Goal: Task Accomplishment & Management: Manage account settings

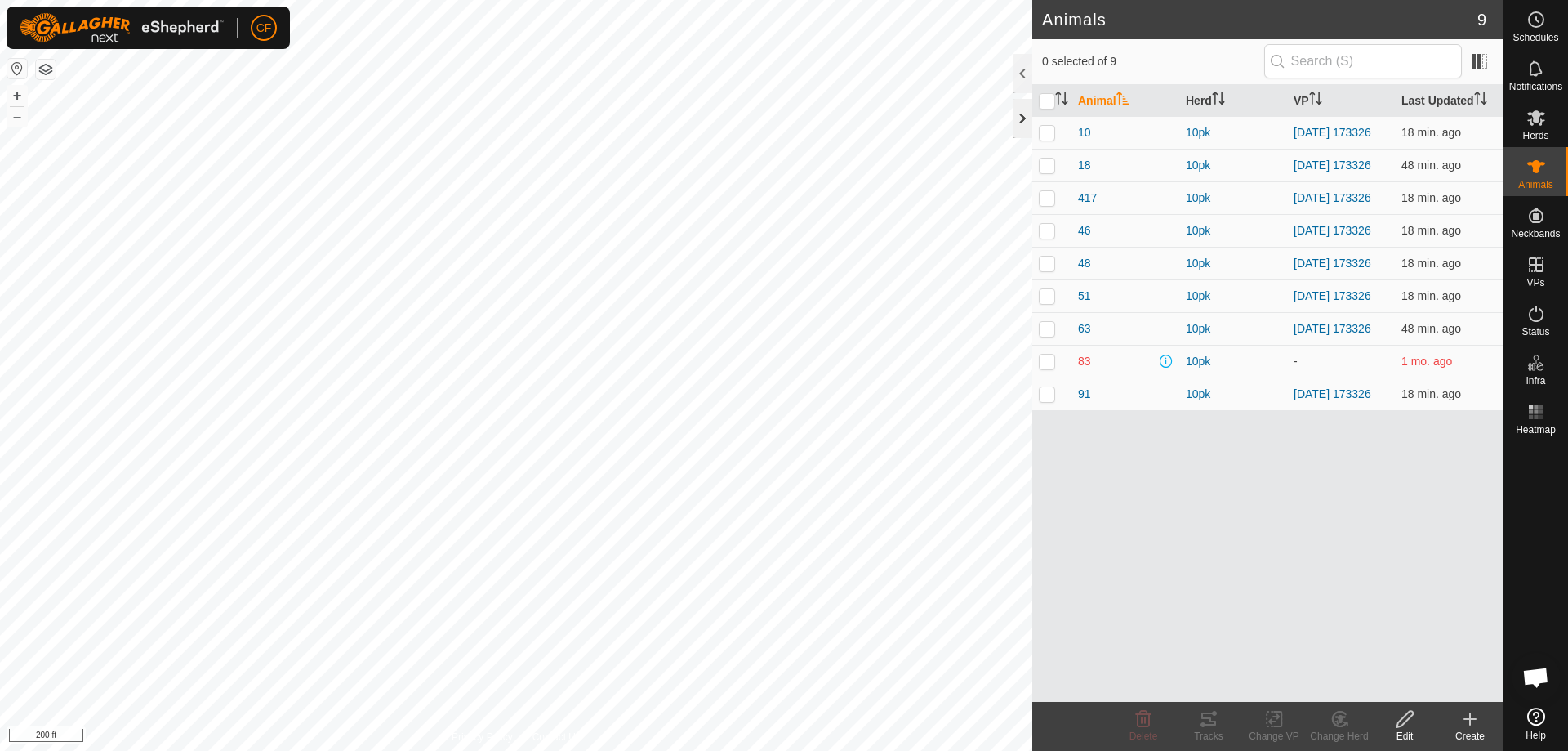
click at [1018, 126] on div at bounding box center [1022, 119] width 19 height 39
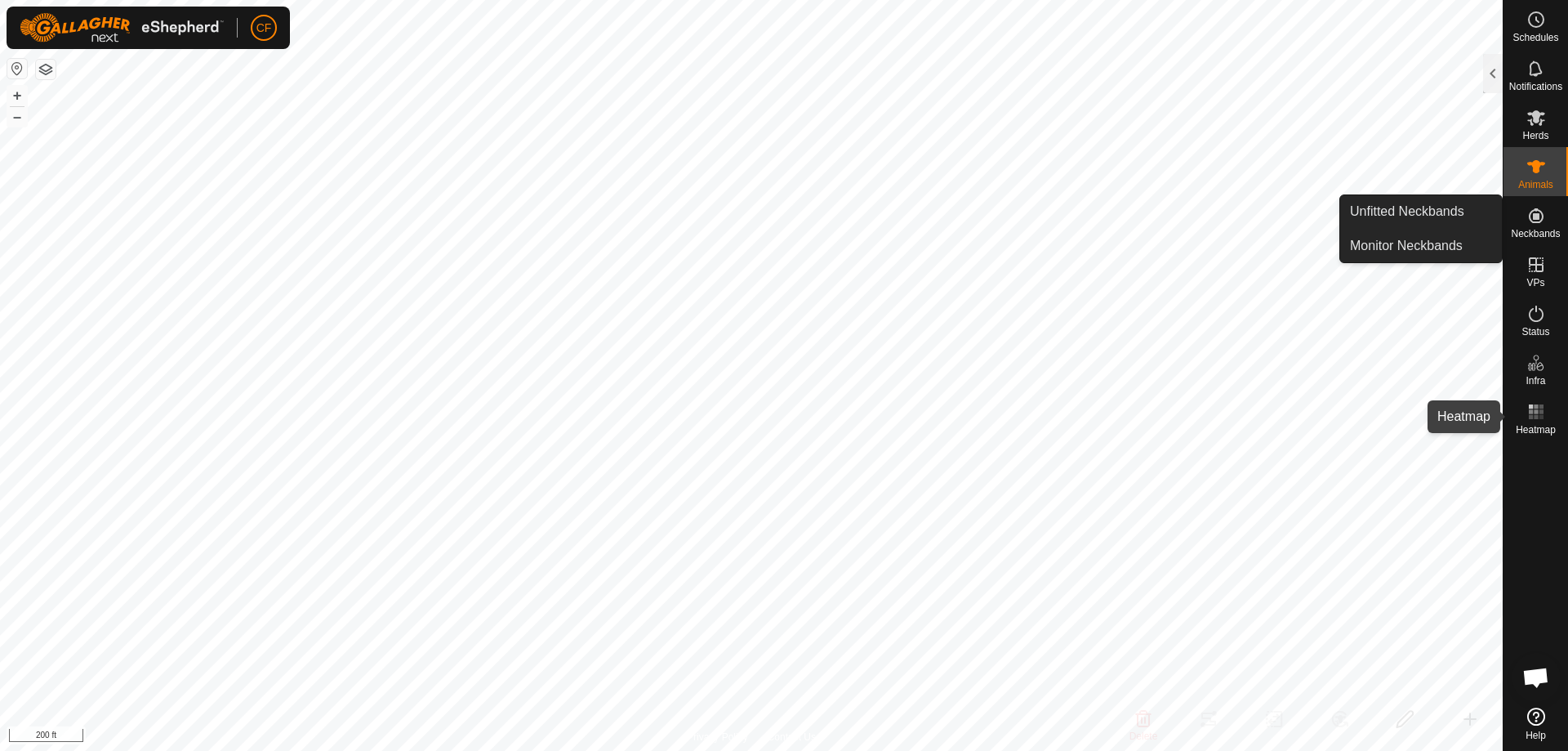
click at [1546, 416] on es-heatmap-svg-icon at bounding box center [1536, 411] width 29 height 26
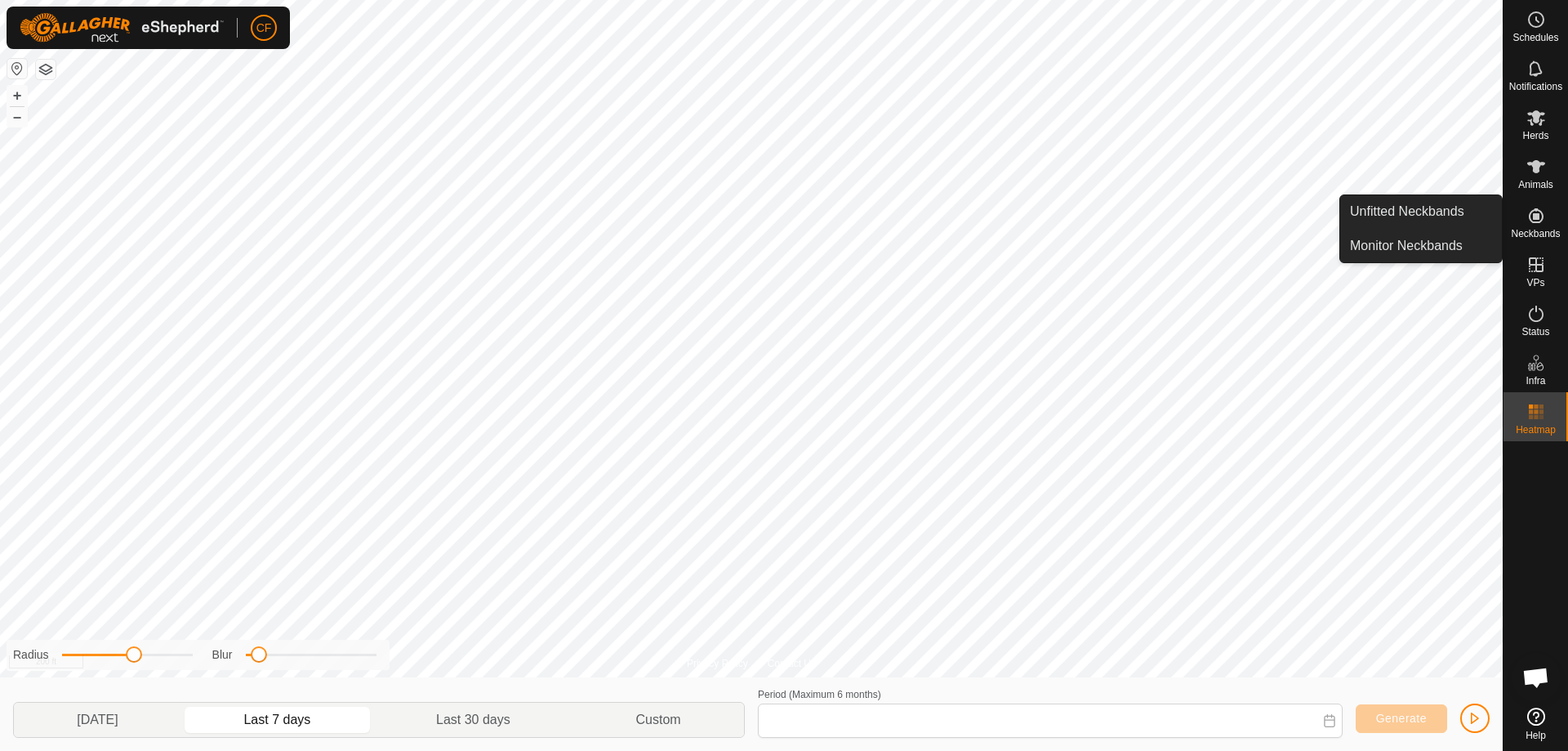
type input "[DATE] - [DATE]"
click at [1544, 419] on icon at bounding box center [1536, 412] width 19 height 19
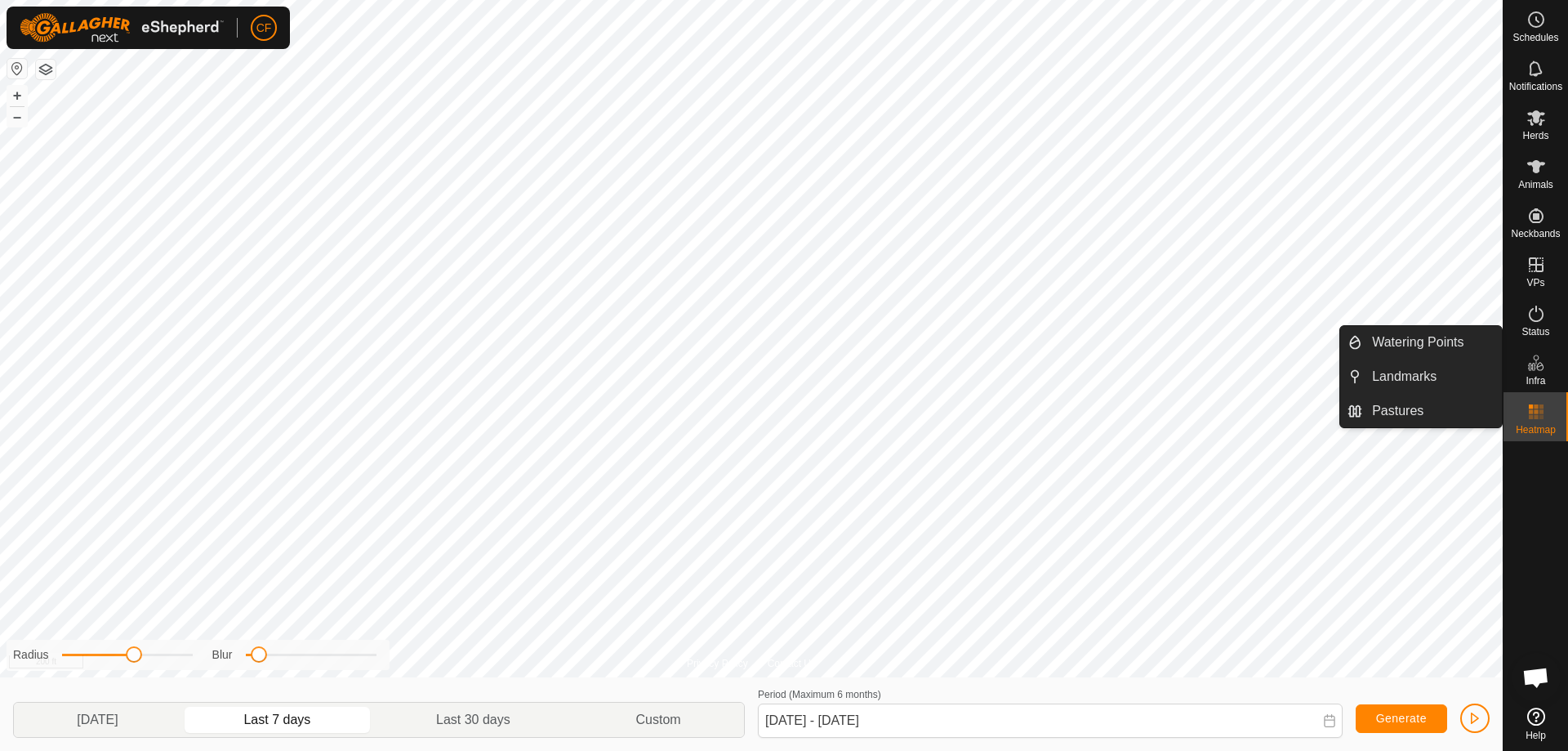
click at [1532, 368] on icon at bounding box center [1531, 366] width 8 height 8
click at [1380, 401] on link "Pastures" at bounding box center [1432, 411] width 140 height 33
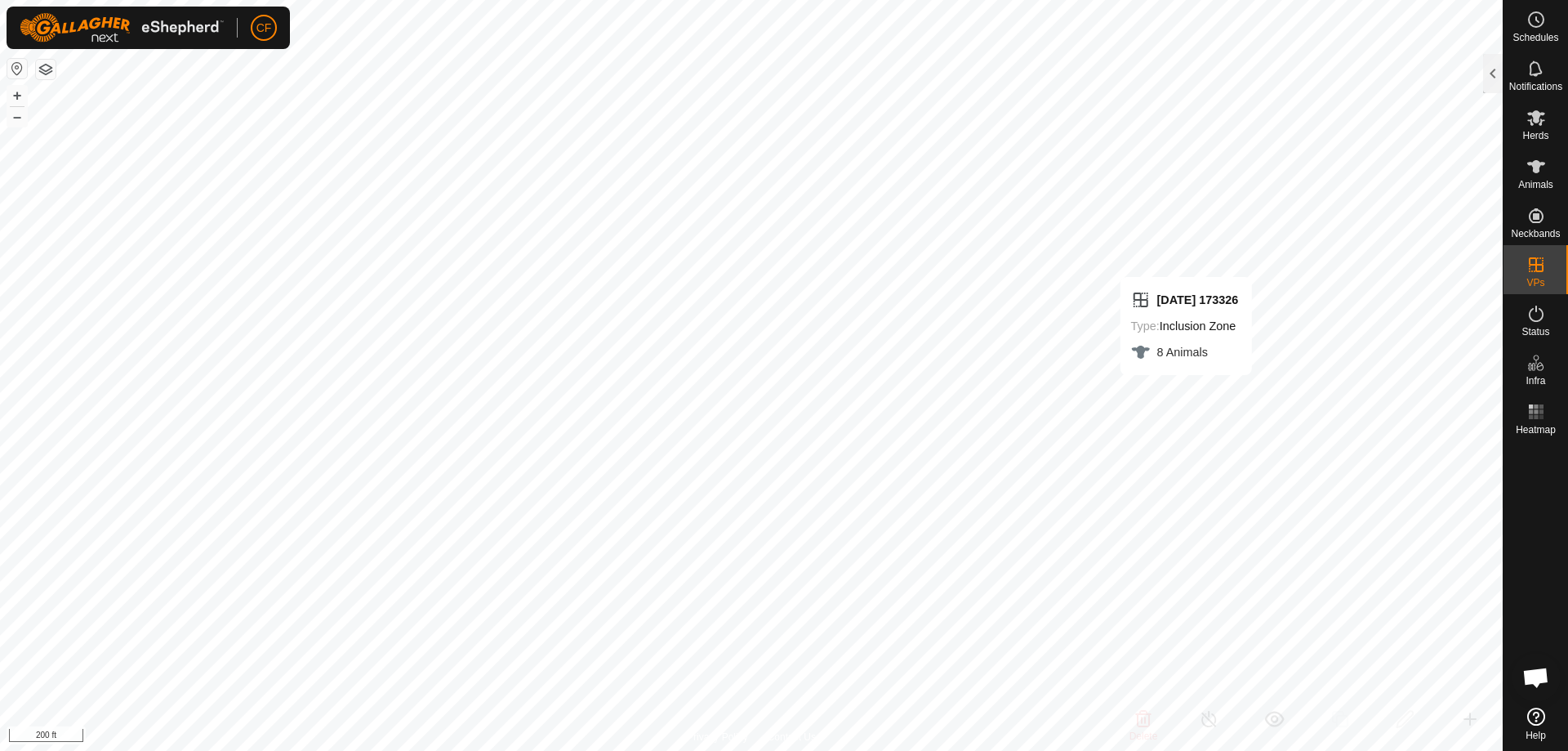
checkbox input "false"
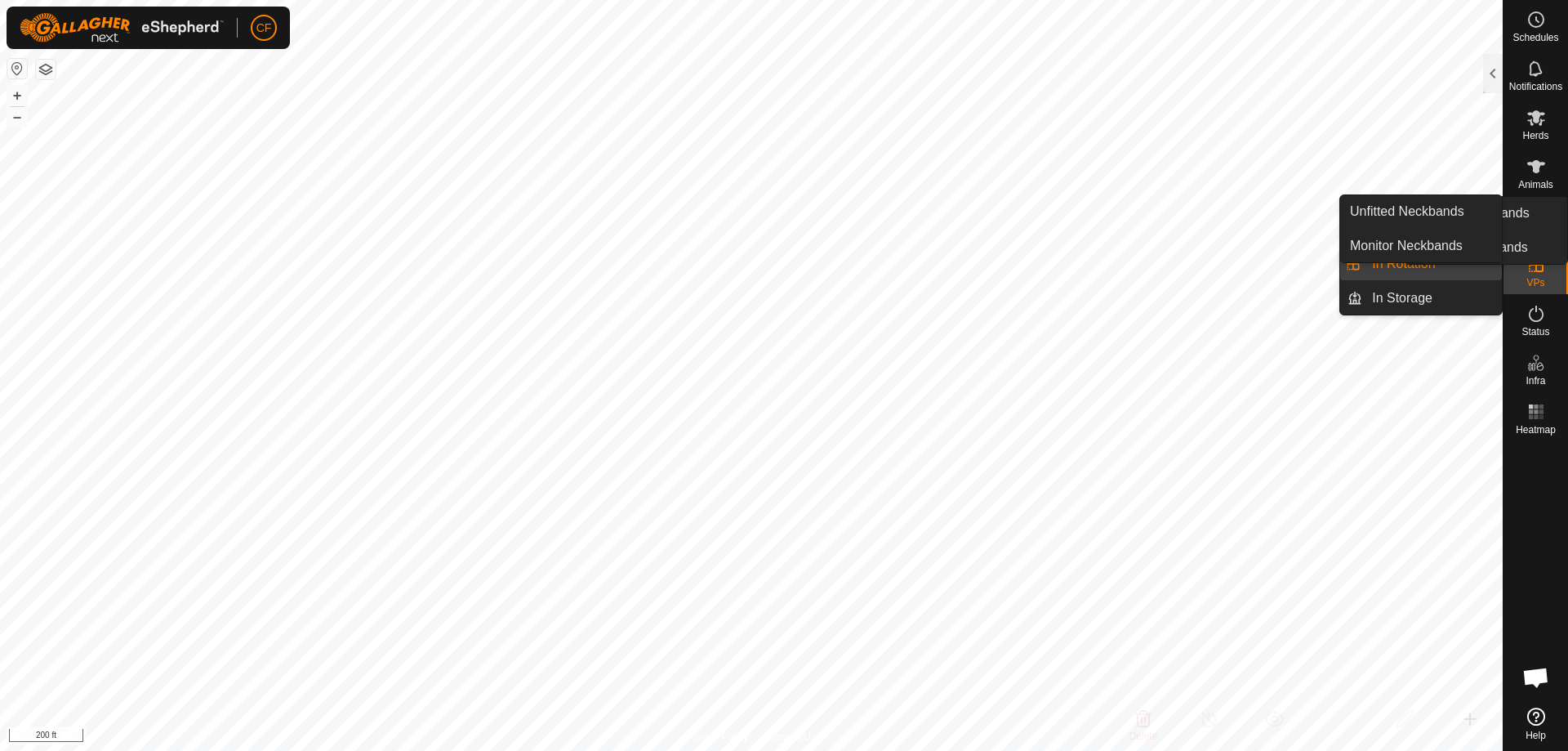
click at [1539, 223] on icon at bounding box center [1536, 216] width 19 height 19
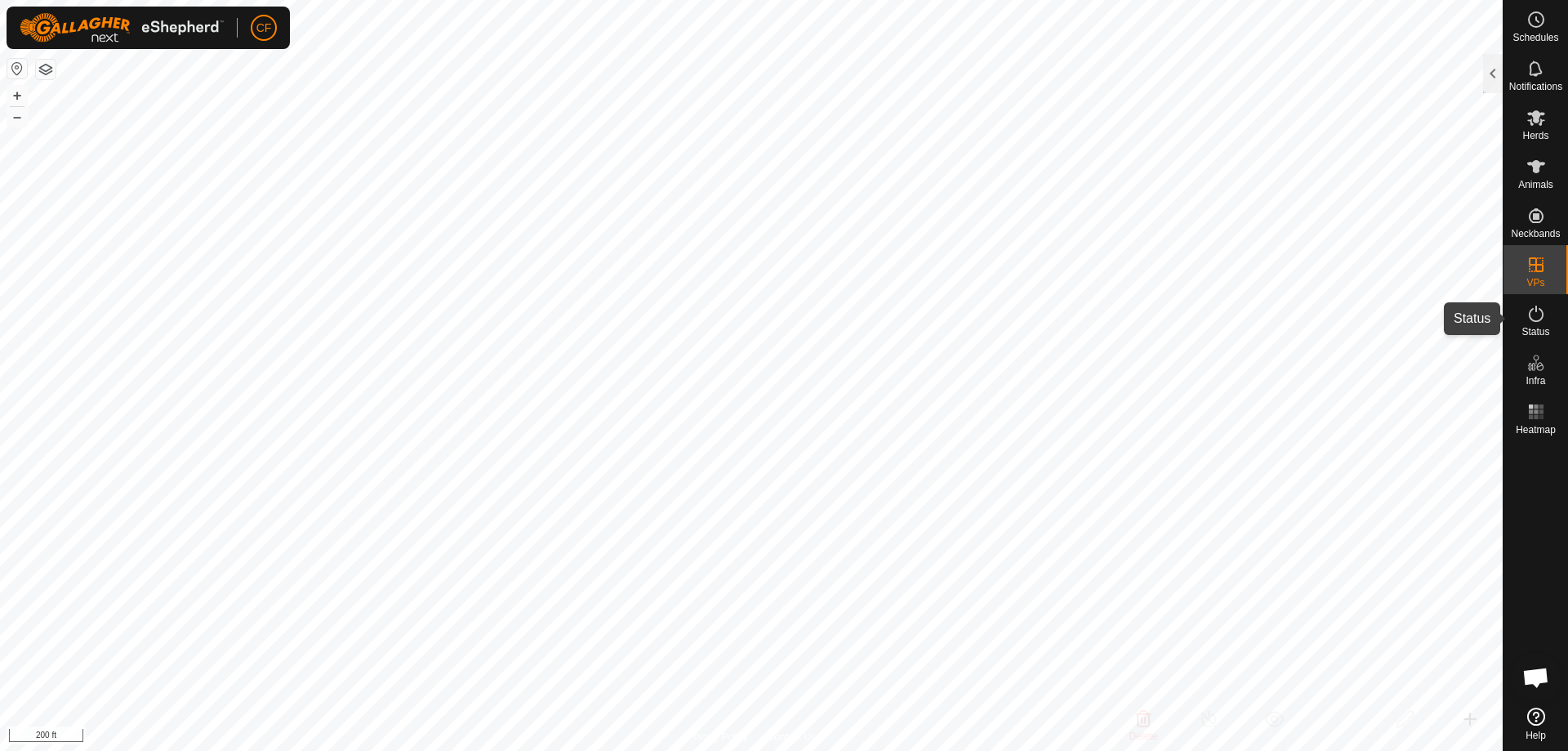
click at [1535, 321] on icon at bounding box center [1536, 314] width 19 height 19
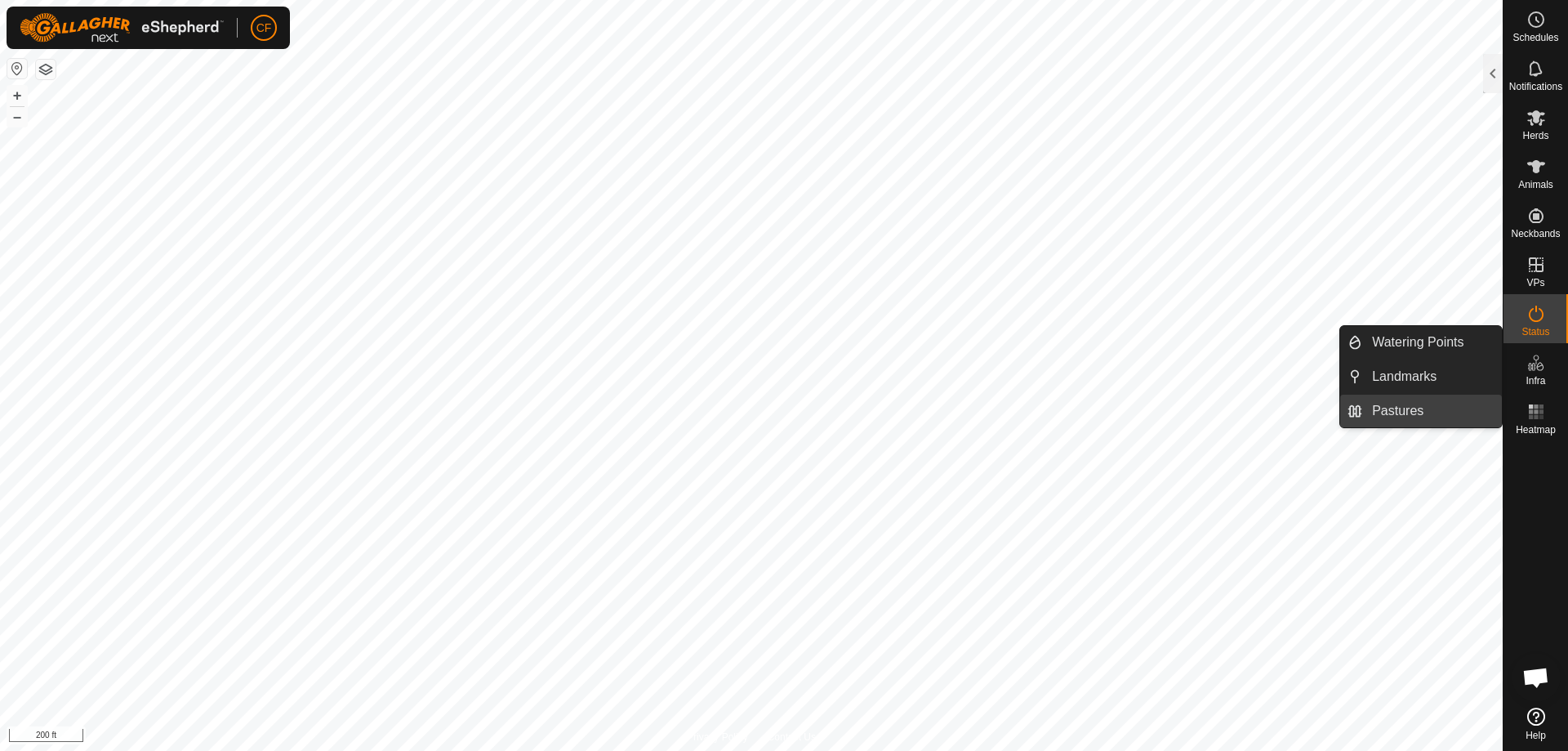
click at [1419, 414] on link "Pastures" at bounding box center [1432, 411] width 140 height 33
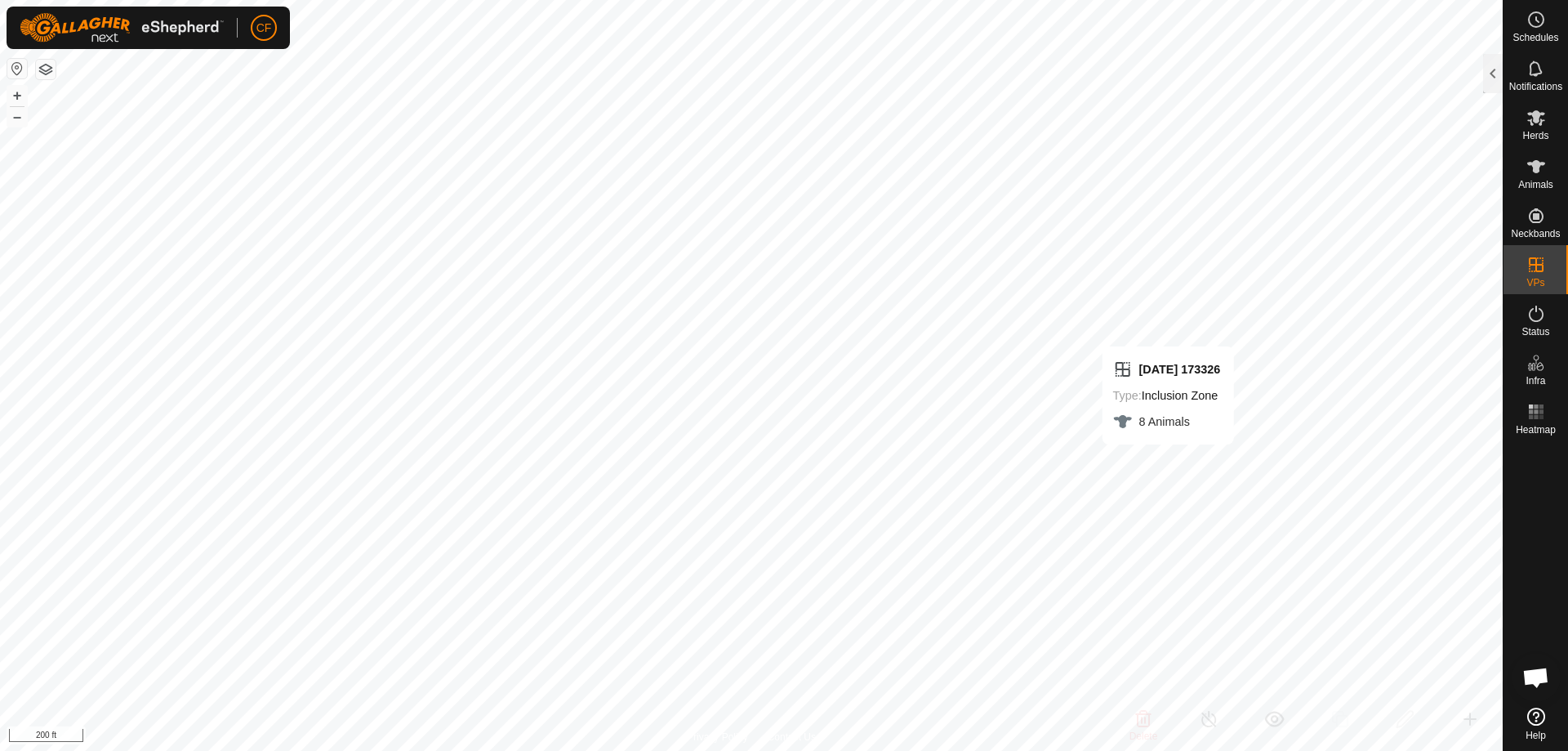
checkbox input "false"
checkbox input "true"
drag, startPoint x: 1343, startPoint y: 256, endPoint x: 1536, endPoint y: 31, distance: 296.4
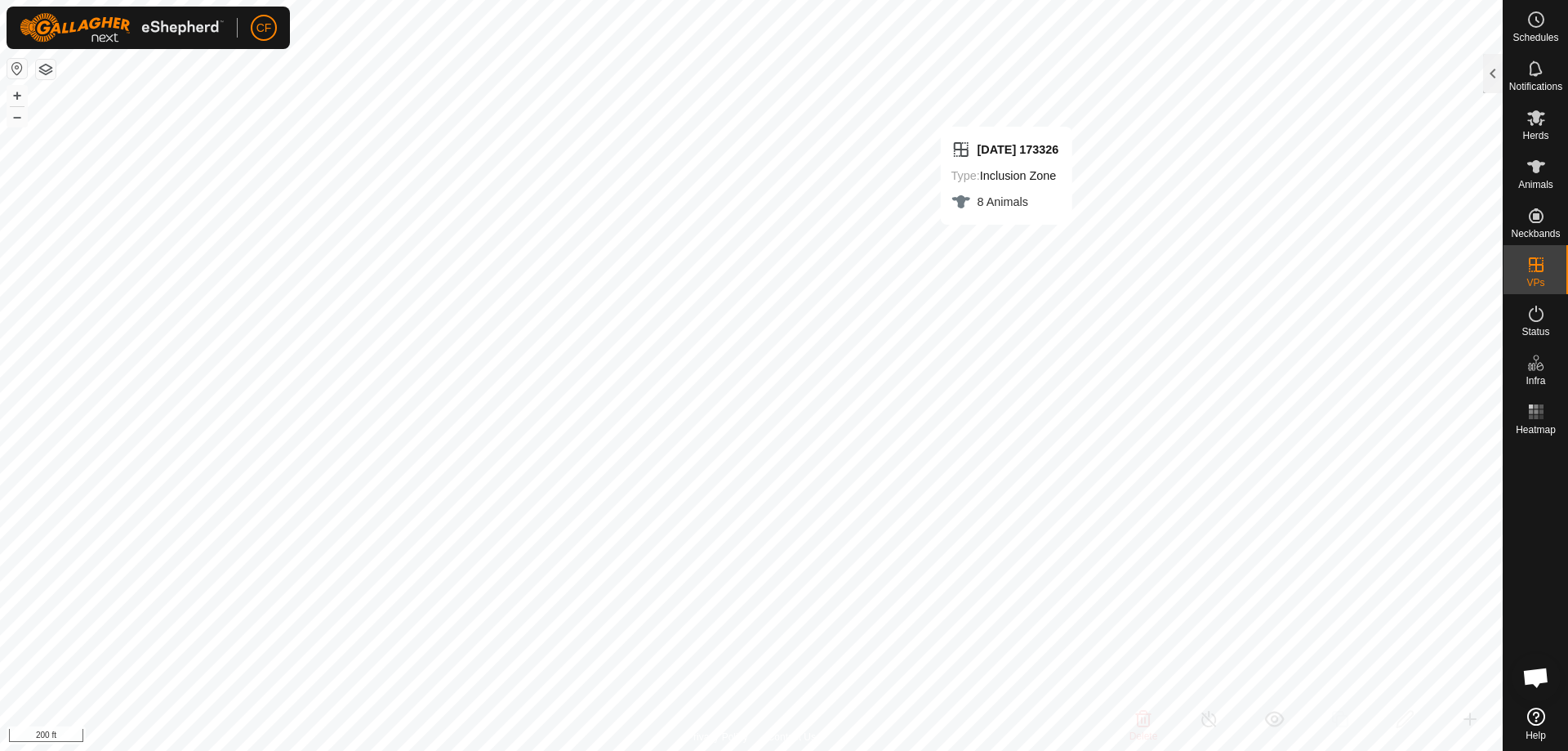
click at [1536, 31] on es-schedule-vp-svg-icon at bounding box center [1536, 19] width 29 height 26
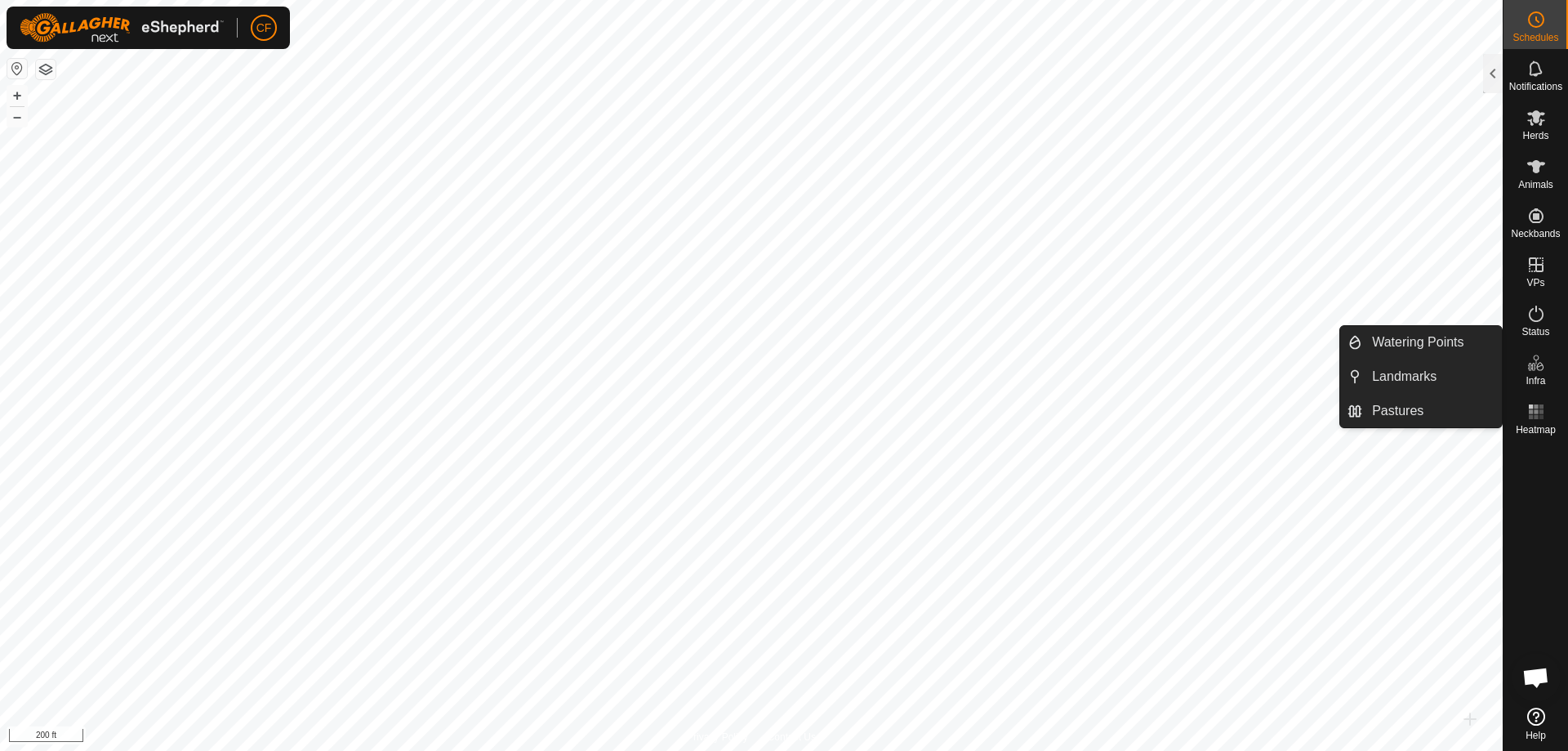
click at [1535, 372] on icon at bounding box center [1536, 362] width 19 height 19
click at [1429, 407] on link "Pastures" at bounding box center [1432, 411] width 140 height 33
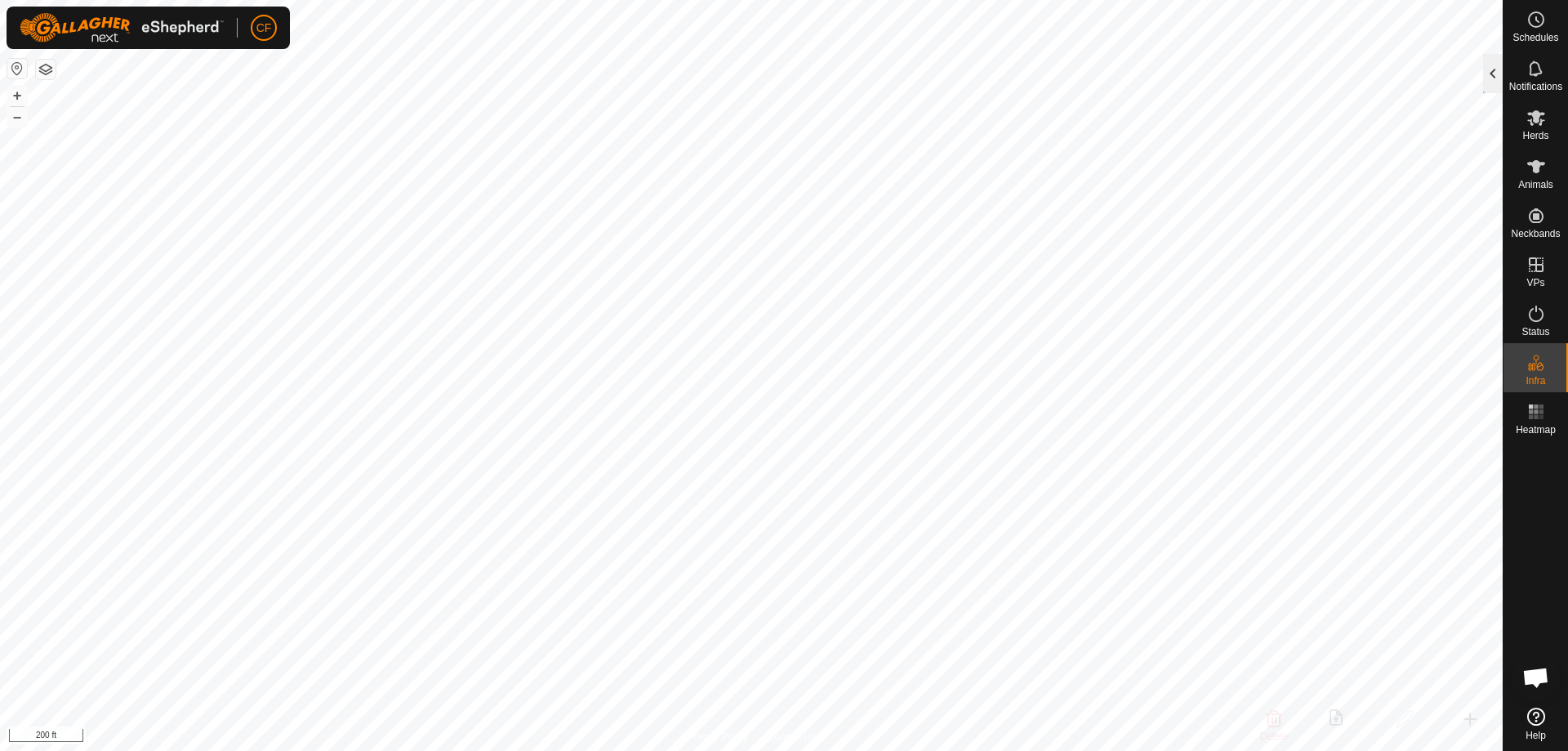
click at [1490, 82] on div at bounding box center [1493, 74] width 19 height 39
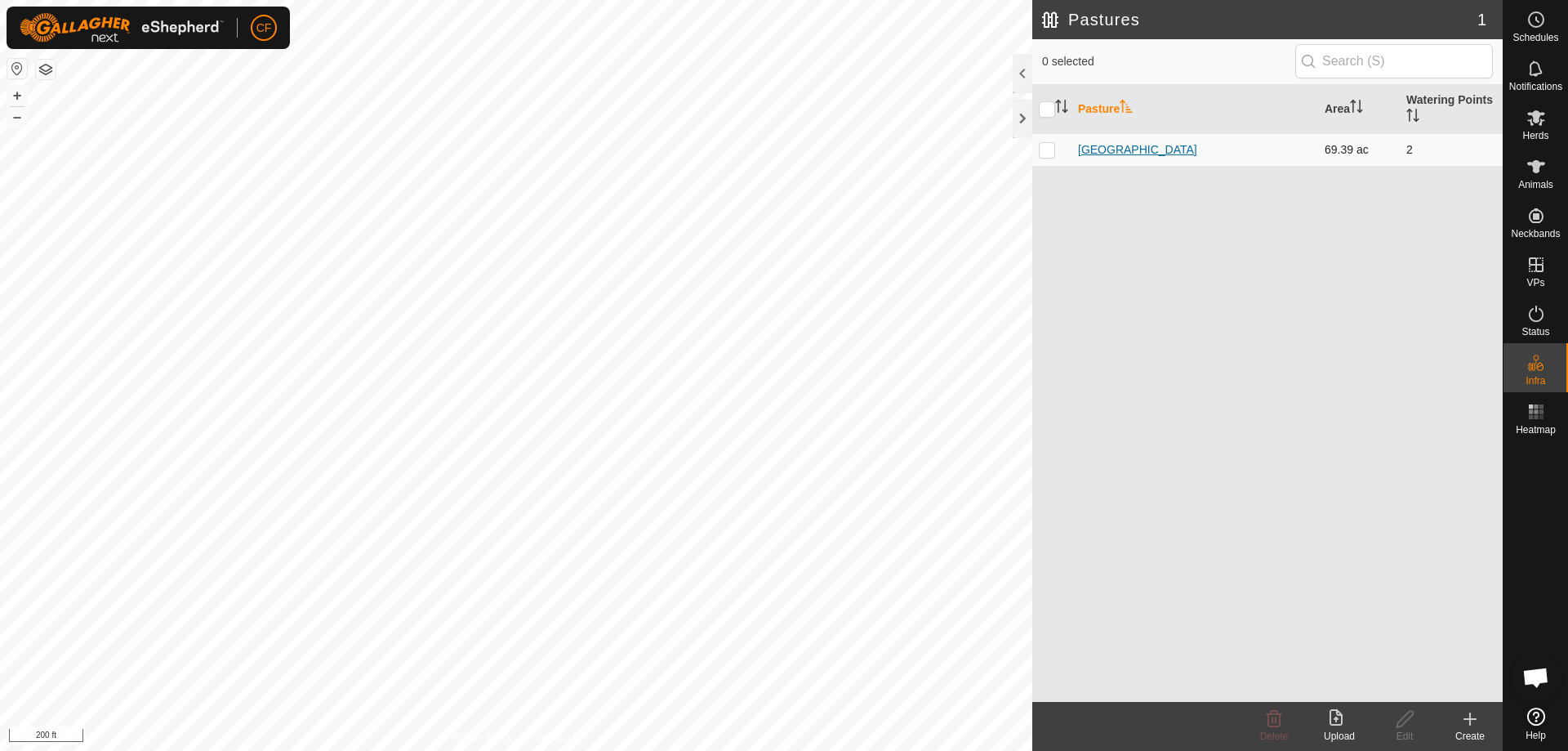
click at [1083, 155] on link "[GEOGRAPHIC_DATA]" at bounding box center [1137, 149] width 119 height 13
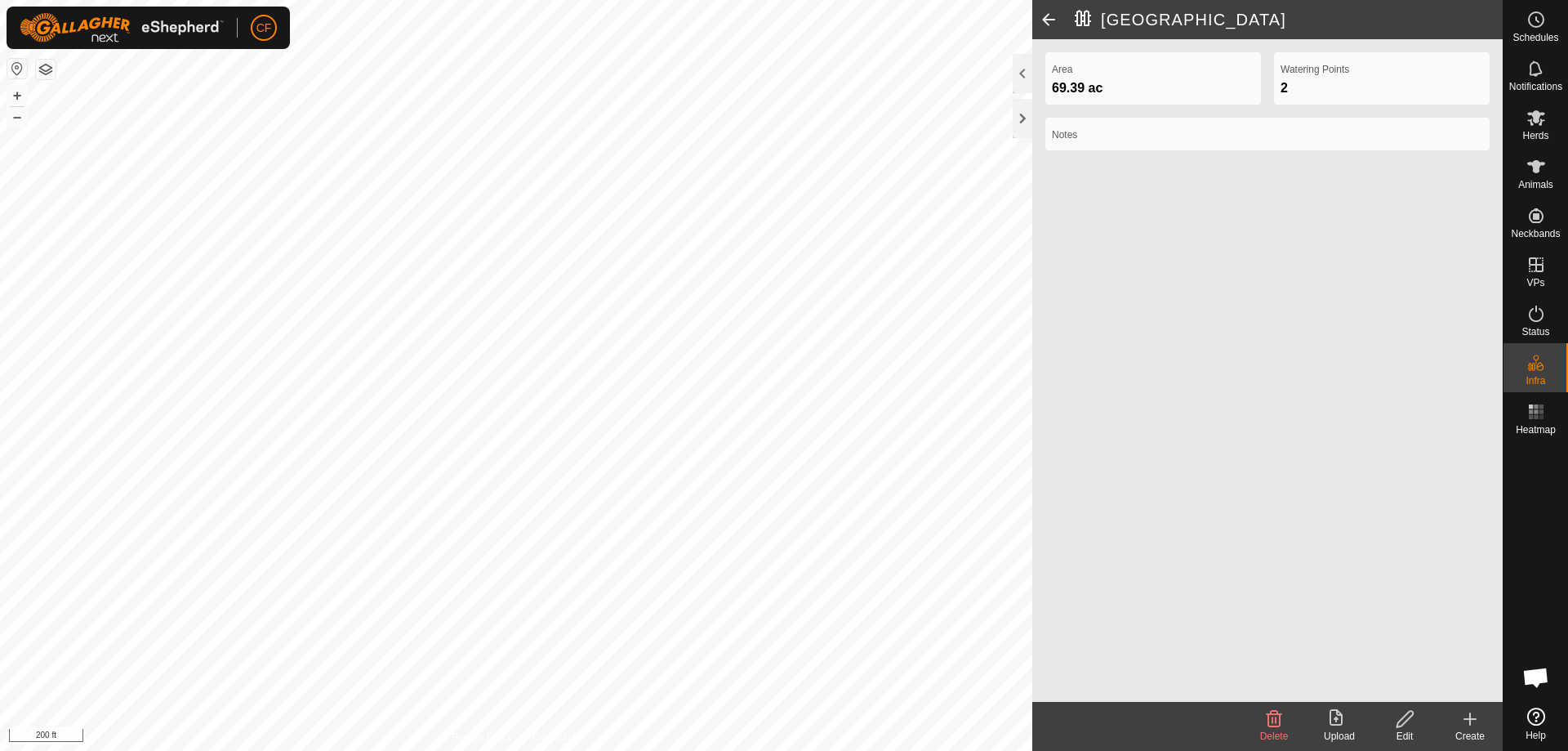
click at [1403, 732] on div "Edit" at bounding box center [1404, 735] width 65 height 15
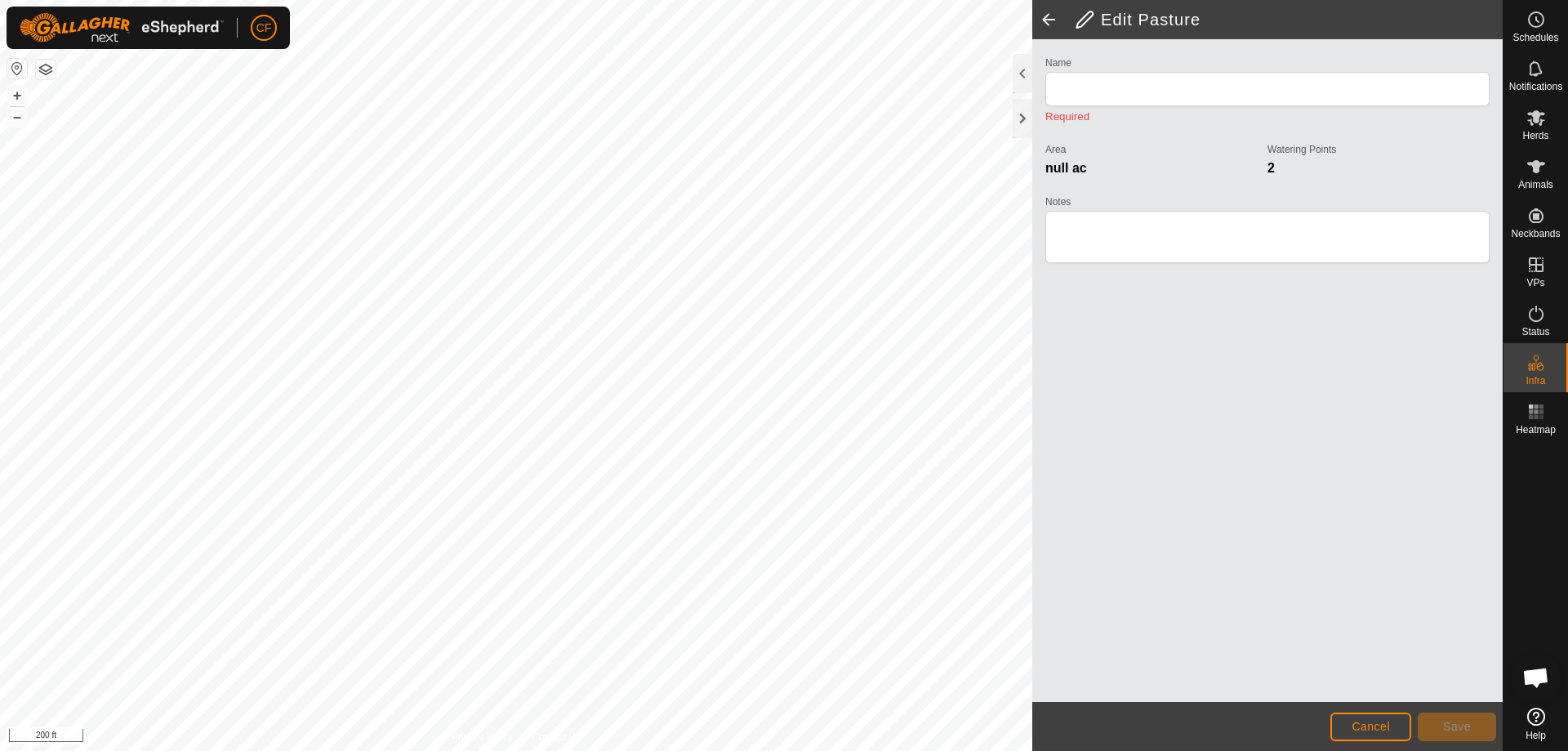
type input "[GEOGRAPHIC_DATA]"
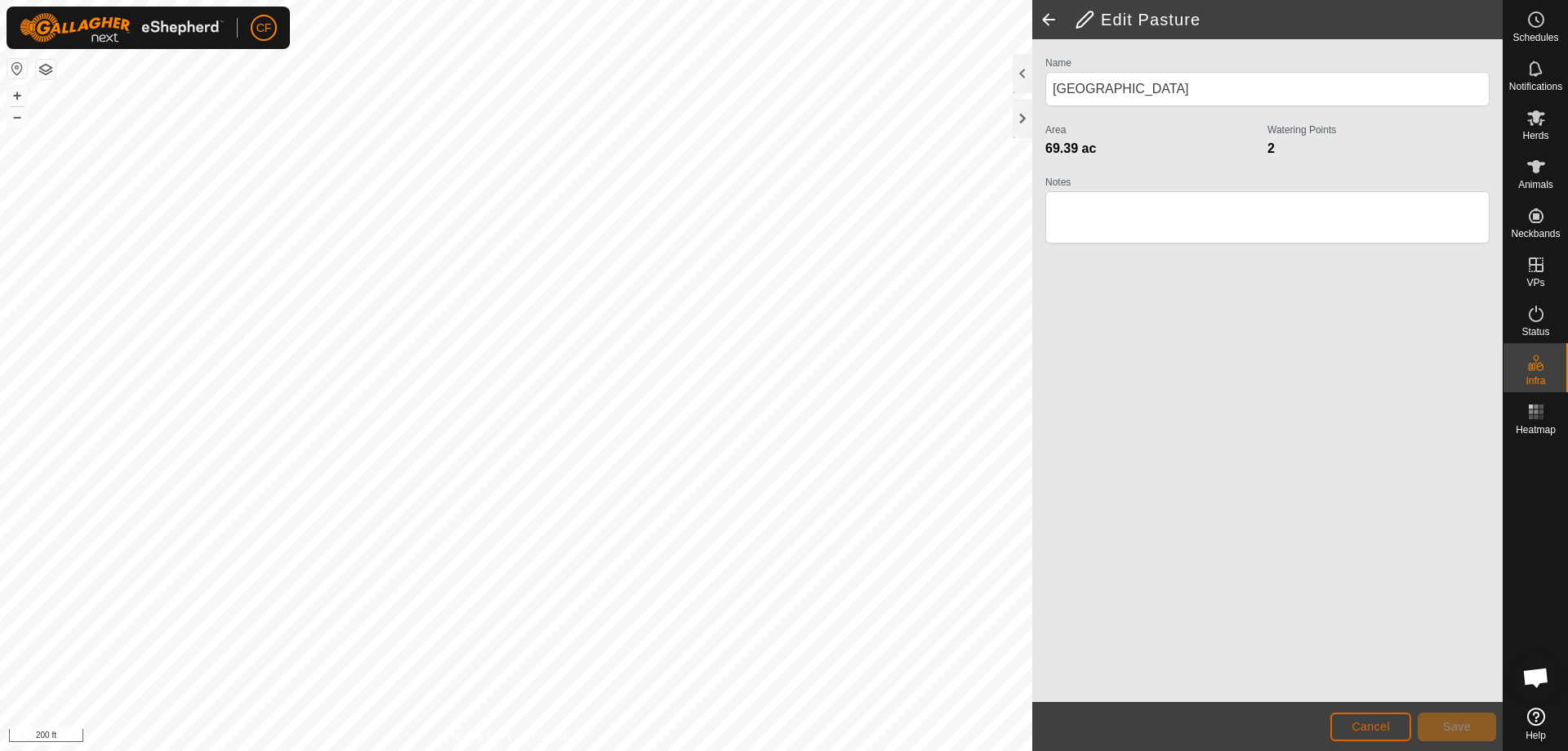
click at [1378, 728] on span "Cancel" at bounding box center [1371, 726] width 39 height 13
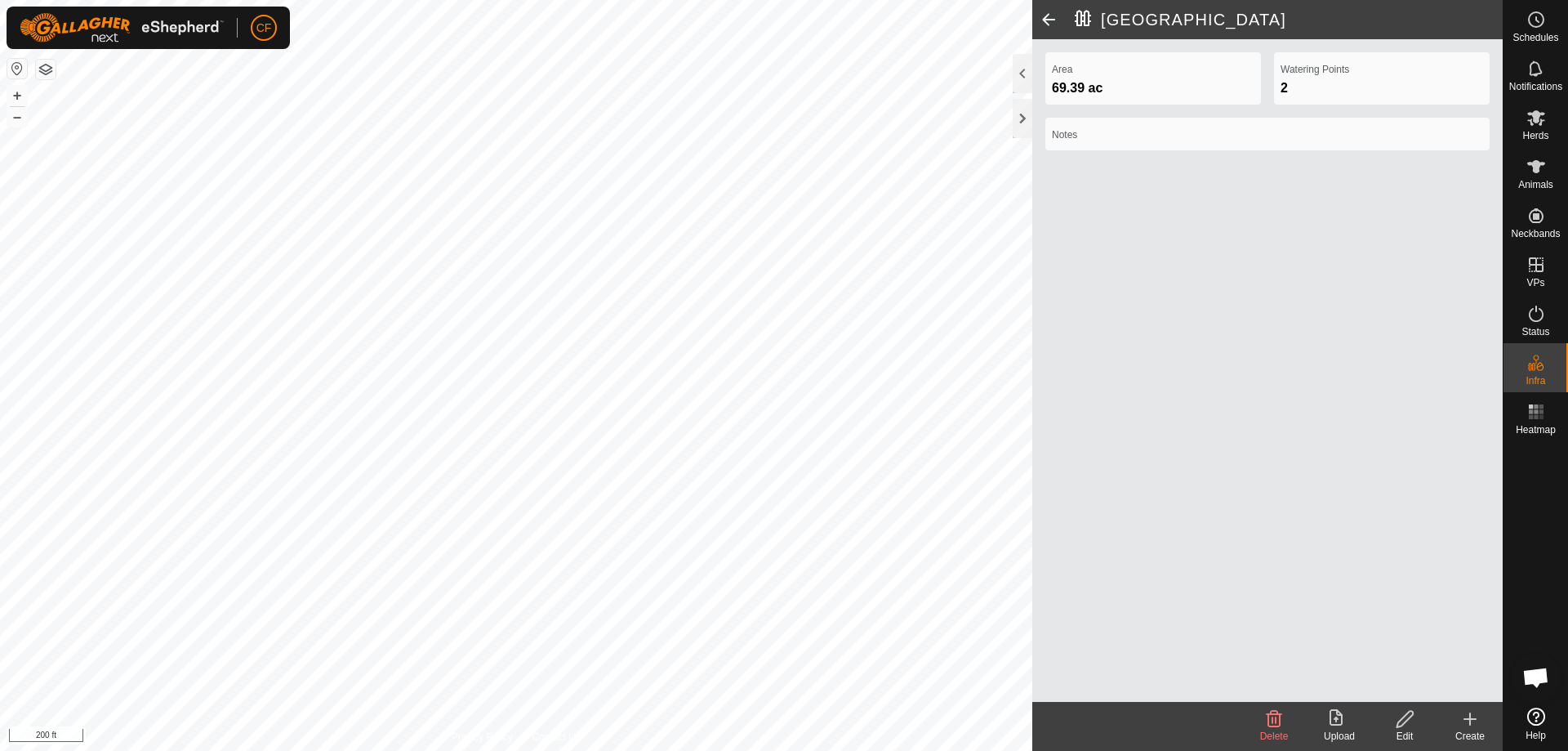
click at [1408, 727] on icon at bounding box center [1405, 719] width 20 height 19
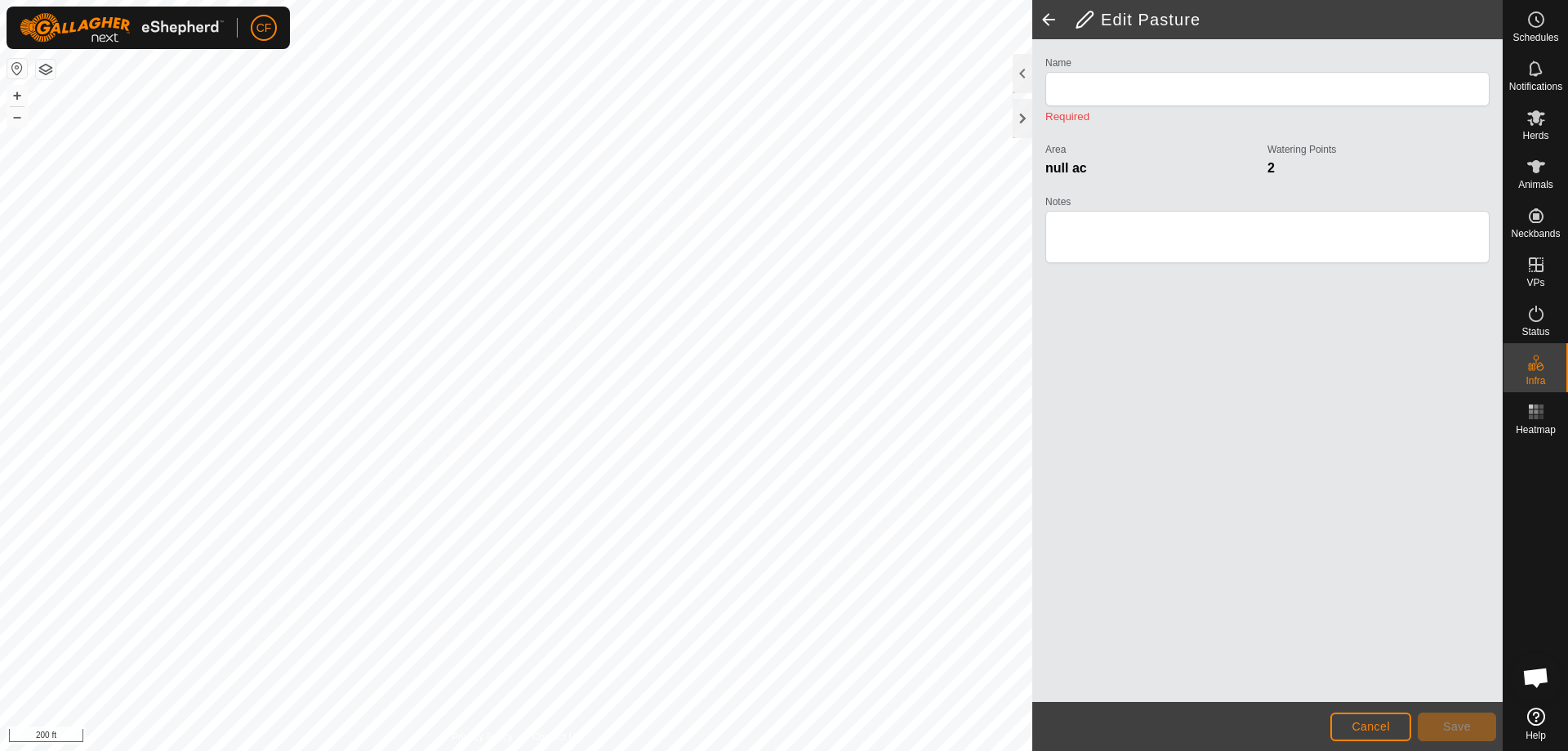
type input "[GEOGRAPHIC_DATA]"
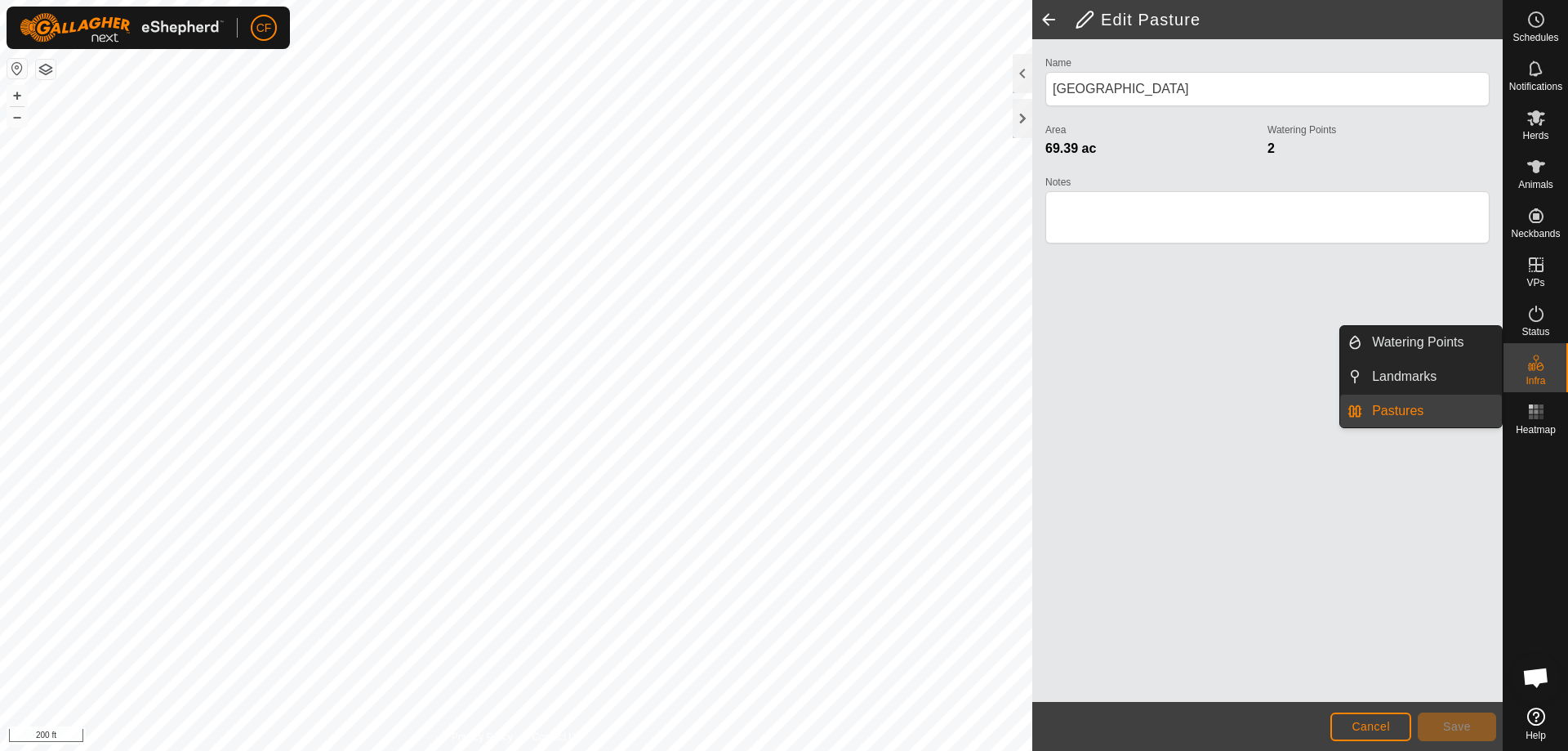
click at [1401, 409] on link "Pastures" at bounding box center [1432, 411] width 140 height 33
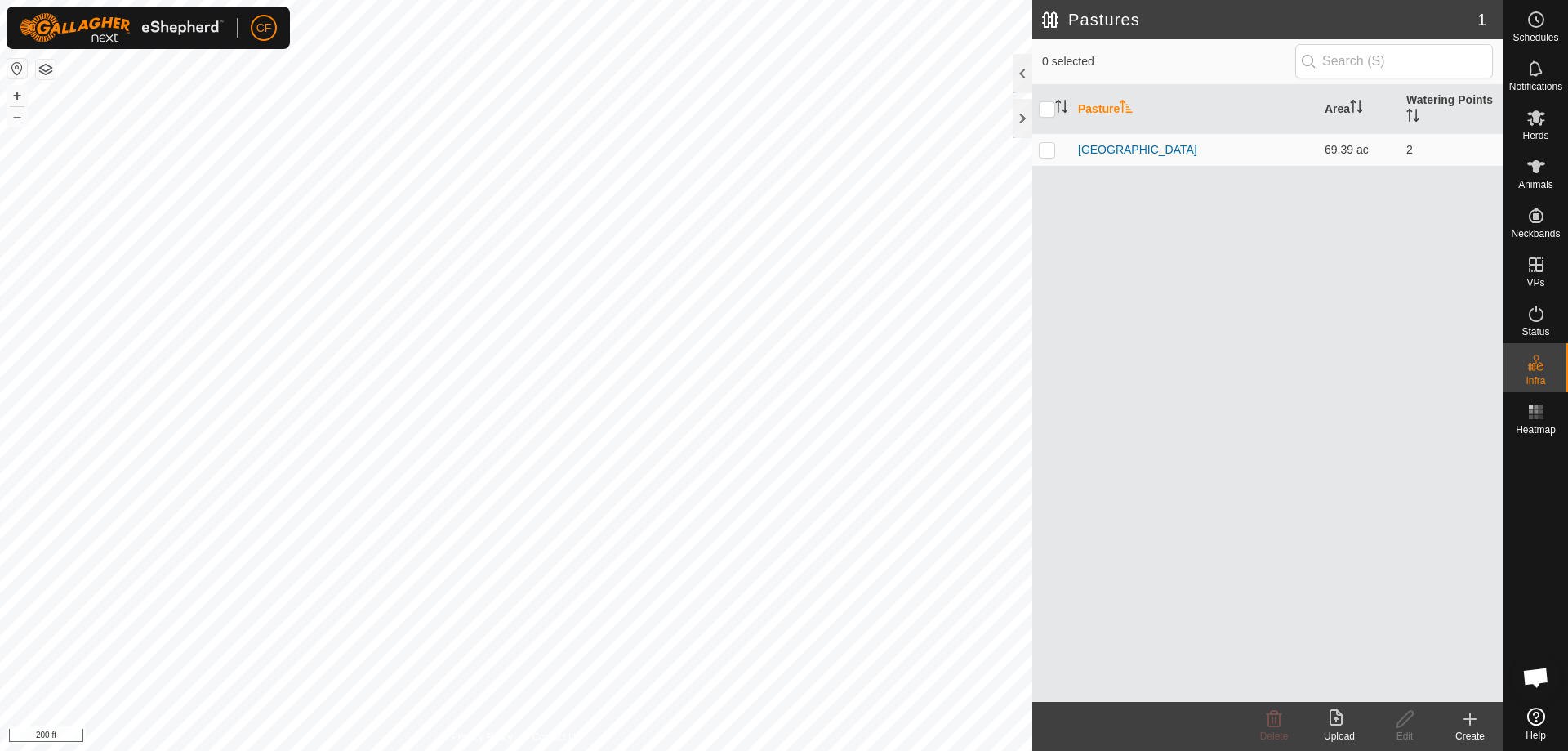
click at [1478, 724] on icon at bounding box center [1470, 719] width 19 height 19
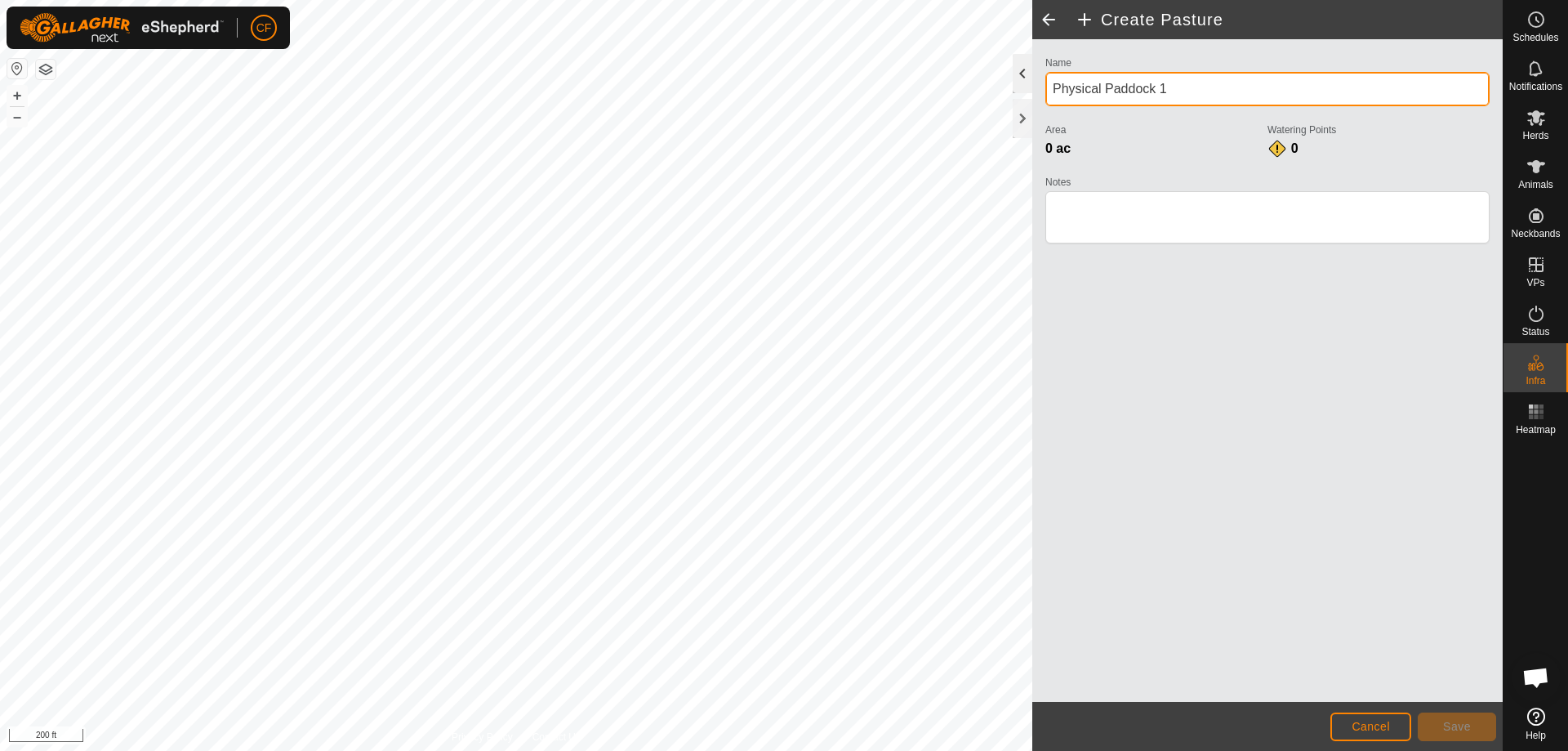
click at [975, 64] on div "Create Pasture Name Physical Paddock 1 Area 0 ac Watering Points 0 Notes Cancel…" at bounding box center [751, 375] width 1503 height 751
type input "p"
type input "[GEOGRAPHIC_DATA]"
click at [1095, 369] on div "Name [GEOGRAPHIC_DATA] Area 0 ac Watering Points 0 Notes" at bounding box center [1267, 370] width 471 height 663
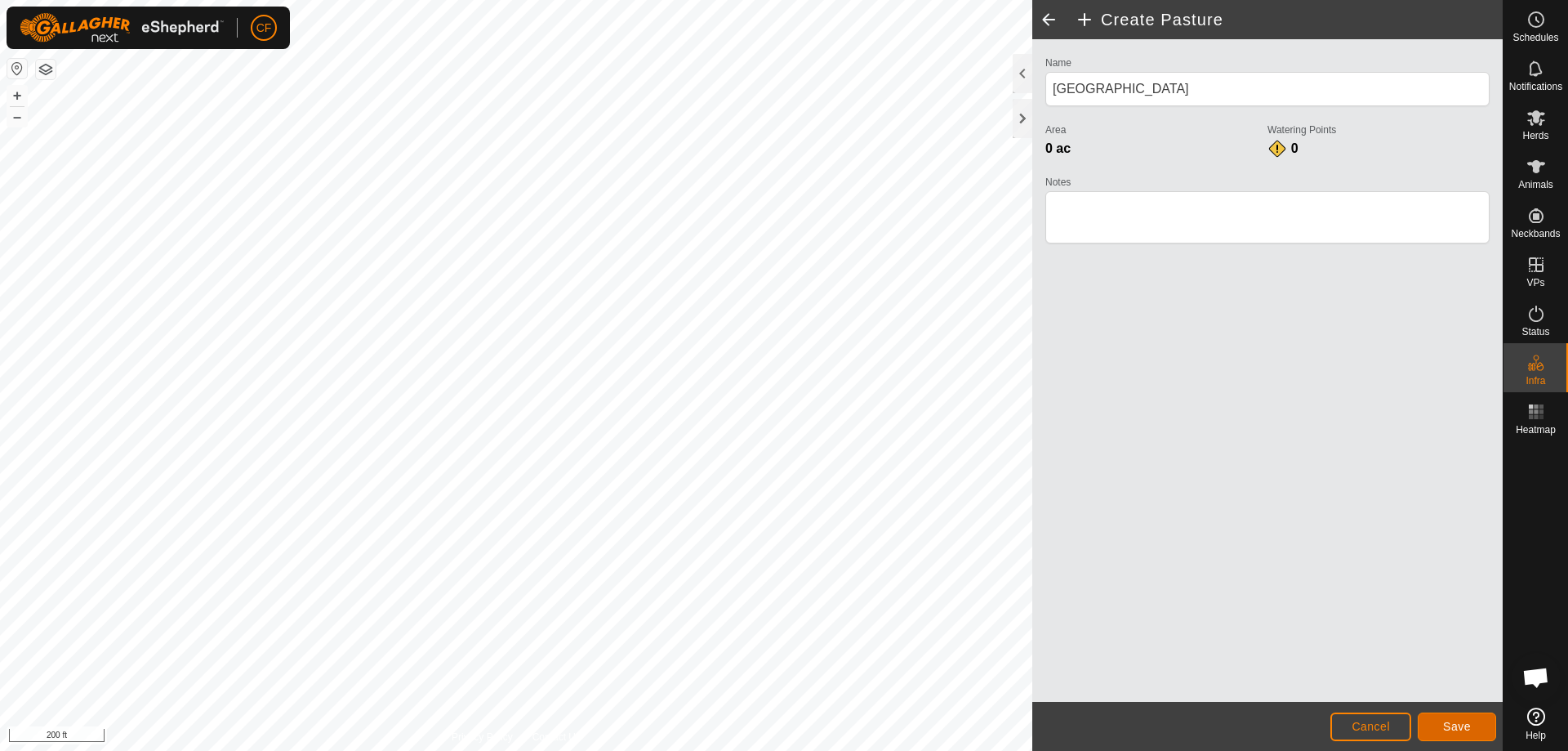
click at [1470, 730] on span "Save" at bounding box center [1456, 726] width 28 height 13
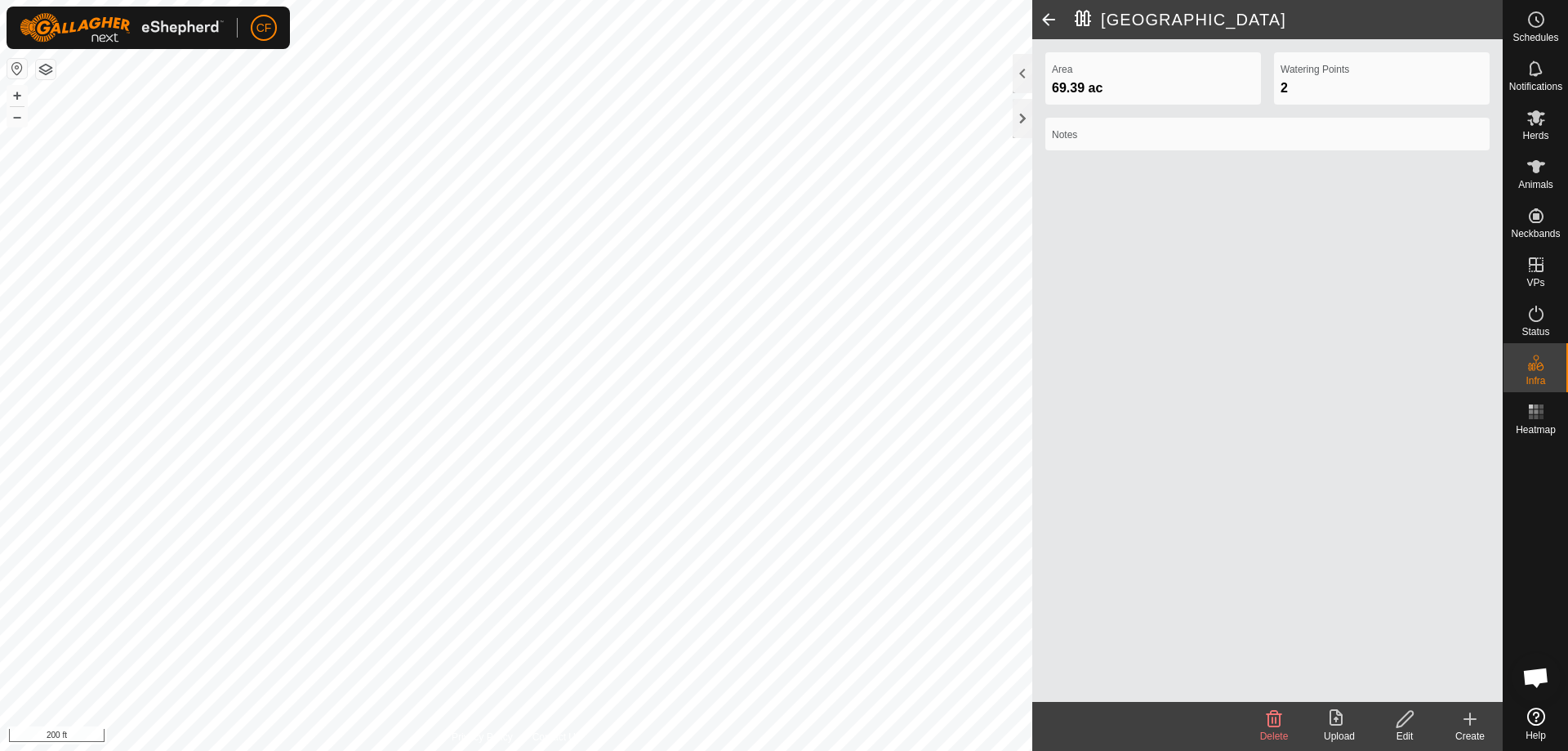
click at [1406, 724] on icon at bounding box center [1405, 719] width 20 height 19
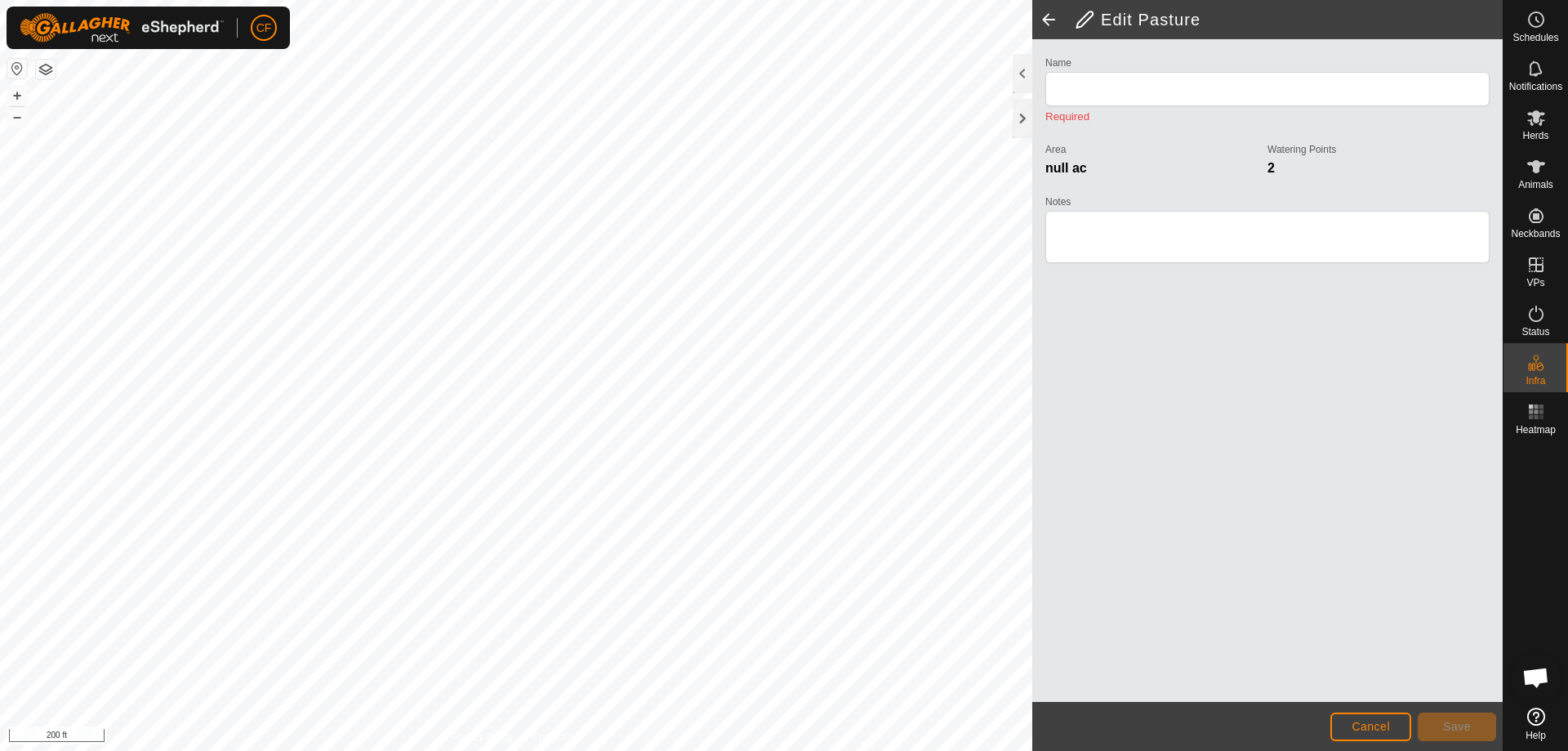
type input "[GEOGRAPHIC_DATA]"
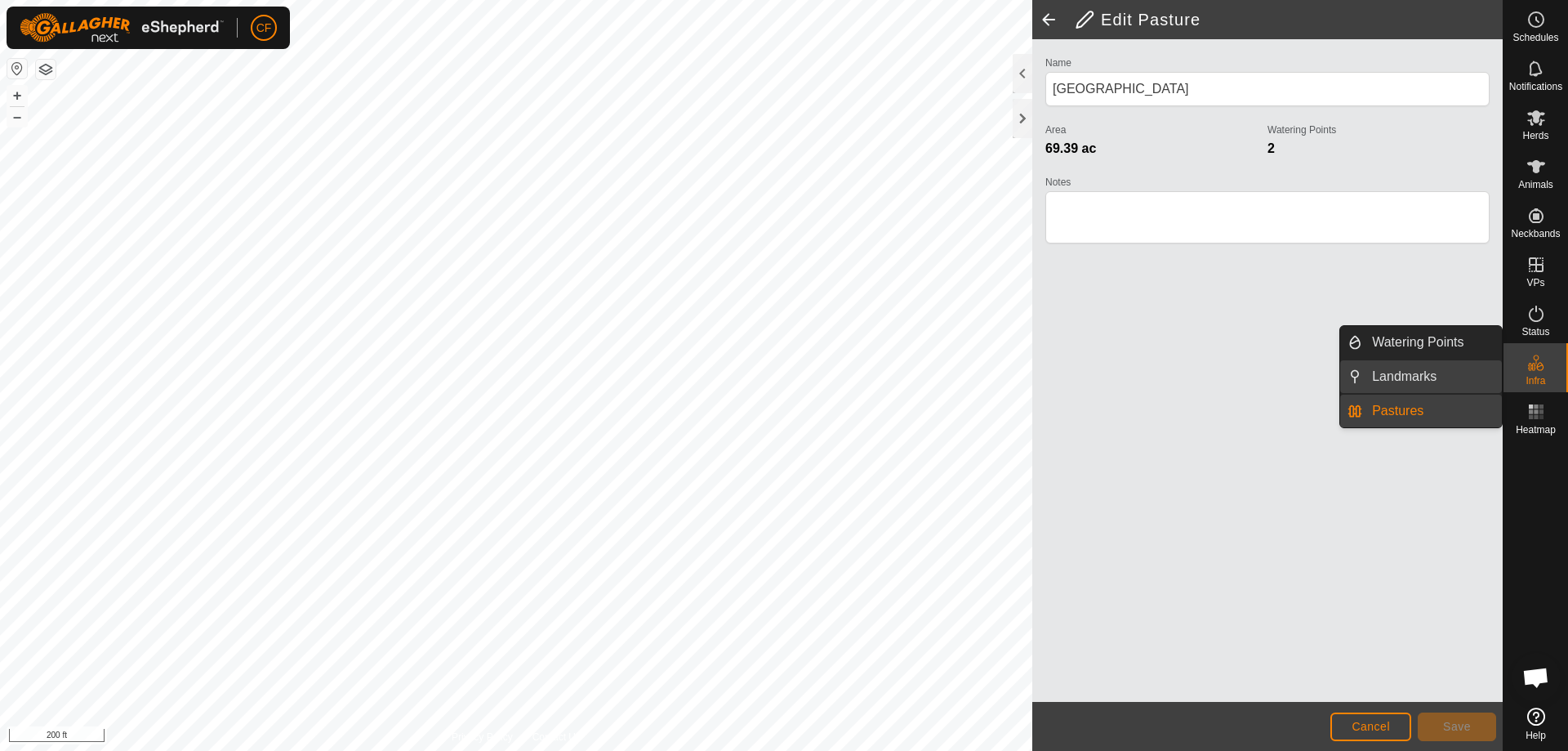
click at [1416, 367] on link "Landmarks" at bounding box center [1432, 377] width 140 height 33
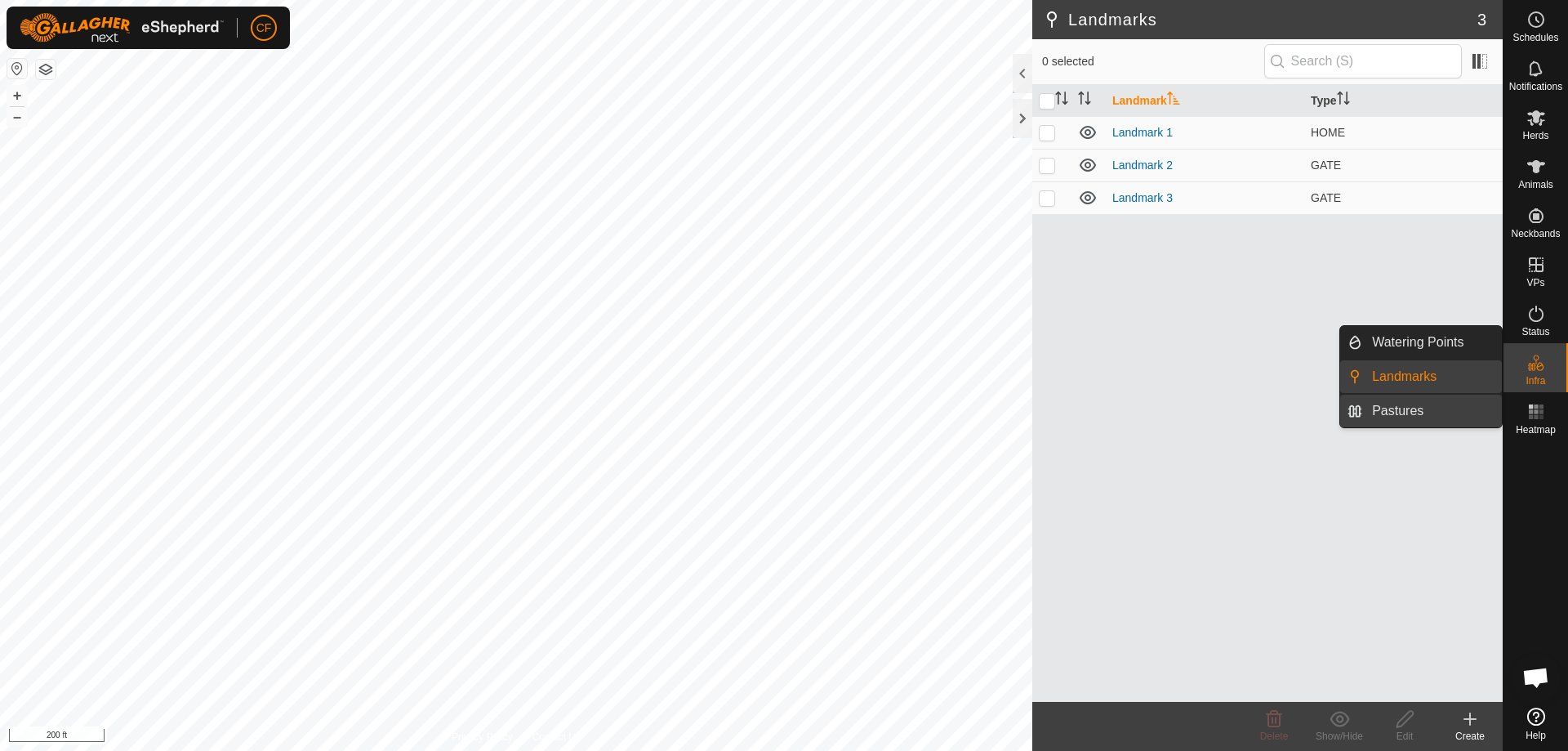
click at [1418, 419] on link "Pastures" at bounding box center [1432, 411] width 140 height 33
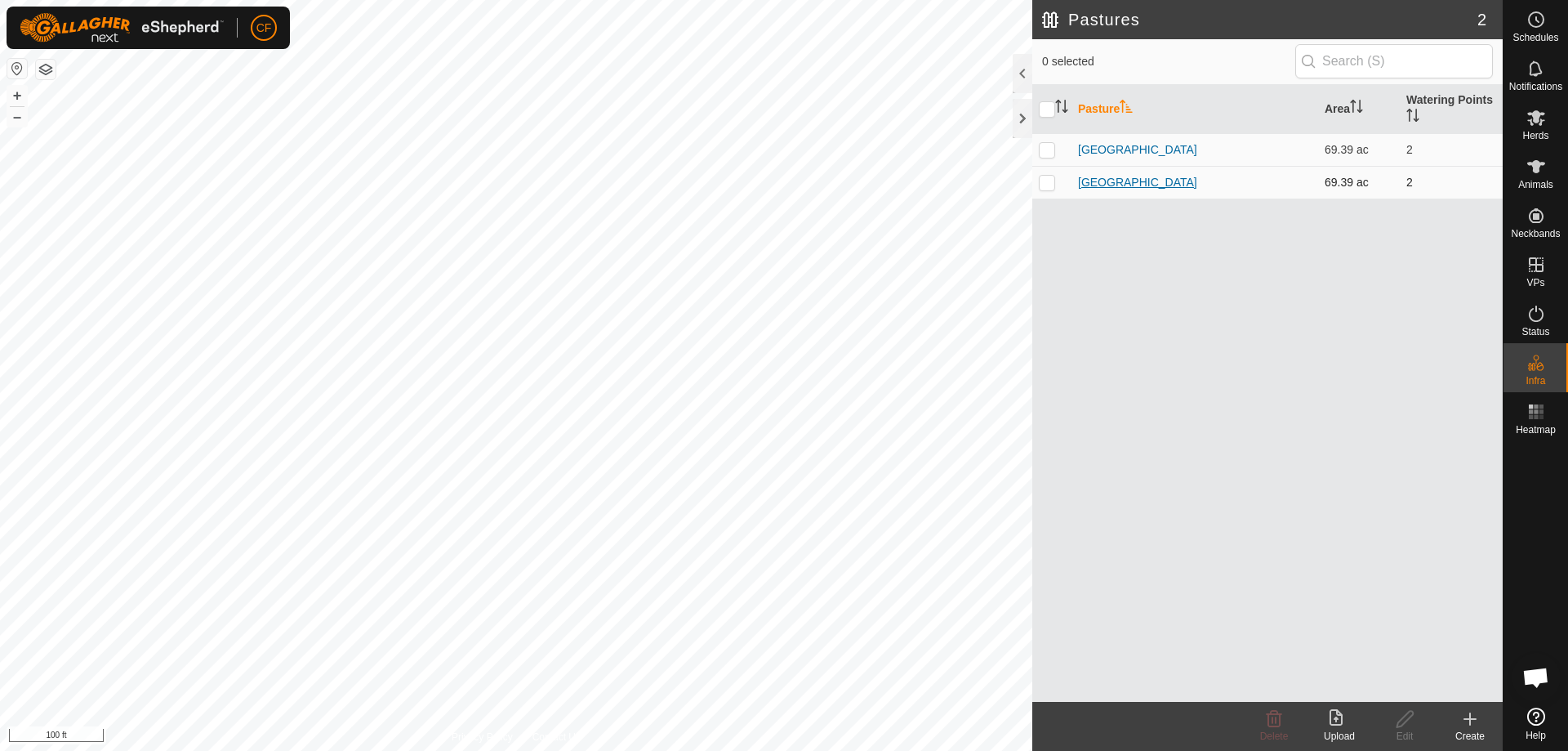
click at [1123, 178] on link "[GEOGRAPHIC_DATA]" at bounding box center [1137, 182] width 119 height 13
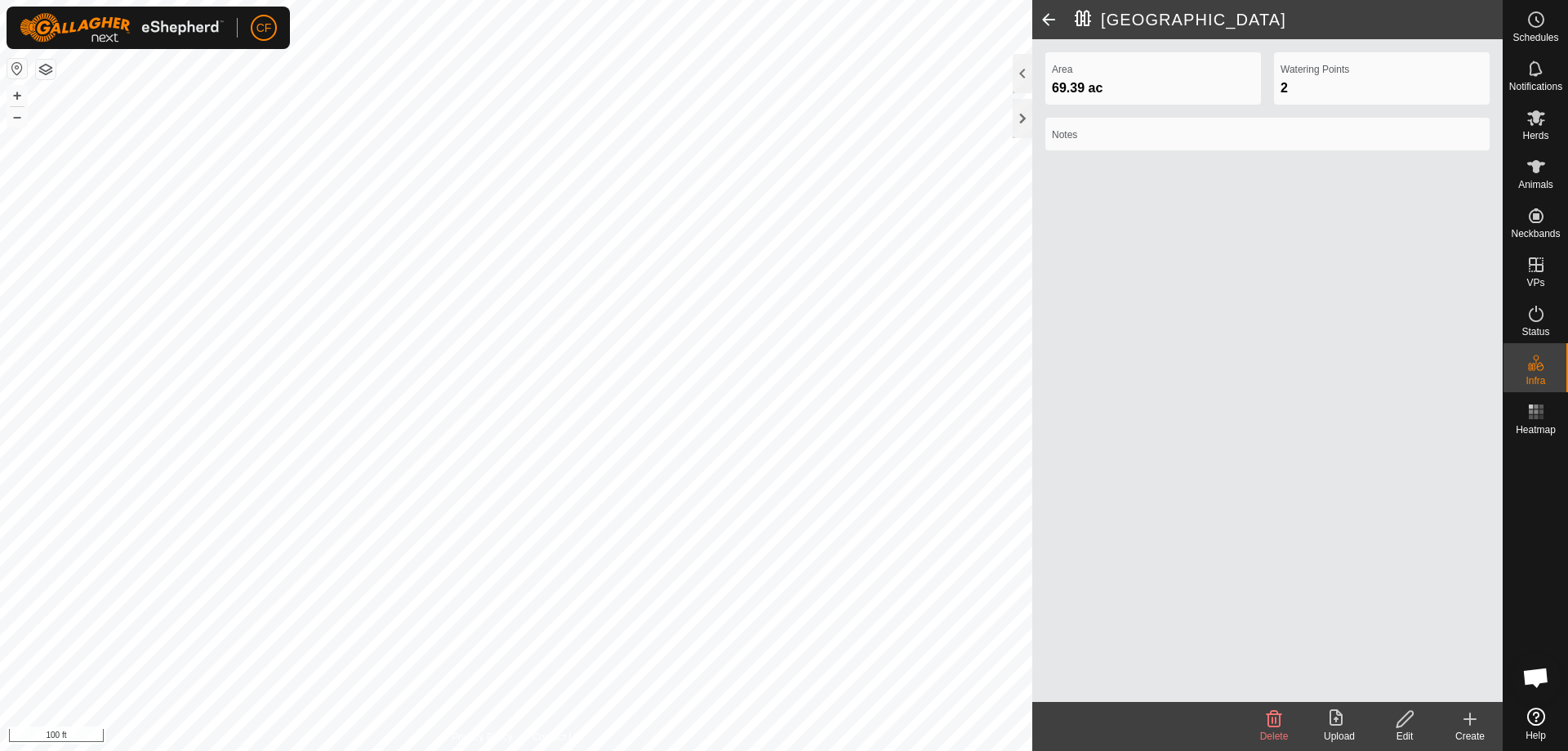
click at [1085, 414] on div "[GEOGRAPHIC_DATA] Area 69.39 ac Watering Points 2 Notes Delete Upload Edit Crea…" at bounding box center [751, 375] width 1503 height 751
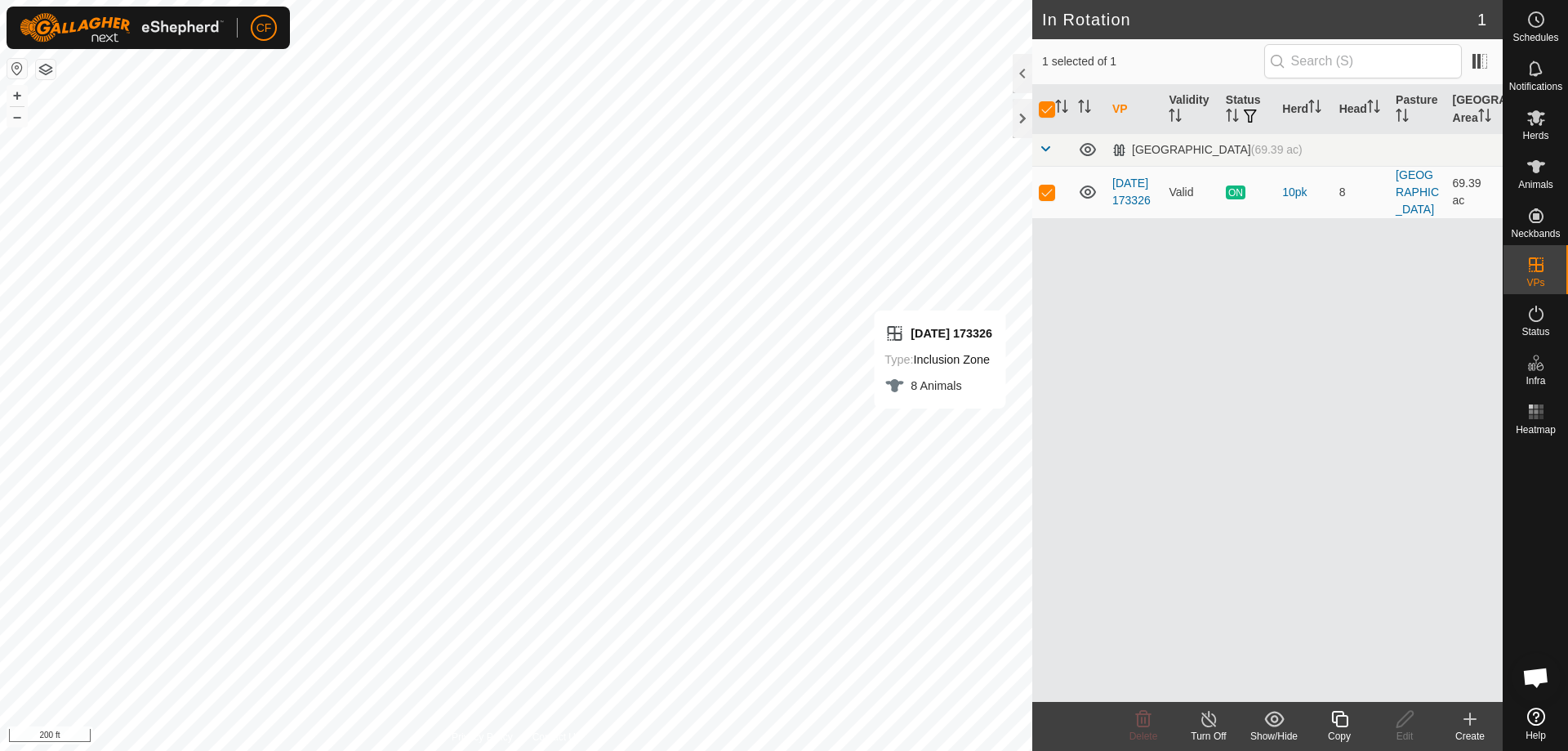
click at [1470, 728] on icon at bounding box center [1470, 719] width 19 height 19
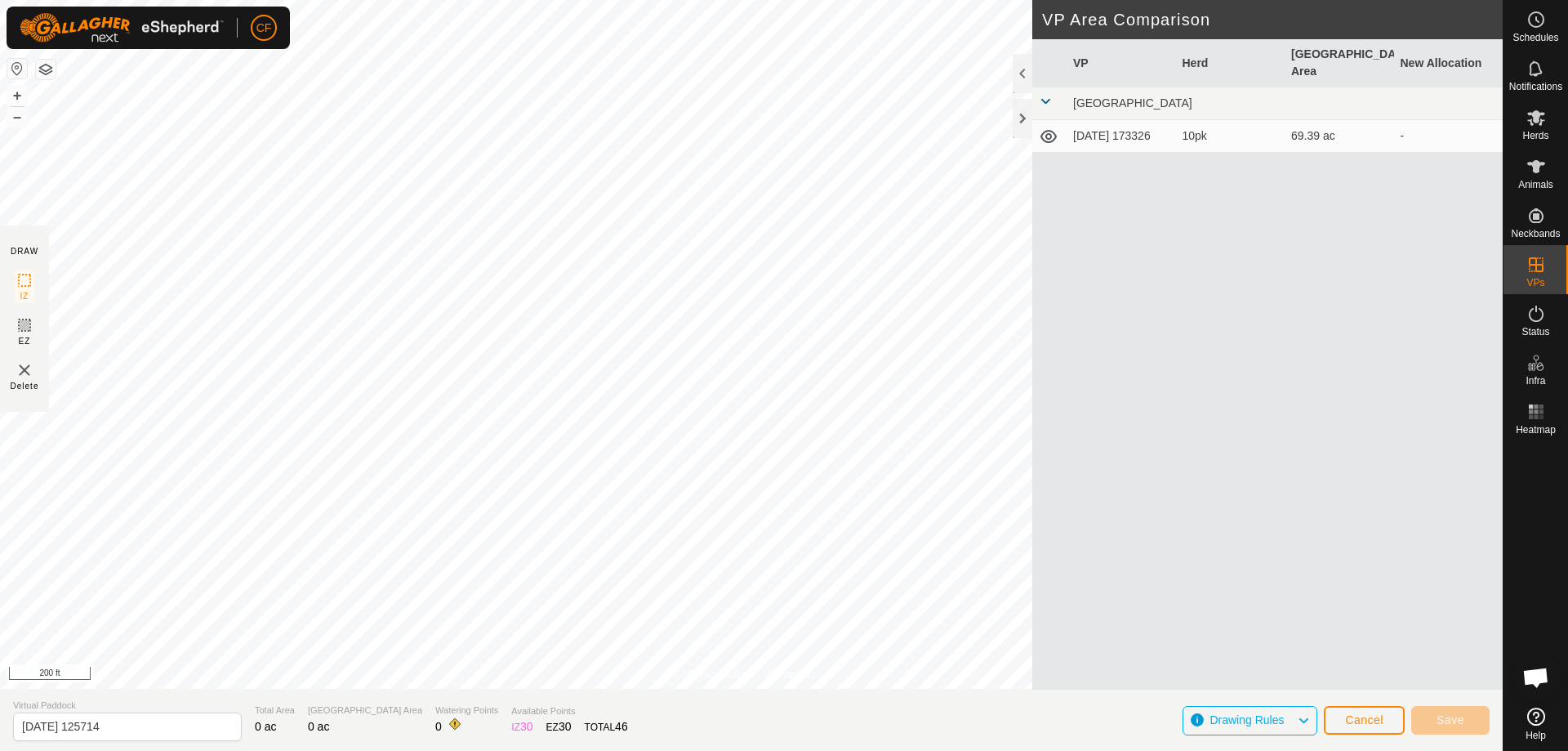
click at [1309, 718] on icon at bounding box center [1303, 721] width 13 height 21
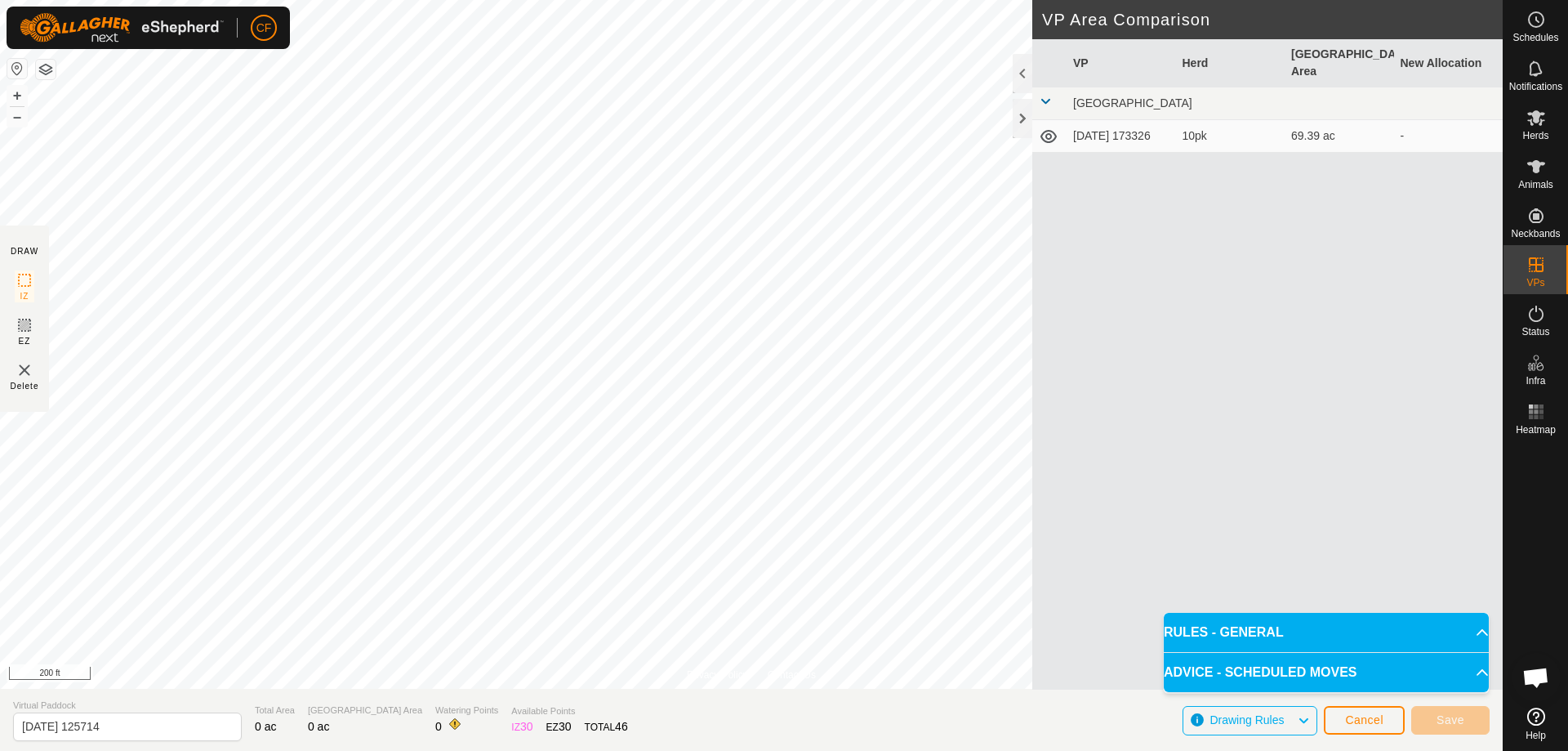
click at [1305, 718] on icon at bounding box center [1303, 721] width 13 height 21
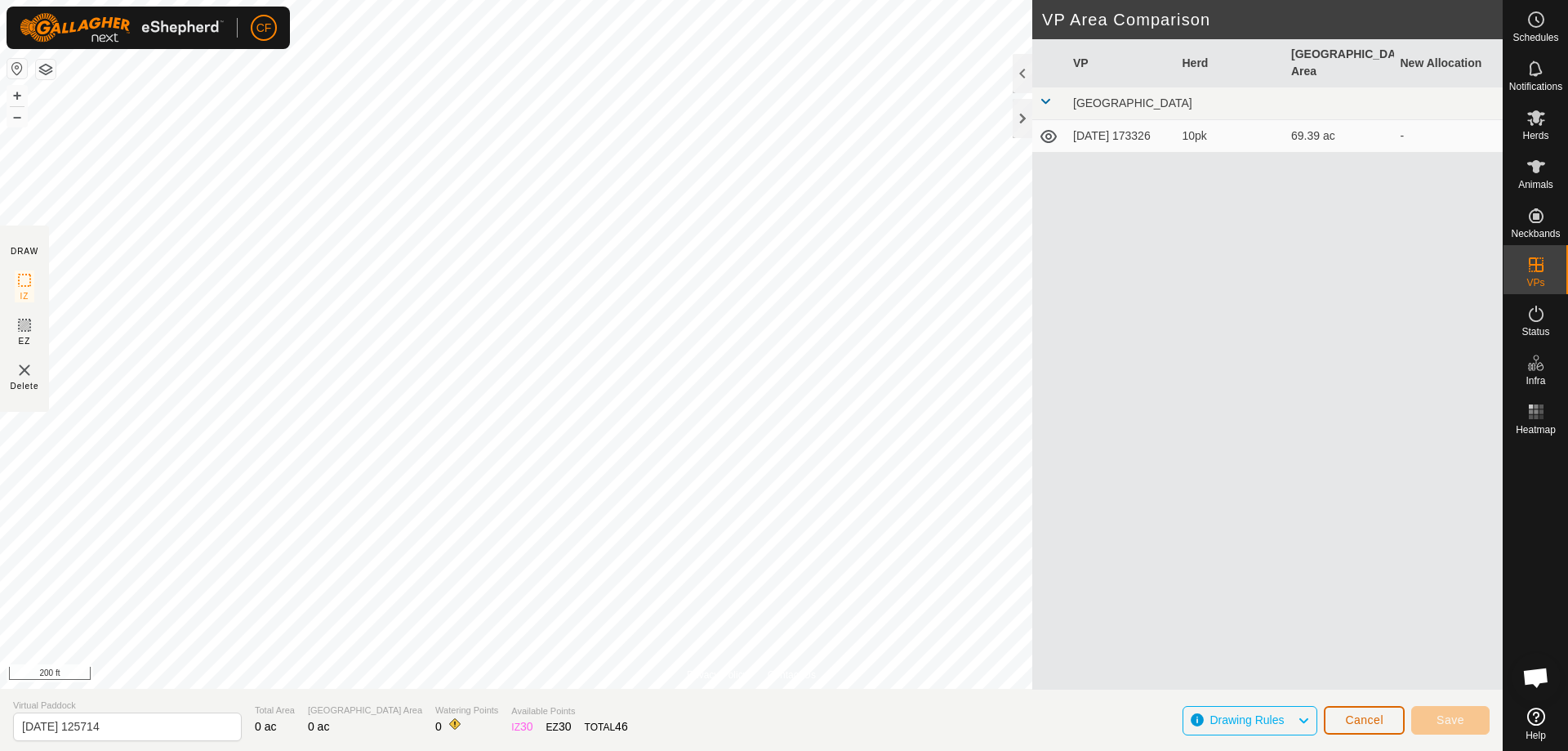
click at [1352, 723] on span "Cancel" at bounding box center [1364, 719] width 39 height 13
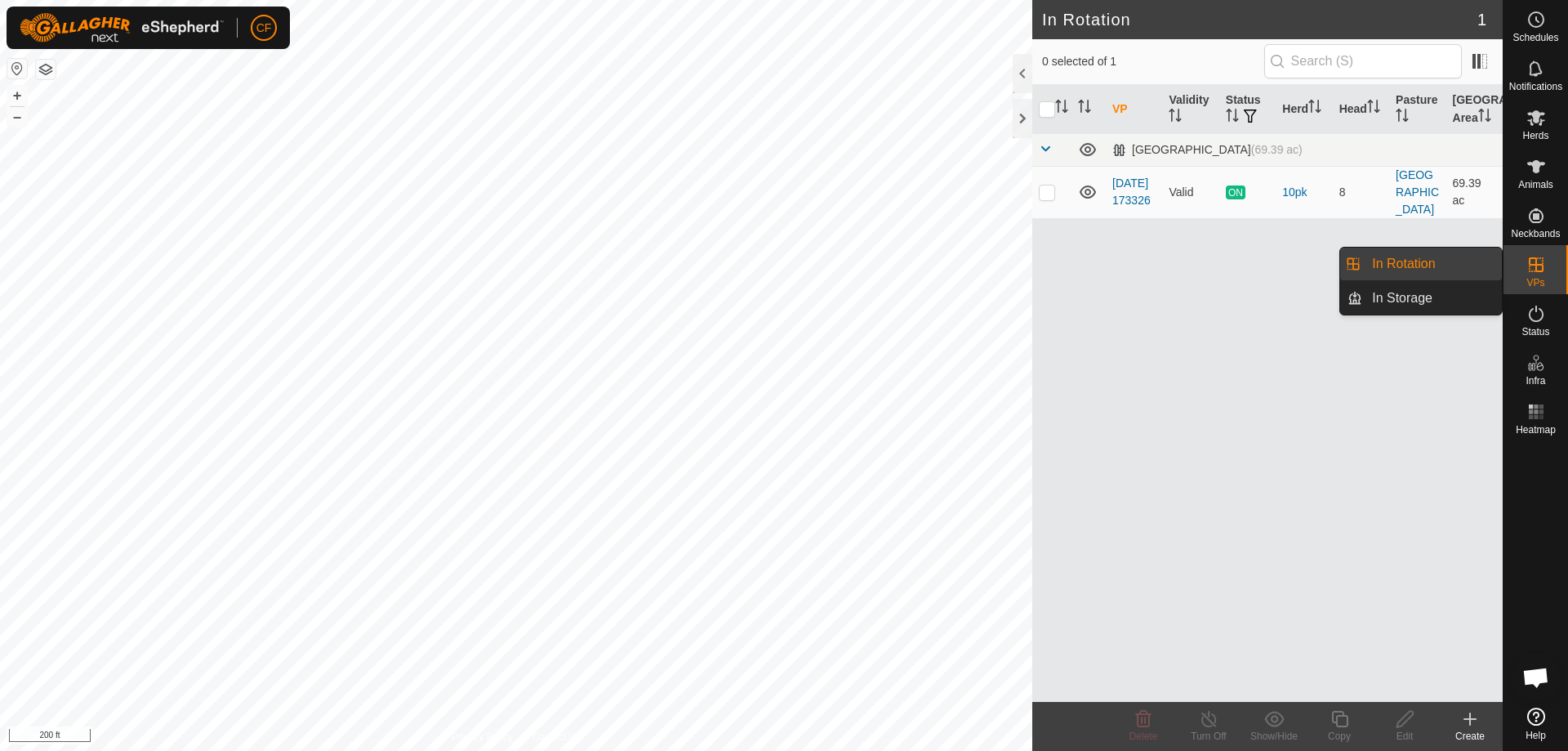
click at [1549, 273] on es-virtualpaddocks-svg-icon at bounding box center [1536, 264] width 29 height 26
click at [1455, 296] on link "In Storage" at bounding box center [1432, 298] width 140 height 33
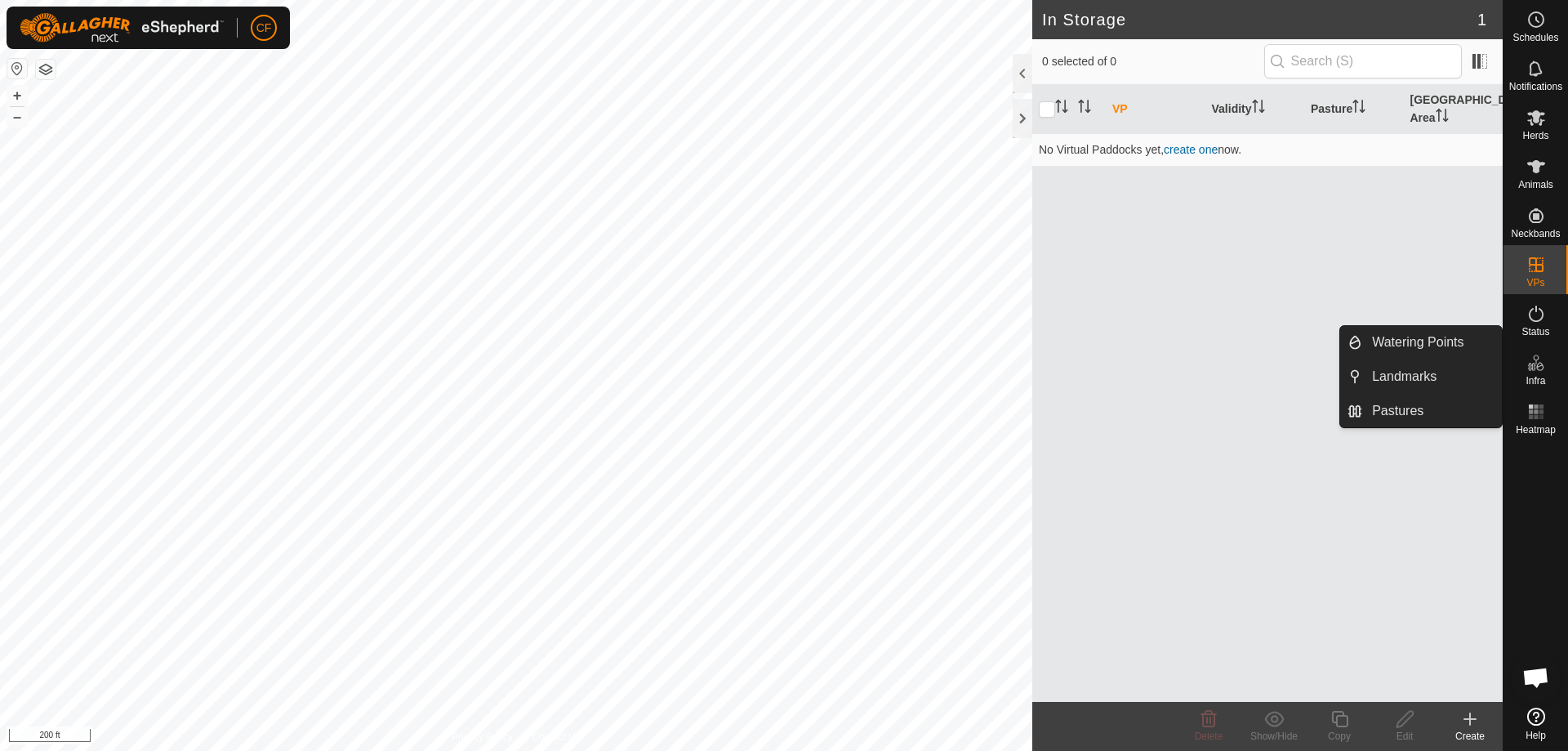
click at [1538, 373] on es-infrastructure-svg-icon at bounding box center [1536, 362] width 29 height 26
click at [1410, 404] on link "Pastures" at bounding box center [1432, 411] width 140 height 33
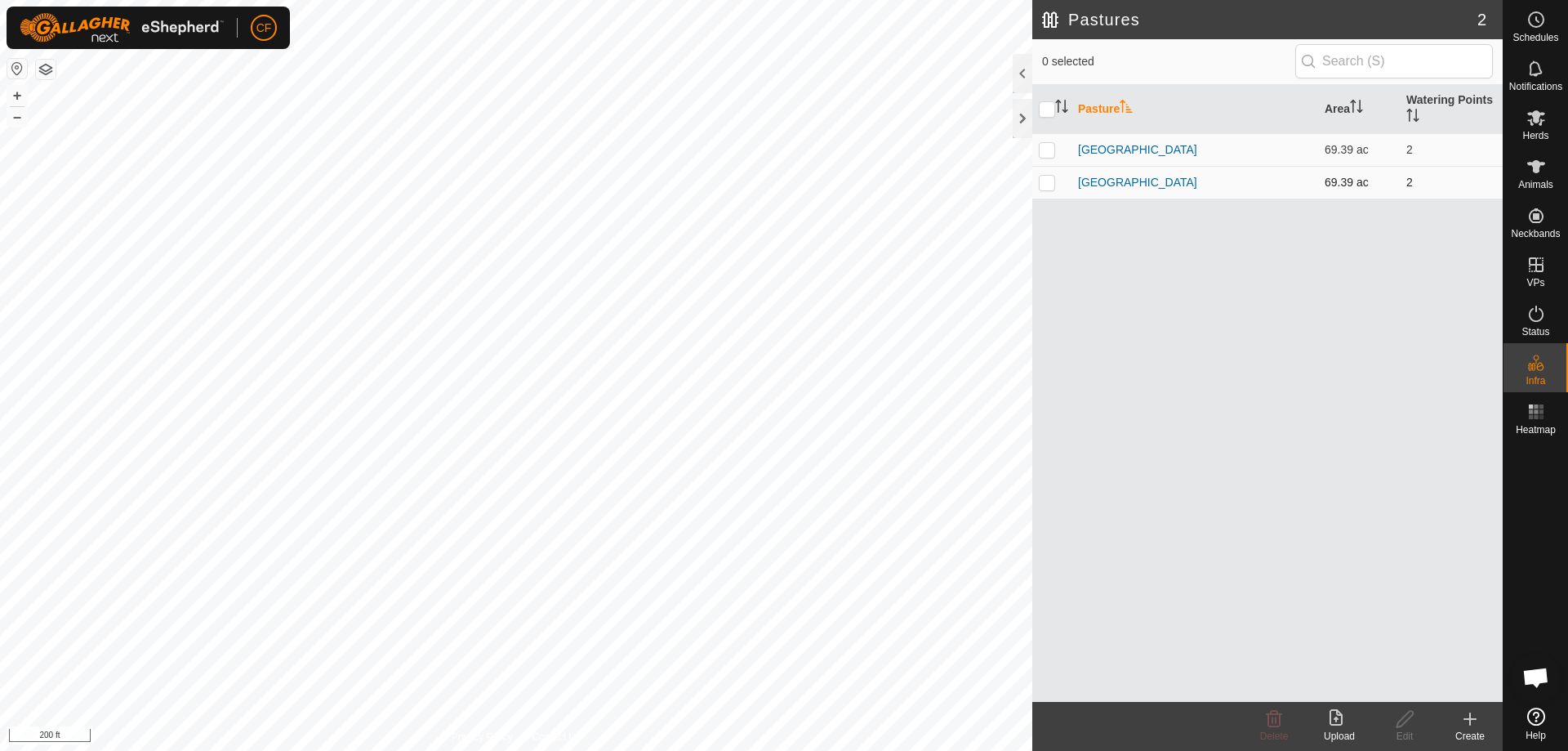
click at [1101, 189] on td "[GEOGRAPHIC_DATA]" at bounding box center [1195, 183] width 247 height 33
click at [1037, 181] on td at bounding box center [1051, 183] width 39 height 33
checkbox input "true"
click at [1396, 723] on icon at bounding box center [1405, 719] width 20 height 19
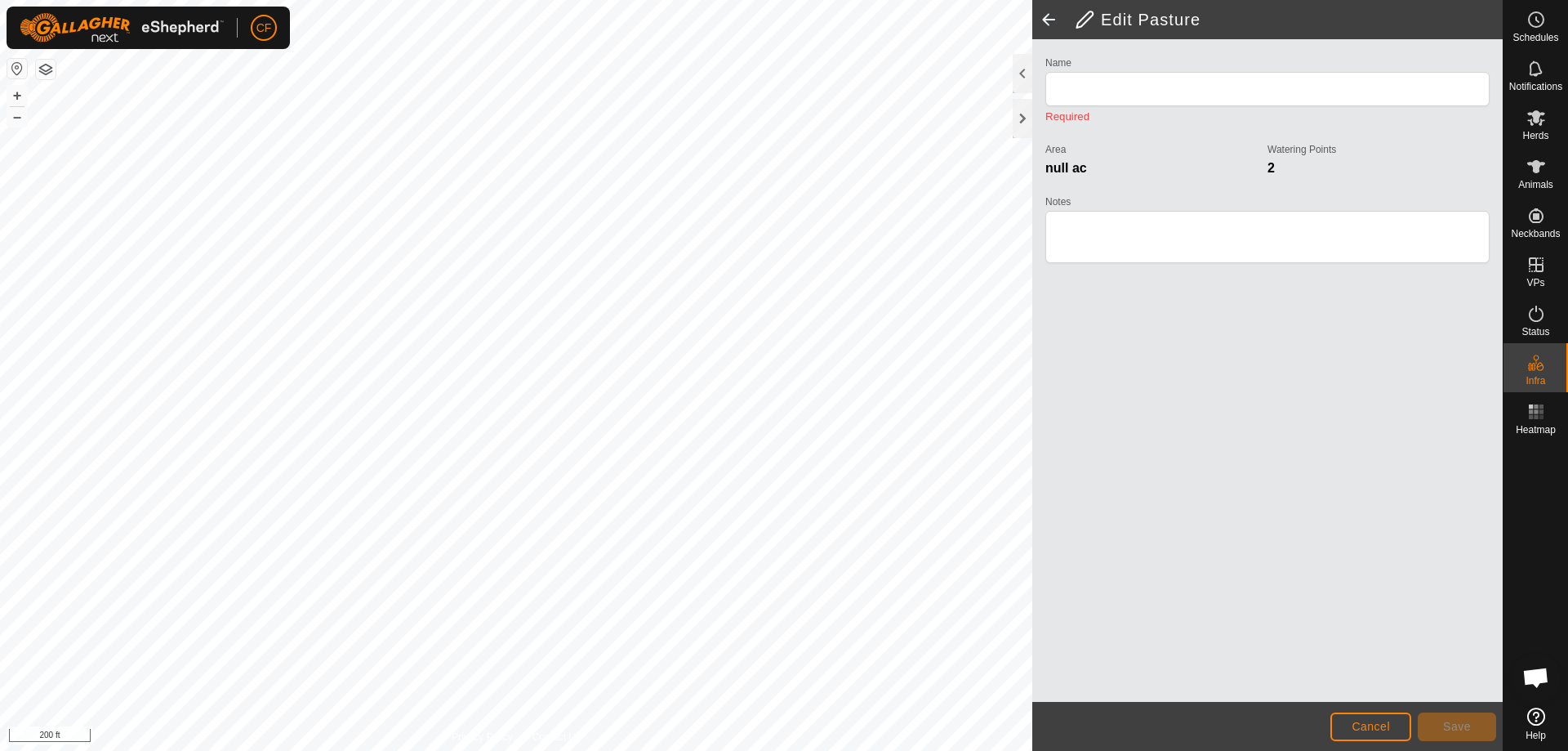
type input "[GEOGRAPHIC_DATA]"
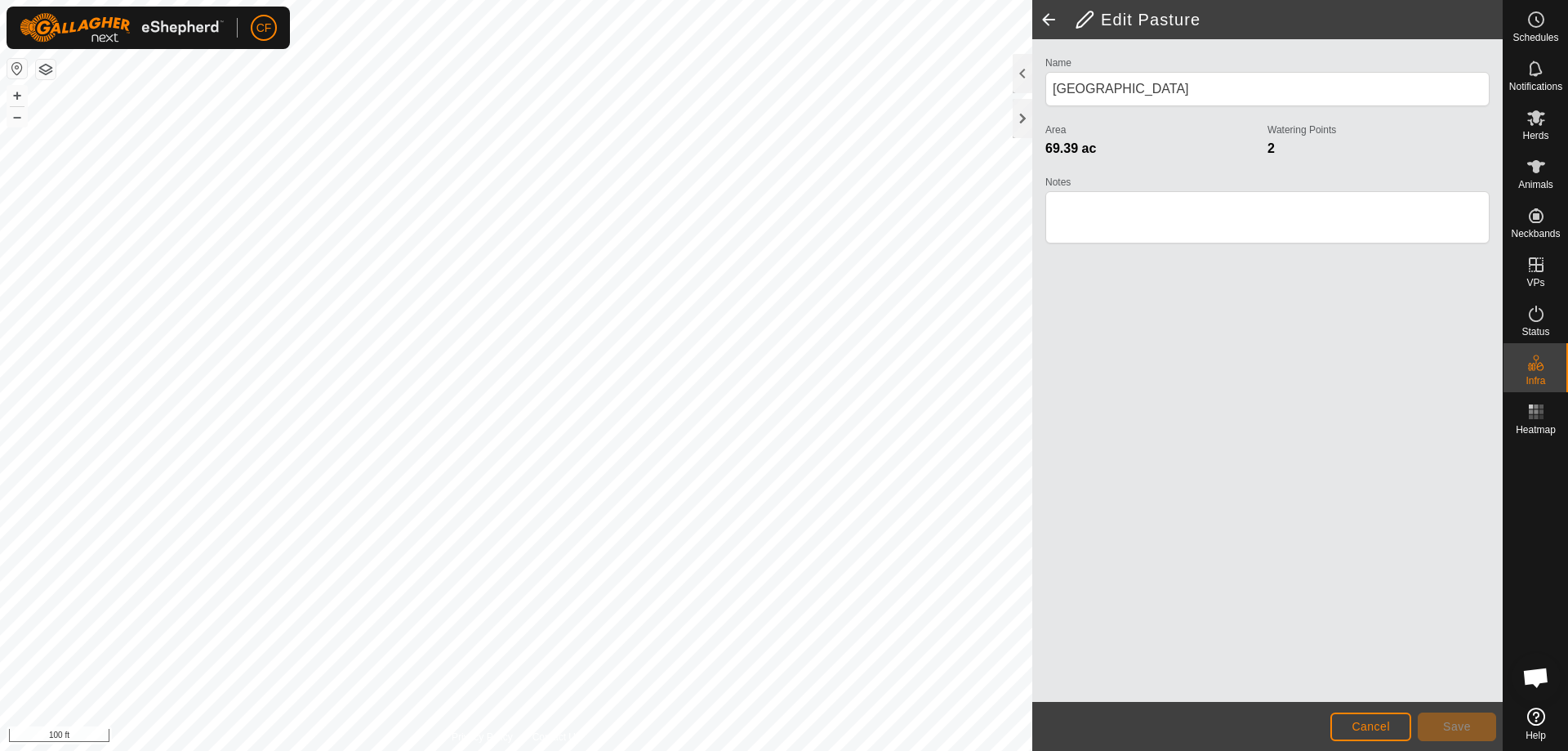
click at [1083, 16] on h2 "Edit Pasture" at bounding box center [1288, 19] width 428 height 19
click at [1078, 18] on h2 "Edit Pasture" at bounding box center [1288, 19] width 428 height 19
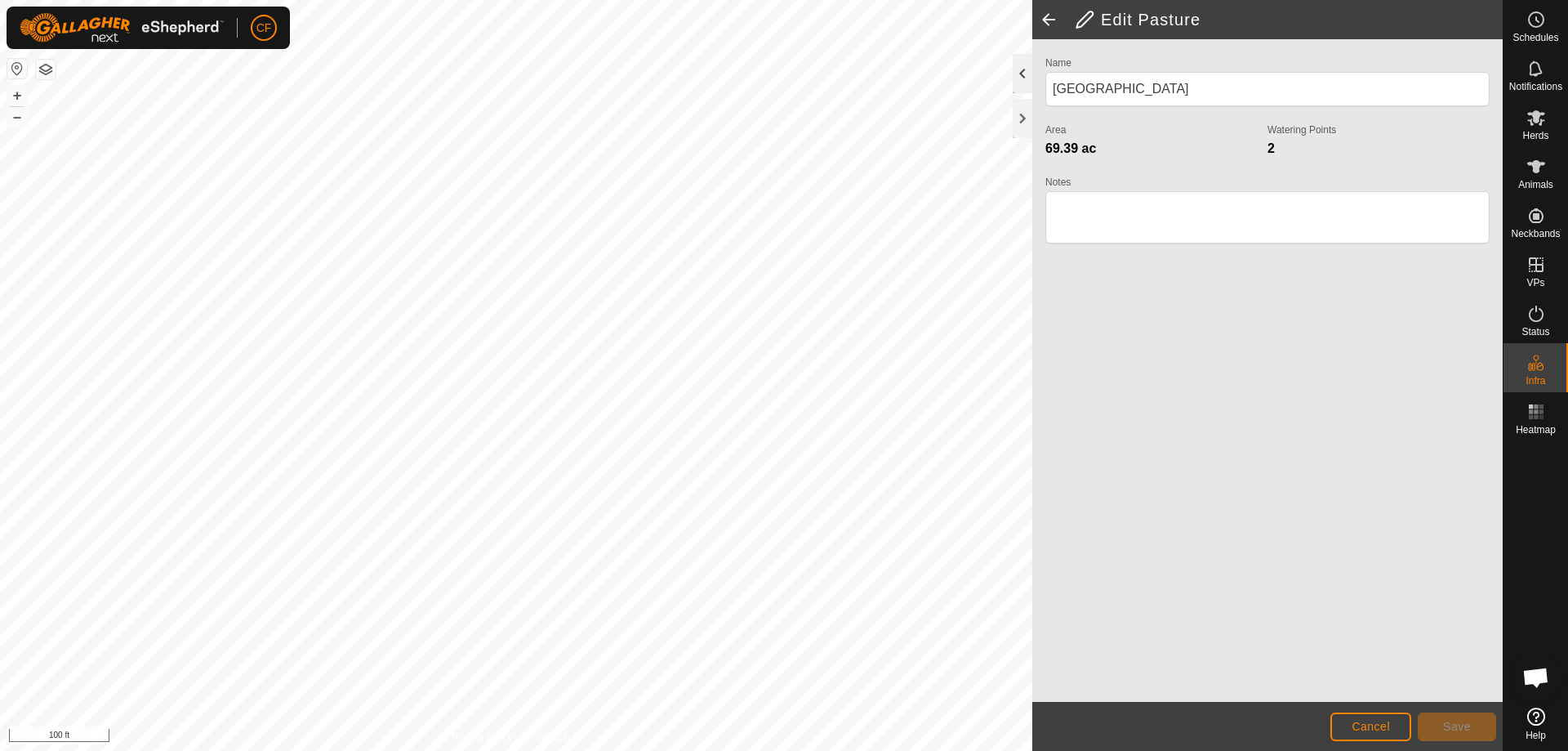
click at [1019, 79] on div at bounding box center [1022, 74] width 19 height 39
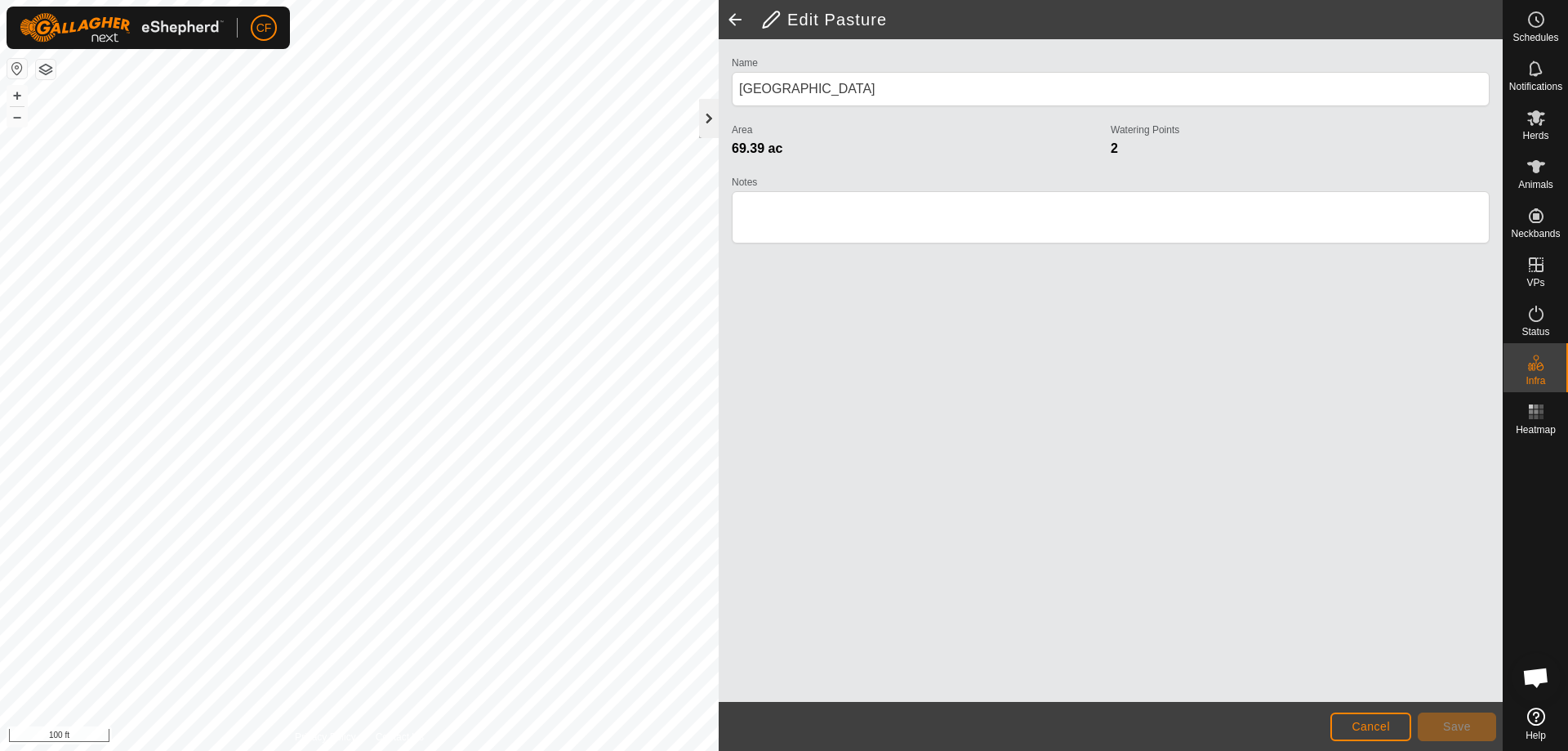
click at [704, 125] on div at bounding box center [709, 119] width 19 height 39
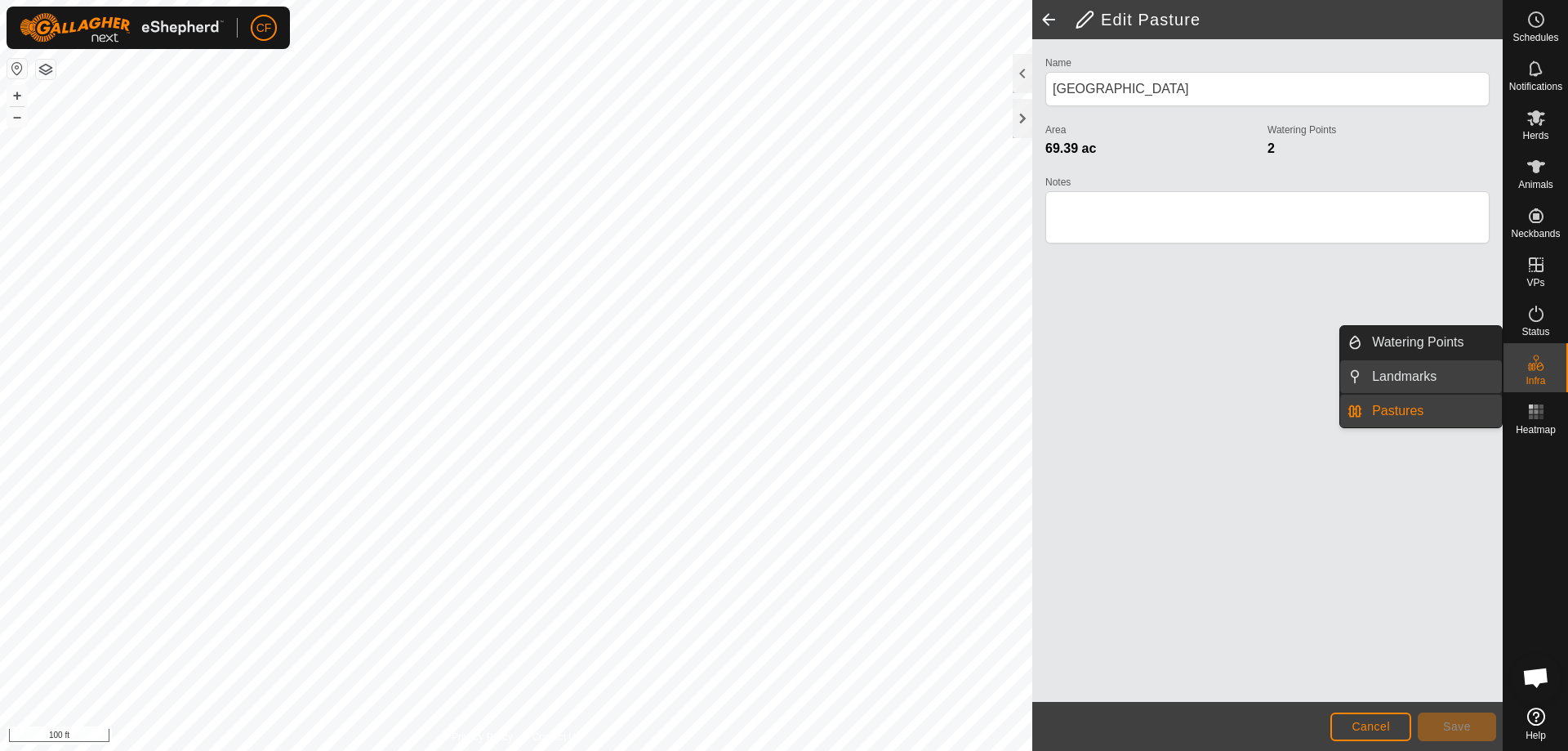
click at [1375, 377] on link "Landmarks" at bounding box center [1432, 377] width 140 height 33
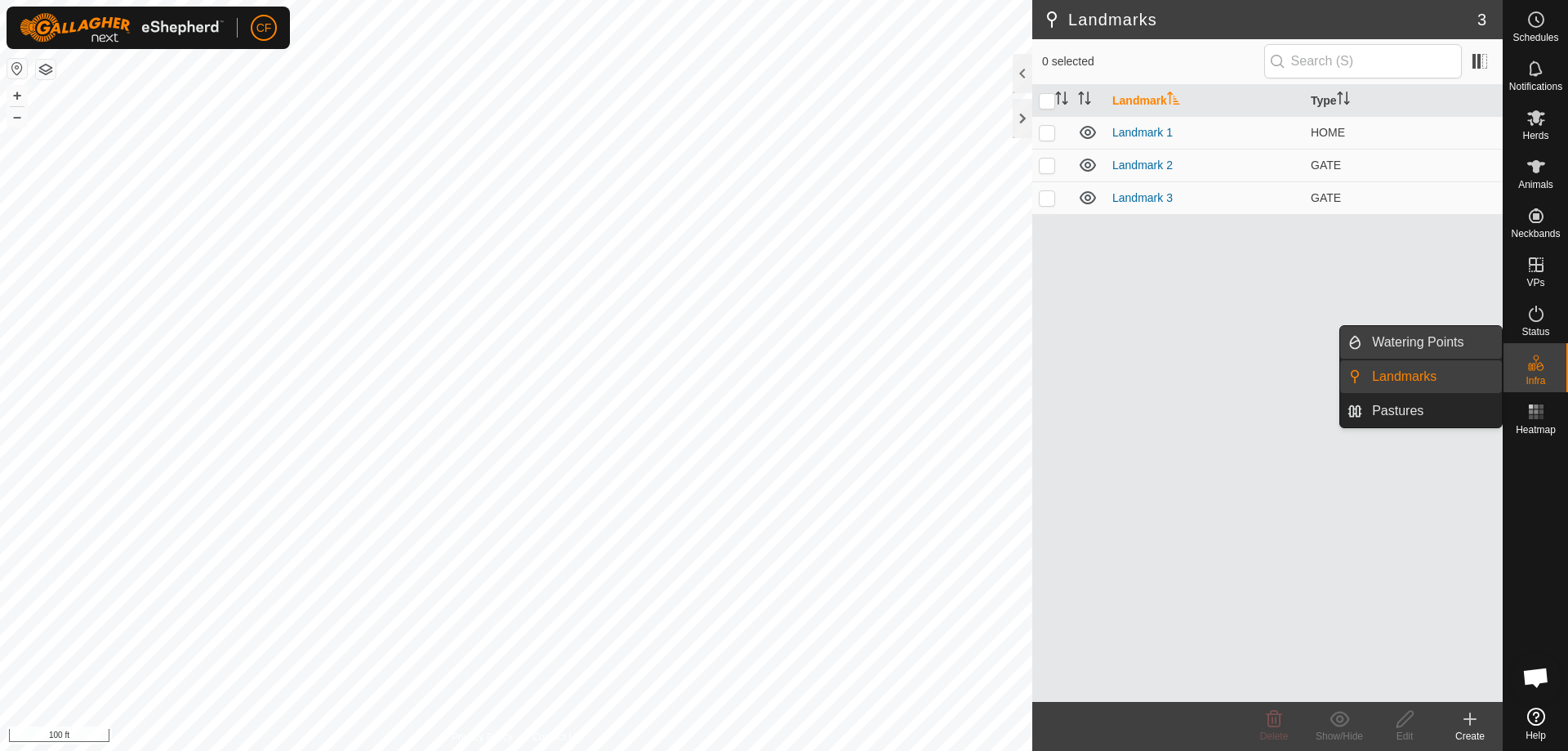
click at [1390, 350] on link "Watering Points" at bounding box center [1432, 343] width 140 height 33
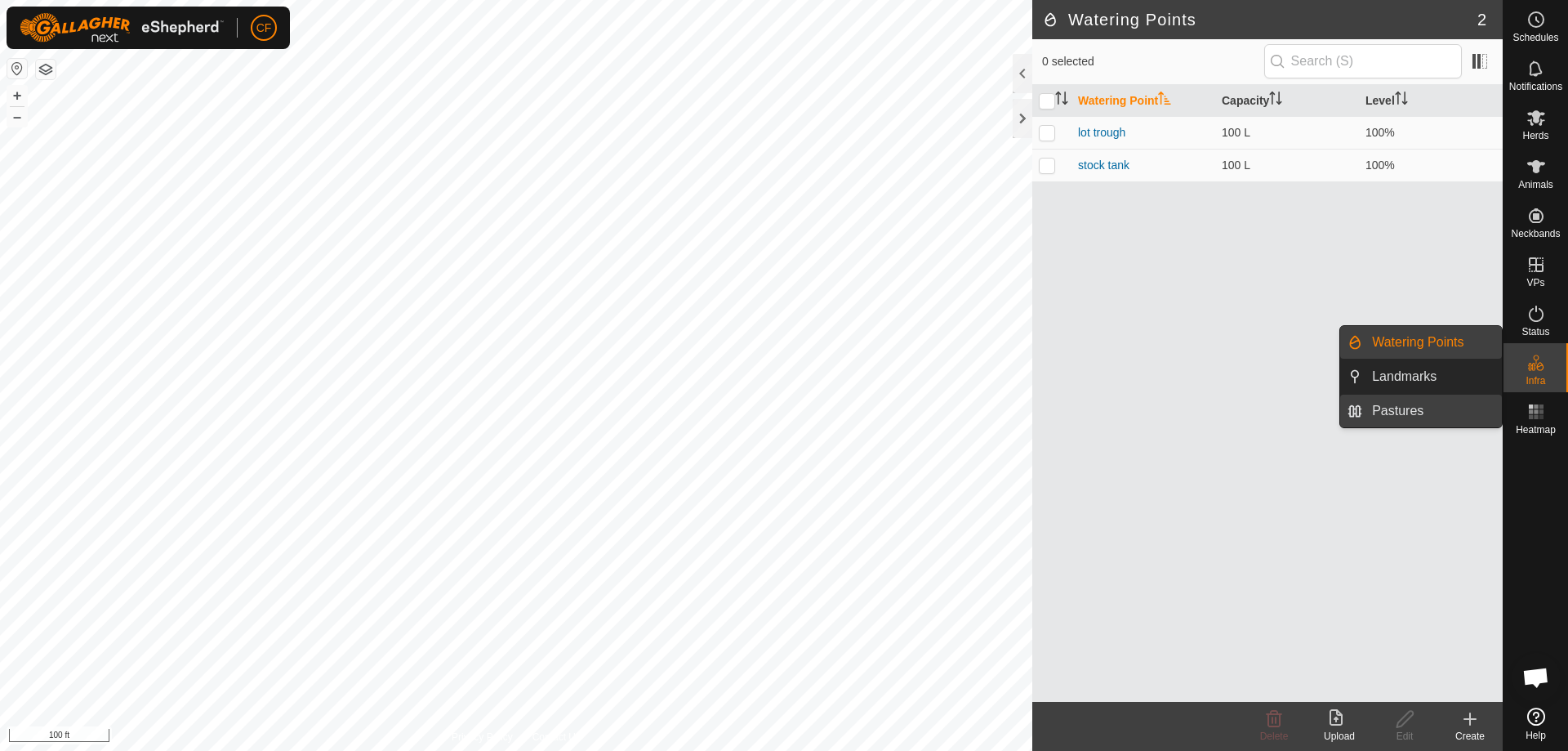
click at [1386, 416] on link "Pastures" at bounding box center [1432, 411] width 140 height 33
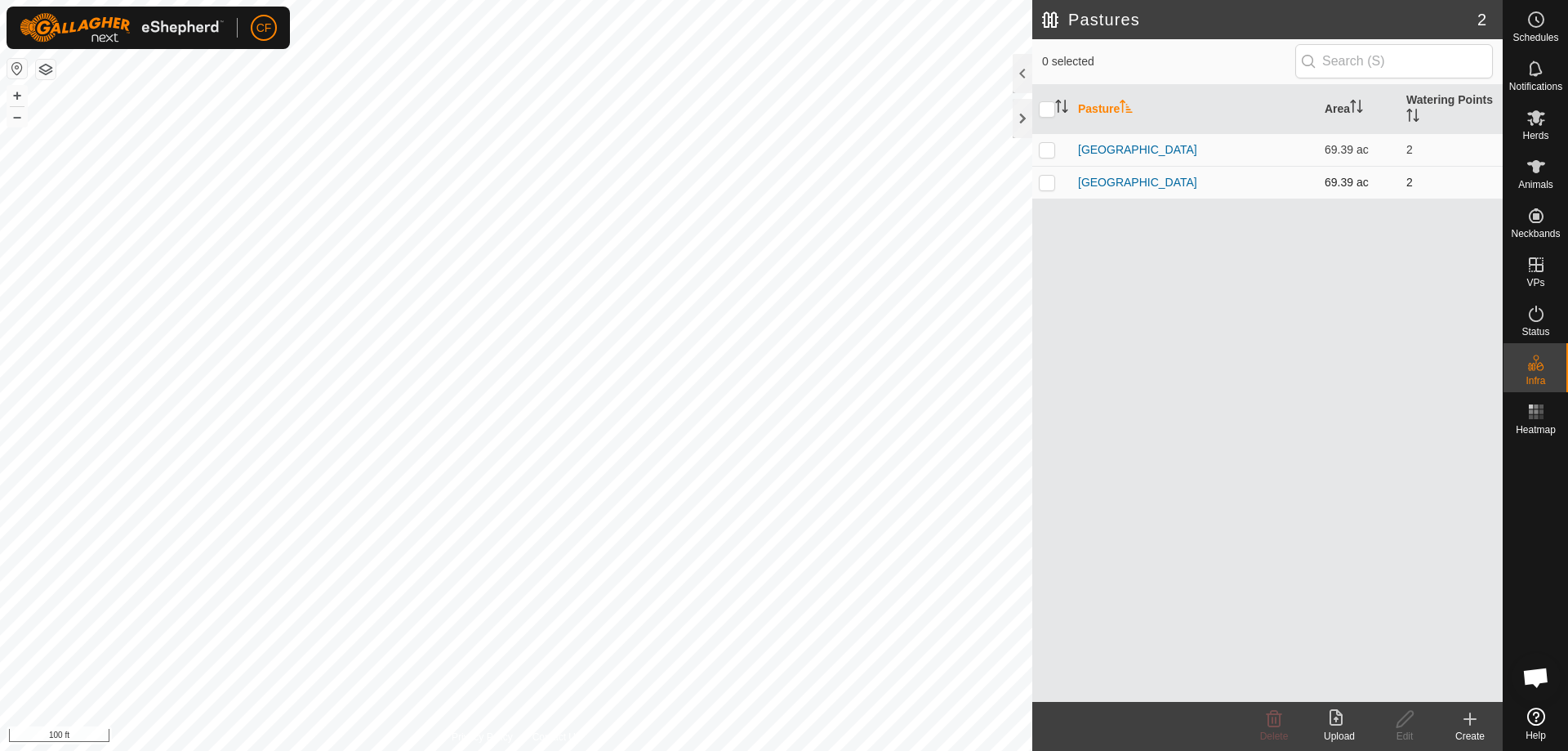
click at [1064, 182] on td at bounding box center [1051, 183] width 39 height 33
checkbox input "true"
click at [1478, 721] on icon at bounding box center [1470, 719] width 19 height 19
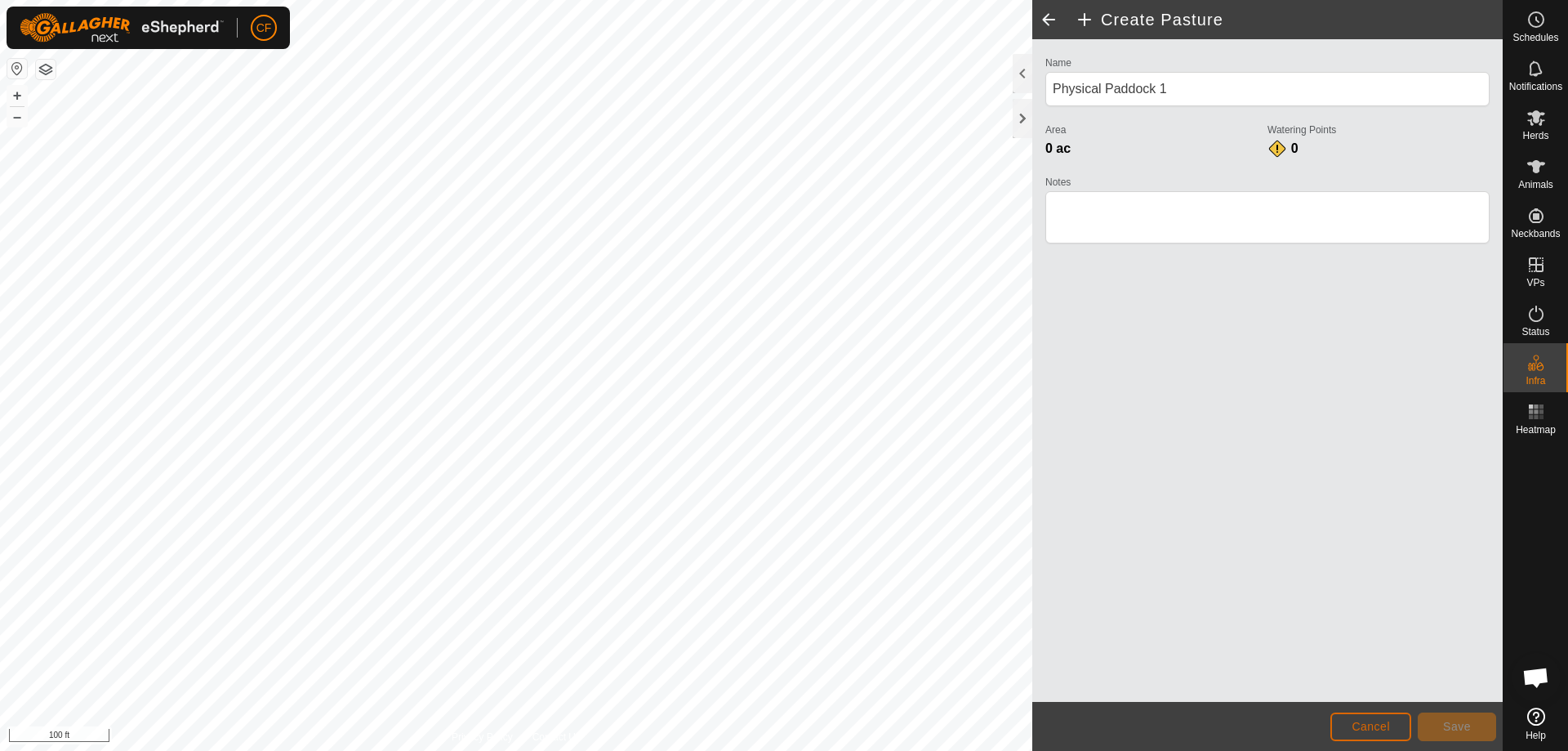
click at [1368, 732] on span "Cancel" at bounding box center [1371, 726] width 39 height 13
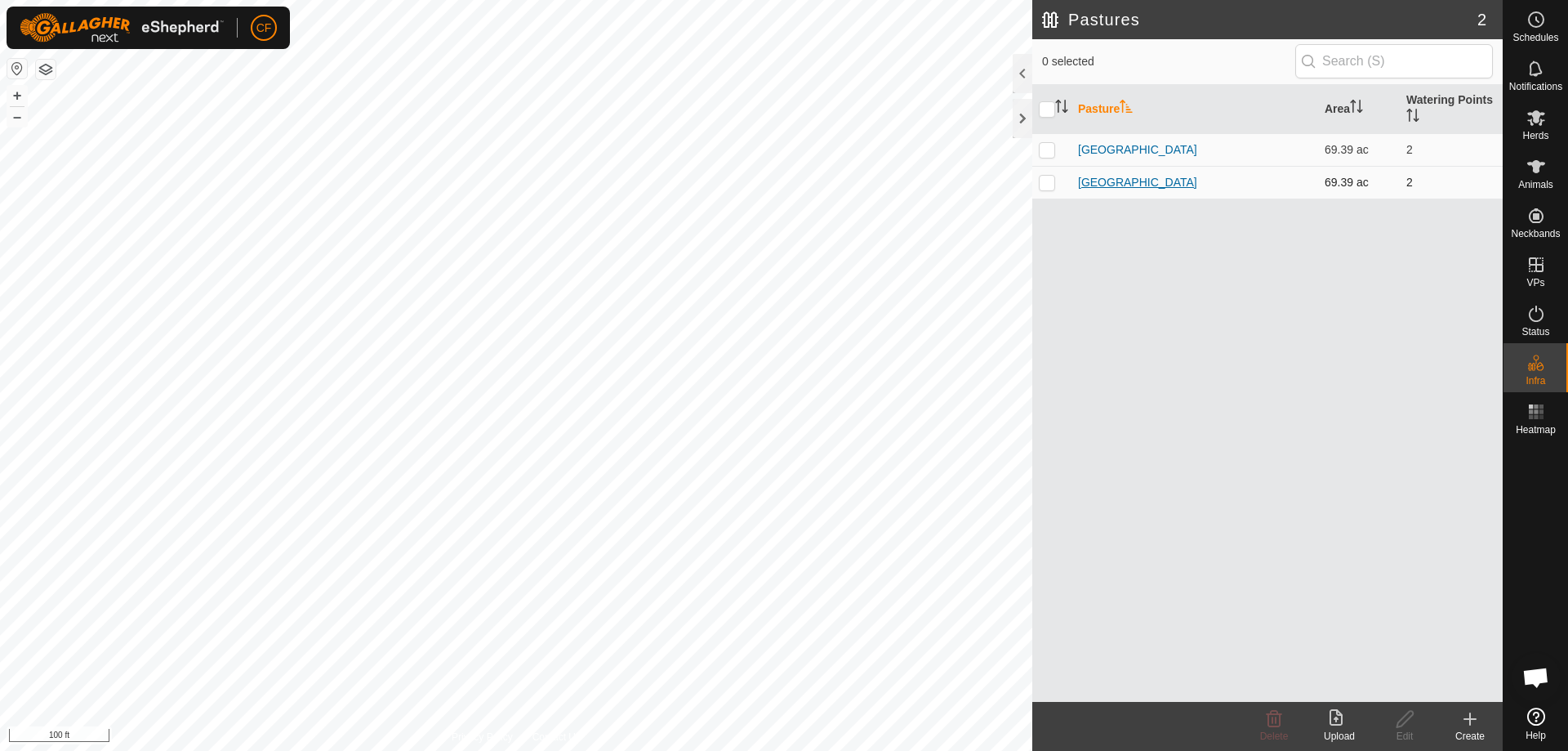
click at [1096, 180] on link "[GEOGRAPHIC_DATA]" at bounding box center [1137, 182] width 119 height 13
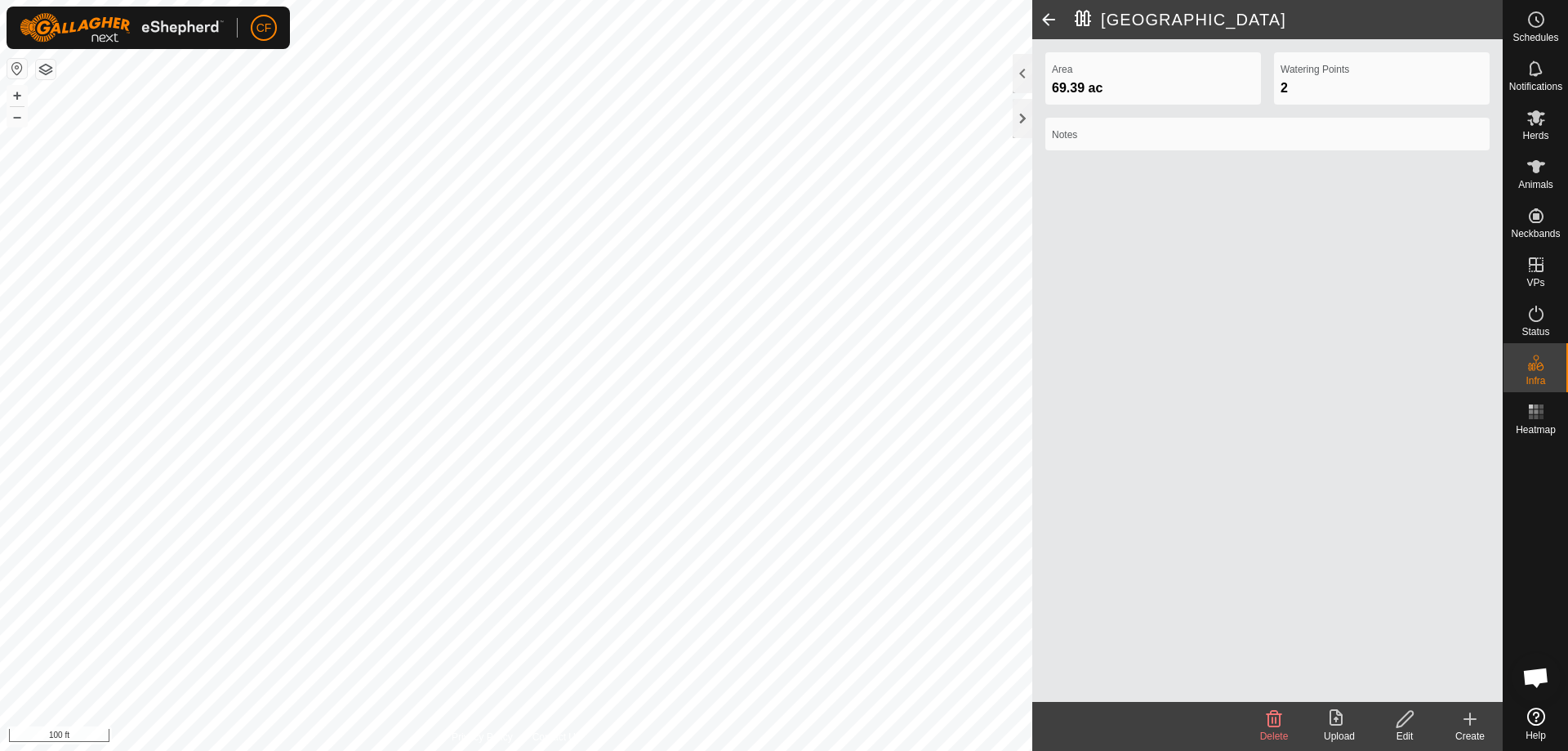
click at [1403, 726] on icon at bounding box center [1405, 719] width 20 height 19
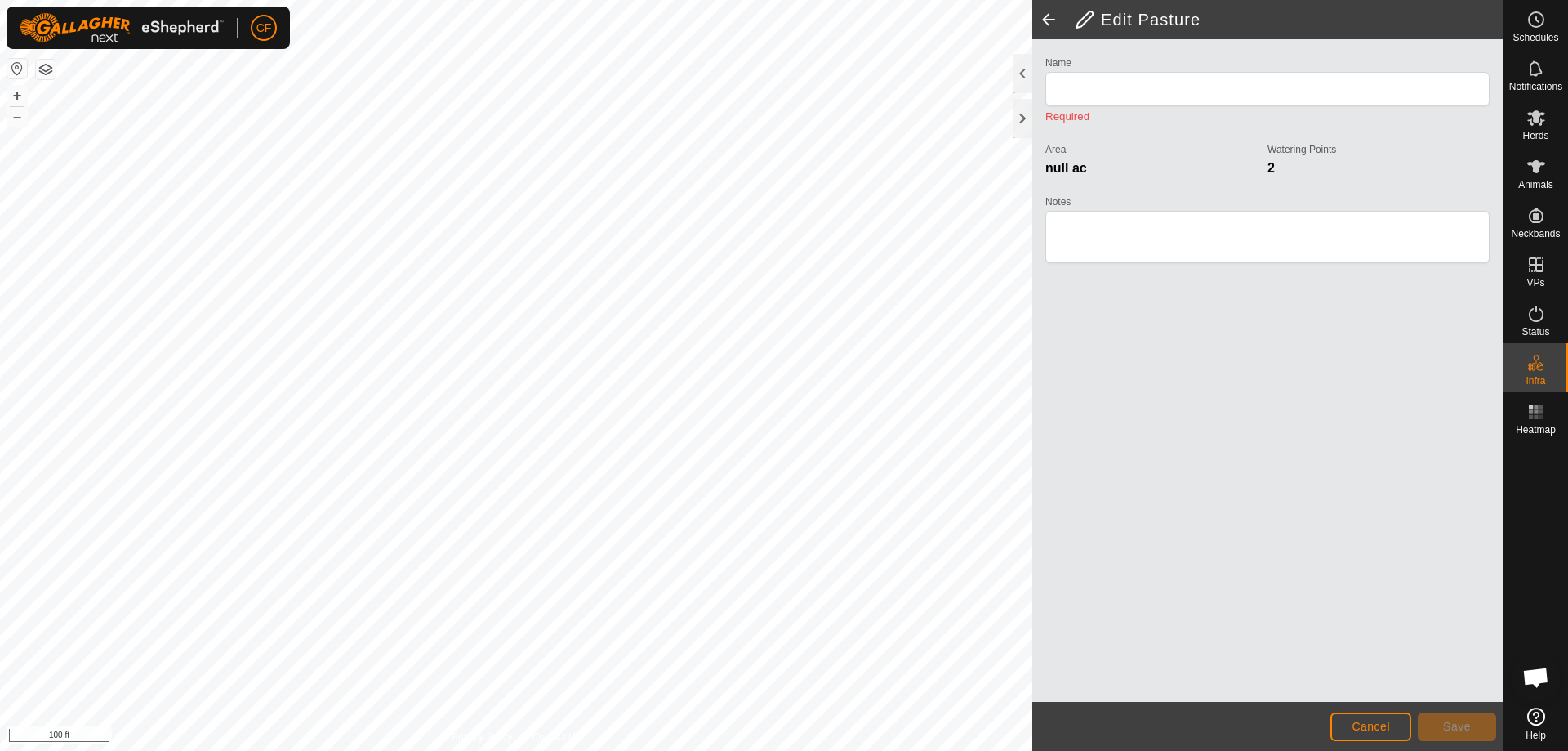
type input "[GEOGRAPHIC_DATA]"
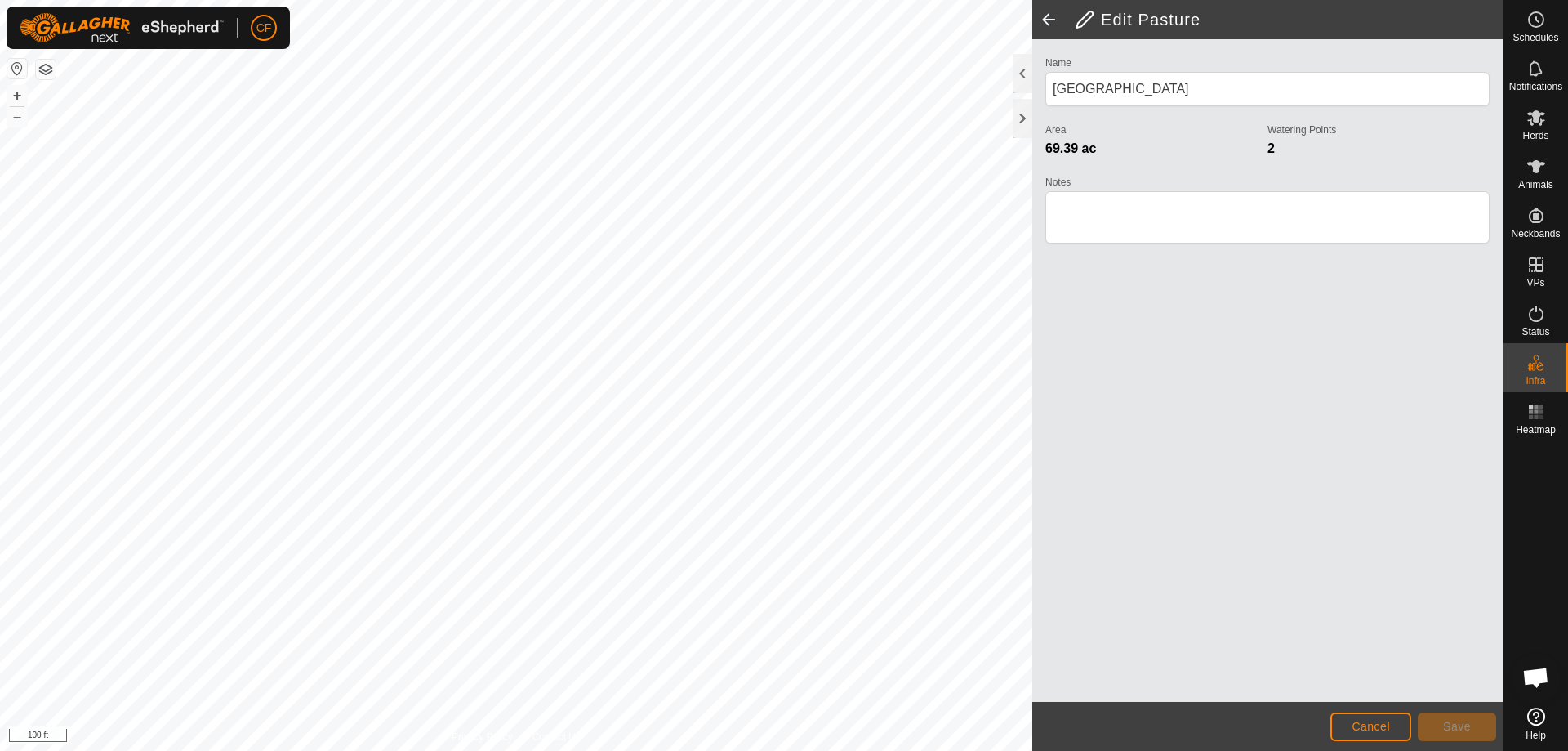
click at [1538, 723] on icon at bounding box center [1536, 716] width 18 height 18
click at [1368, 725] on span "Cancel" at bounding box center [1371, 726] width 39 height 13
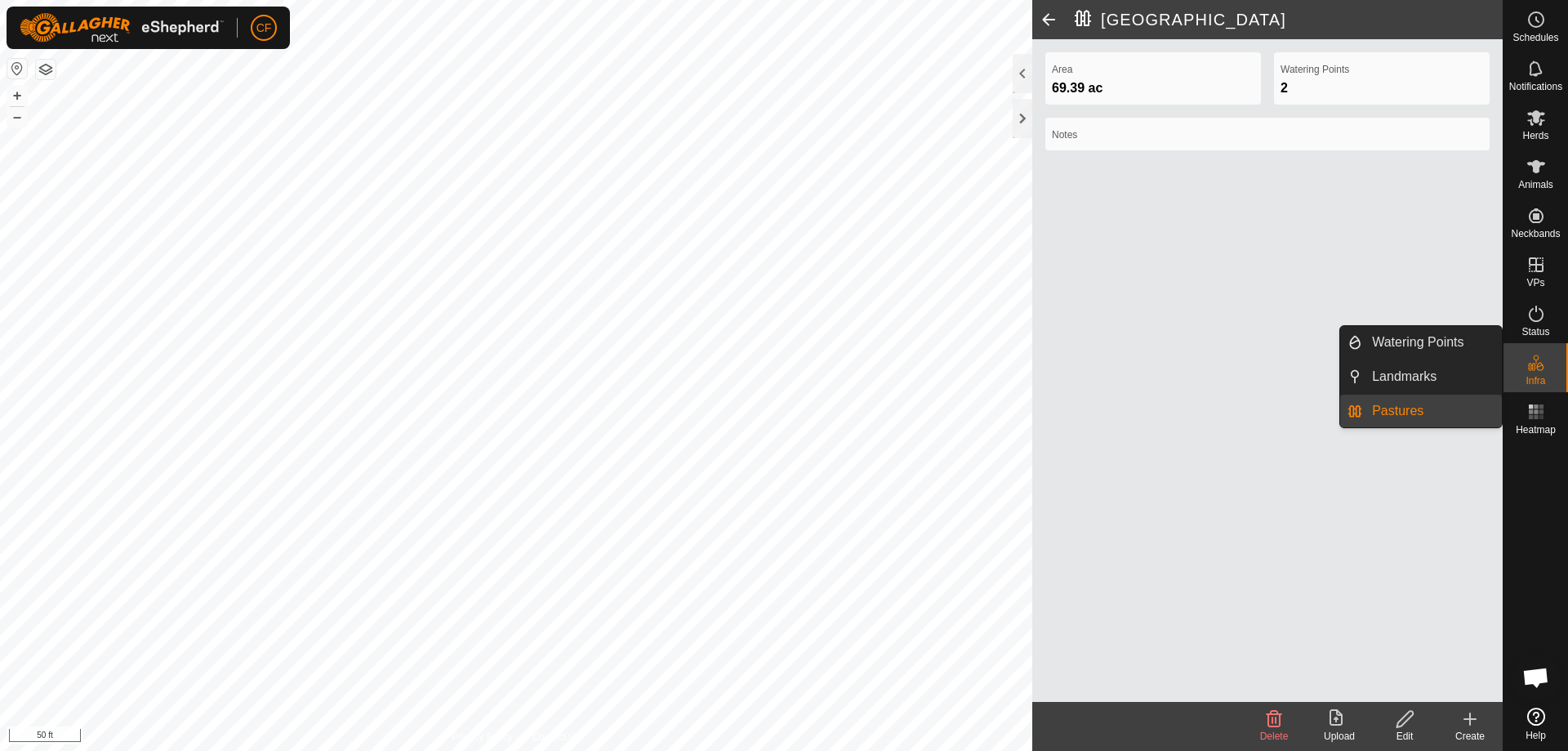
click at [1406, 412] on link "Pastures" at bounding box center [1432, 411] width 140 height 33
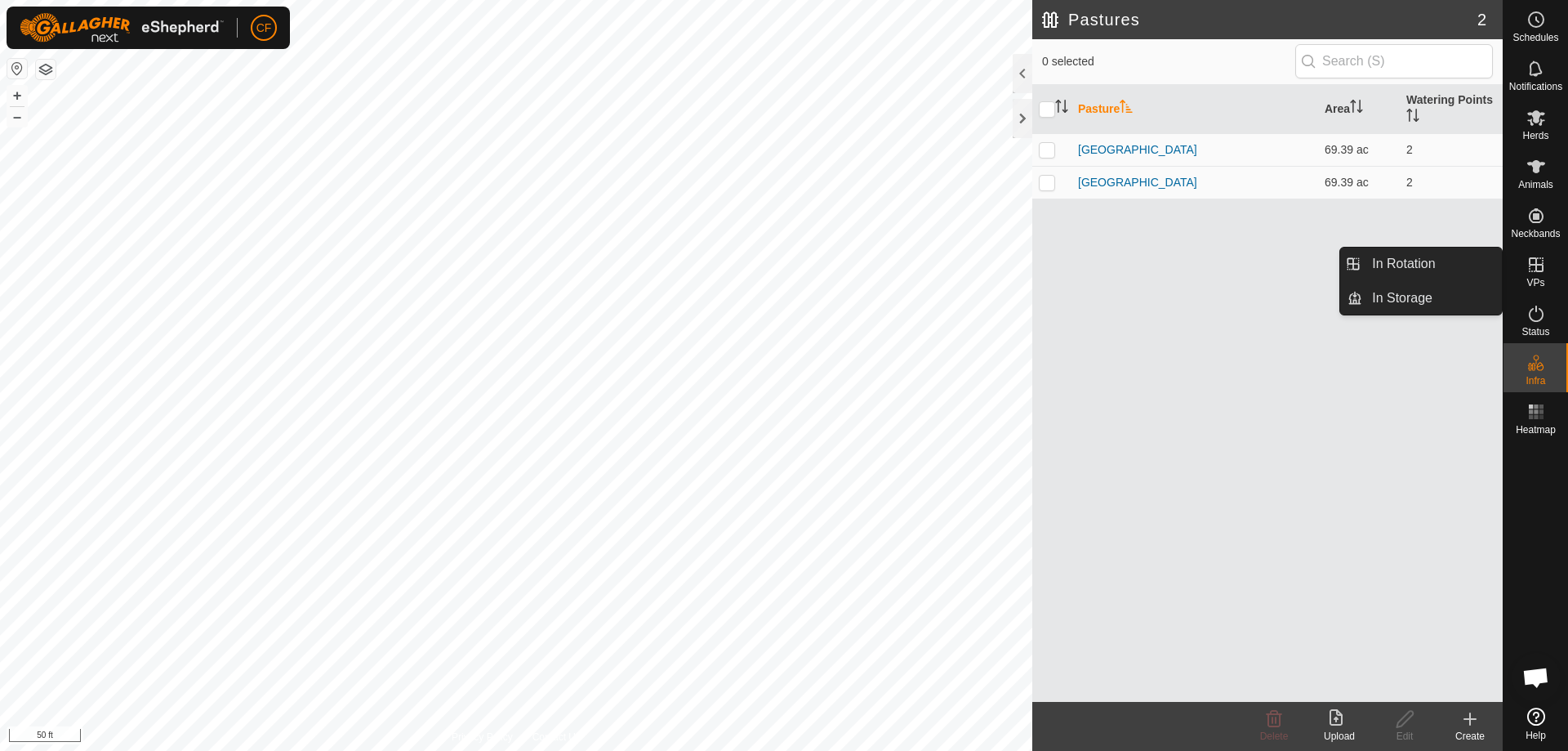
click at [1535, 279] on span "VPs" at bounding box center [1535, 283] width 18 height 10
click at [1406, 256] on link "In Rotation" at bounding box center [1432, 264] width 140 height 33
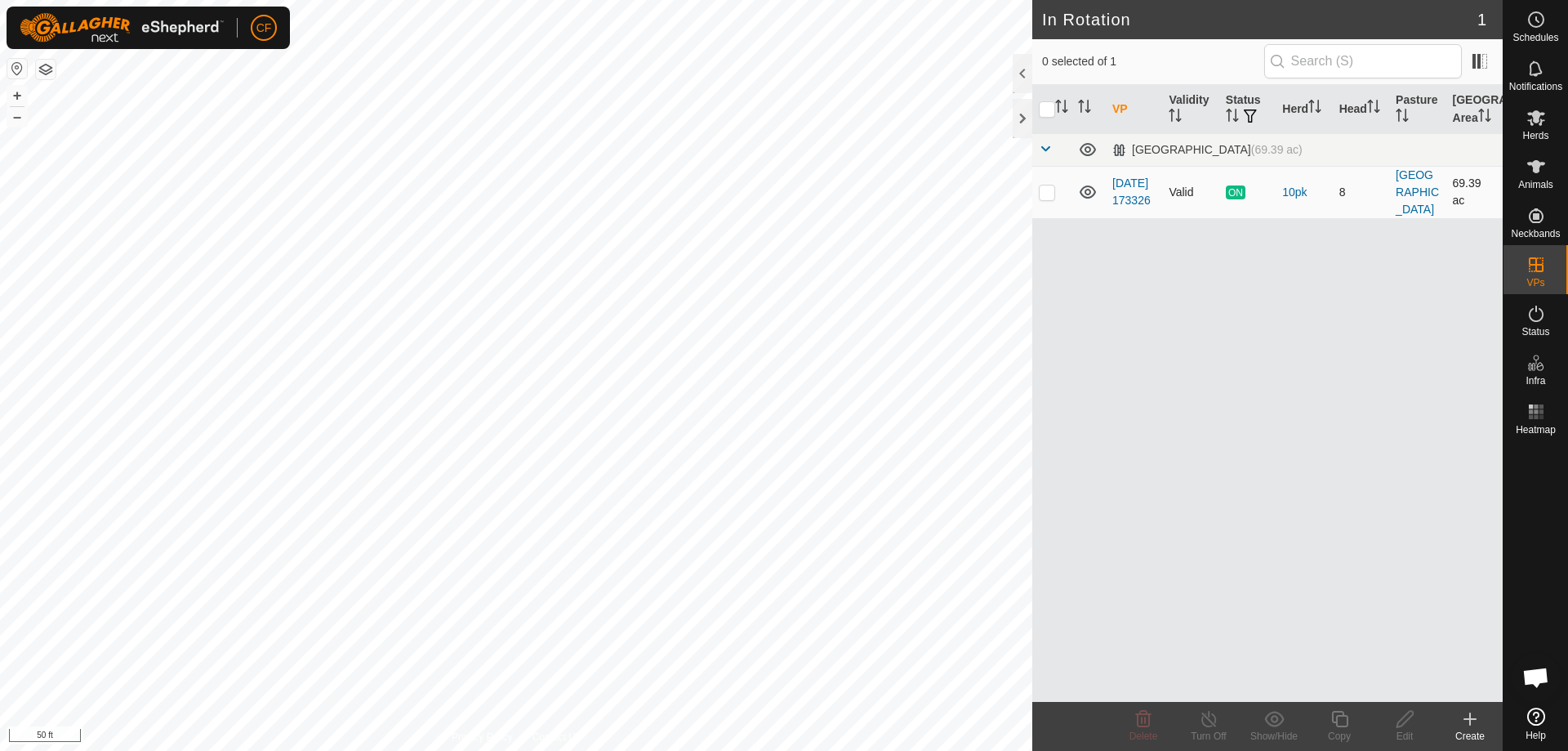
click at [1232, 191] on span "ON" at bounding box center [1236, 192] width 19 height 14
click at [1042, 192] on p-checkbox at bounding box center [1047, 191] width 17 height 13
checkbox input "true"
checkbox input "false"
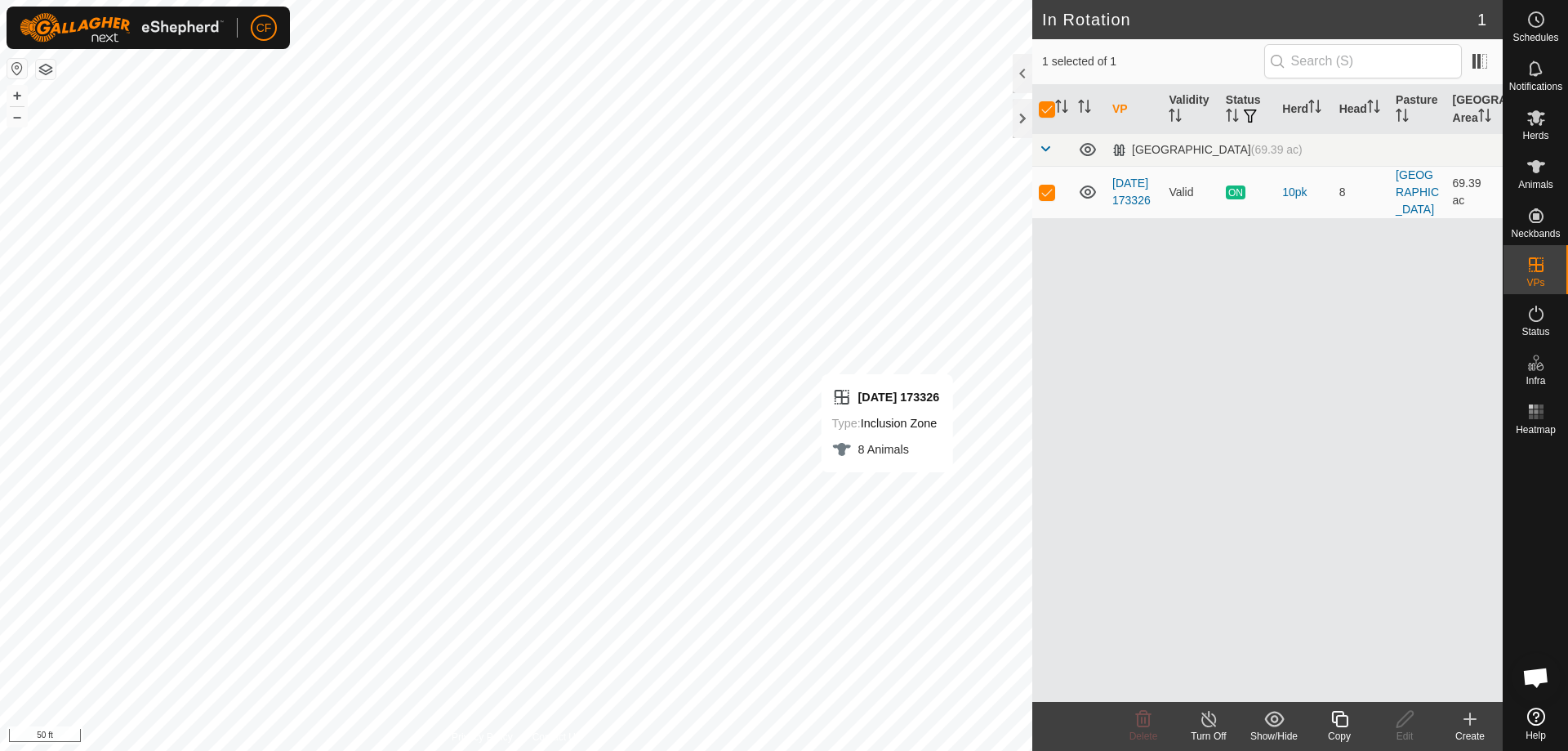
checkbox input "false"
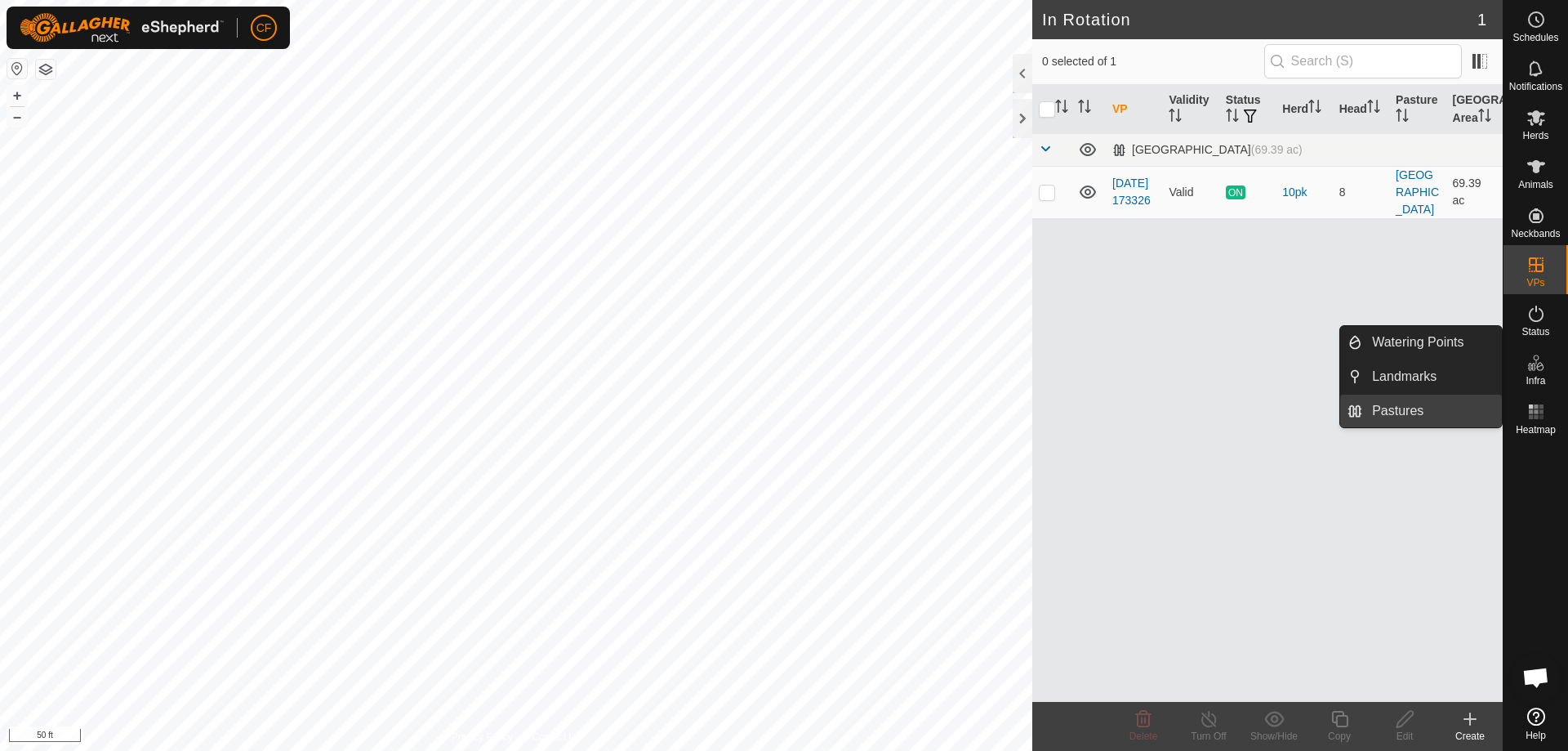
click at [1429, 408] on link "Pastures" at bounding box center [1432, 411] width 140 height 33
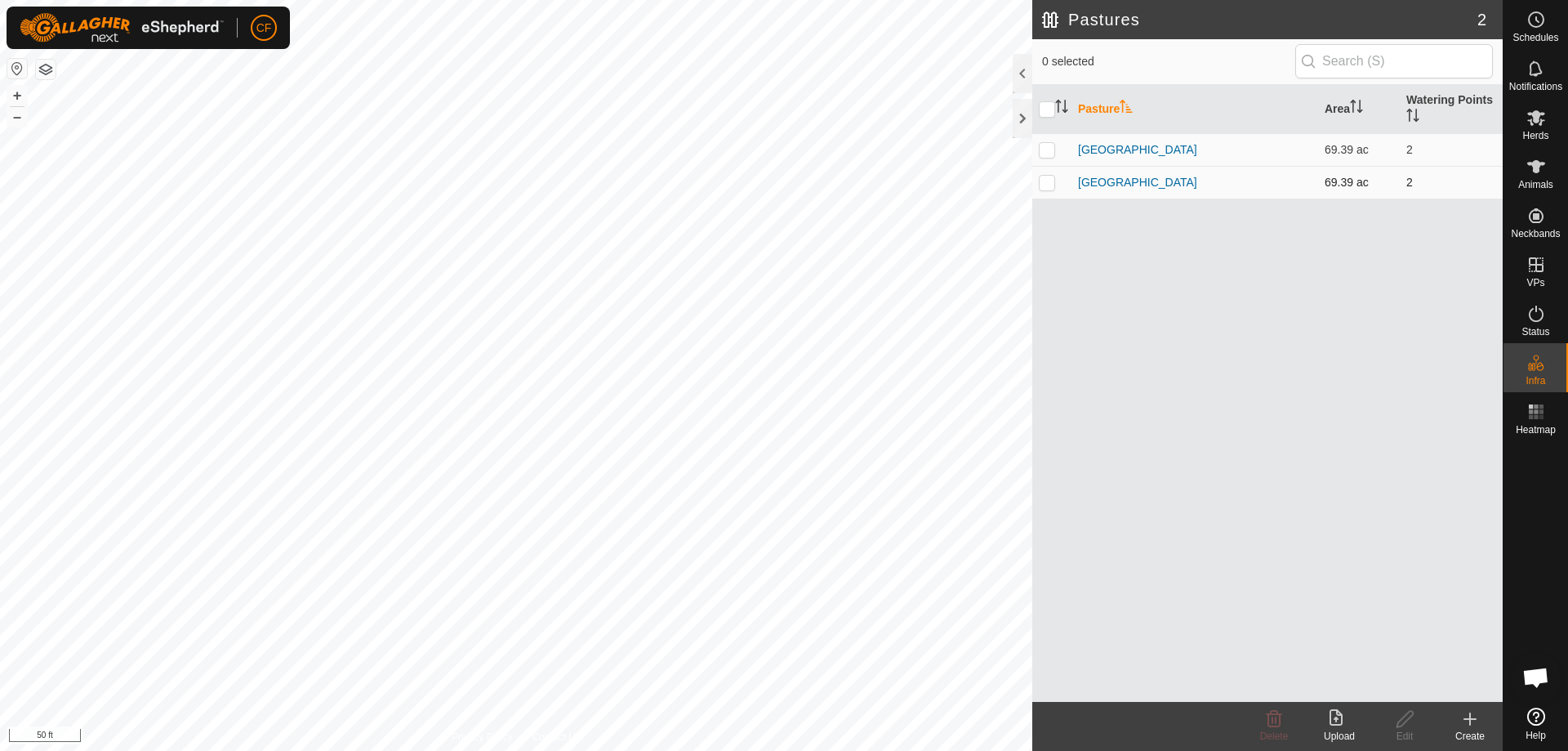
click at [1047, 186] on p-checkbox at bounding box center [1047, 182] width 17 height 13
click at [1262, 723] on delete-svg-icon at bounding box center [1274, 719] width 65 height 19
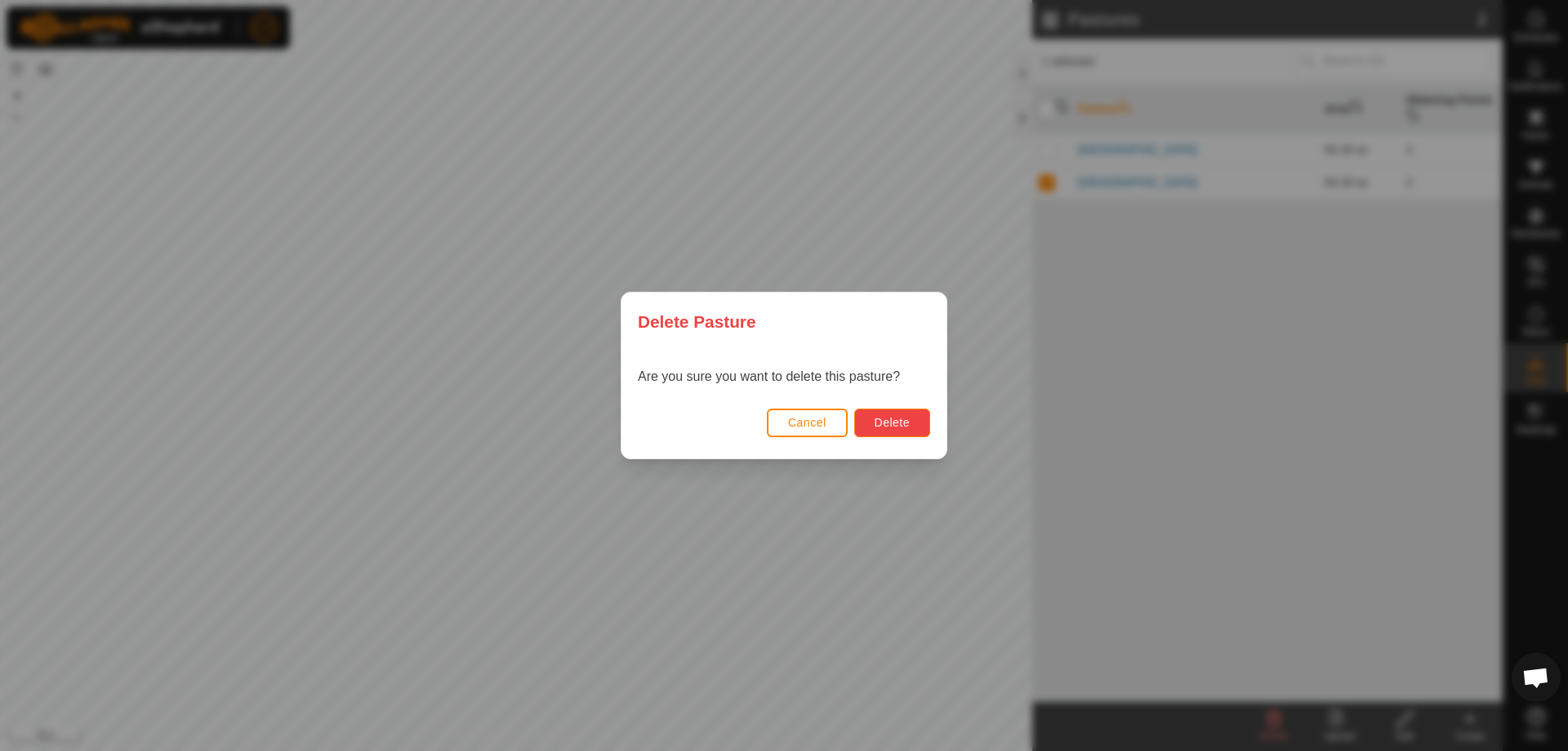
click at [911, 433] on button "Delete" at bounding box center [892, 423] width 76 height 28
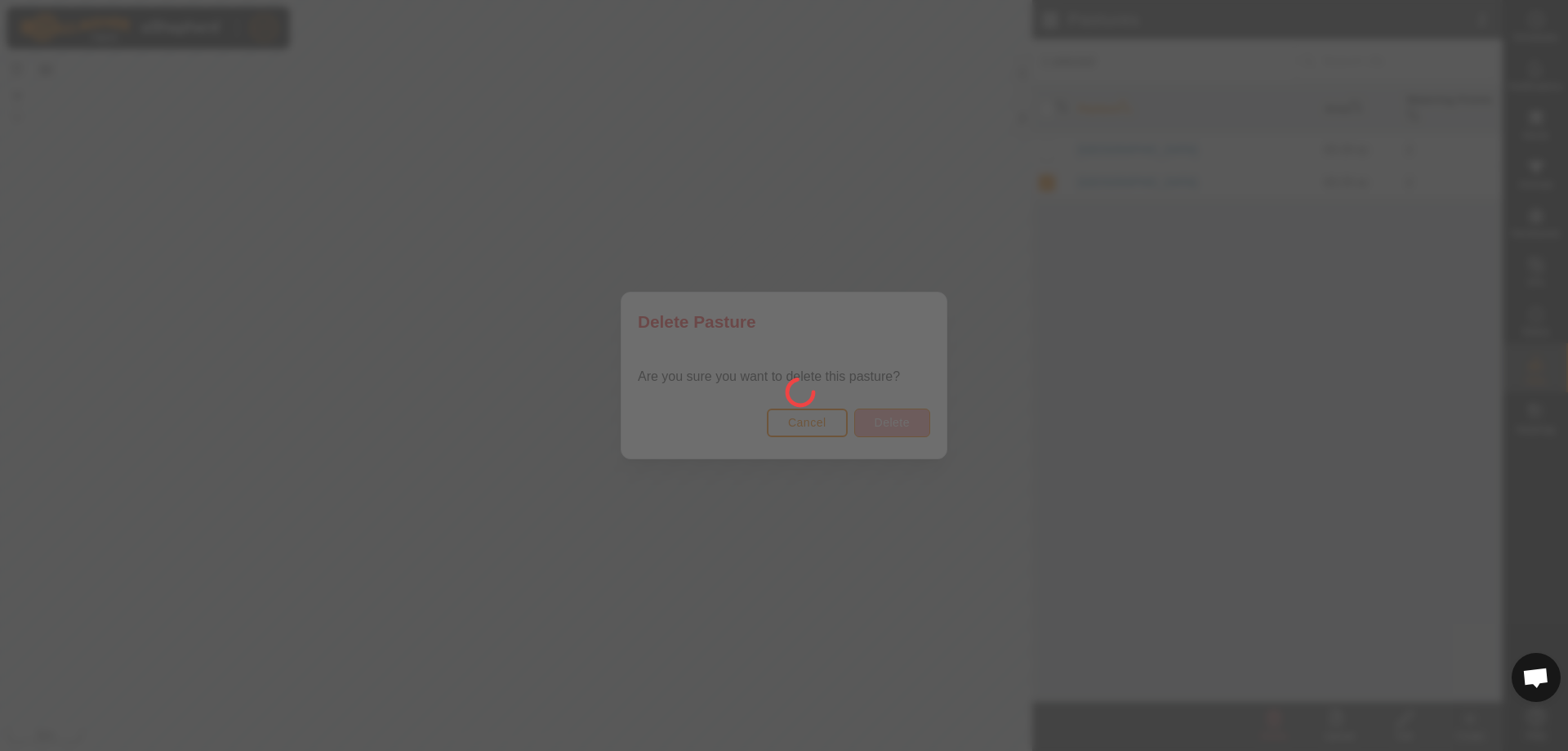
checkbox input "false"
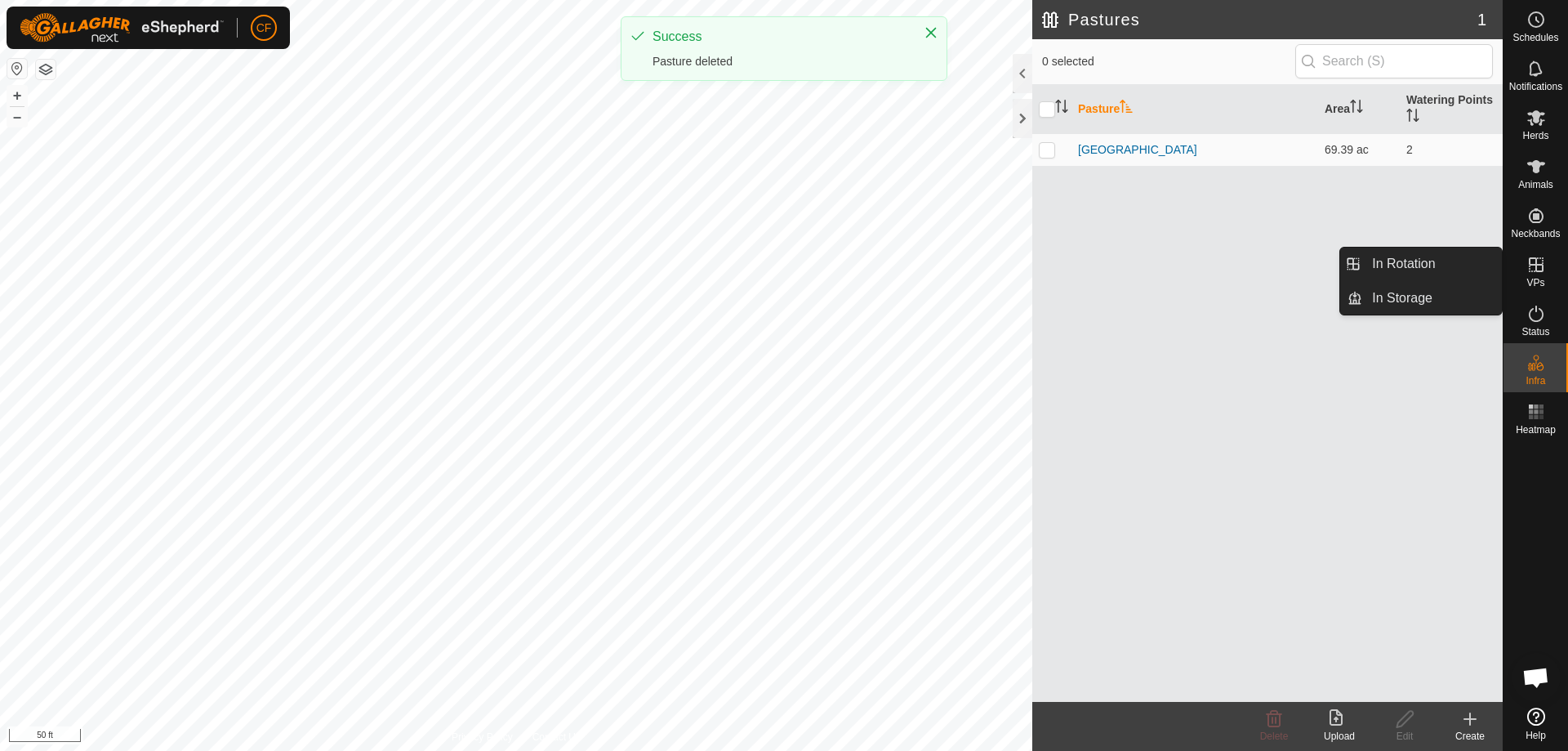
click at [1535, 265] on icon at bounding box center [1536, 264] width 15 height 15
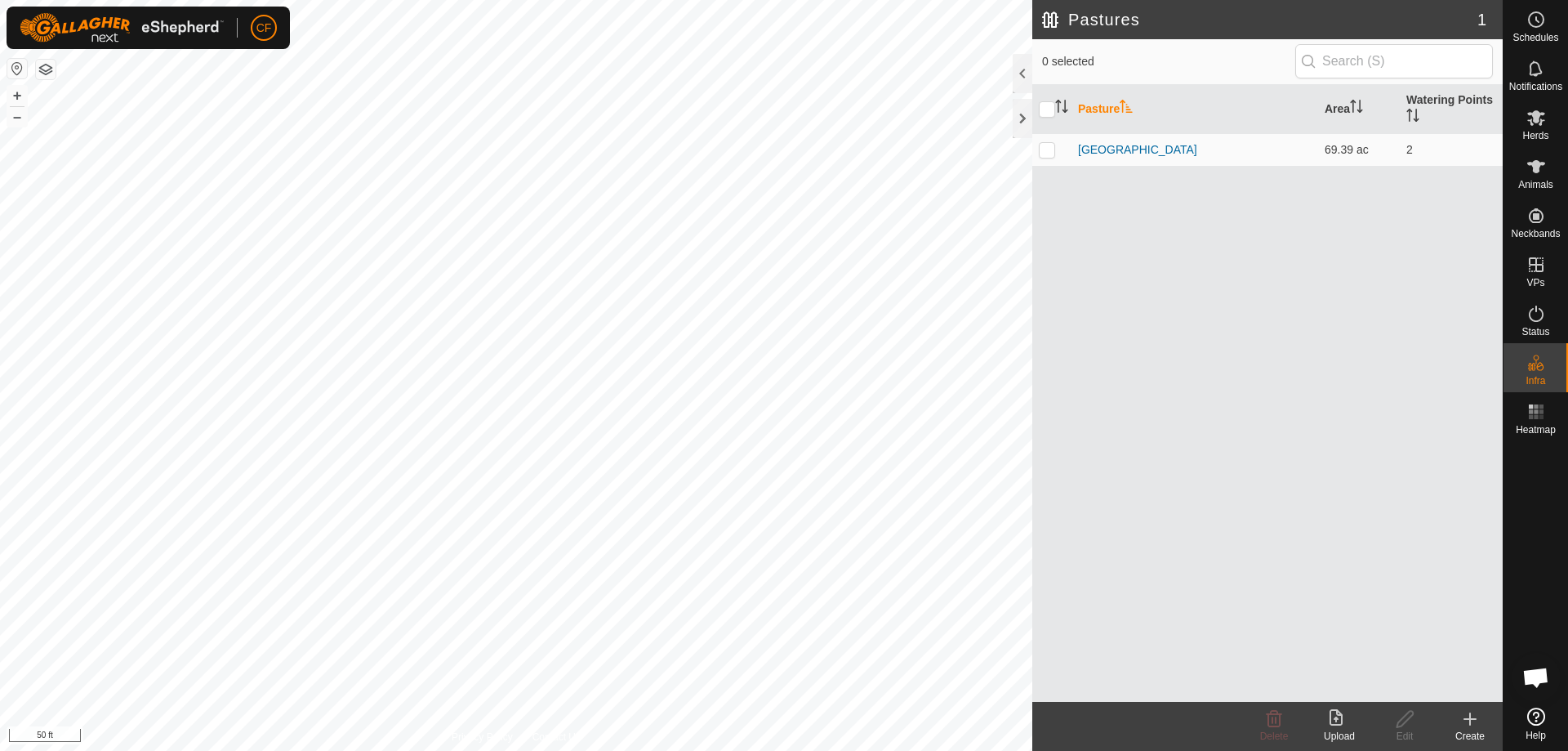
click at [1473, 729] on div "Create" at bounding box center [1469, 735] width 65 height 15
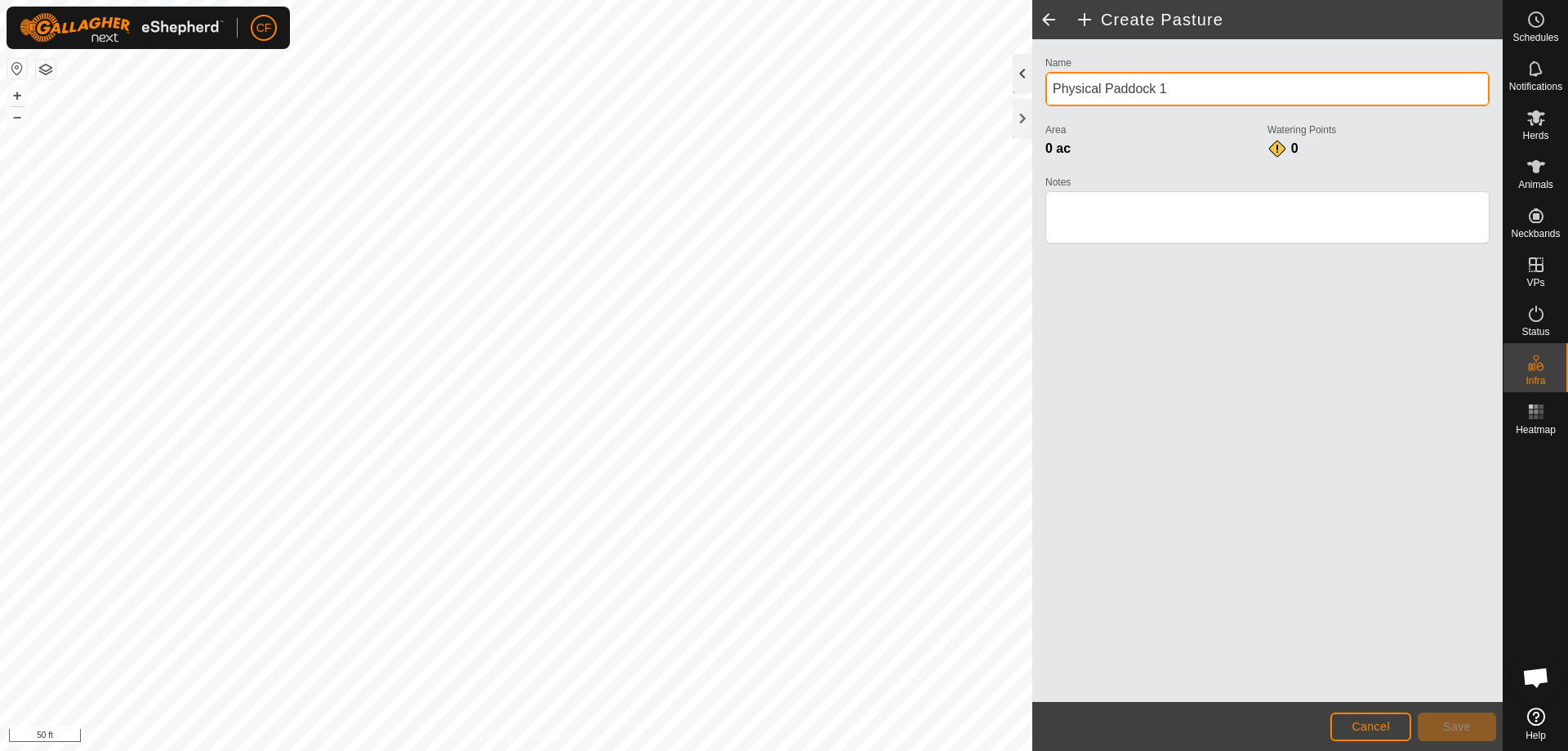
click at [934, 70] on div "Create Pasture Name Physical Paddock 1 Area 0 ac Watering Points 0 Notes Cancel…" at bounding box center [751, 375] width 1503 height 751
type input "X HOUSE"
click at [1347, 423] on div "Name X HOUSE Area 0 ac Watering Points 0 Notes" at bounding box center [1267, 370] width 471 height 663
click at [702, 750] on html "CF Schedules Notifications Herds Animals Neckbands VPs Status Infra Heatmap Hel…" at bounding box center [784, 375] width 1568 height 751
click at [622, 750] on html "CF Schedules Notifications Herds Animals Neckbands VPs Status Infra Heatmap Hel…" at bounding box center [784, 375] width 1568 height 751
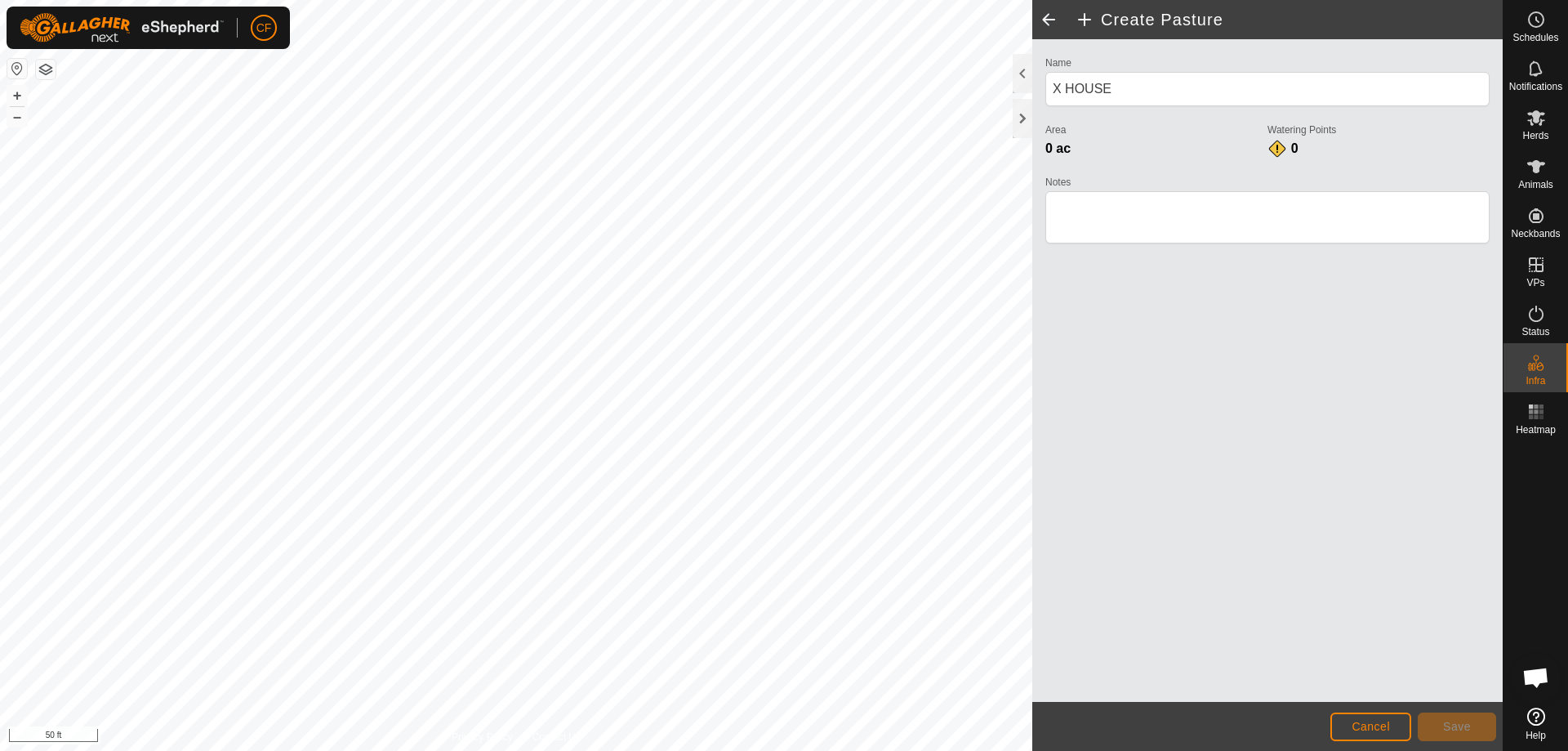
click at [867, 750] on html "CF Schedules Notifications Herds Animals Neckbands VPs Status Infra Heatmap Hel…" at bounding box center [784, 375] width 1568 height 751
click at [1453, 727] on span "Save" at bounding box center [1456, 726] width 28 height 13
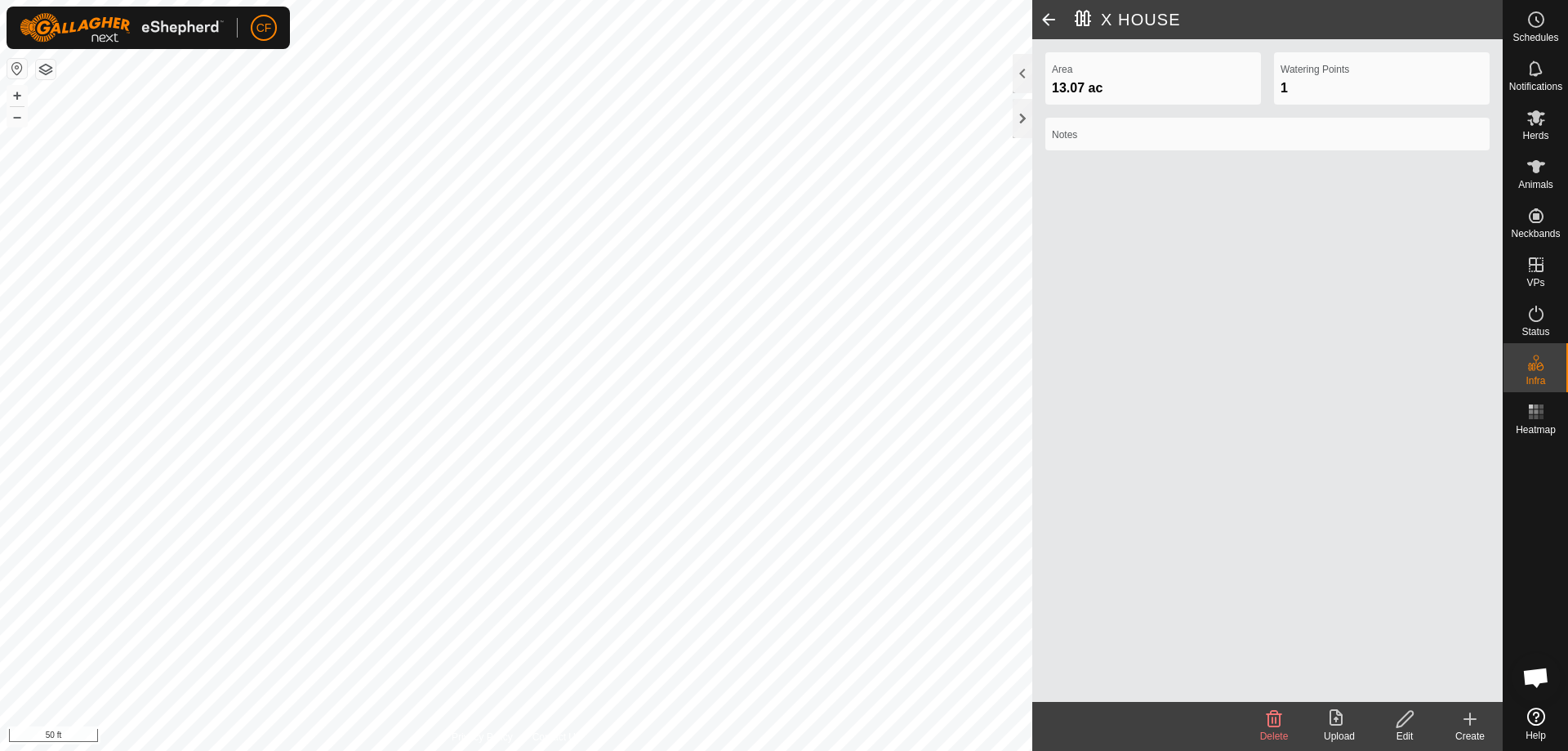
click at [1401, 723] on icon at bounding box center [1405, 719] width 20 height 19
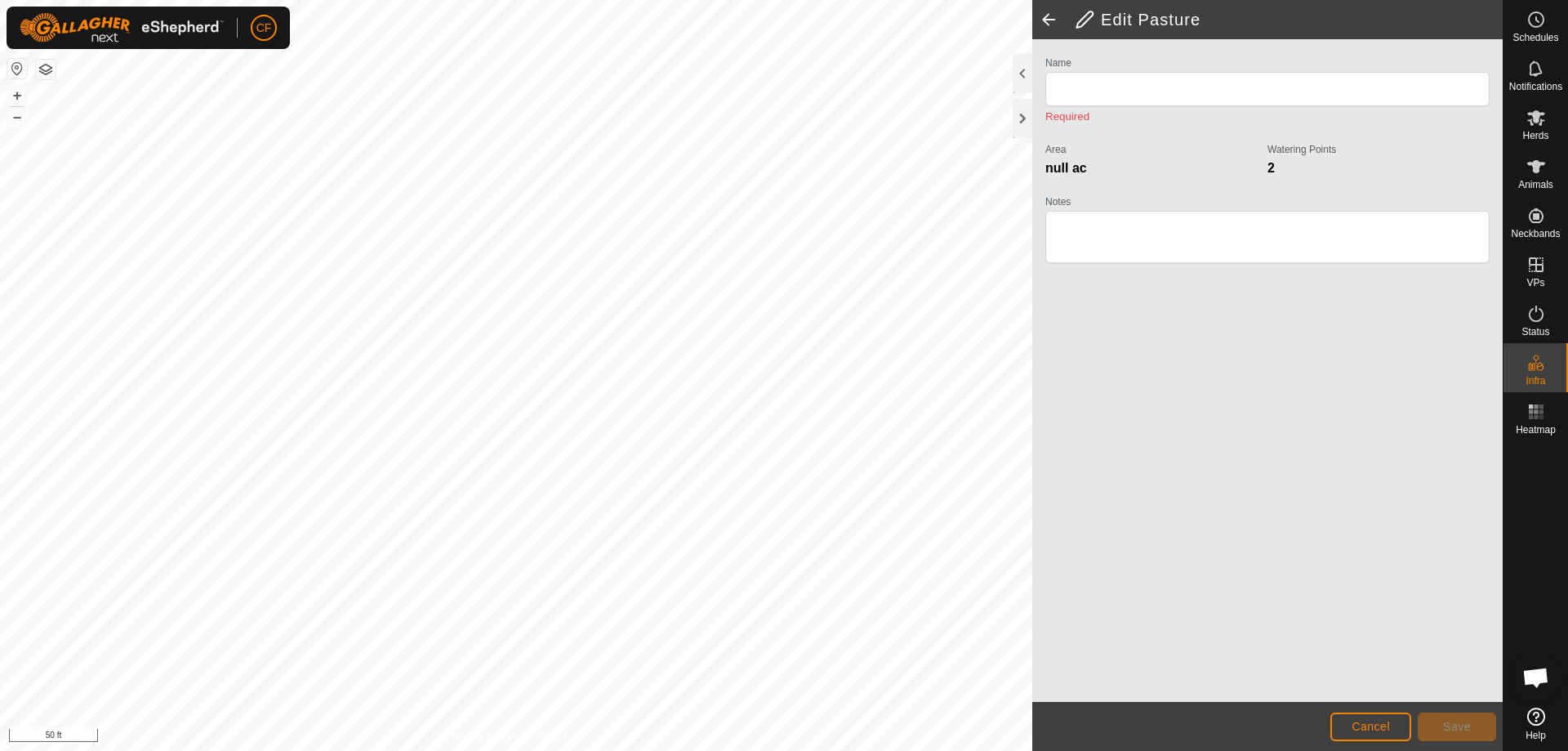
type input "X HOUSE"
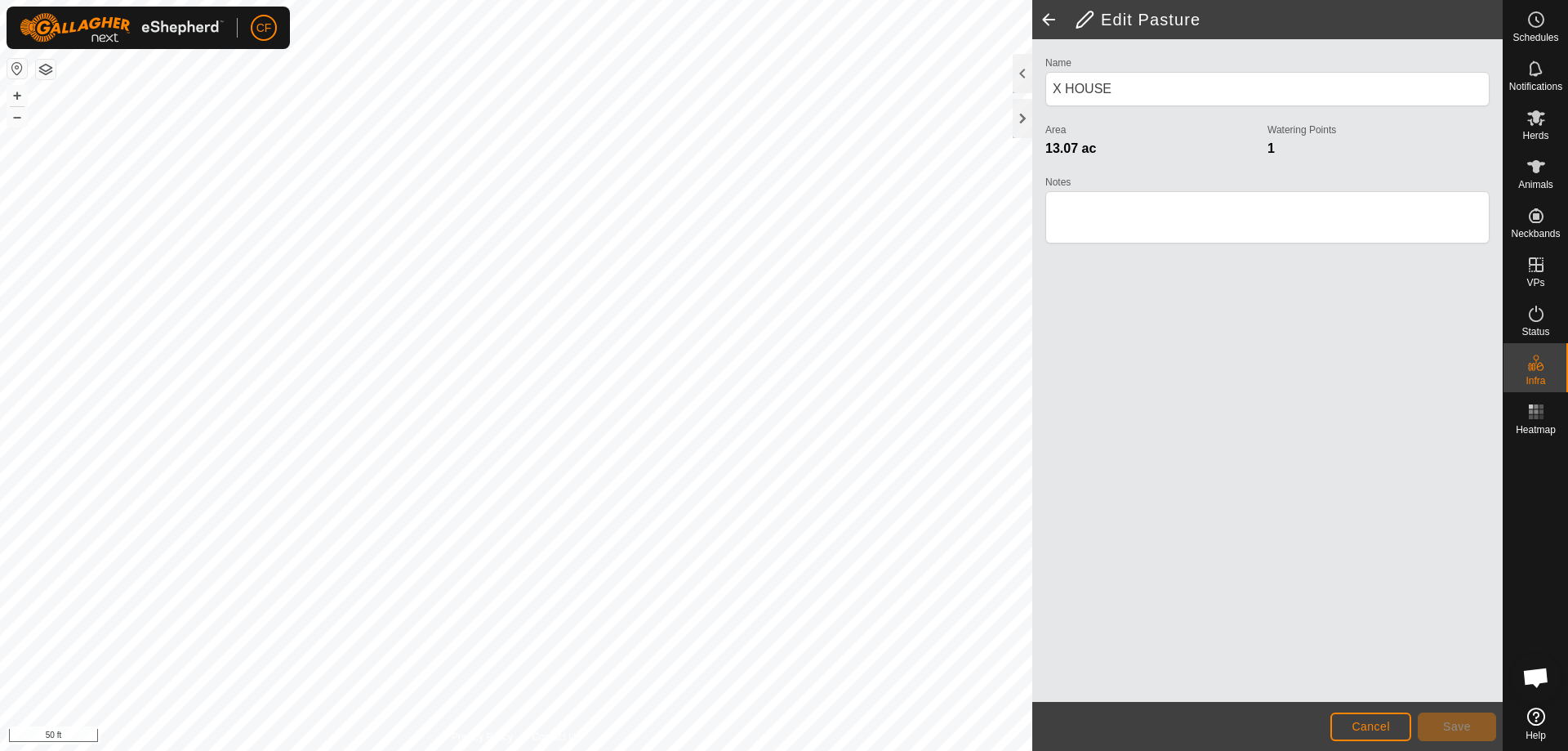
click at [1037, 15] on span at bounding box center [1049, 19] width 33 height 39
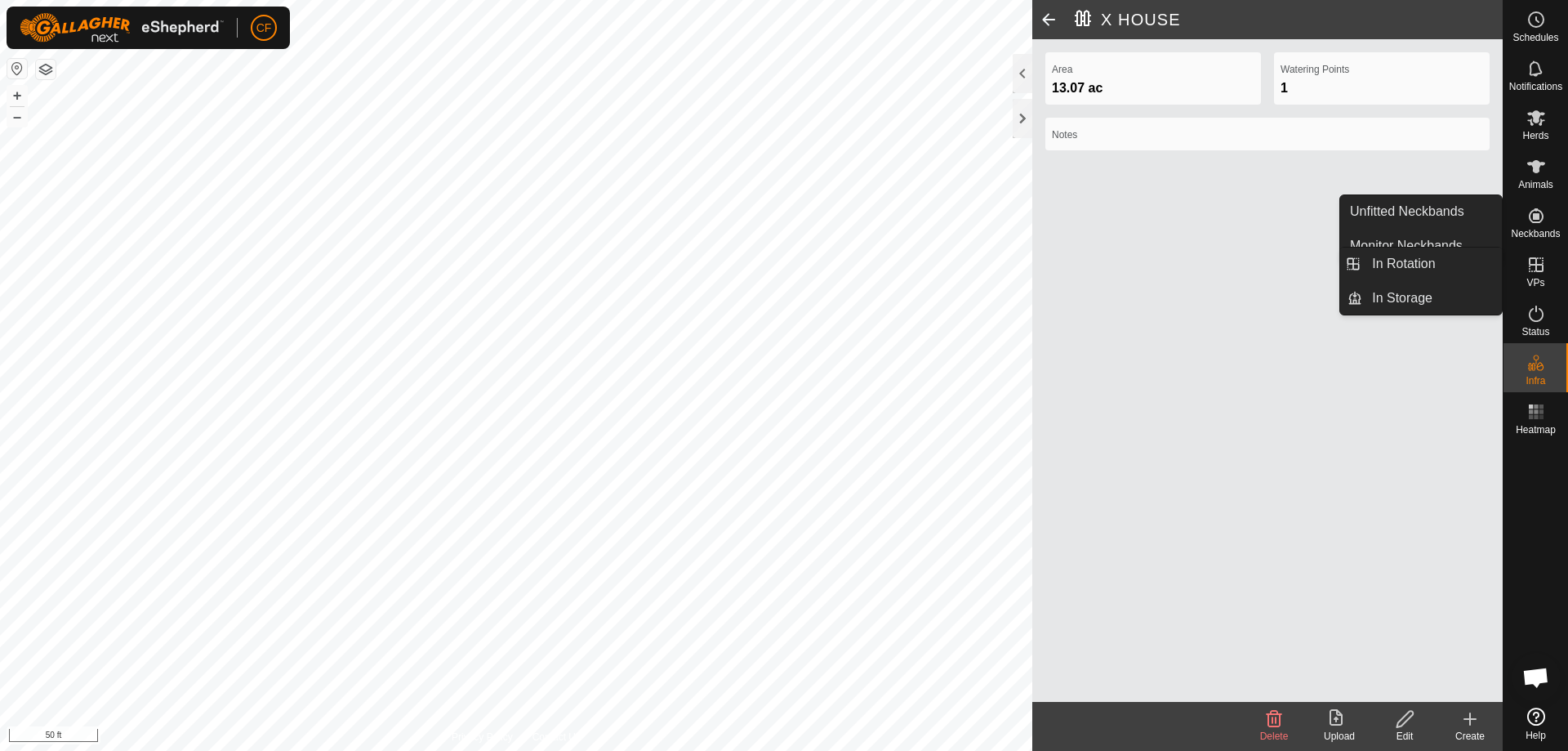
click at [1547, 261] on es-virtualpaddocks-svg-icon at bounding box center [1536, 264] width 29 height 26
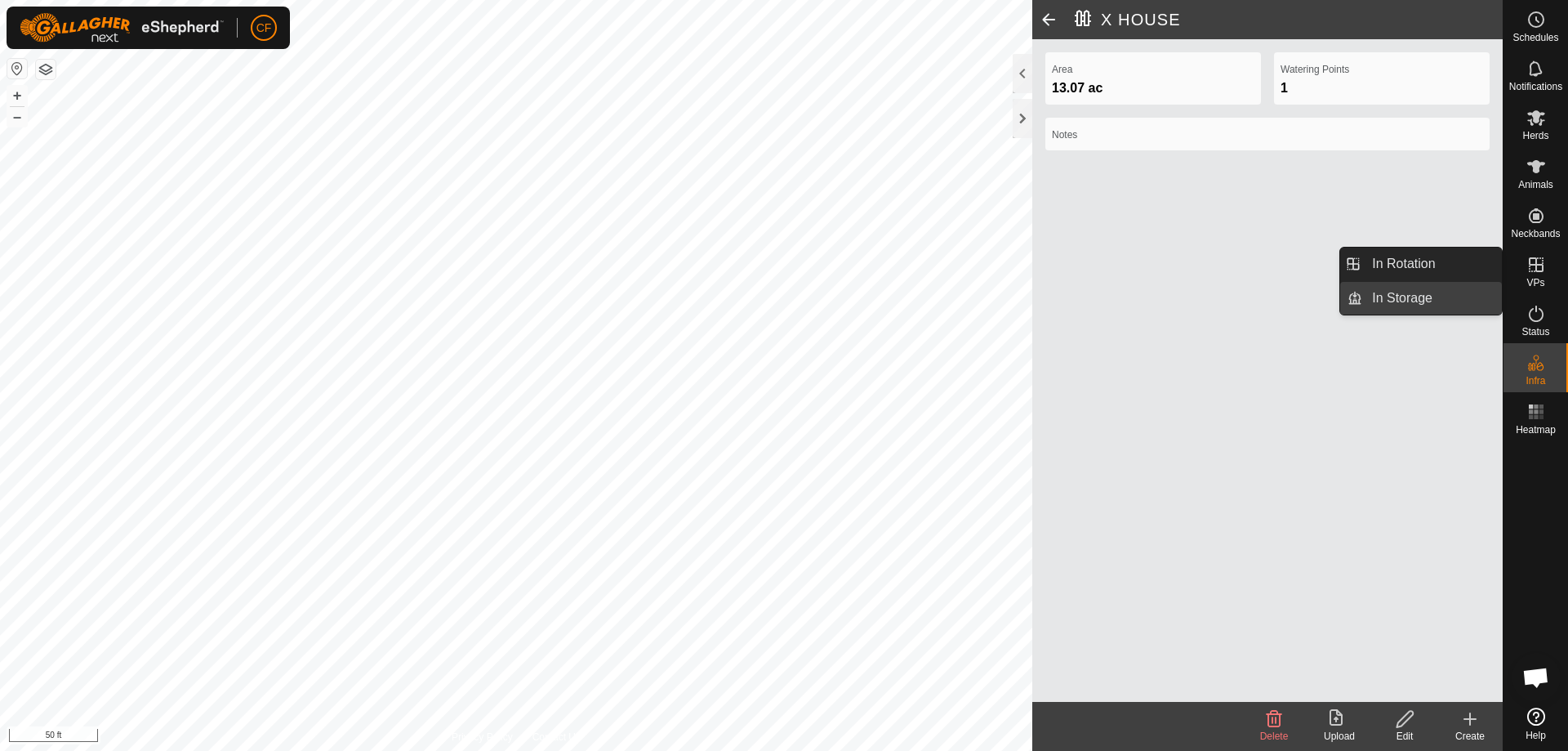
click at [1407, 290] on link "In Storage" at bounding box center [1432, 298] width 140 height 33
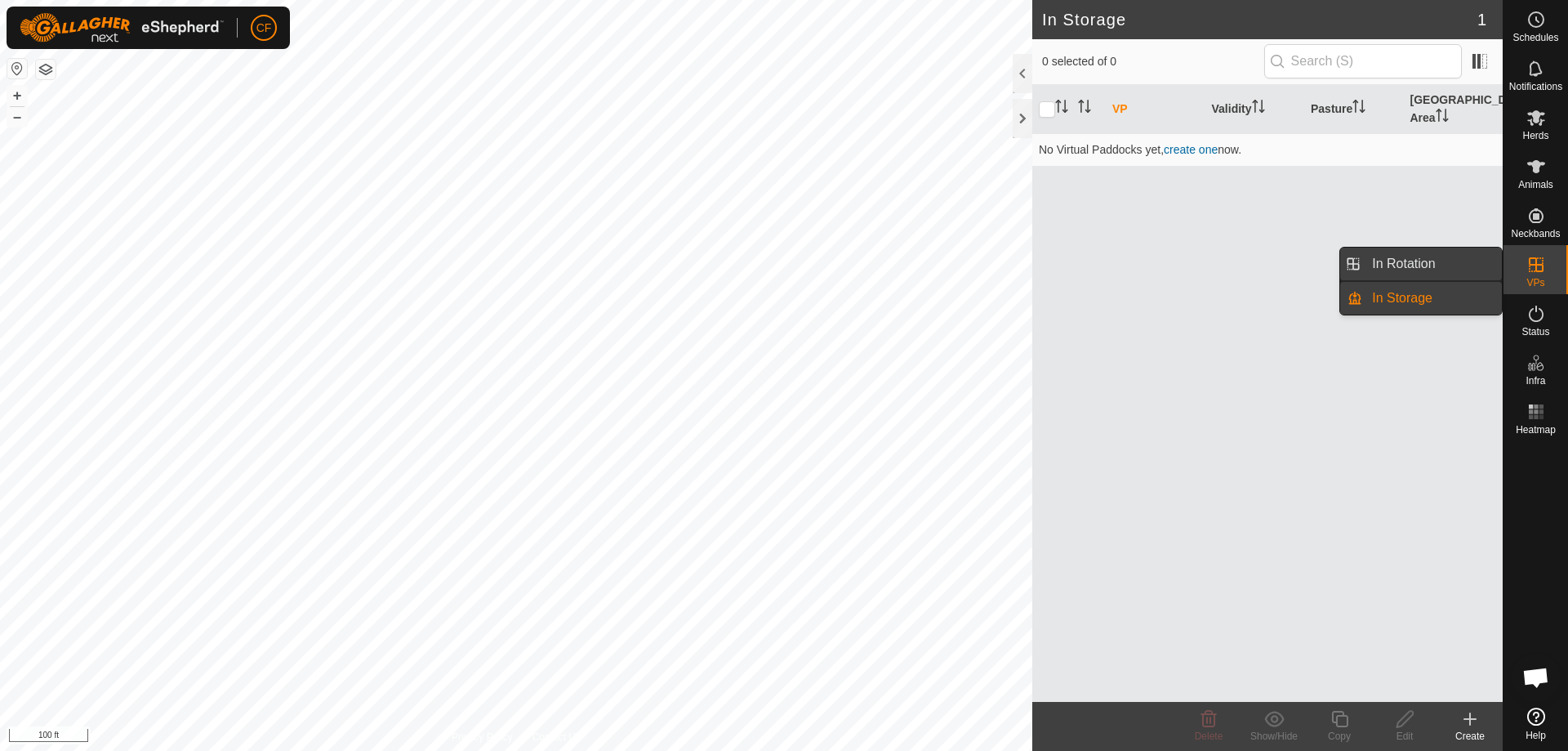
click at [1437, 259] on link "In Rotation" at bounding box center [1432, 264] width 140 height 33
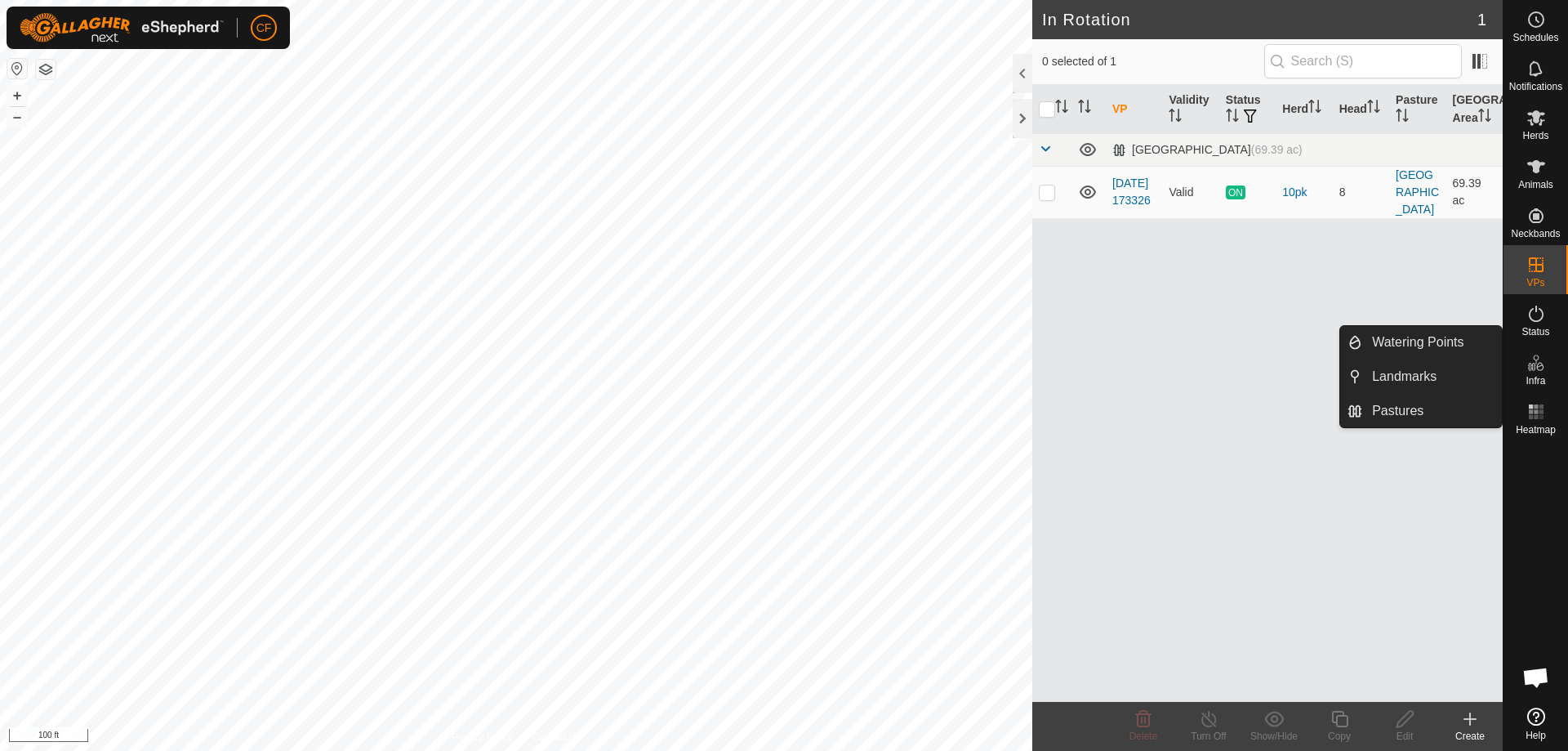
click at [1539, 378] on span "Infra" at bounding box center [1535, 381] width 19 height 10
click at [1410, 411] on link "Pastures" at bounding box center [1432, 411] width 140 height 33
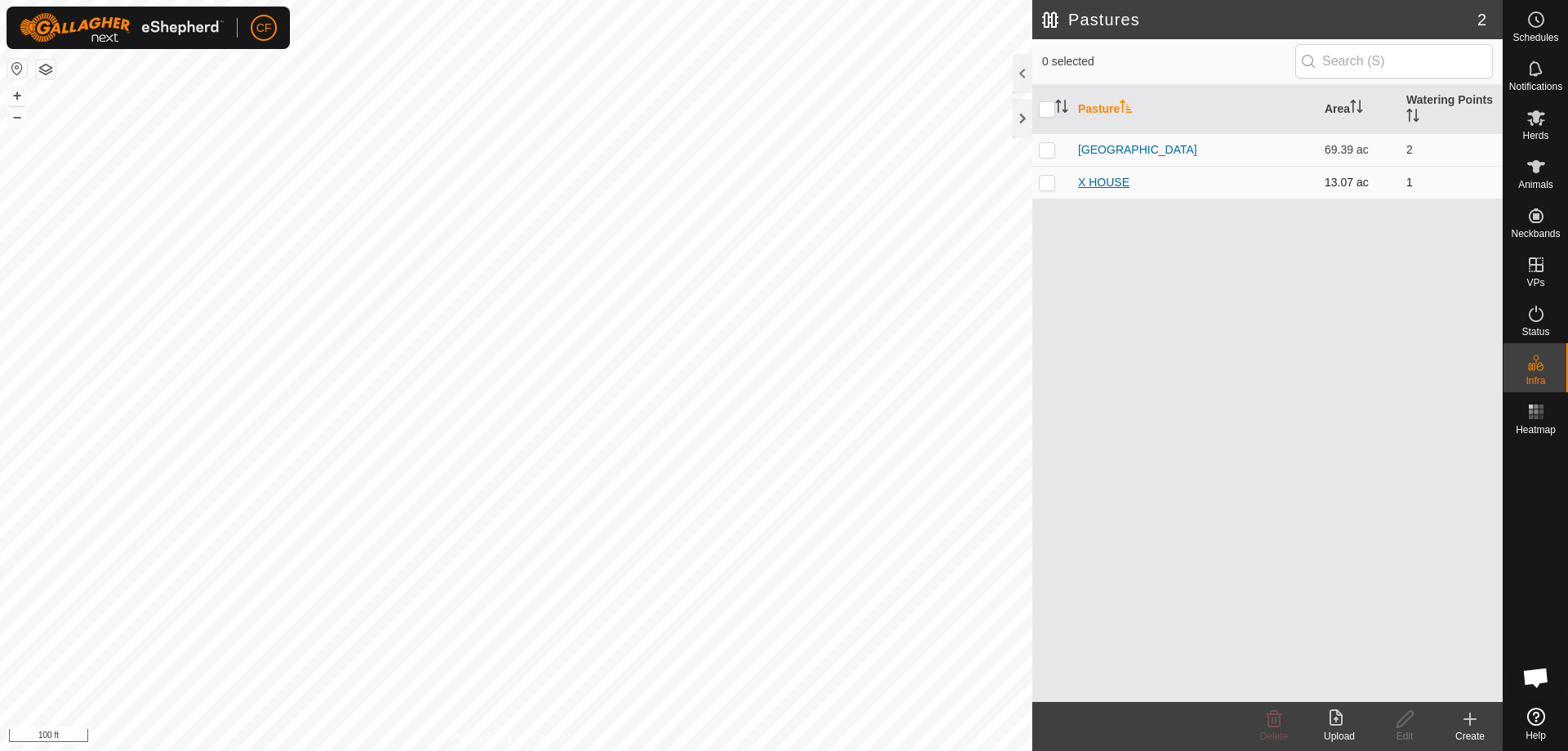
click at [1107, 187] on link "X HOUSE" at bounding box center [1103, 182] width 51 height 13
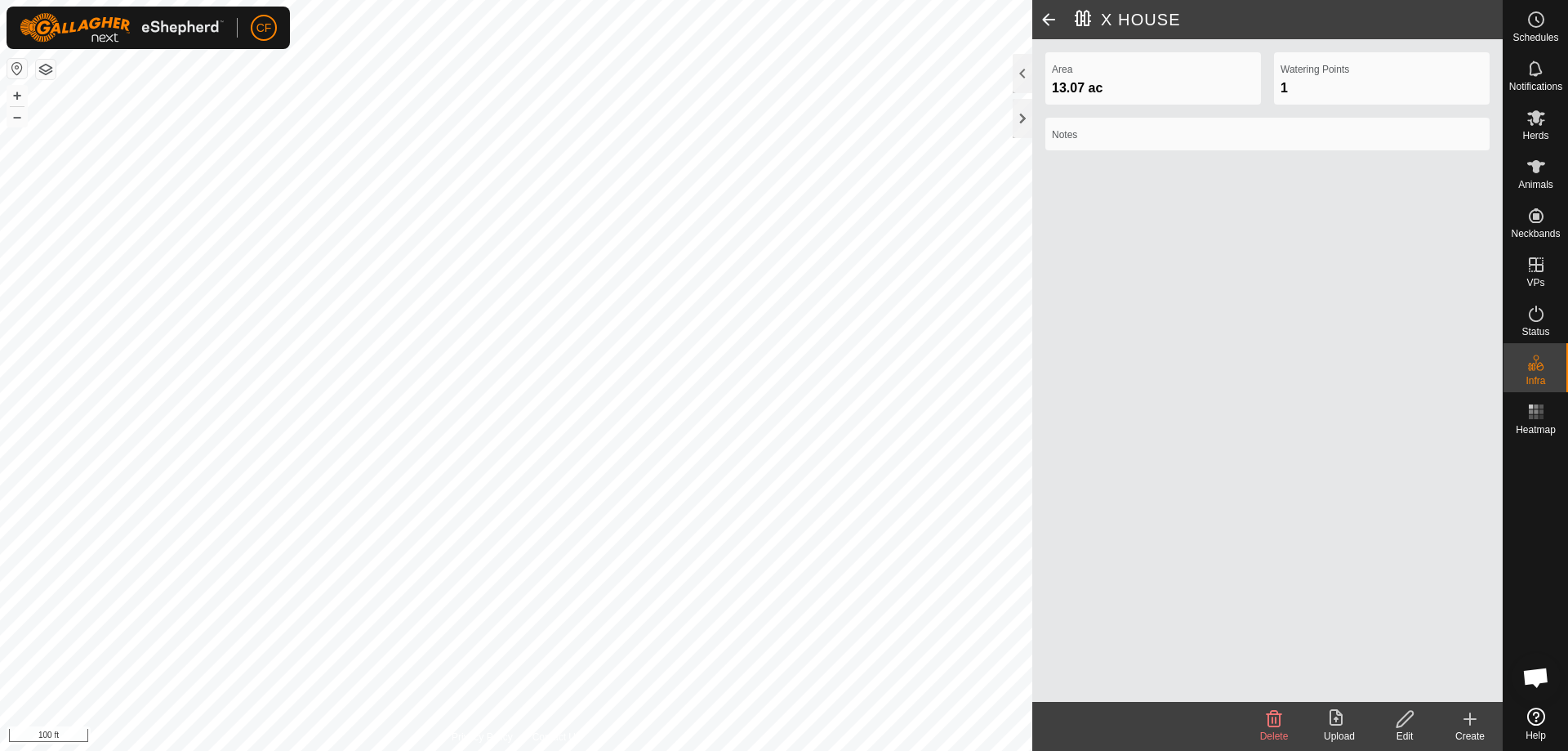
click at [1273, 728] on icon at bounding box center [1275, 719] width 16 height 17
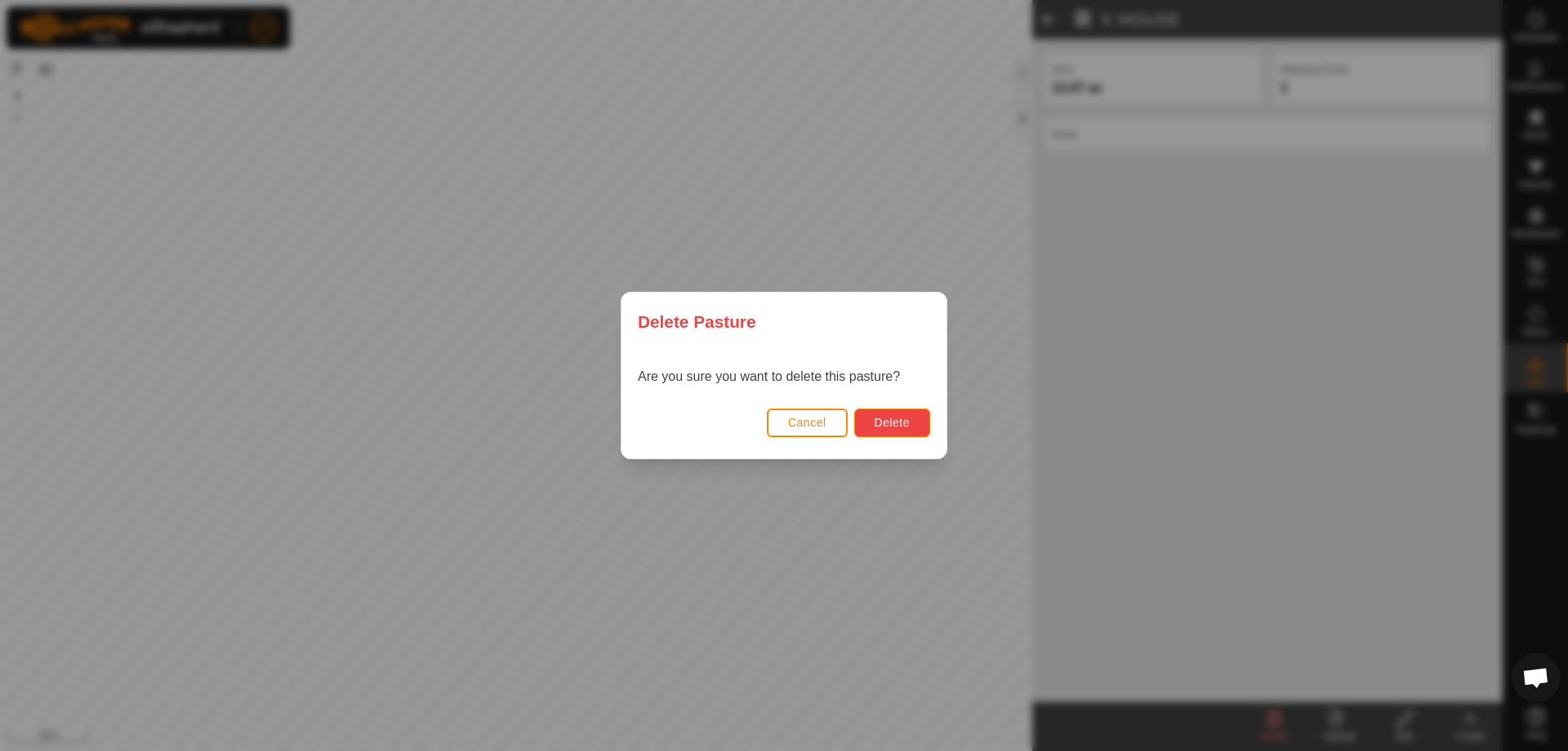
click at [889, 427] on span "Delete" at bounding box center [892, 422] width 35 height 13
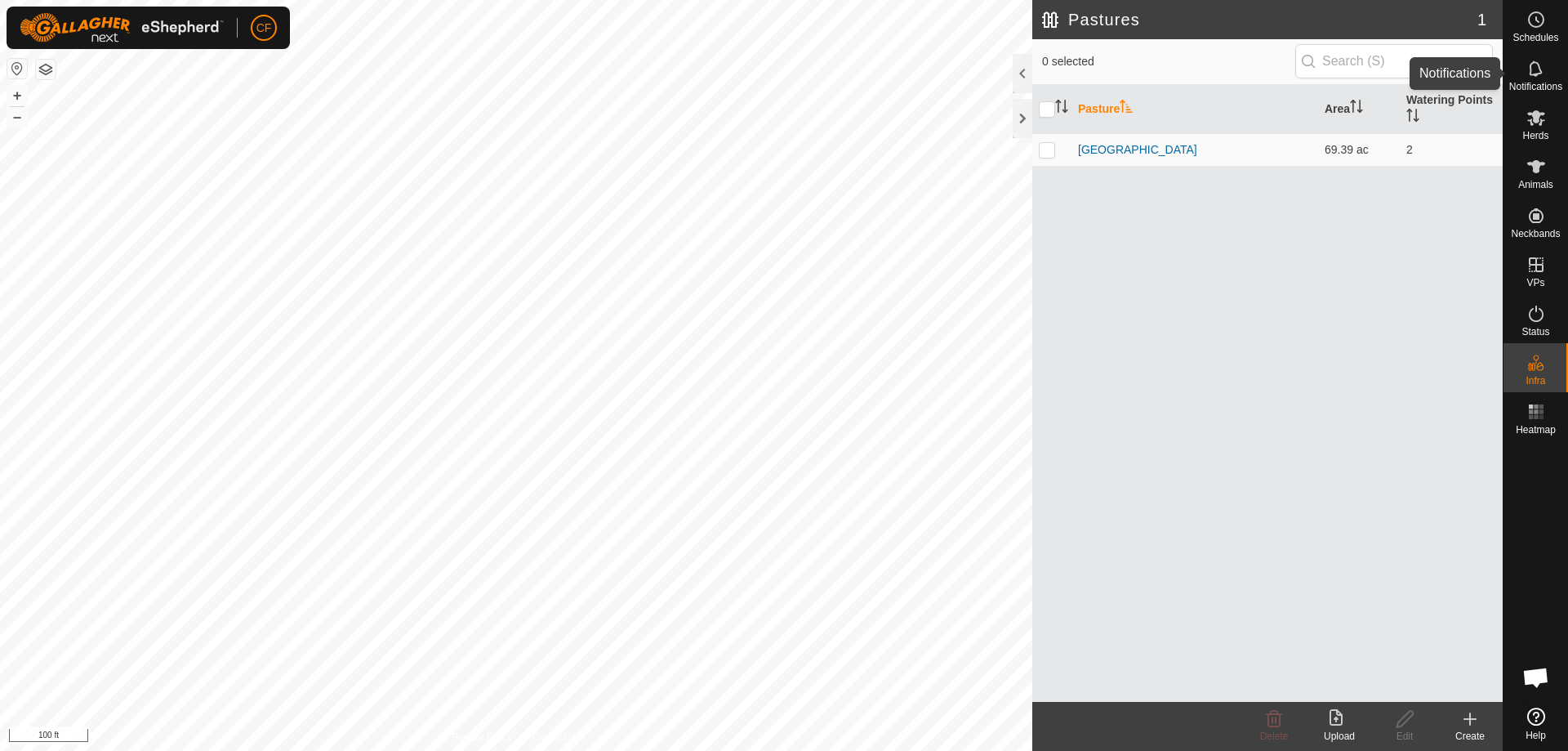
click at [1524, 80] on es-notification-svg-icon at bounding box center [1536, 68] width 29 height 26
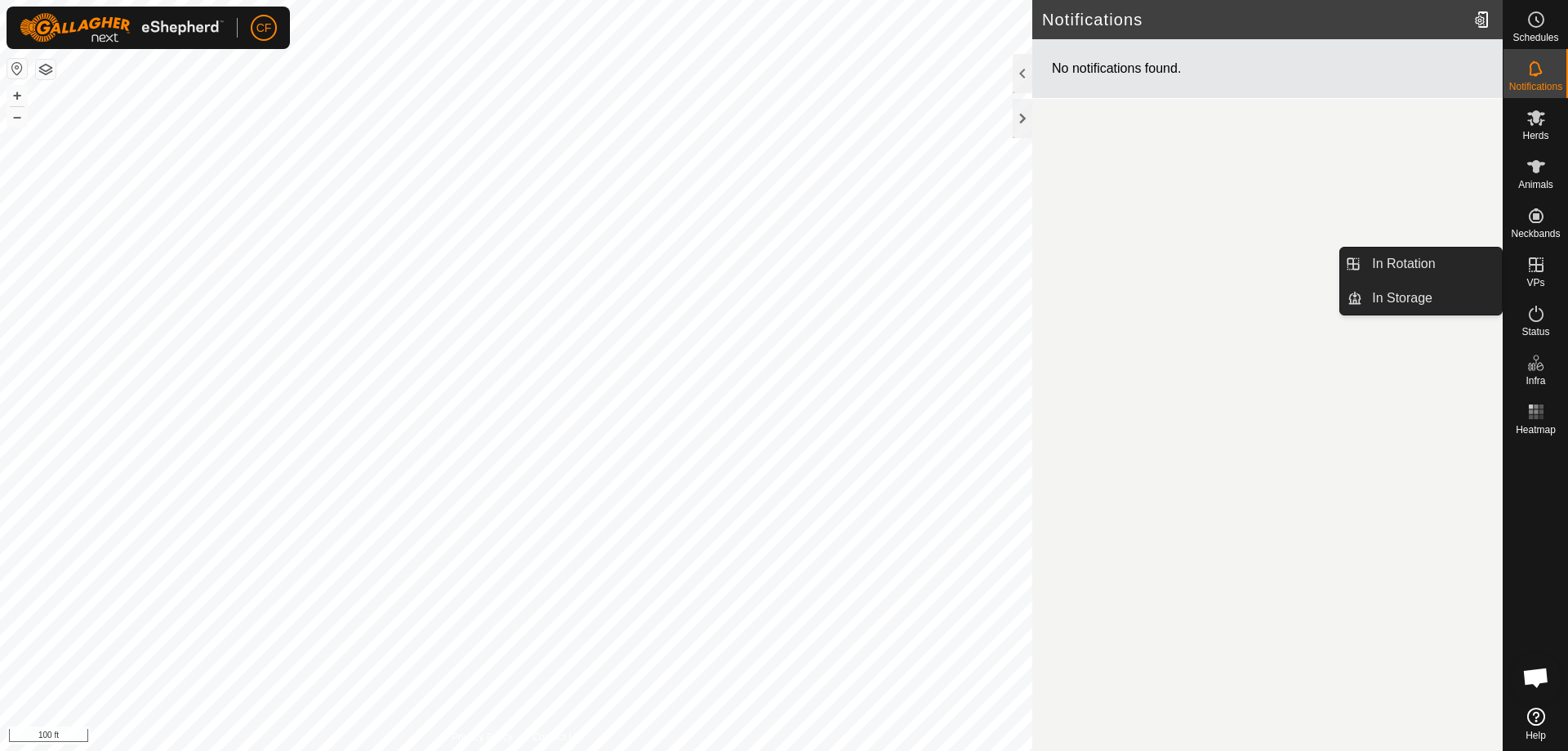
click at [1537, 259] on icon at bounding box center [1536, 264] width 19 height 19
click at [1408, 292] on link "In Storage" at bounding box center [1432, 298] width 140 height 33
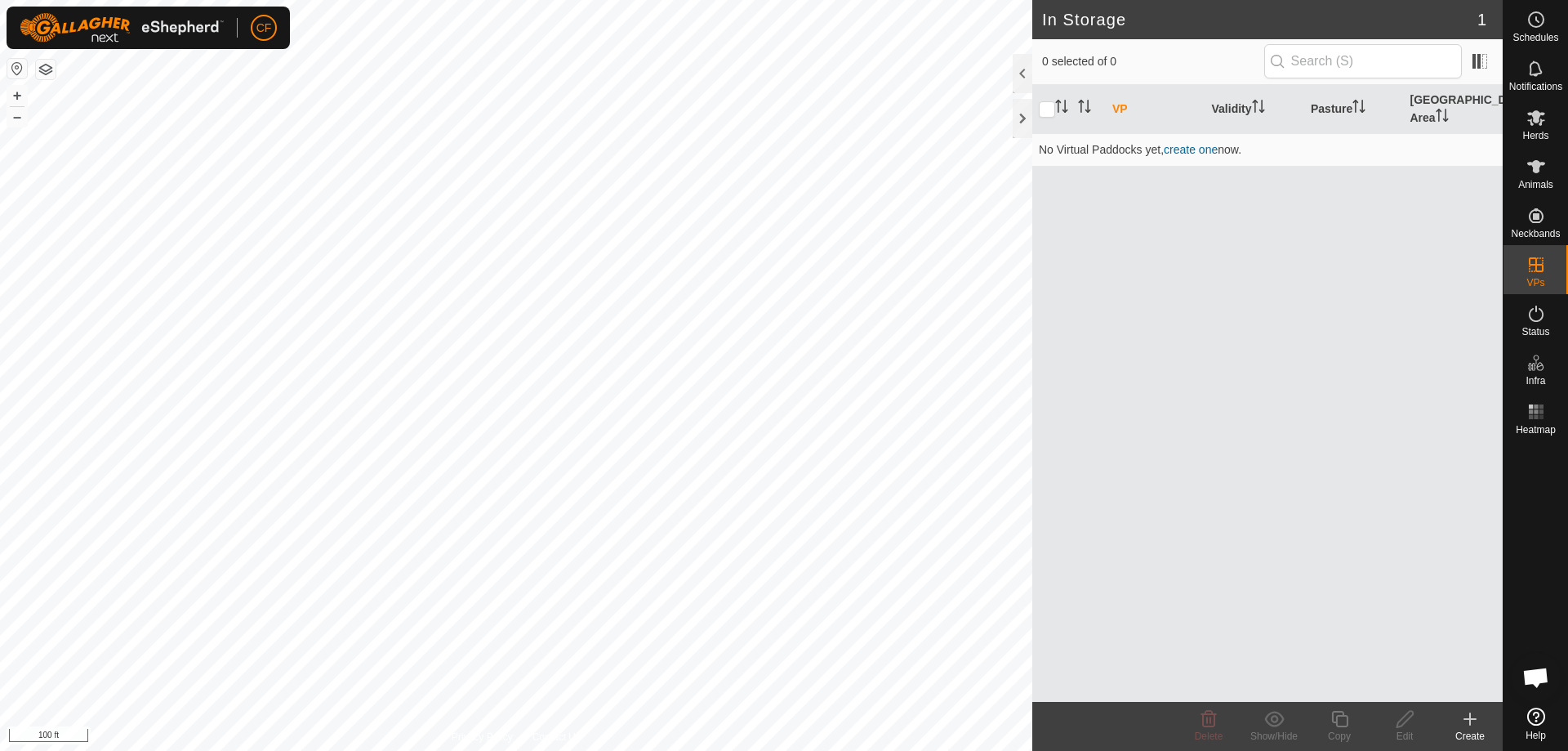
click at [1473, 712] on icon at bounding box center [1470, 719] width 19 height 19
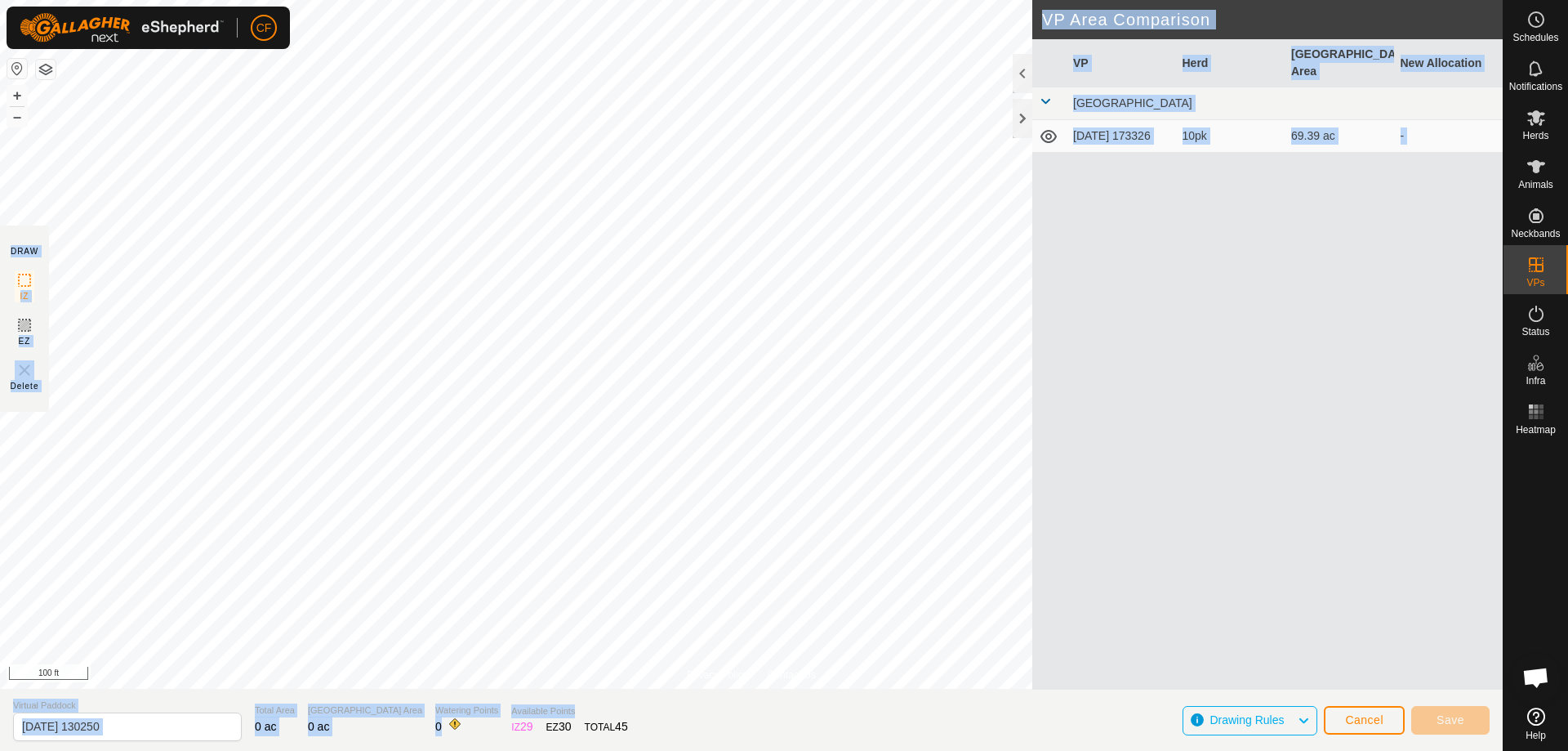
click at [820, 537] on div "Privacy Policy Contact Us X HOUSE 13.07 ac + – ⇧ i 100 ft DRAW IZ EZ Delete VP …" at bounding box center [751, 375] width 1503 height 751
click at [1310, 420] on div "VP Herd Grazing Area New Allocation [GEOGRAPHIC_DATA] [DATE] 173326 10pk 69.39 …" at bounding box center [1267, 364] width 471 height 651
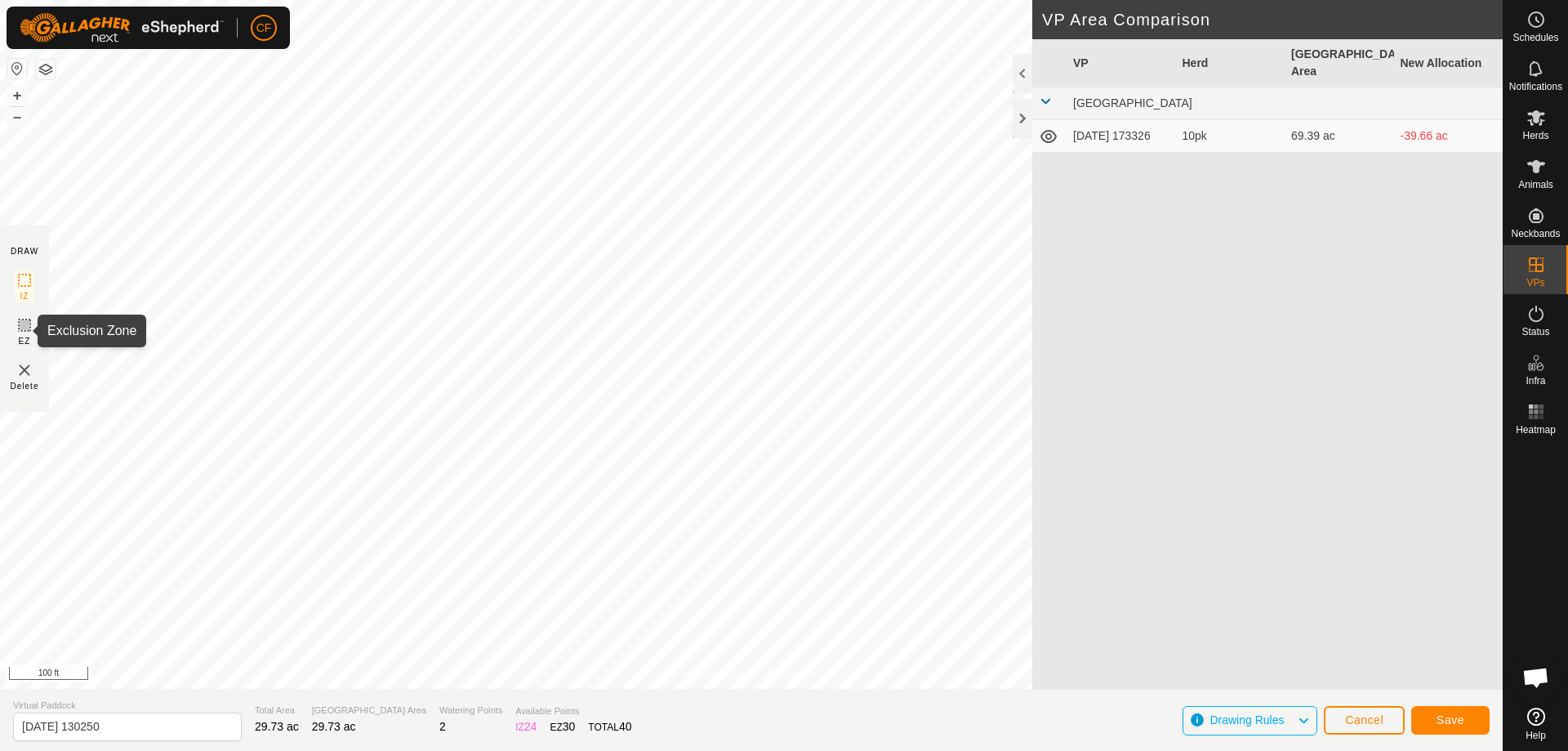
click at [17, 326] on icon at bounding box center [24, 325] width 19 height 19
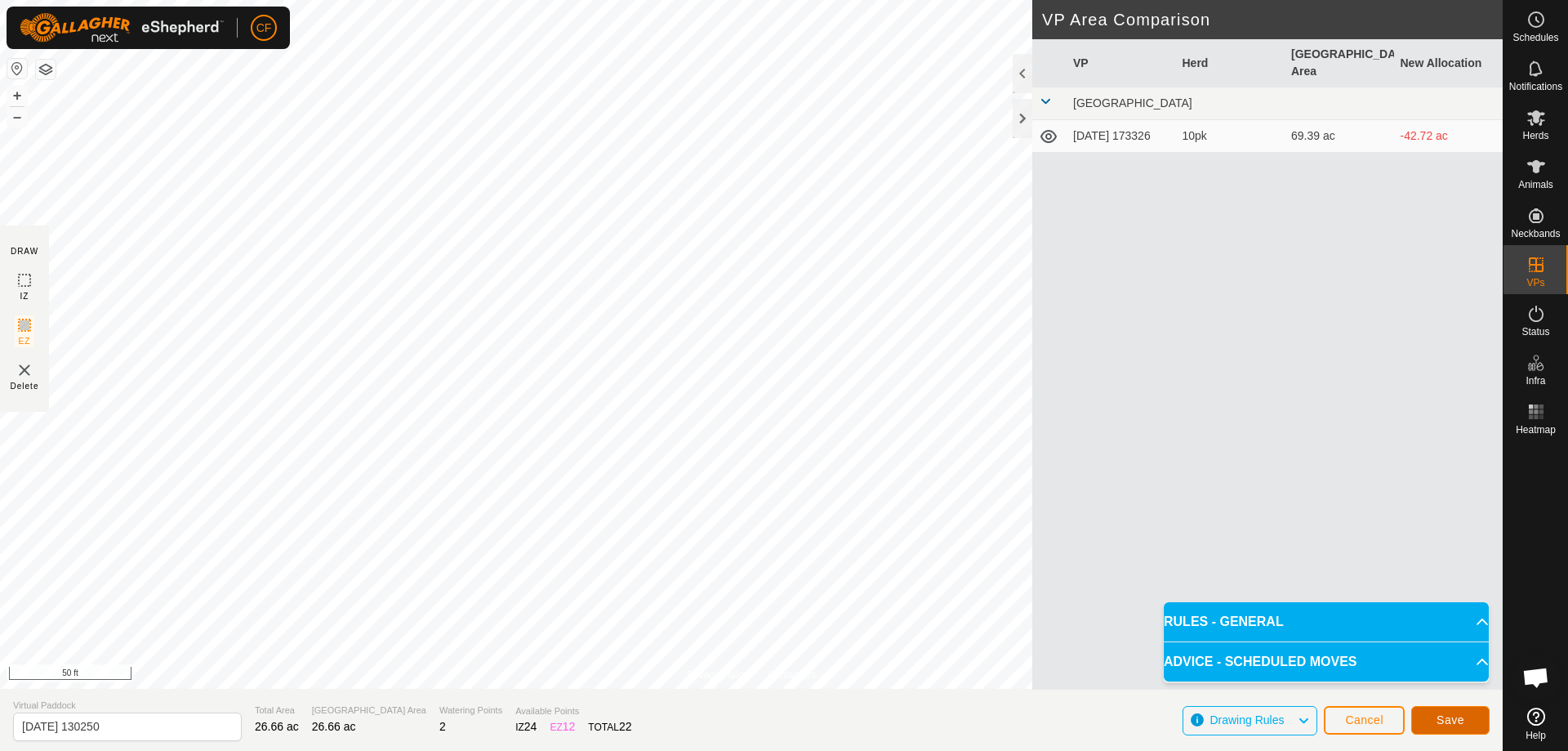
click at [1447, 721] on span "Save" at bounding box center [1451, 719] width 28 height 13
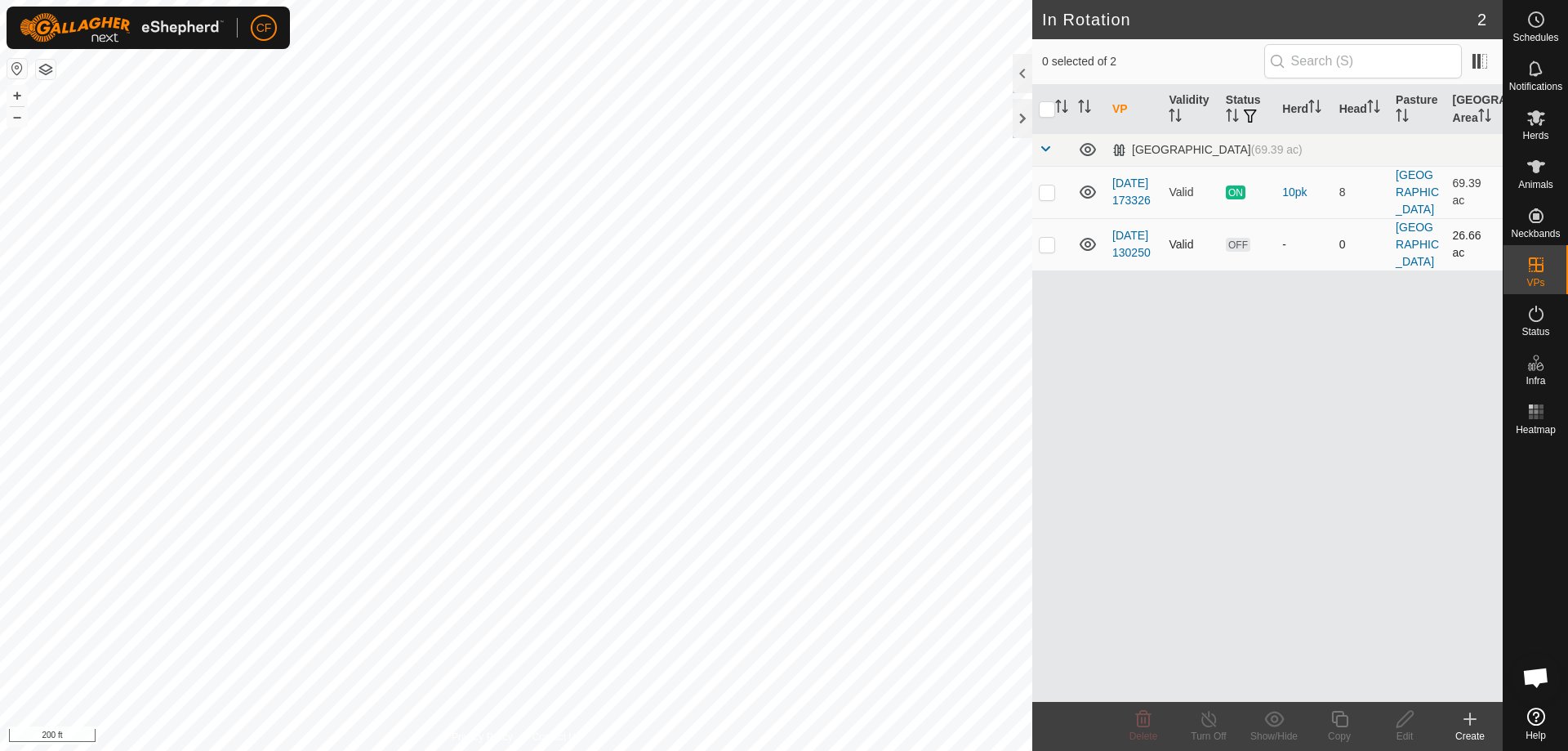
click at [1056, 246] on td at bounding box center [1051, 245] width 39 height 52
checkbox input "true"
click at [1170, 563] on div "VP Validity Status Herd Head Pasture [GEOGRAPHIC_DATA] Area [GEOGRAPHIC_DATA] (…" at bounding box center [1267, 393] width 471 height 617
click at [1048, 192] on p-checkbox at bounding box center [1047, 191] width 17 height 13
checkbox input "true"
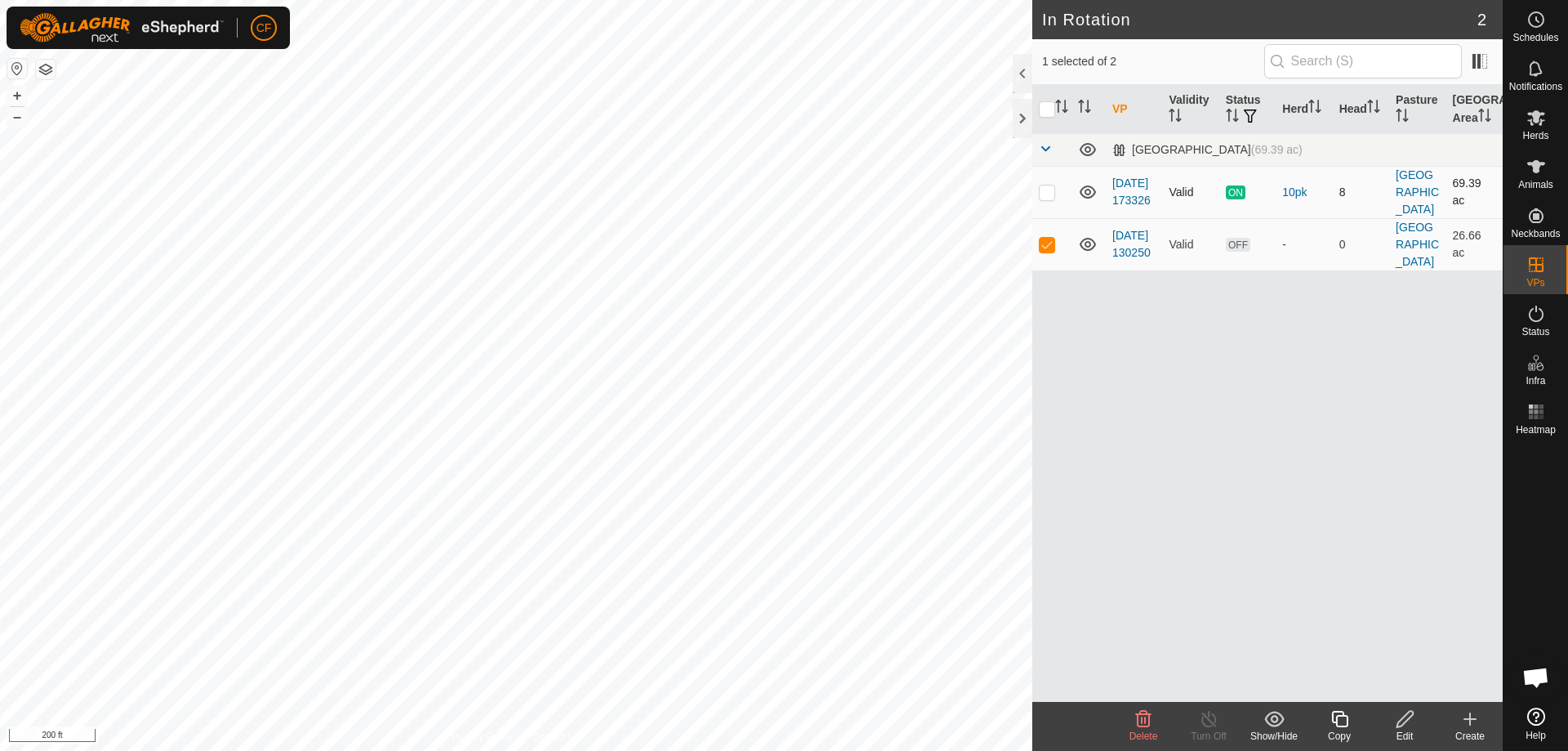
checkbox input "true"
click at [1216, 721] on icon at bounding box center [1209, 719] width 20 height 19
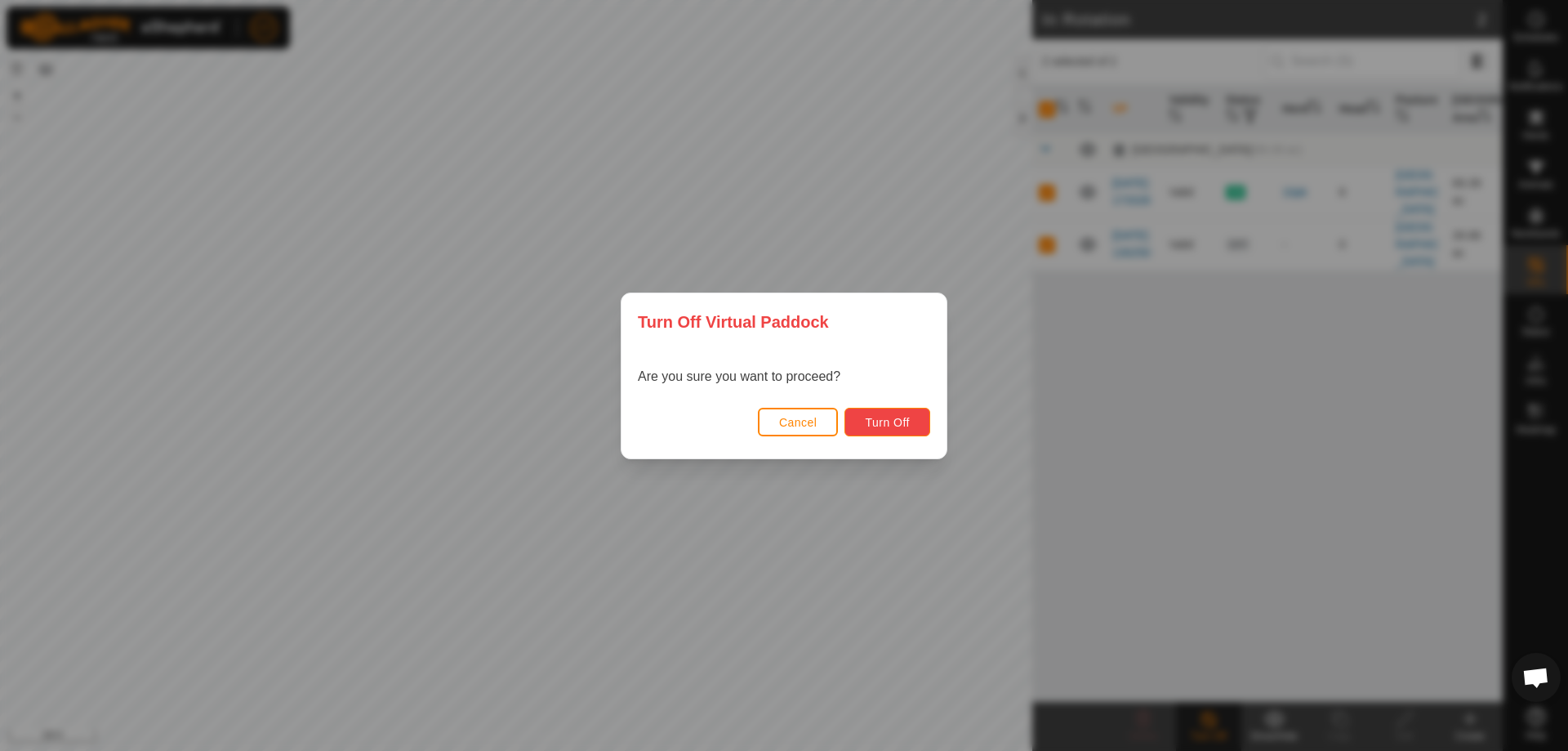
click at [867, 426] on span "Turn Off" at bounding box center [887, 422] width 45 height 13
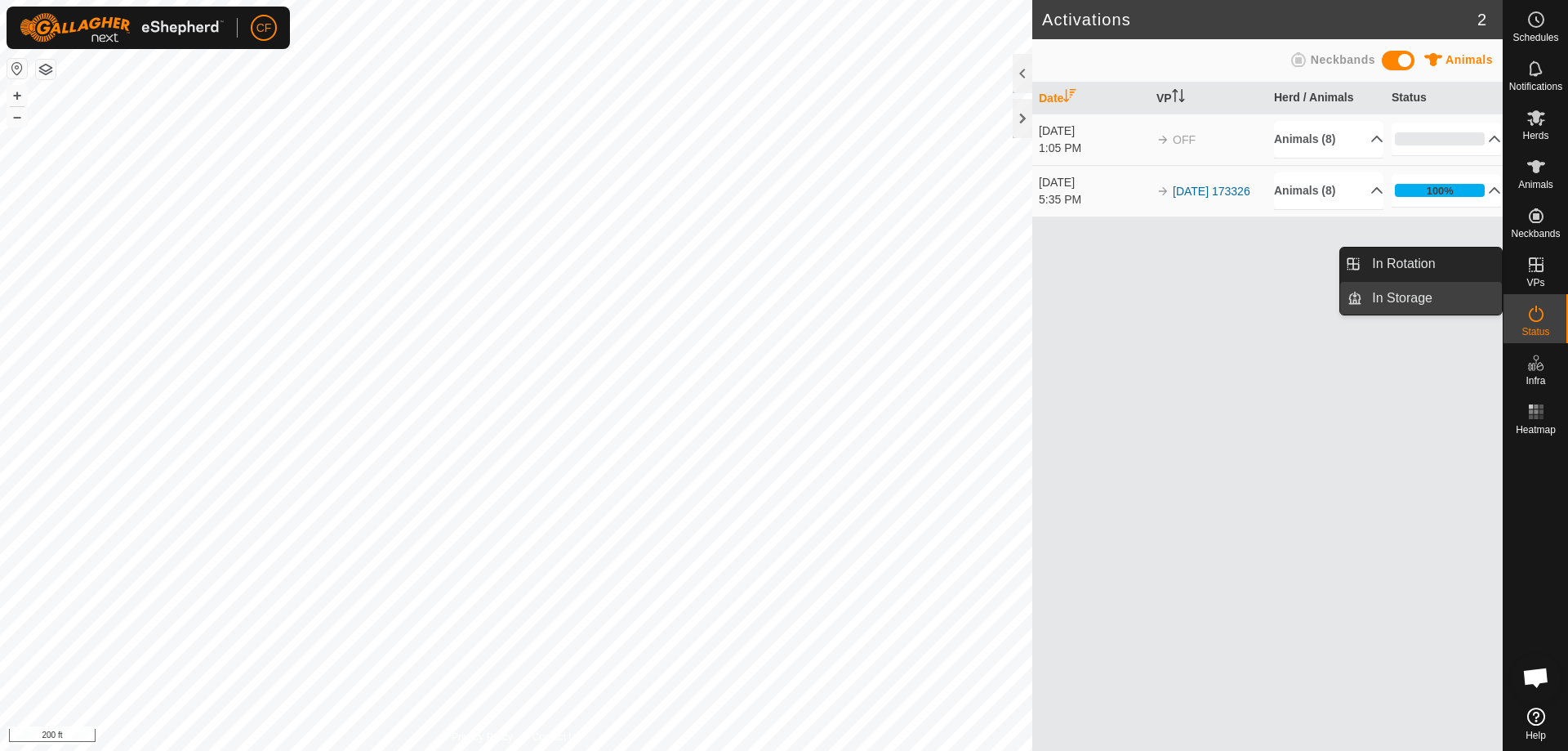
click at [1437, 294] on link "In Storage" at bounding box center [1432, 298] width 140 height 33
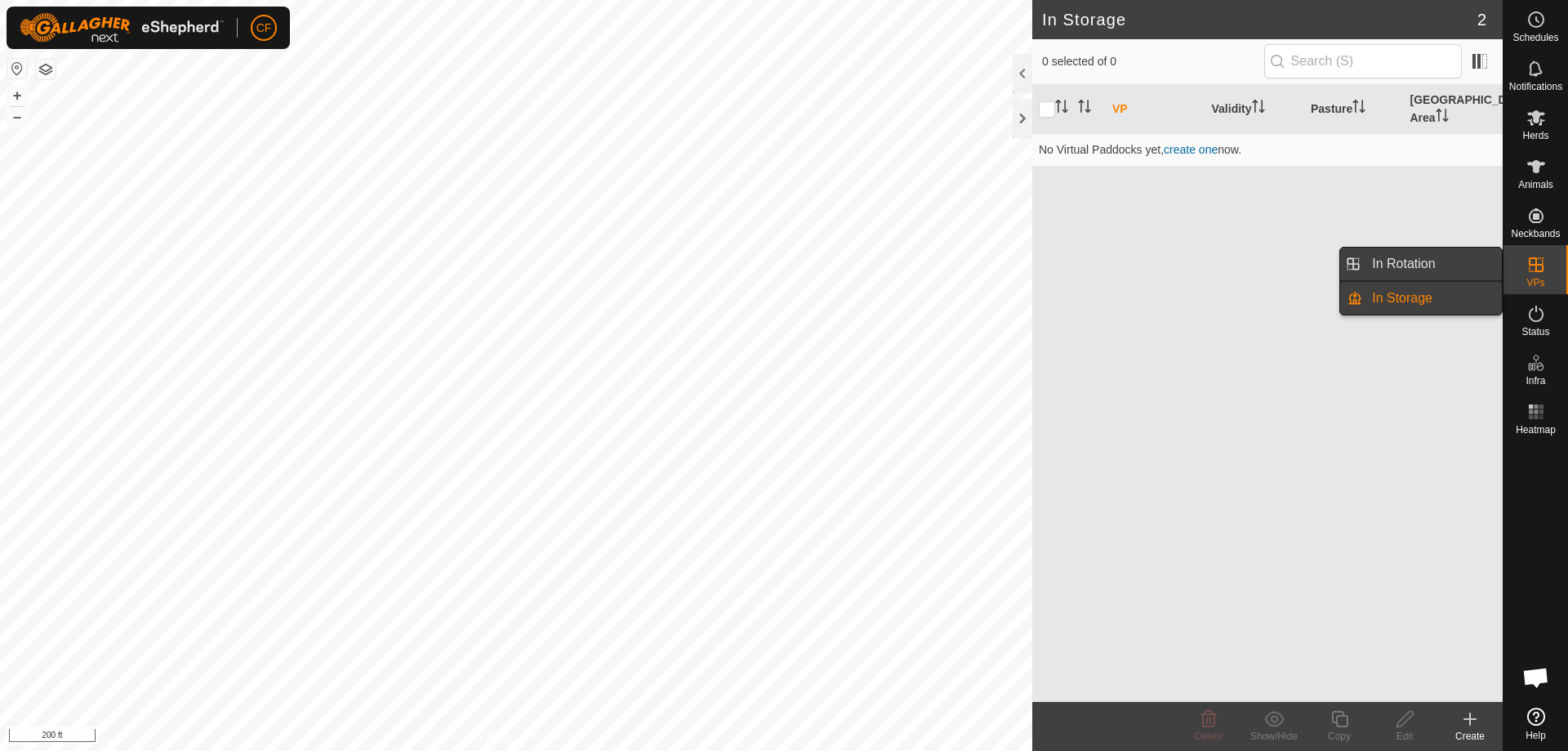
click at [1457, 261] on link "In Rotation" at bounding box center [1432, 264] width 140 height 33
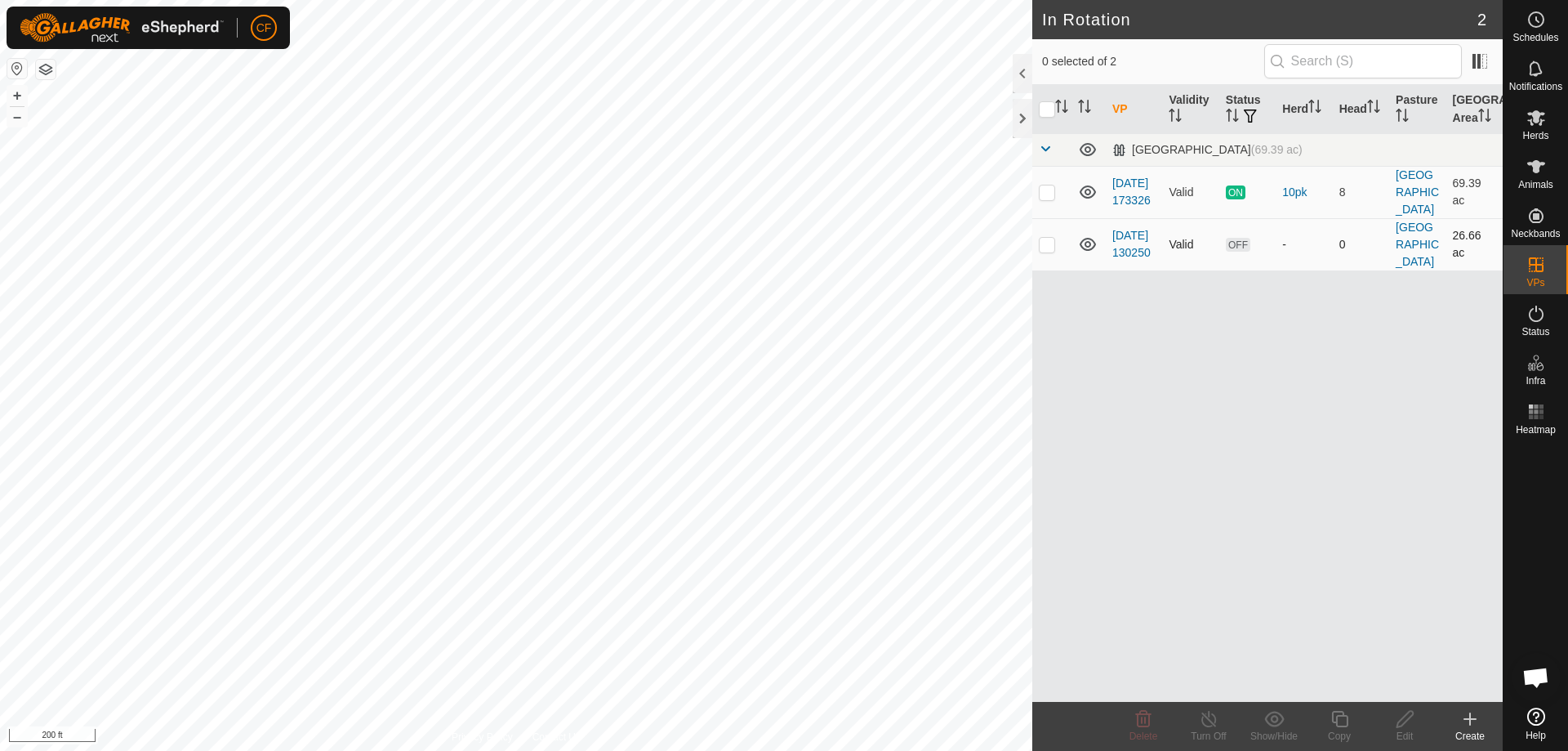
click at [1051, 246] on p-checkbox at bounding box center [1047, 244] width 17 height 13
click at [1041, 242] on p-checkbox at bounding box center [1047, 244] width 17 height 13
checkbox input "false"
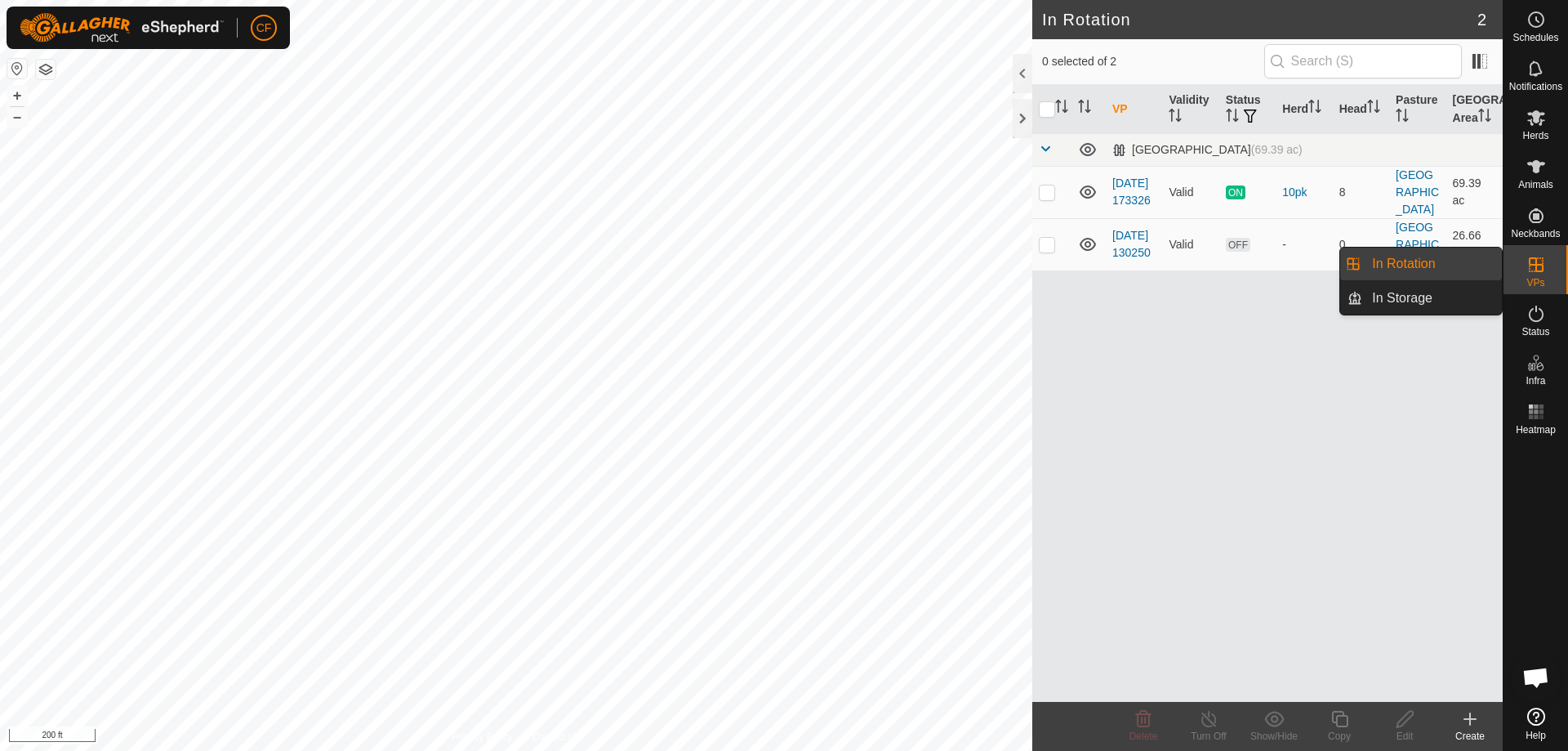
click at [1430, 261] on link "In Rotation" at bounding box center [1432, 264] width 140 height 33
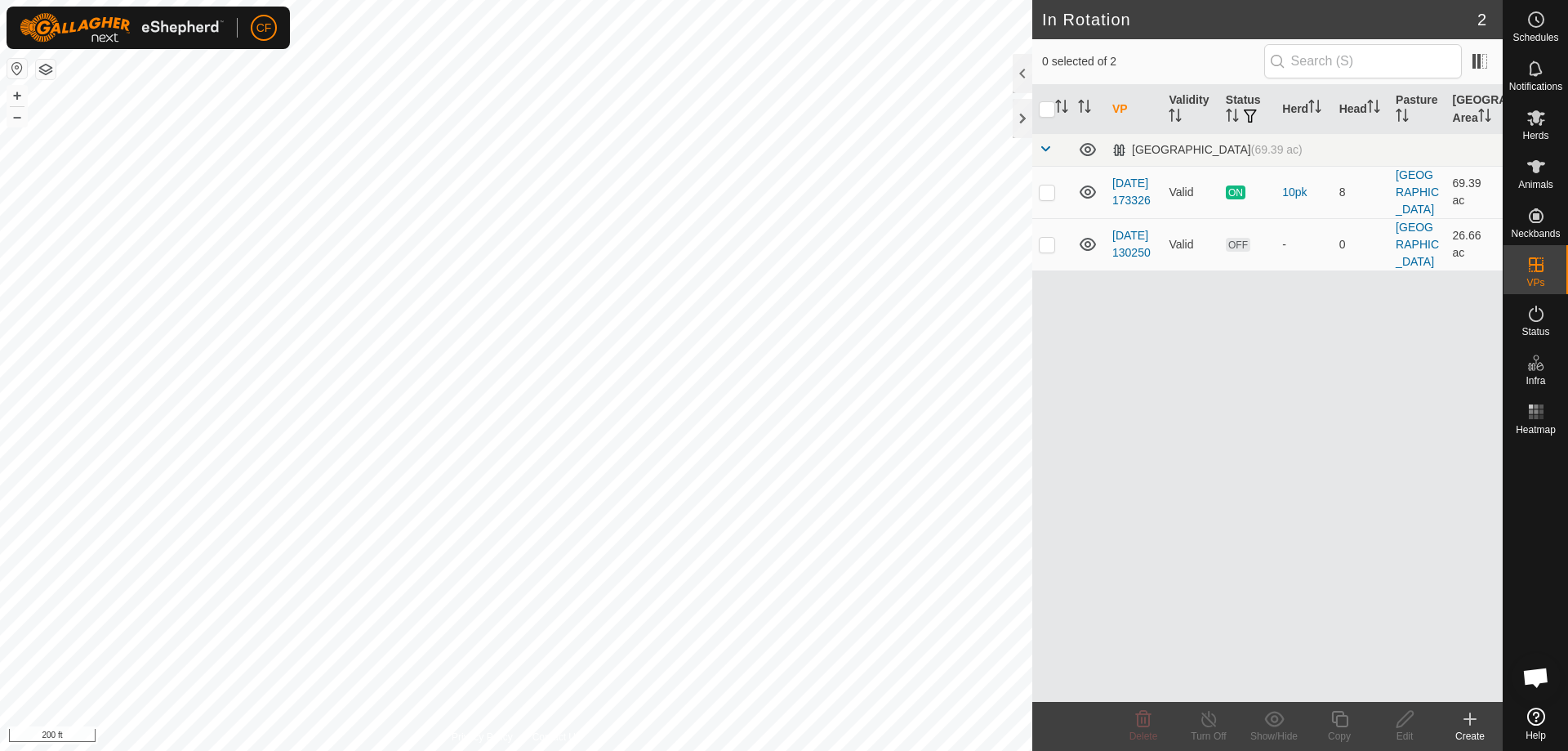
click at [1233, 373] on div "VP Validity Status Herd Head Pasture [GEOGRAPHIC_DATA] Area [GEOGRAPHIC_DATA] (…" at bounding box center [1267, 393] width 471 height 617
click at [1539, 165] on icon at bounding box center [1536, 166] width 18 height 13
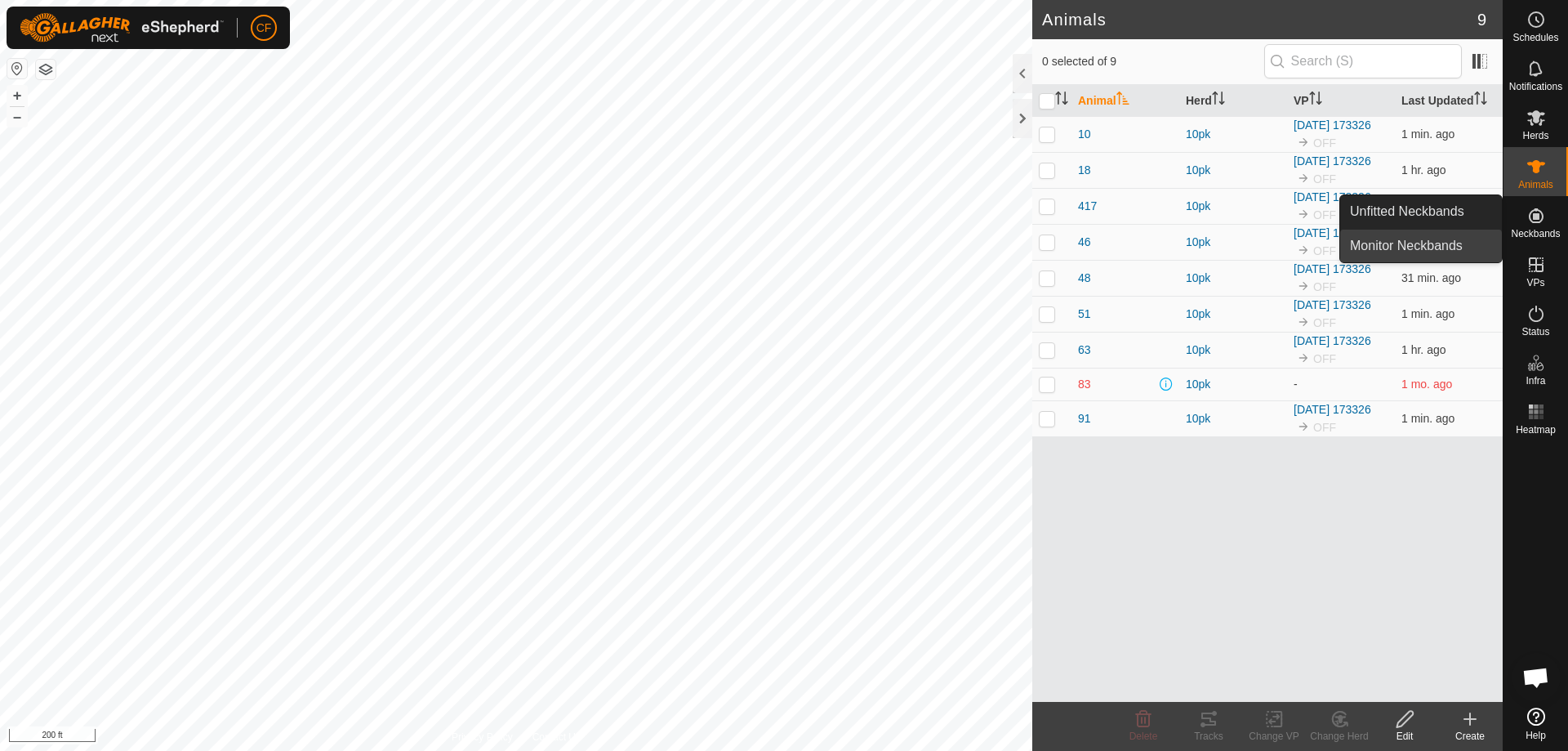
click at [1449, 249] on link "Monitor Neckbands" at bounding box center [1420, 246] width 162 height 33
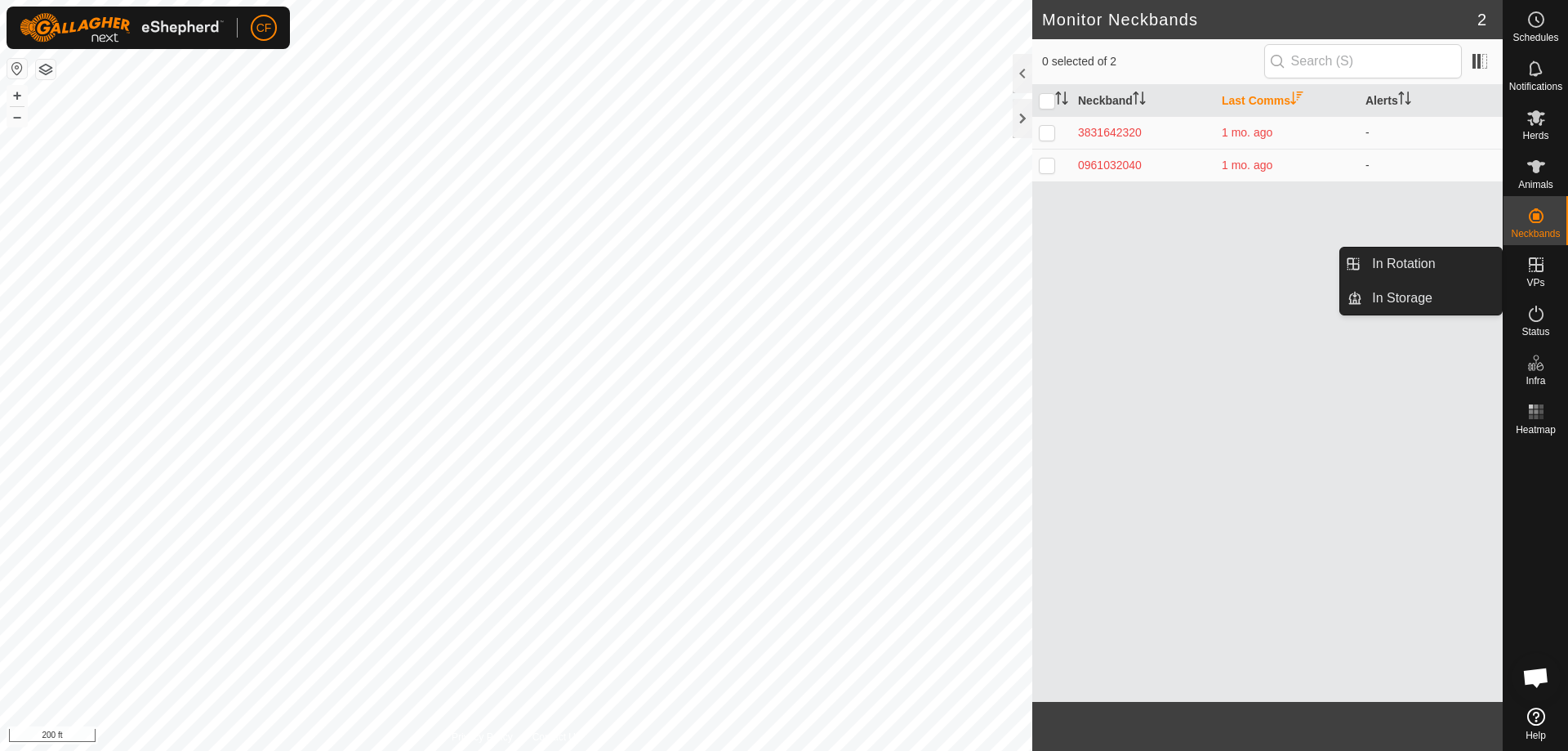
click at [1543, 278] on span "VPs" at bounding box center [1535, 283] width 18 height 10
click at [1423, 266] on link "In Rotation" at bounding box center [1432, 264] width 140 height 33
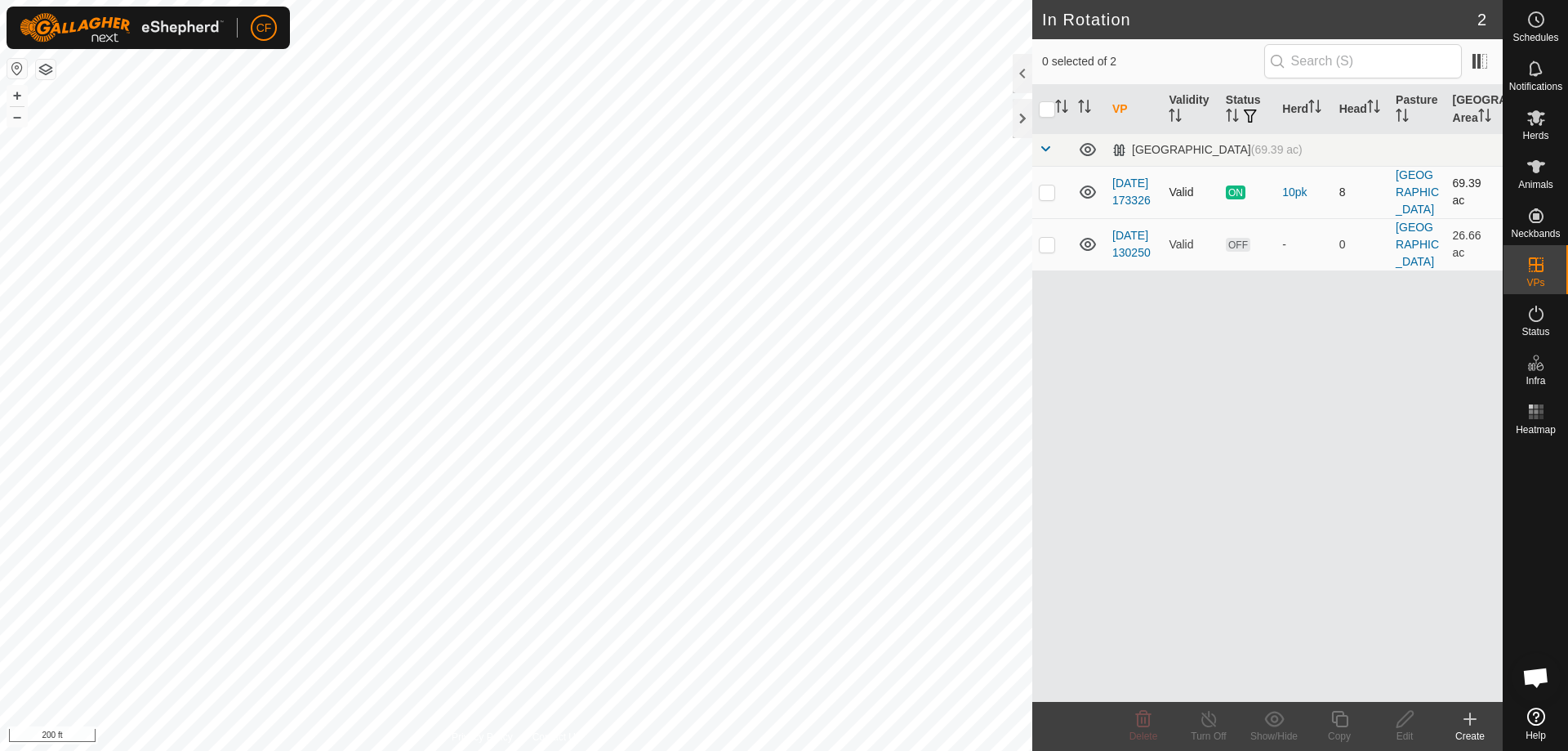
click at [1230, 191] on span "ON" at bounding box center [1236, 192] width 19 height 14
click at [1047, 242] on p-checkbox at bounding box center [1047, 244] width 17 height 13
click at [1086, 247] on icon at bounding box center [1087, 244] width 17 height 13
click at [1091, 192] on icon at bounding box center [1087, 192] width 19 height 19
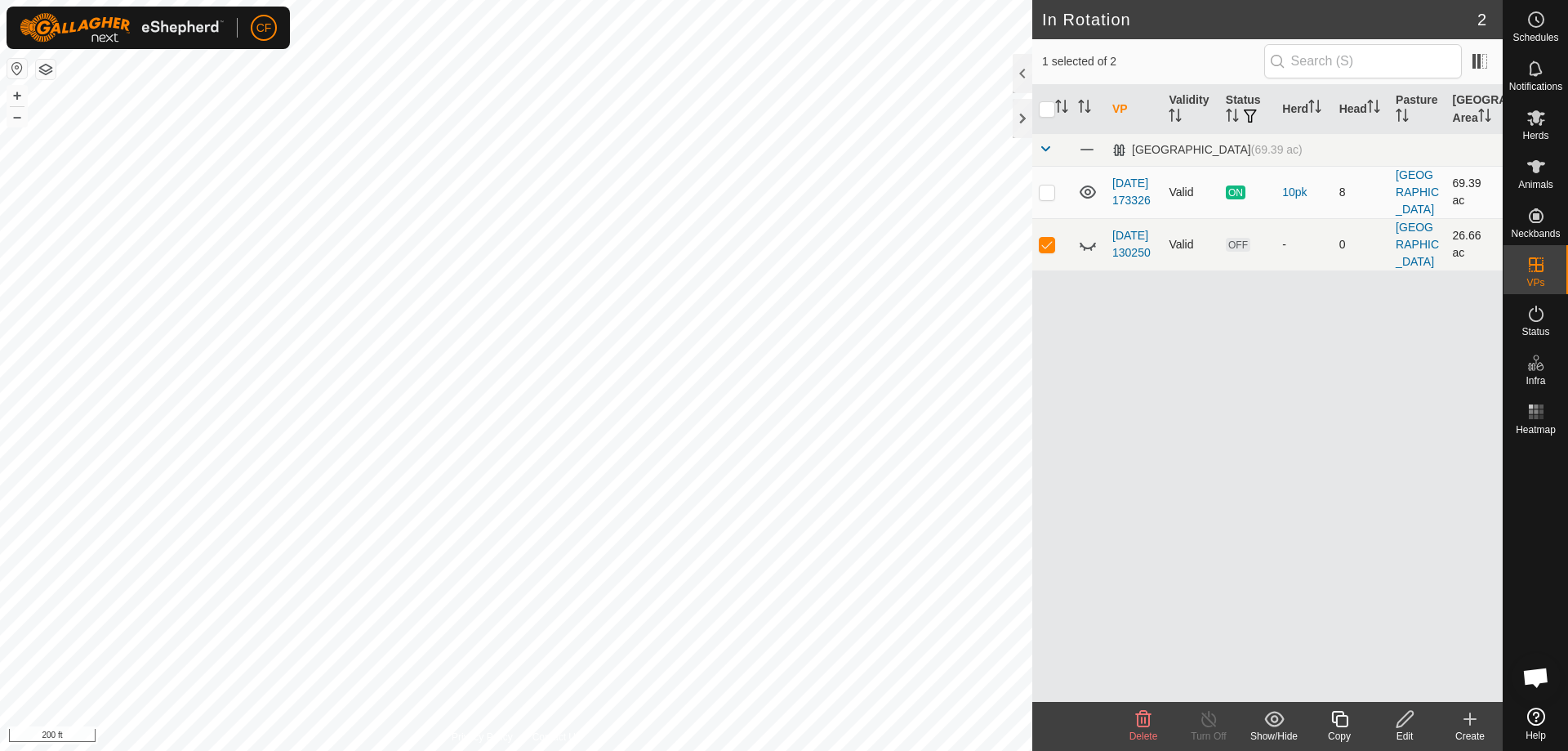
click at [1091, 192] on icon at bounding box center [1087, 192] width 19 height 19
click at [1085, 249] on icon at bounding box center [1084, 249] width 3 height 3
click at [1085, 249] on icon at bounding box center [1087, 244] width 19 height 19
click at [1043, 252] on td at bounding box center [1051, 245] width 39 height 52
checkbox input "false"
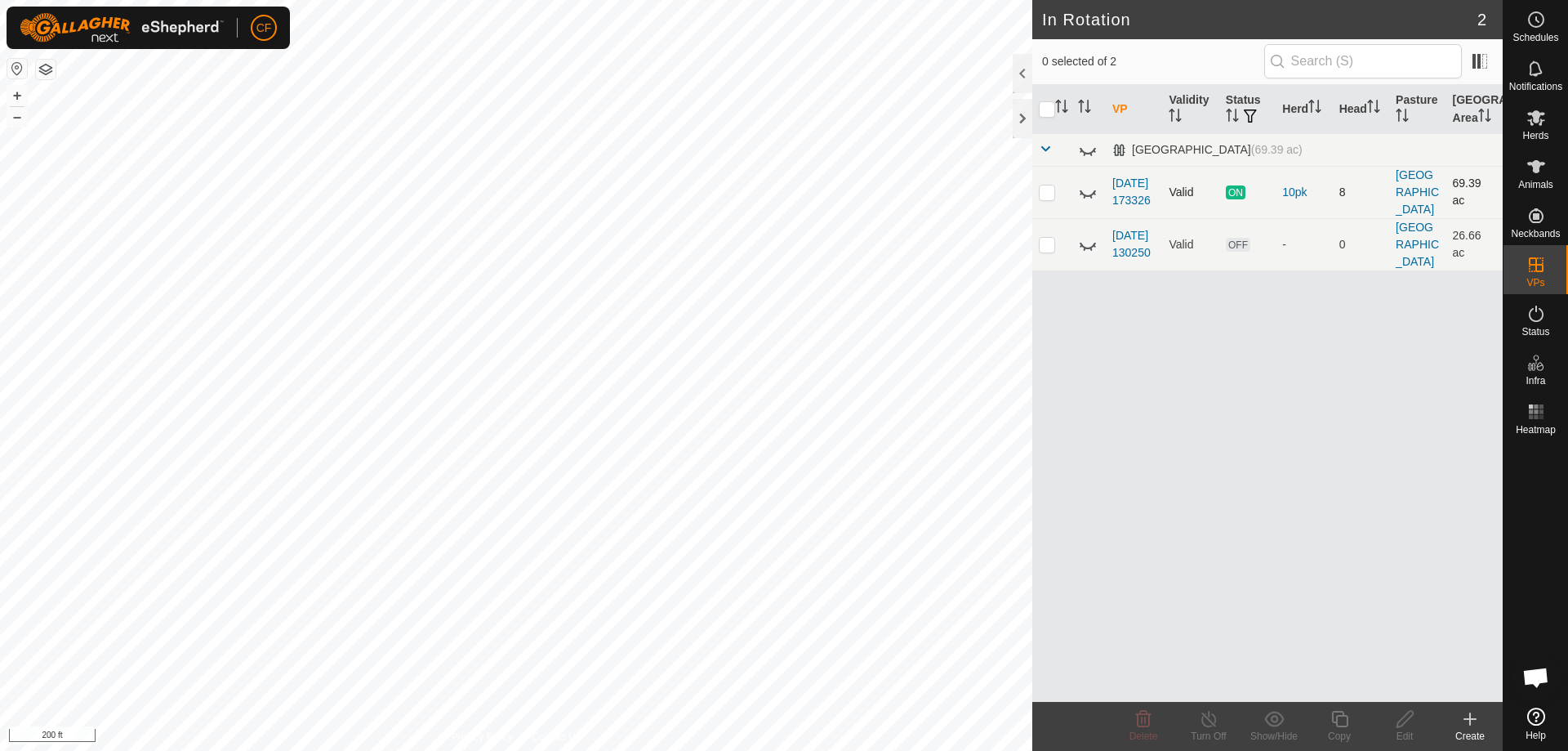
click at [1051, 196] on p-checkbox at bounding box center [1047, 191] width 17 height 13
checkbox input "true"
click at [1048, 249] on p-checkbox at bounding box center [1047, 244] width 17 height 13
checkbox input "true"
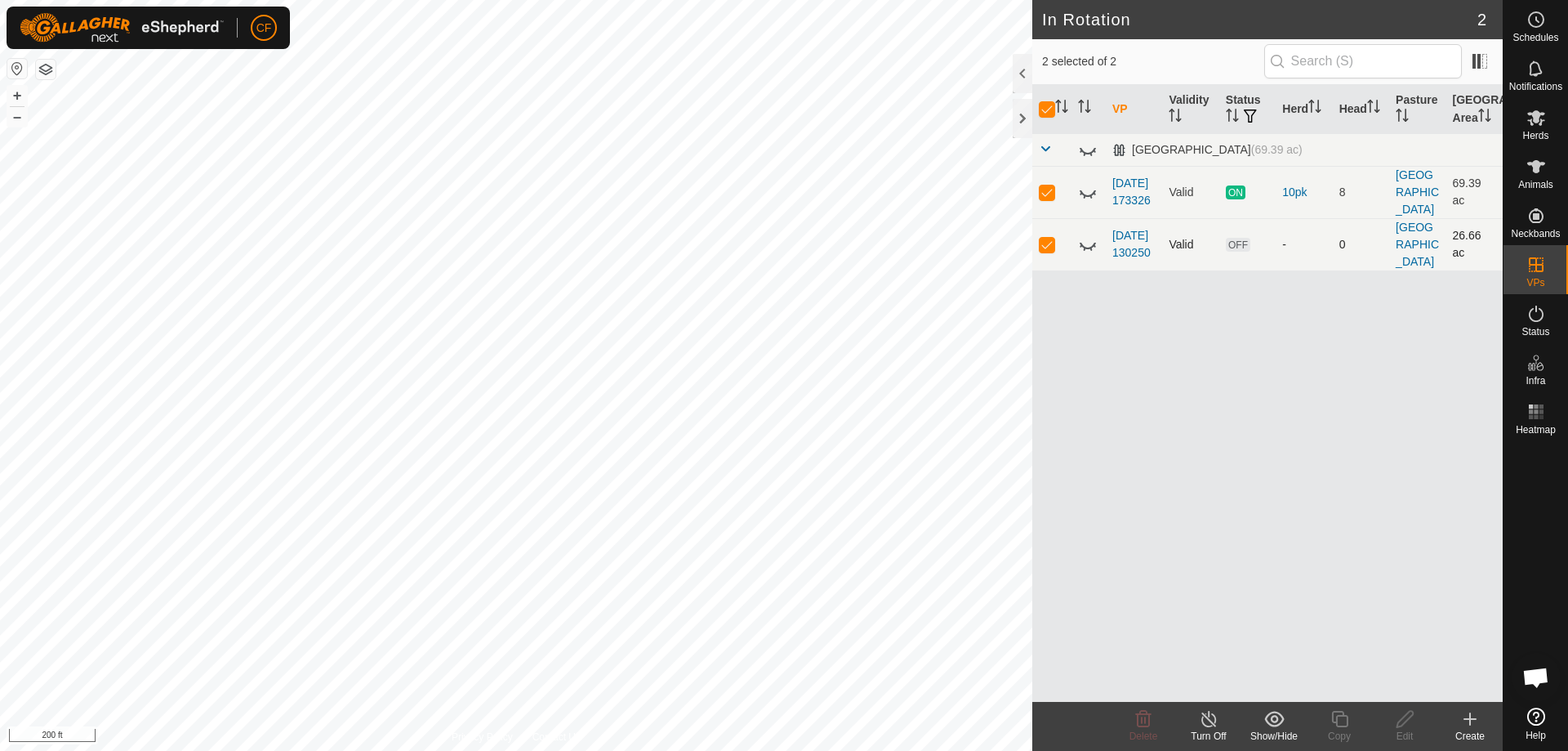
click at [1048, 249] on p-checkbox at bounding box center [1047, 244] width 17 height 13
checkbox input "false"
drag, startPoint x: 1557, startPoint y: 505, endPoint x: 1560, endPoint y: 430, distance: 75.1
click at [1557, 503] on div at bounding box center [1536, 570] width 64 height 259
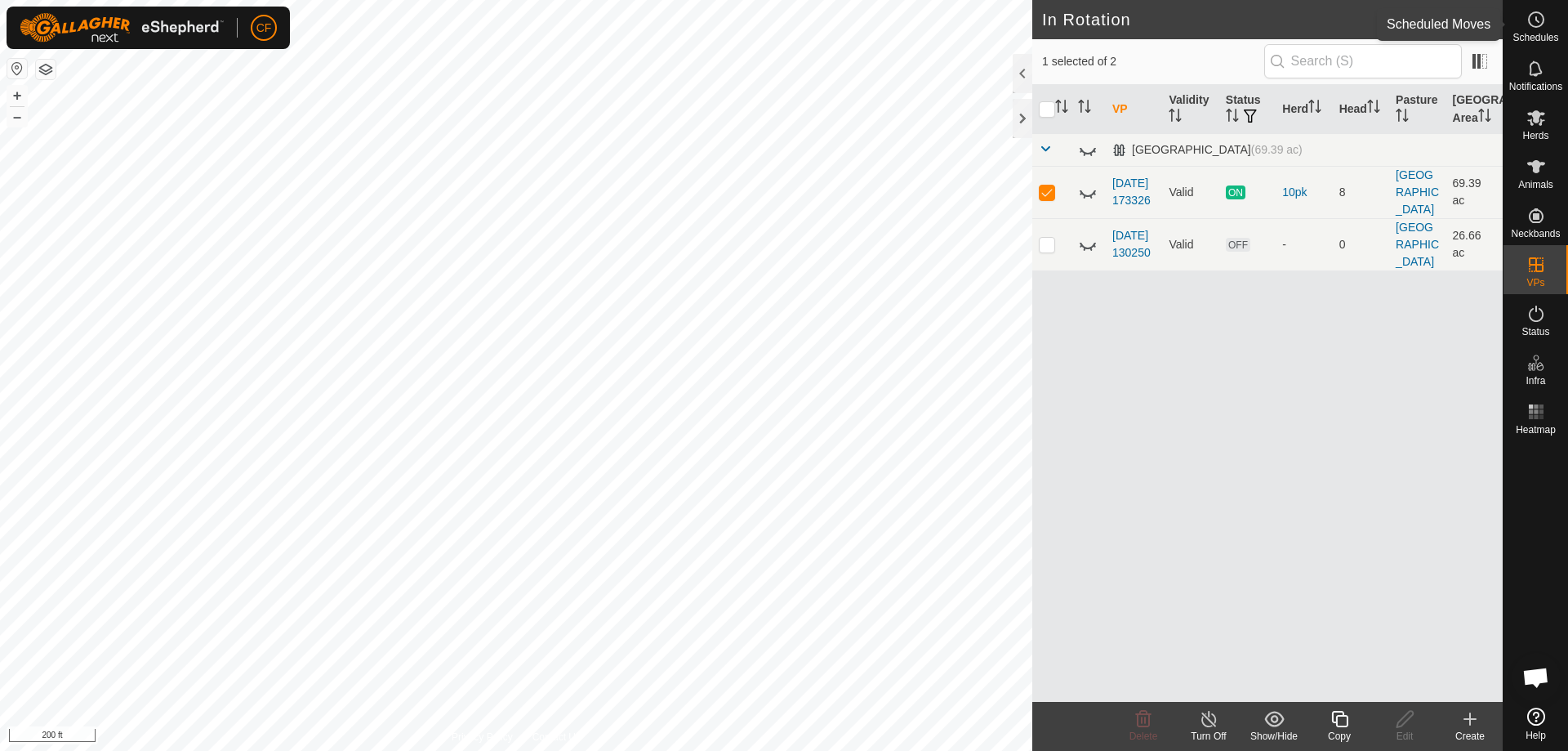
click at [1522, 20] on es-schedule-vp-svg-icon at bounding box center [1536, 19] width 29 height 26
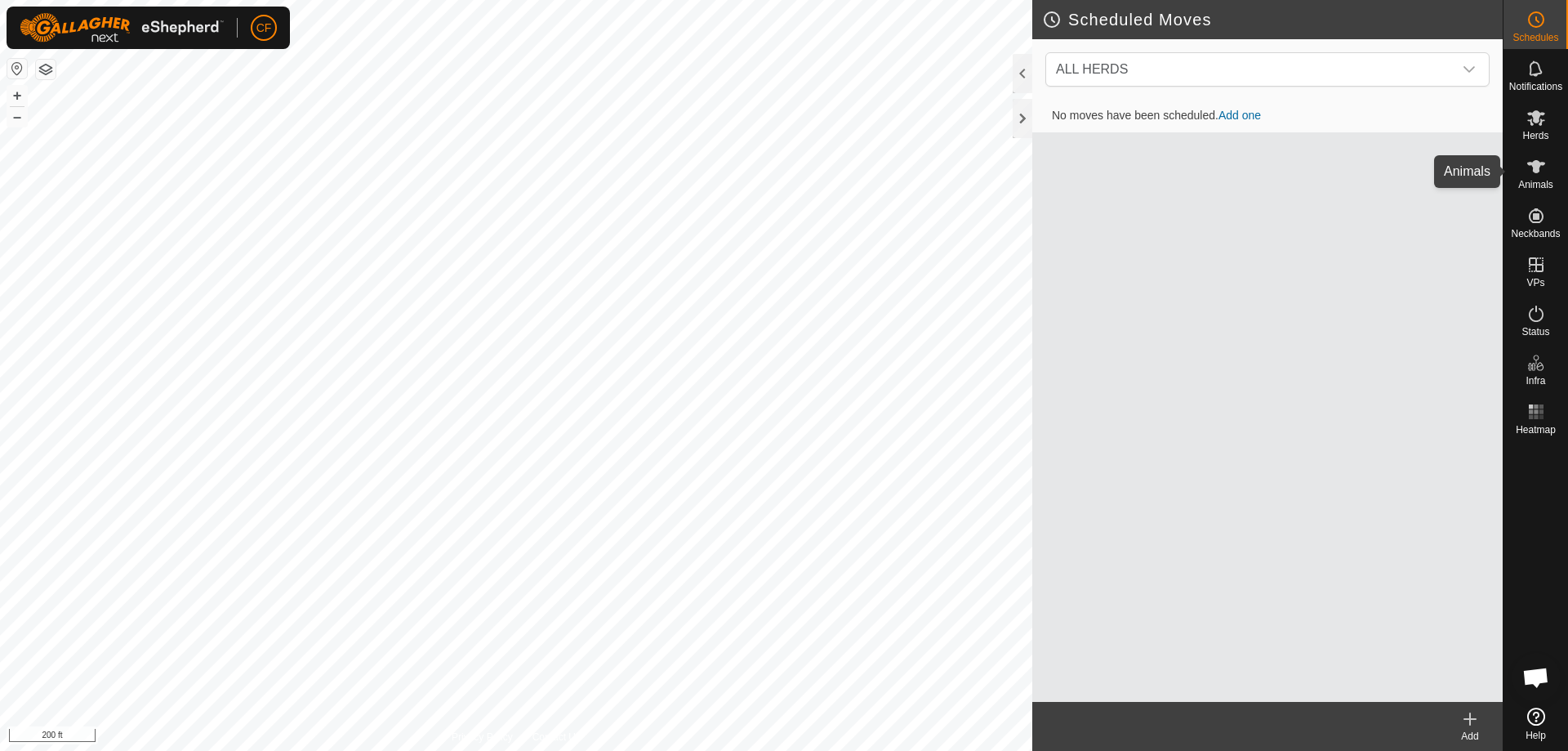
click at [1540, 178] on es-animals-svg-icon at bounding box center [1536, 166] width 29 height 26
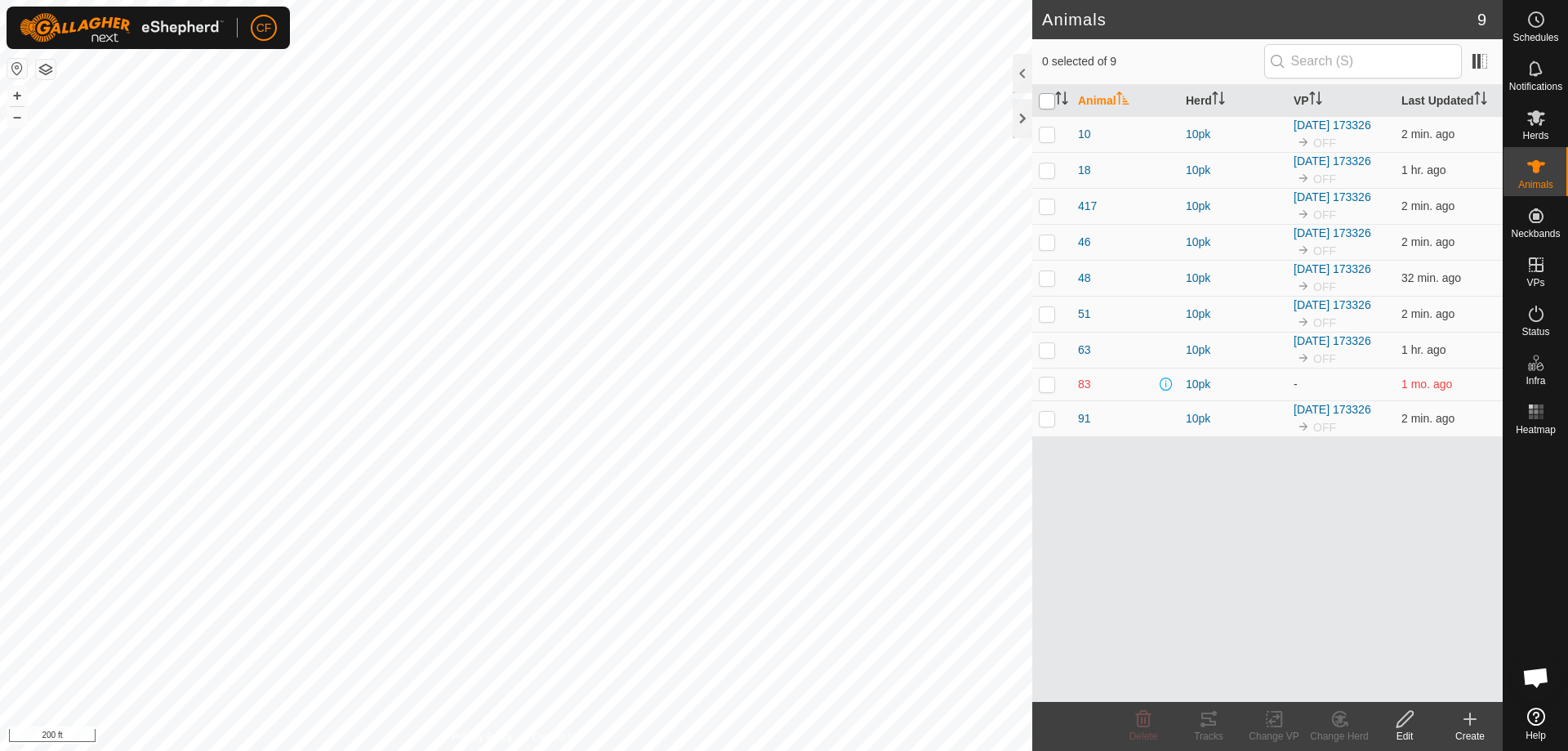
click at [1047, 99] on input "checkbox" at bounding box center [1047, 101] width 17 height 17
checkbox input "true"
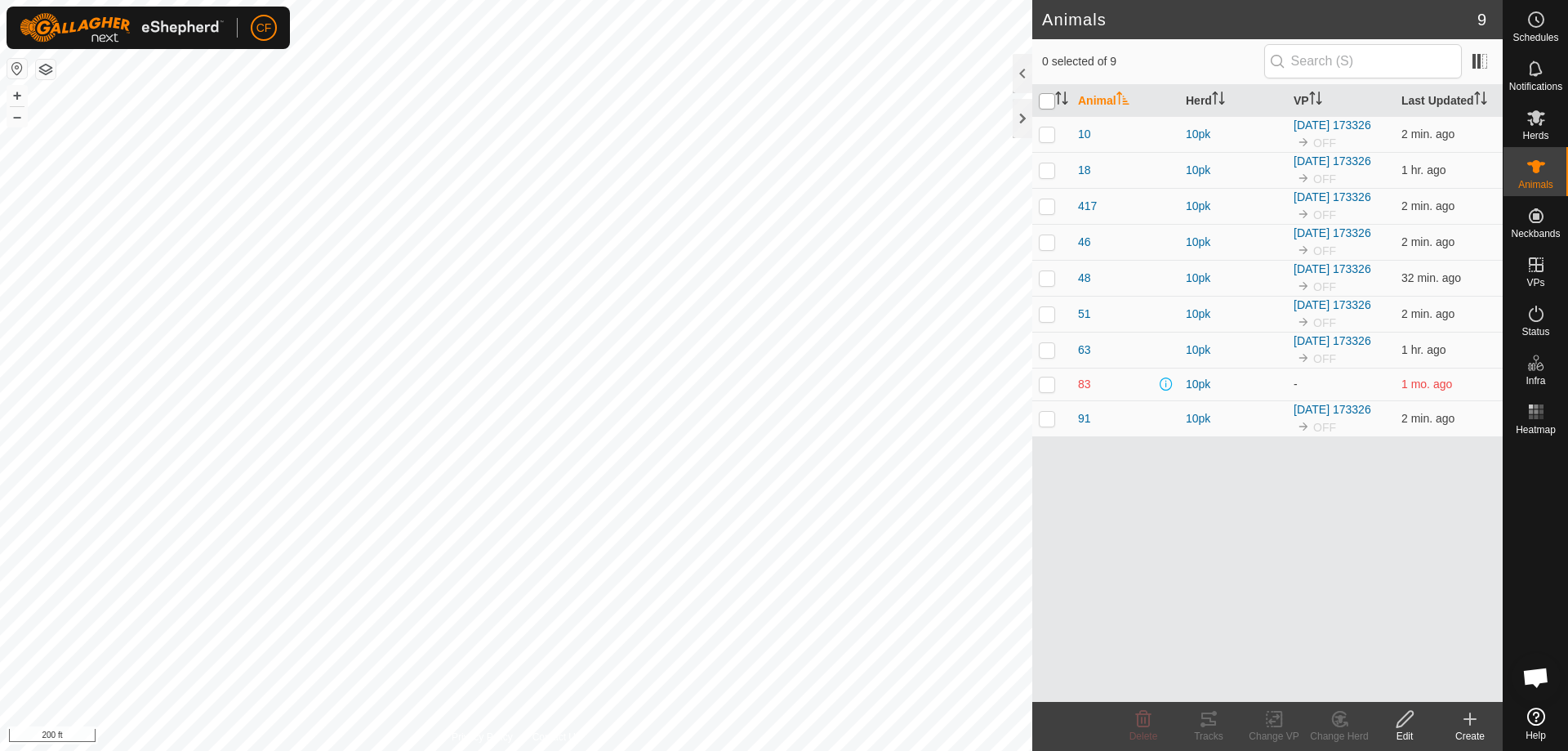
checkbox input "true"
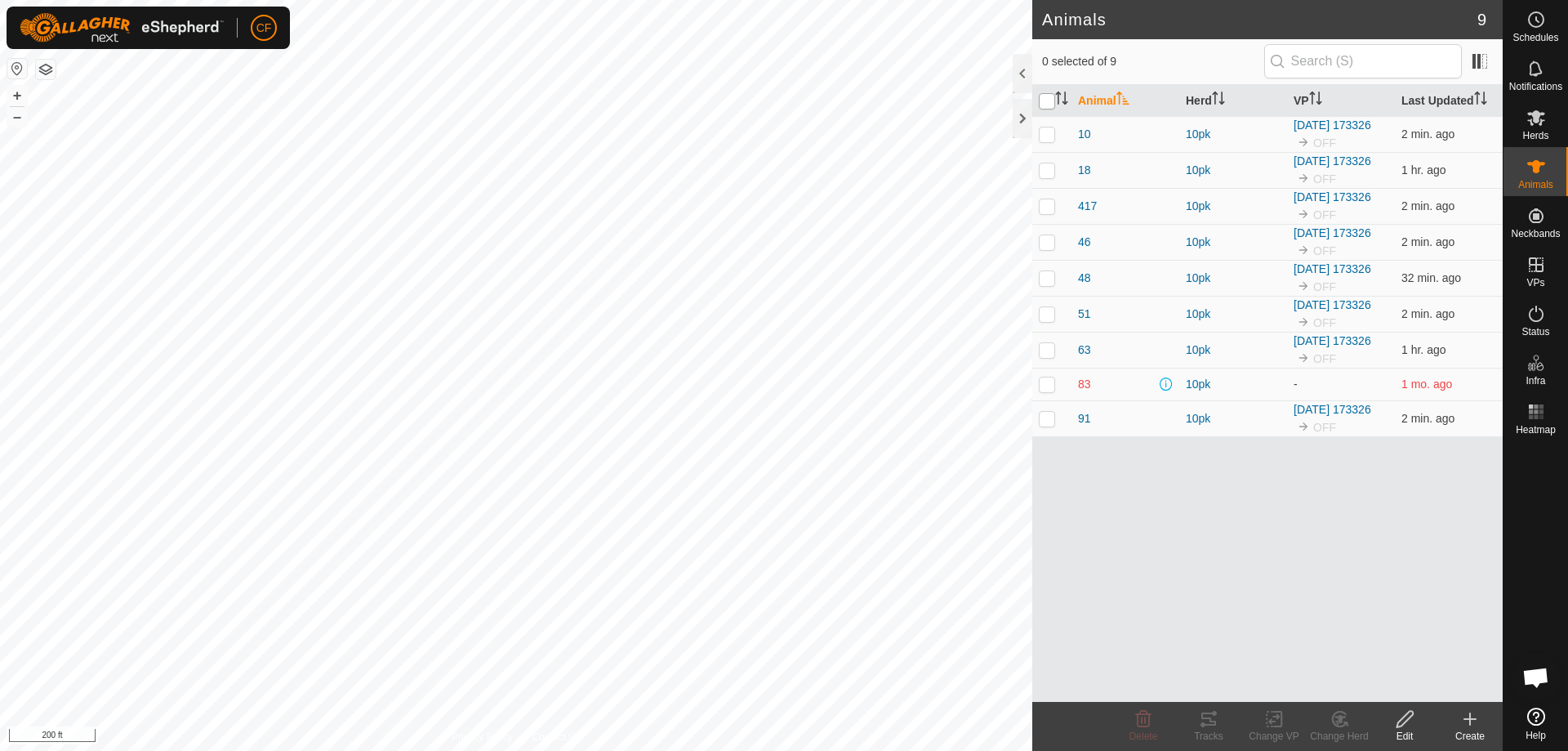
checkbox input "true"
click at [1278, 719] on icon at bounding box center [1274, 719] width 12 height 11
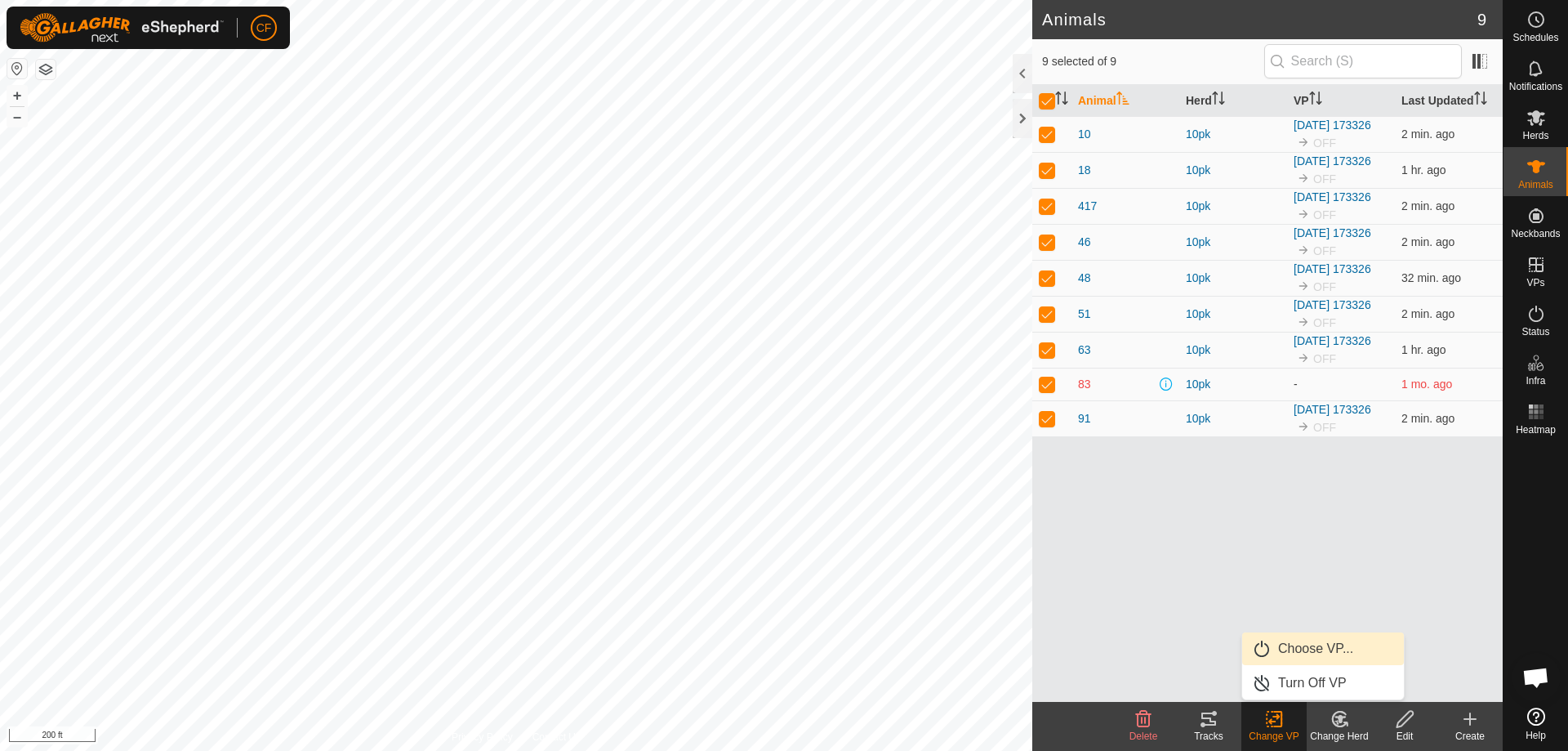
click at [1284, 651] on link "Choose VP..." at bounding box center [1322, 649] width 162 height 33
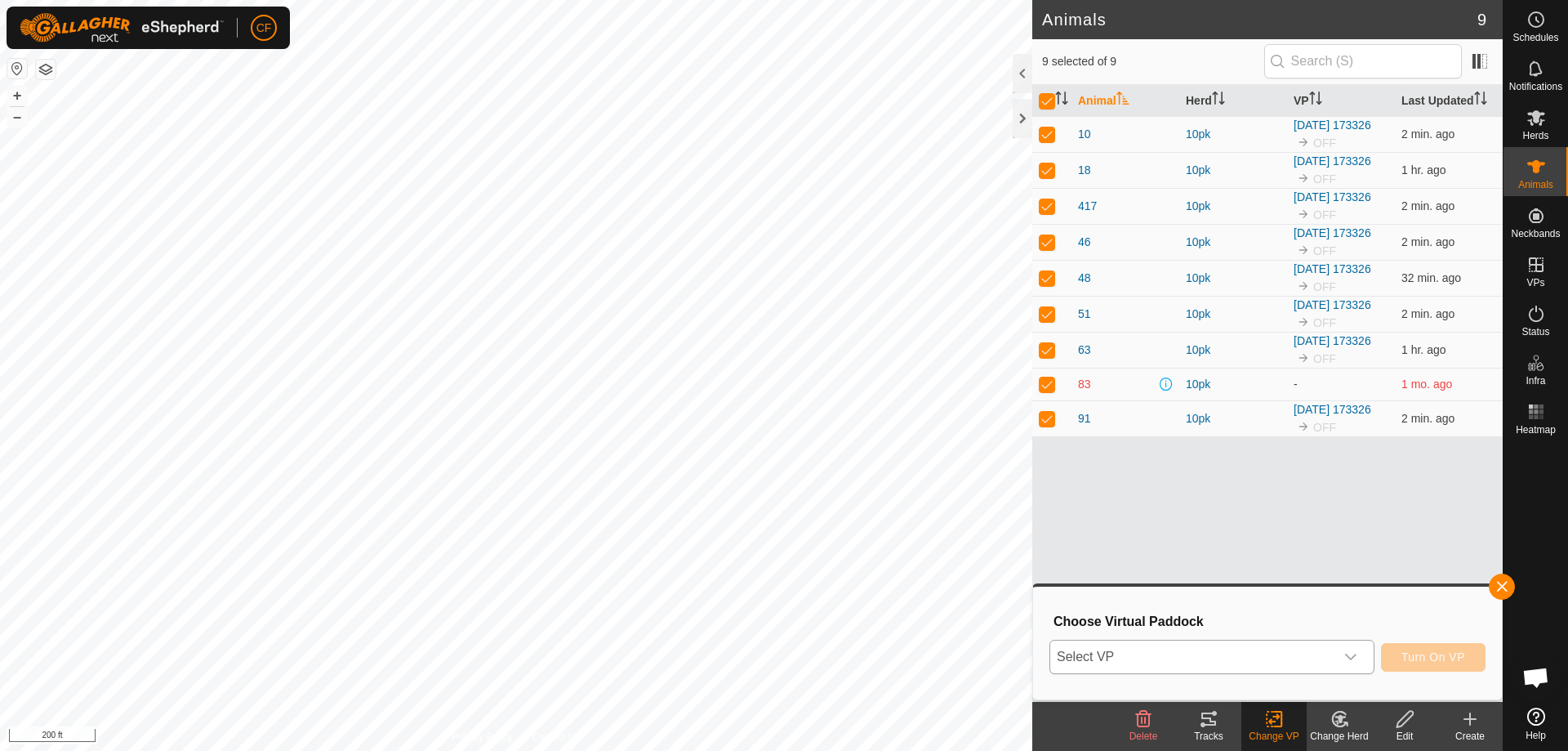
click at [1241, 663] on span "Select VP" at bounding box center [1192, 657] width 284 height 33
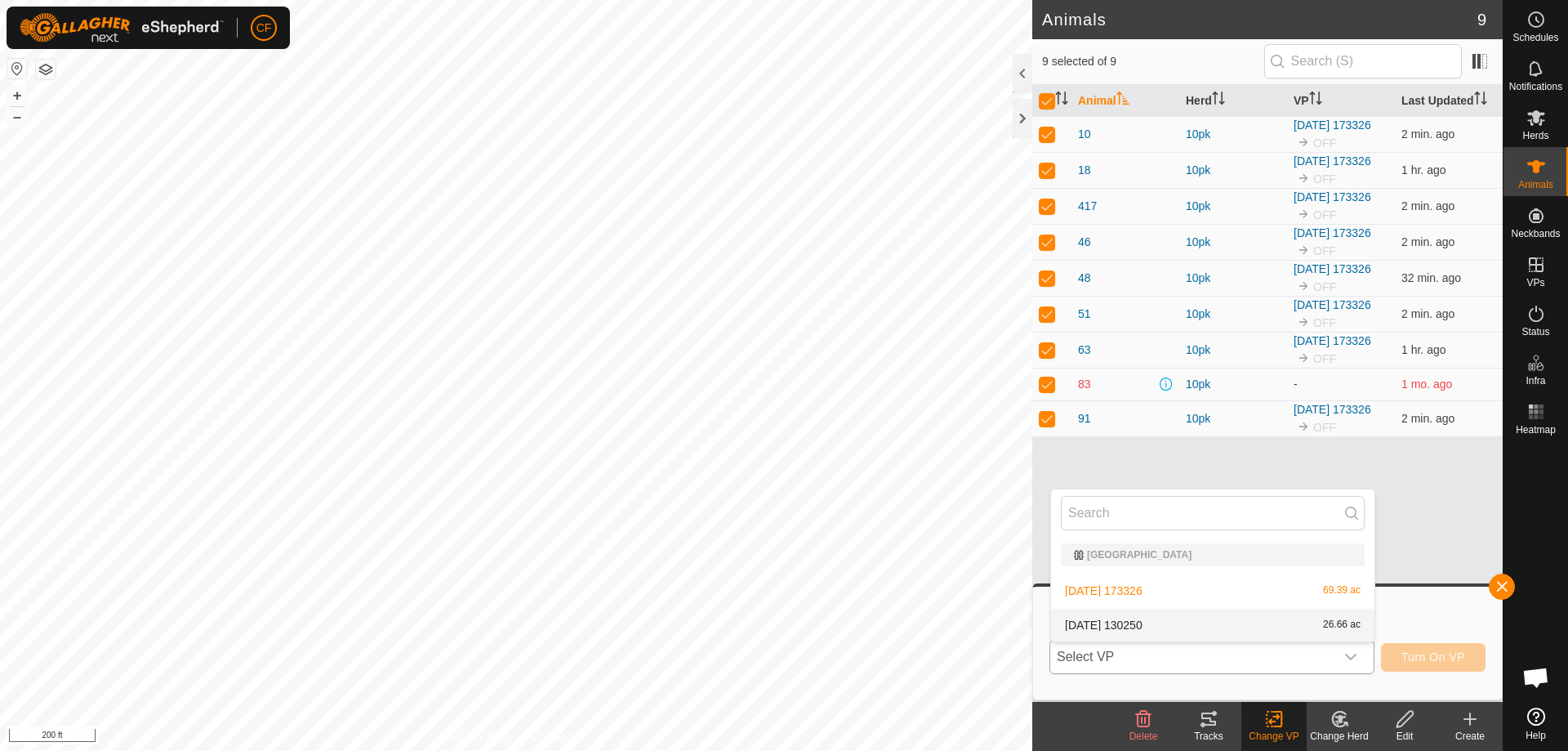
click at [1205, 628] on li "[DATE] 130250 26.66 ac" at bounding box center [1213, 626] width 323 height 33
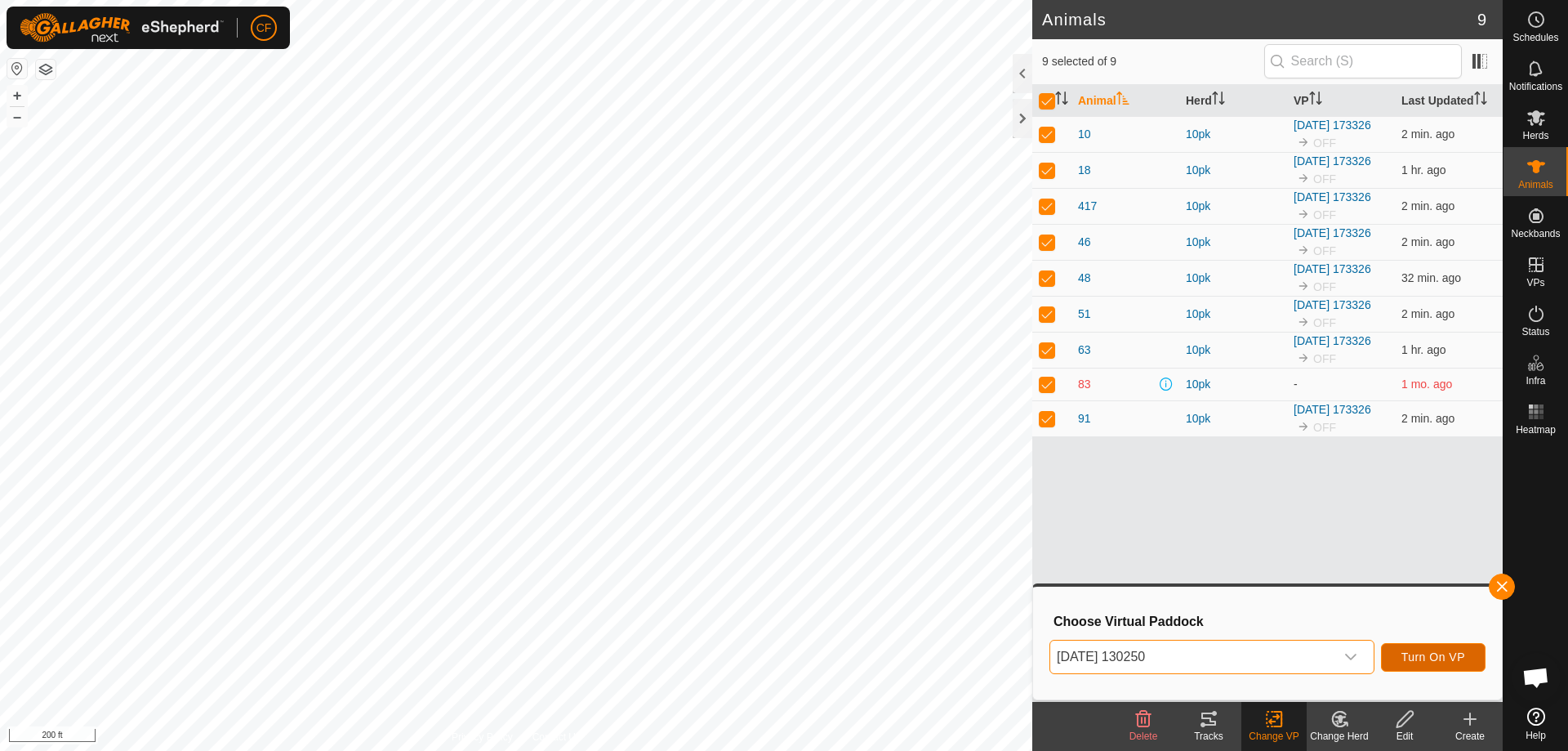
click at [1407, 661] on span "Turn On VP" at bounding box center [1433, 657] width 64 height 13
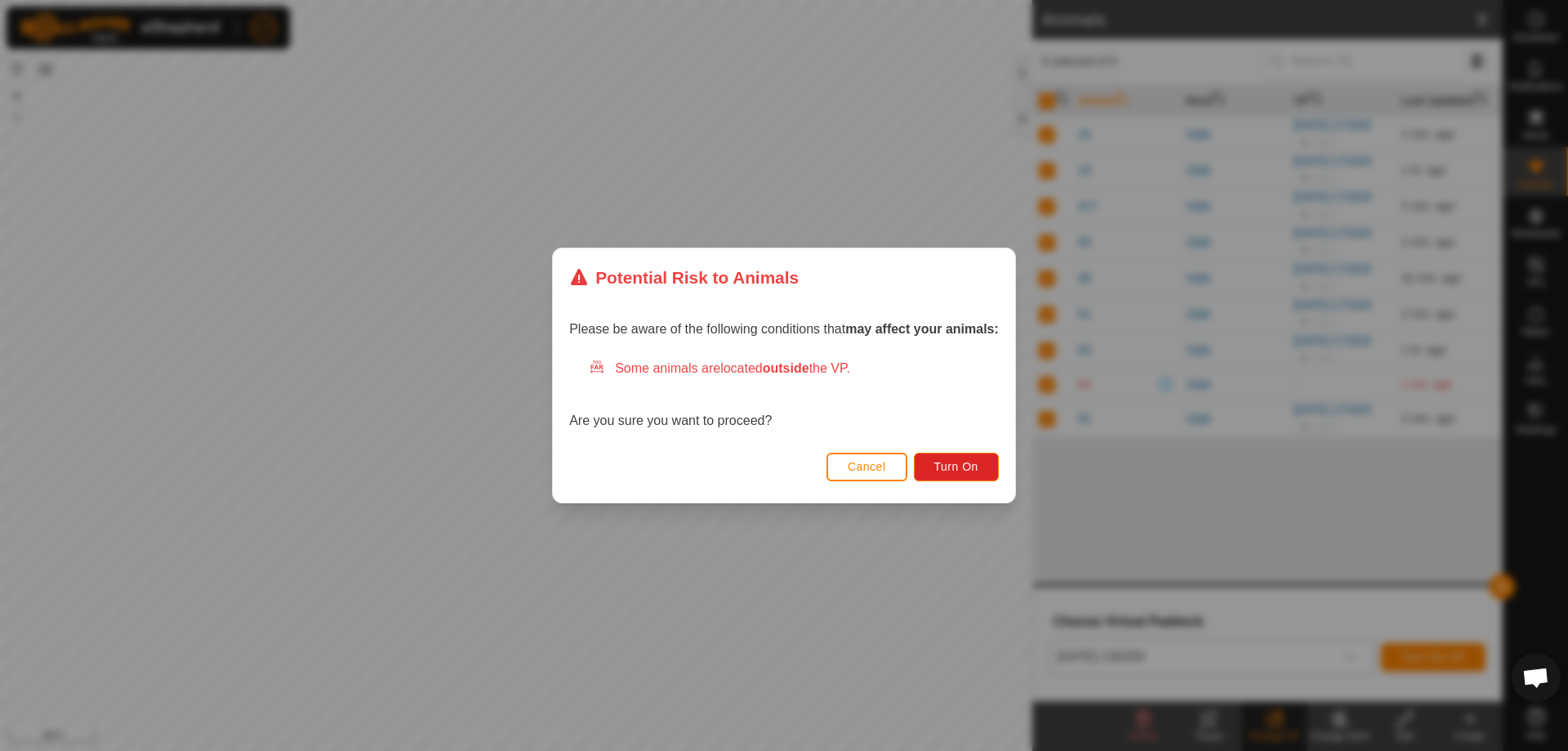
click at [886, 465] on span "Cancel" at bounding box center [867, 466] width 39 height 13
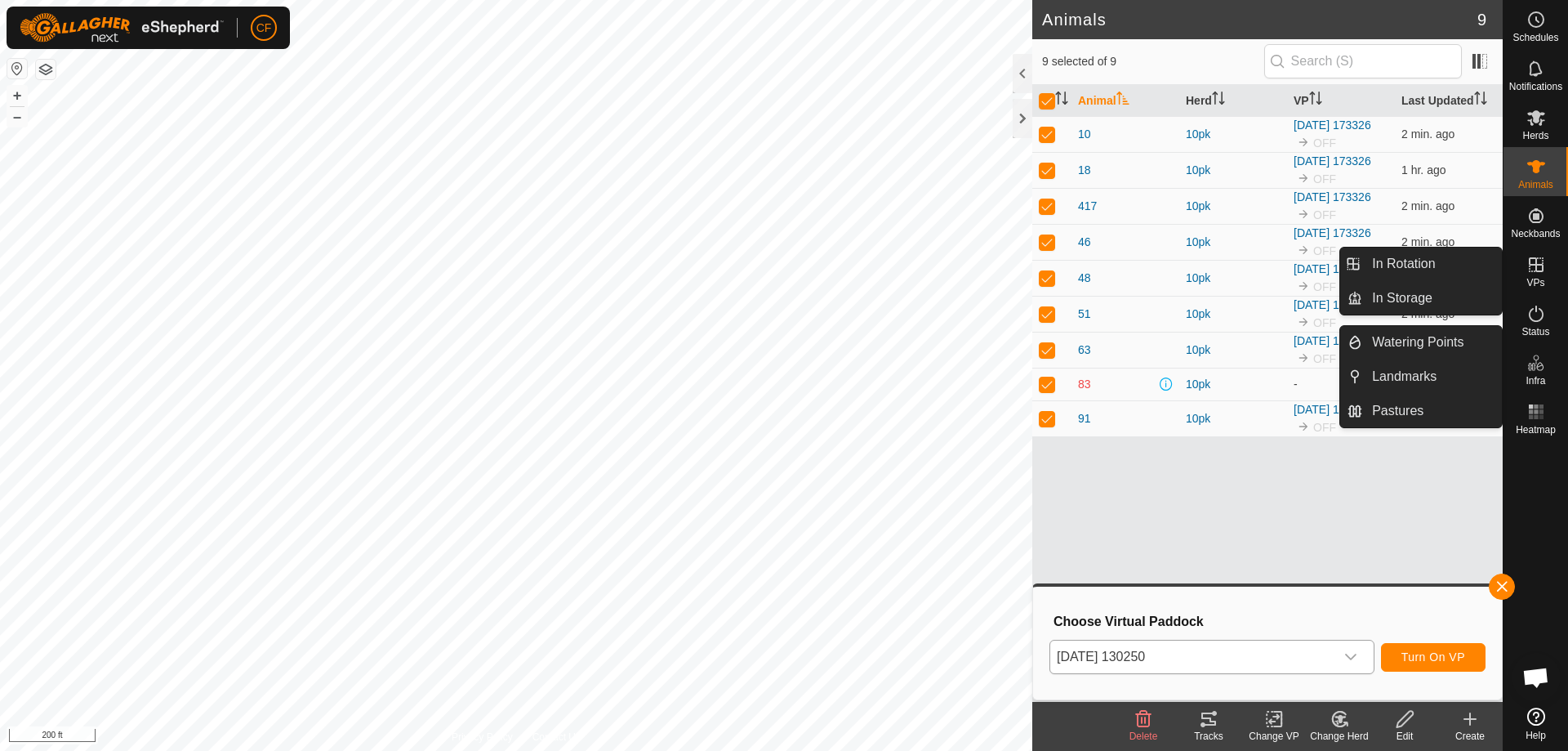
click at [1538, 275] on es-virtualpaddocks-svg-icon at bounding box center [1536, 264] width 29 height 26
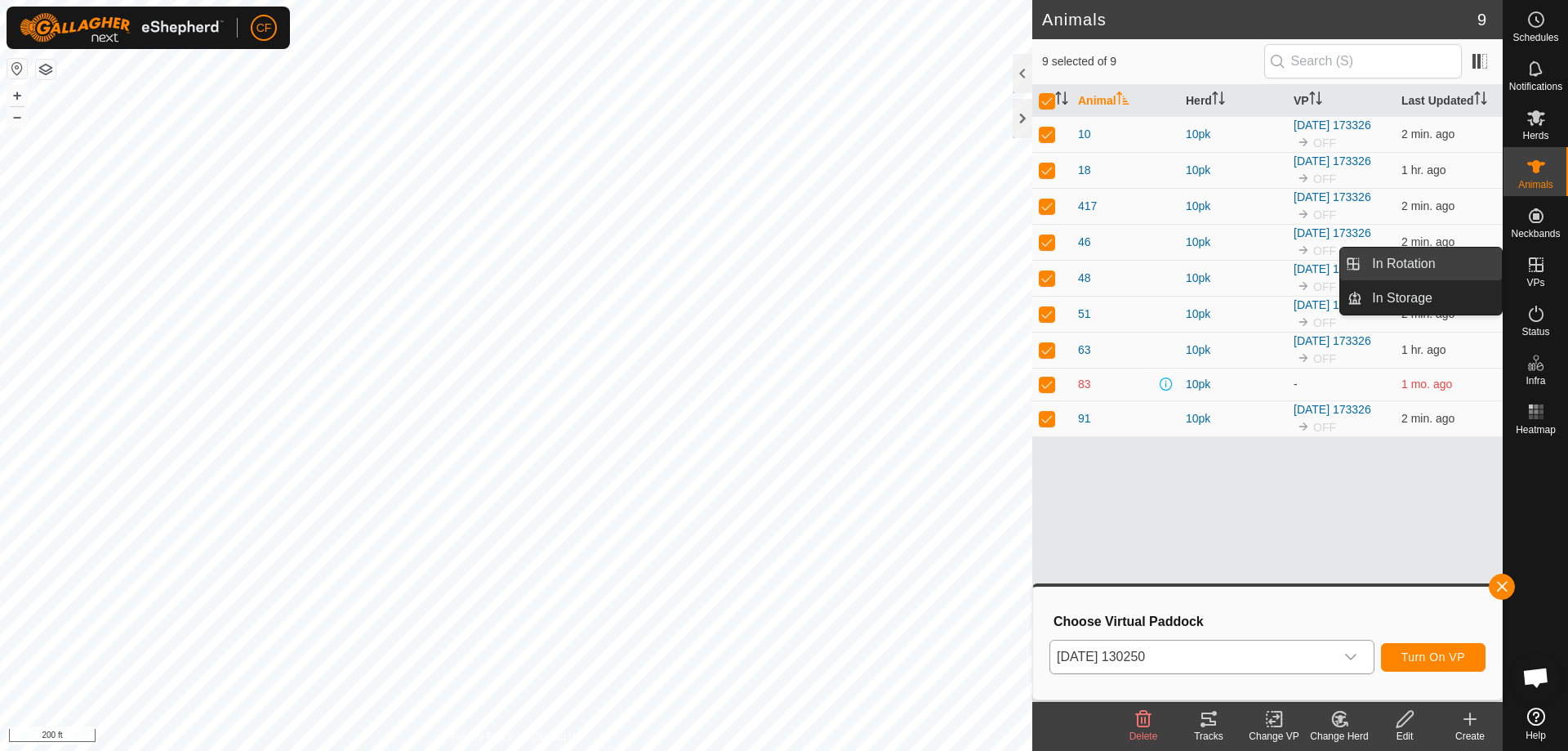
click at [1436, 258] on link "In Rotation" at bounding box center [1432, 264] width 140 height 33
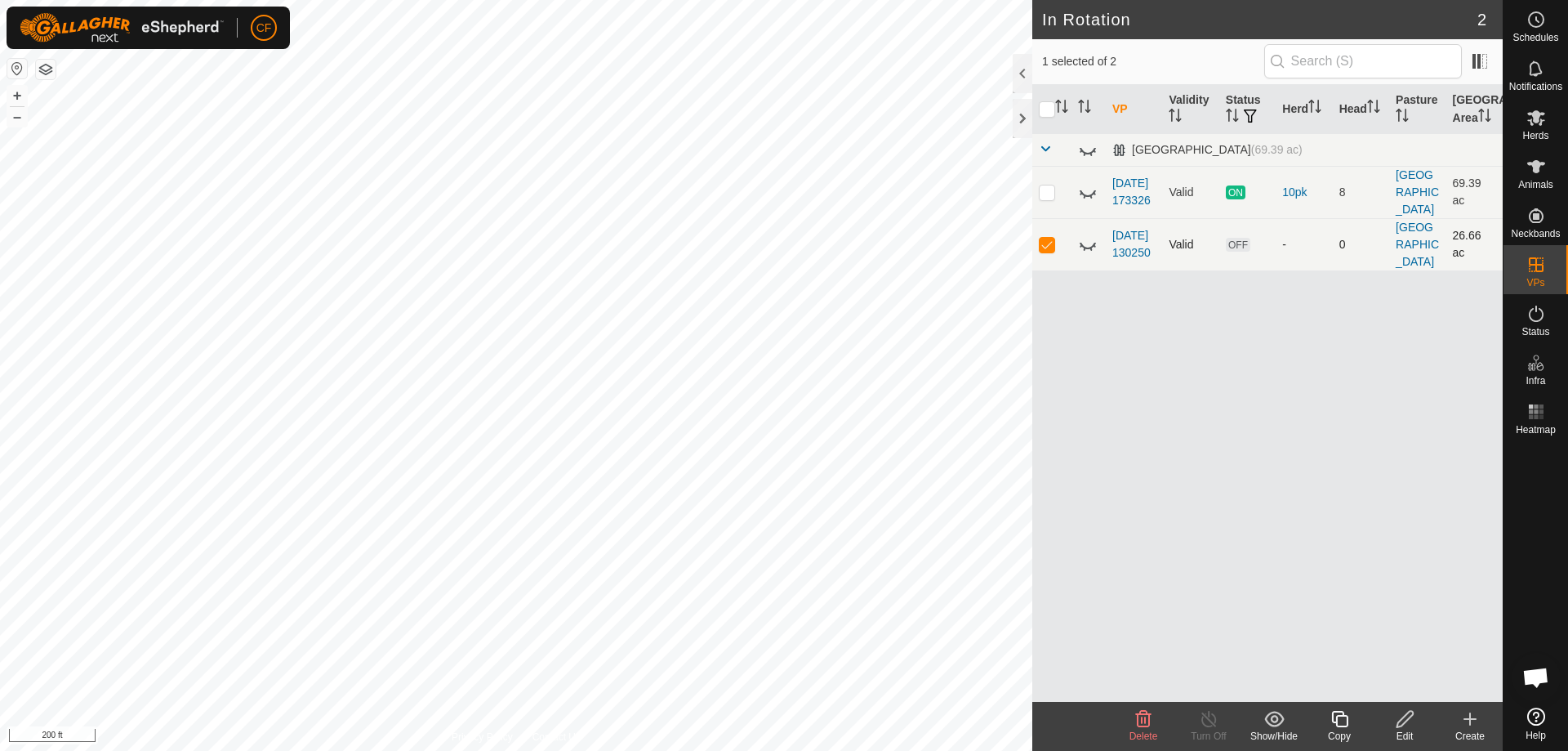
click at [1045, 245] on p-checkbox at bounding box center [1047, 244] width 17 height 13
checkbox input "false"
click at [1047, 194] on p-checkbox at bounding box center [1047, 191] width 17 height 13
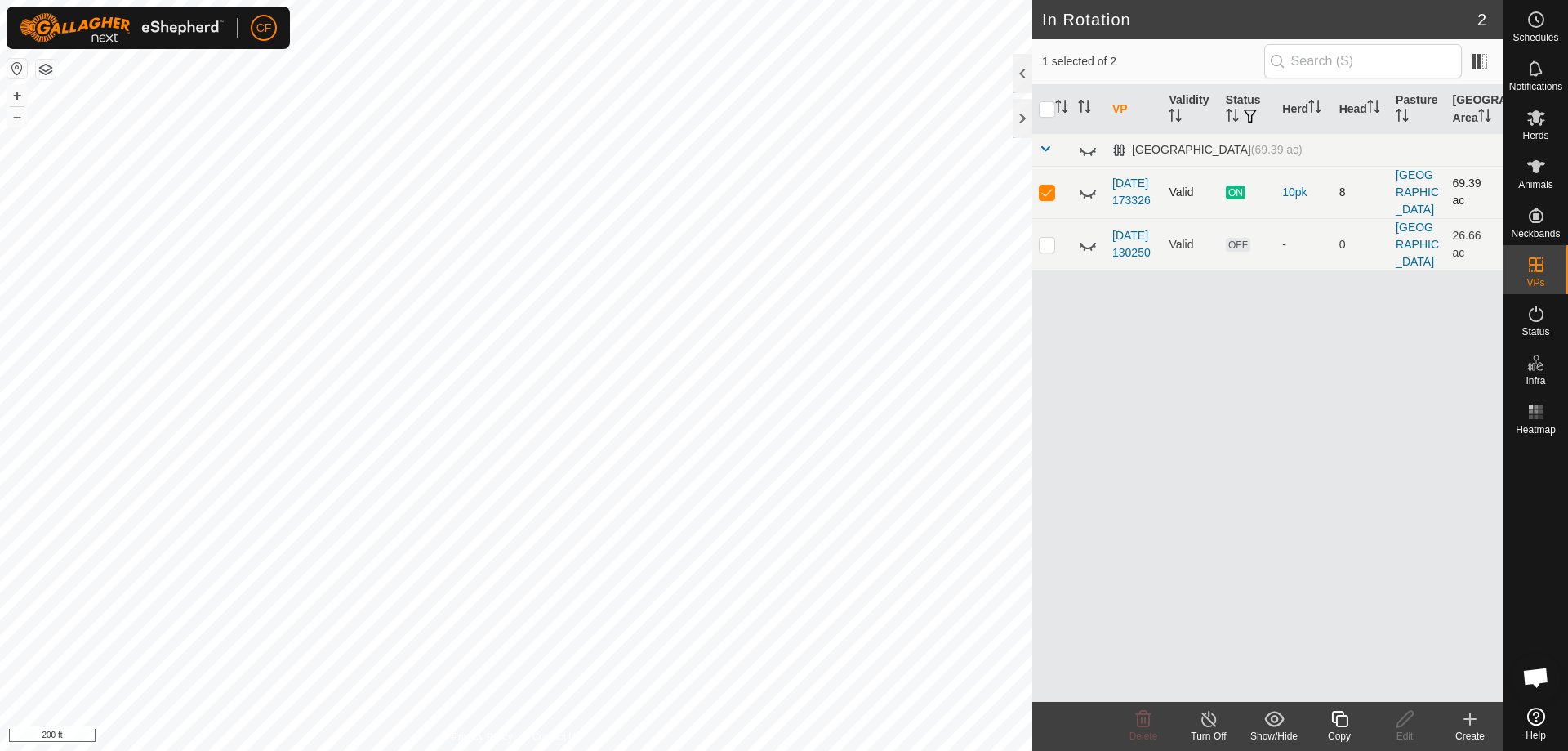
click at [1047, 194] on p-checkbox at bounding box center [1047, 191] width 17 height 13
checkbox input "false"
drag, startPoint x: 1159, startPoint y: 50, endPoint x: 1278, endPoint y: 72, distance: 121.0
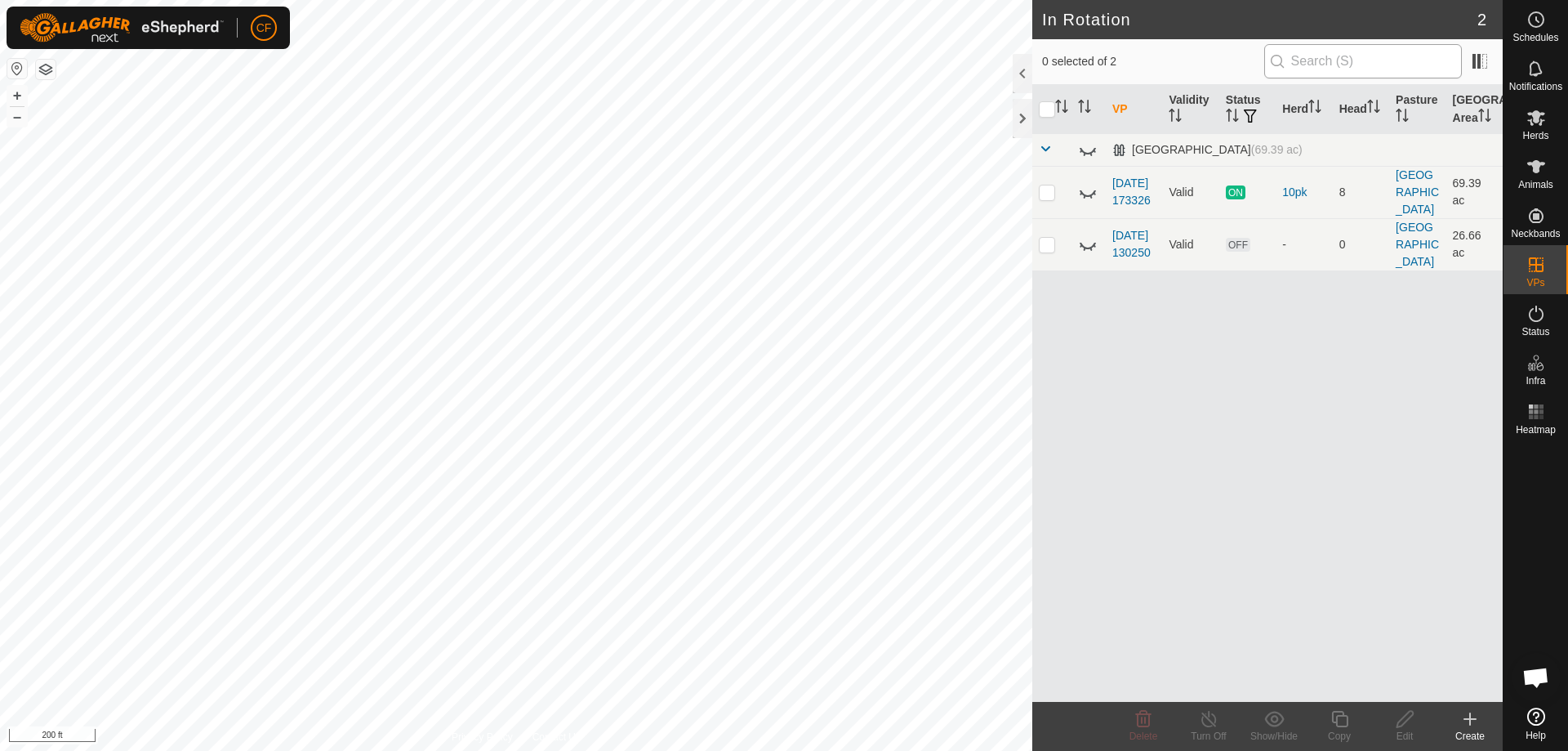
click at [1278, 72] on div "0 selected of 2" at bounding box center [1267, 60] width 450 height 34
click at [1538, 79] on es-notification-svg-icon at bounding box center [1536, 68] width 29 height 26
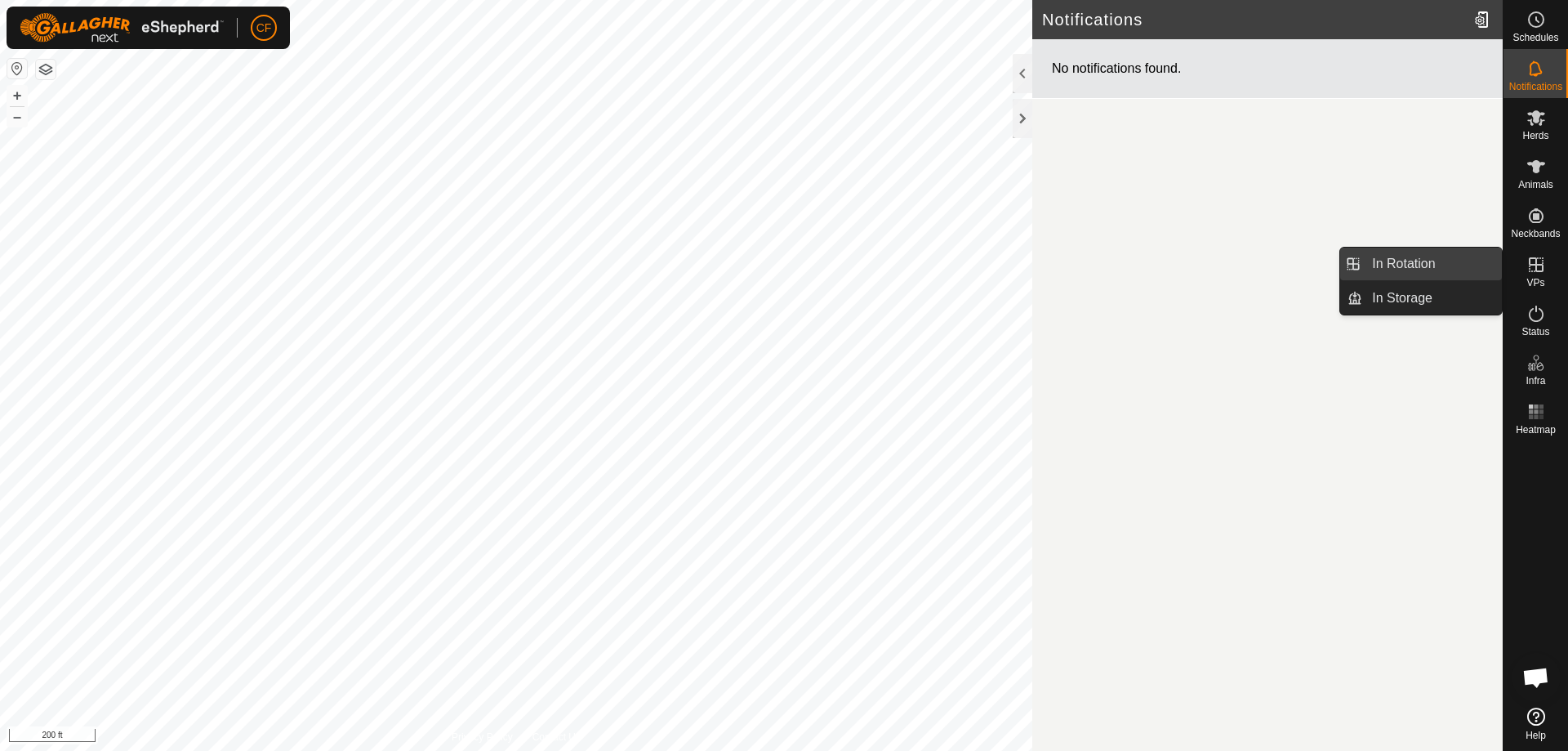
click at [1426, 270] on link "In Rotation" at bounding box center [1432, 264] width 140 height 33
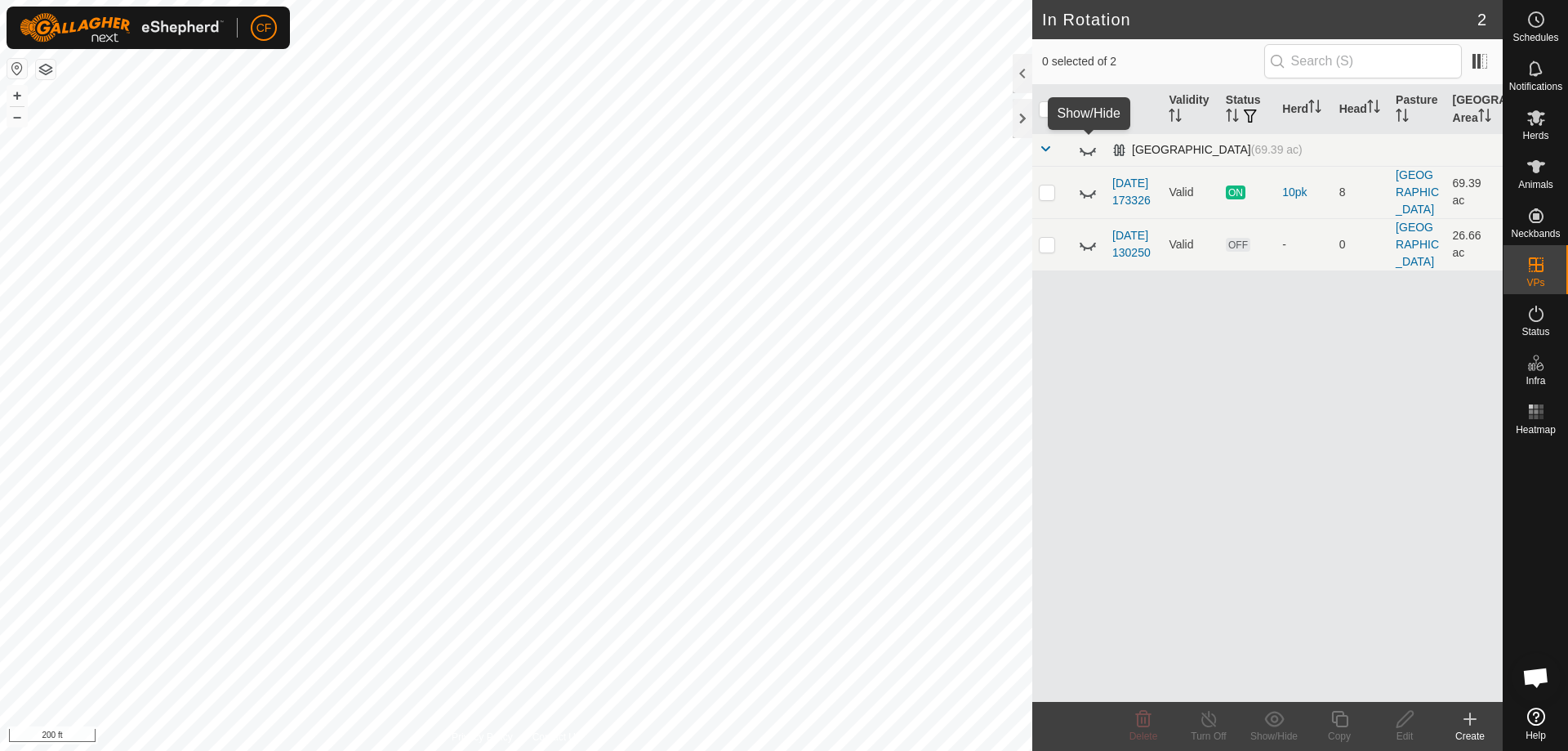
click at [1087, 154] on icon at bounding box center [1087, 151] width 17 height 7
checkbox input "false"
checkbox input "true"
click at [1403, 722] on icon at bounding box center [1405, 719] width 20 height 19
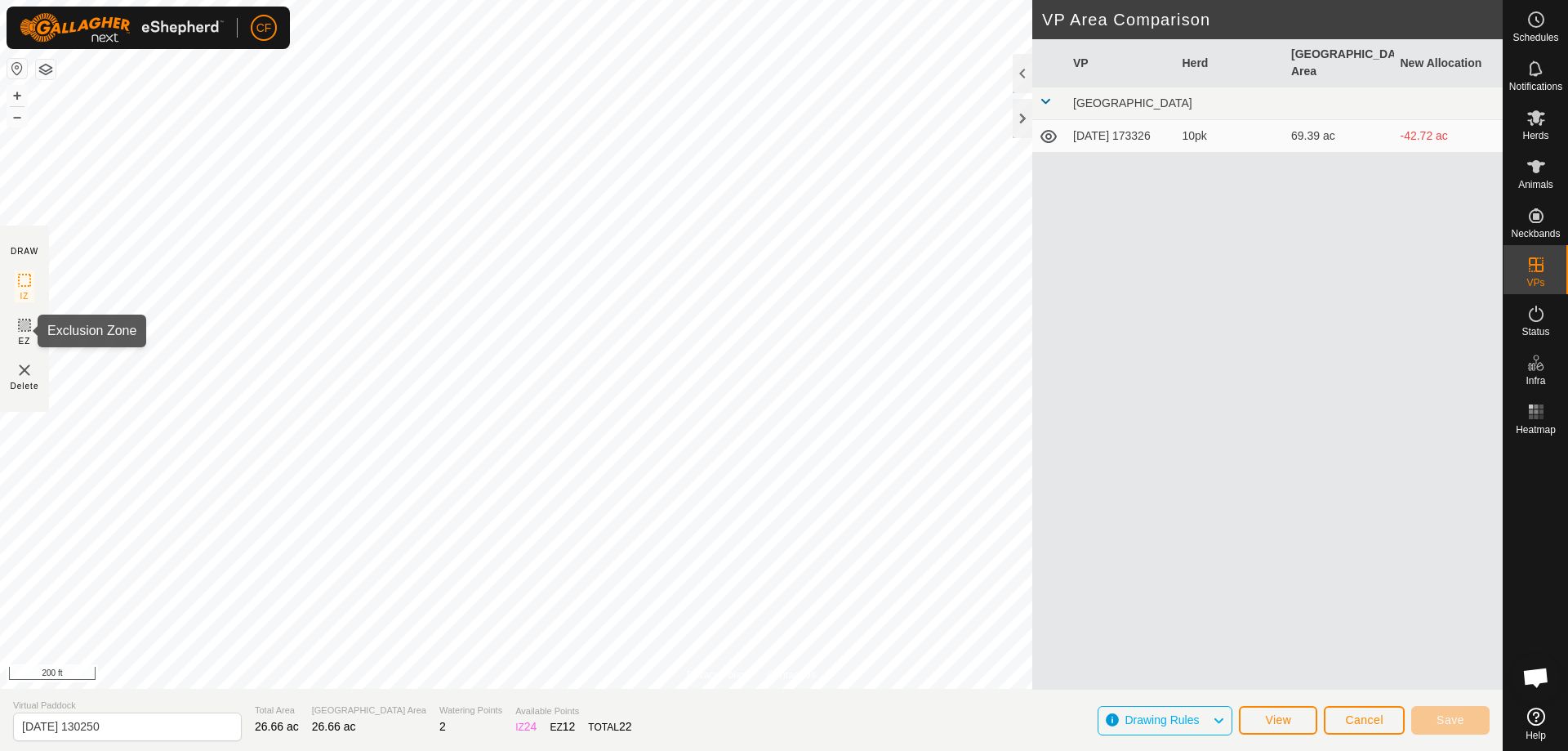
click at [21, 327] on icon at bounding box center [24, 325] width 10 height 10
click at [20, 287] on icon at bounding box center [24, 280] width 19 height 19
click at [1302, 721] on button "View" at bounding box center [1278, 720] width 79 height 28
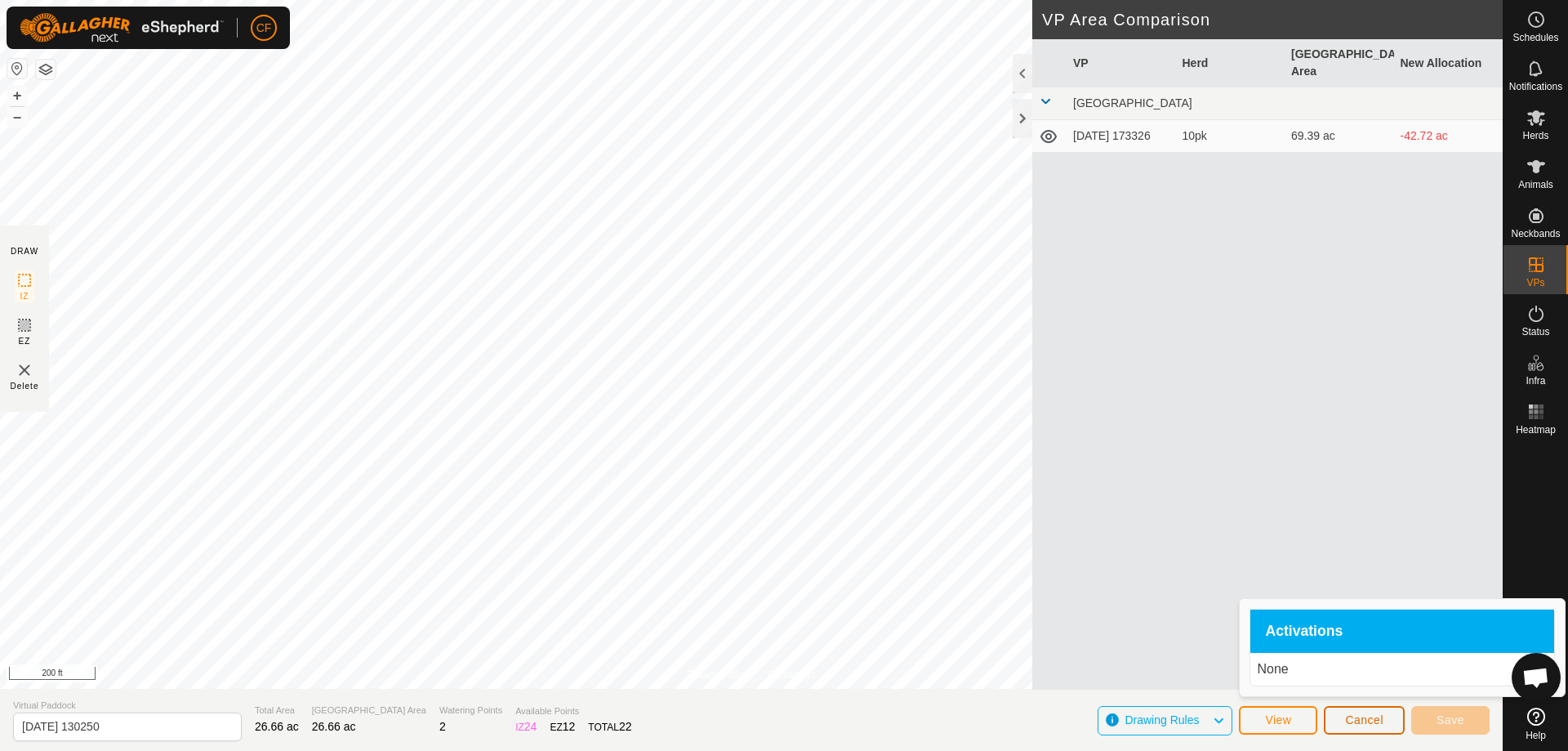
click at [1380, 728] on button "Cancel" at bounding box center [1364, 720] width 81 height 28
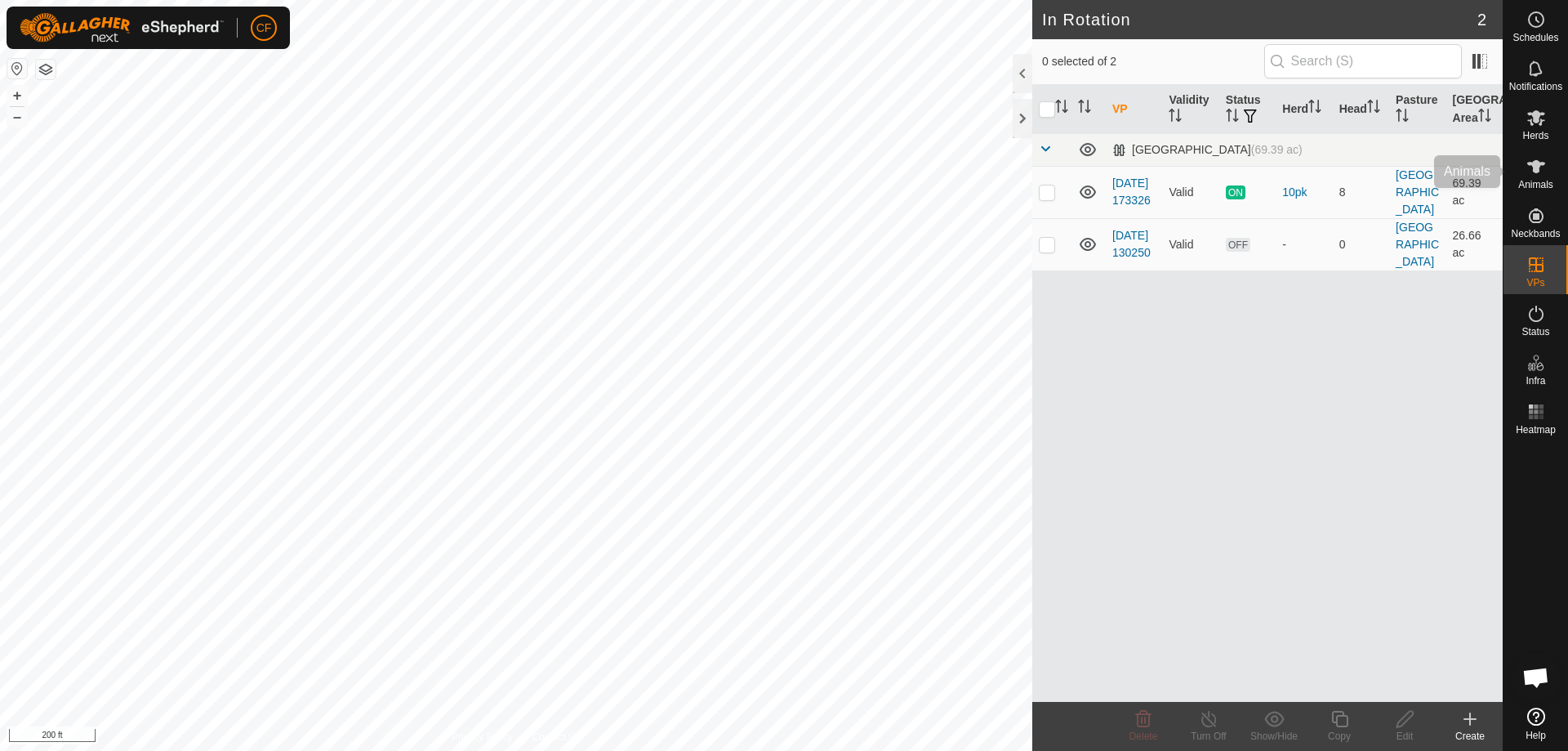
click at [1535, 177] on es-animals-svg-icon at bounding box center [1536, 166] width 29 height 26
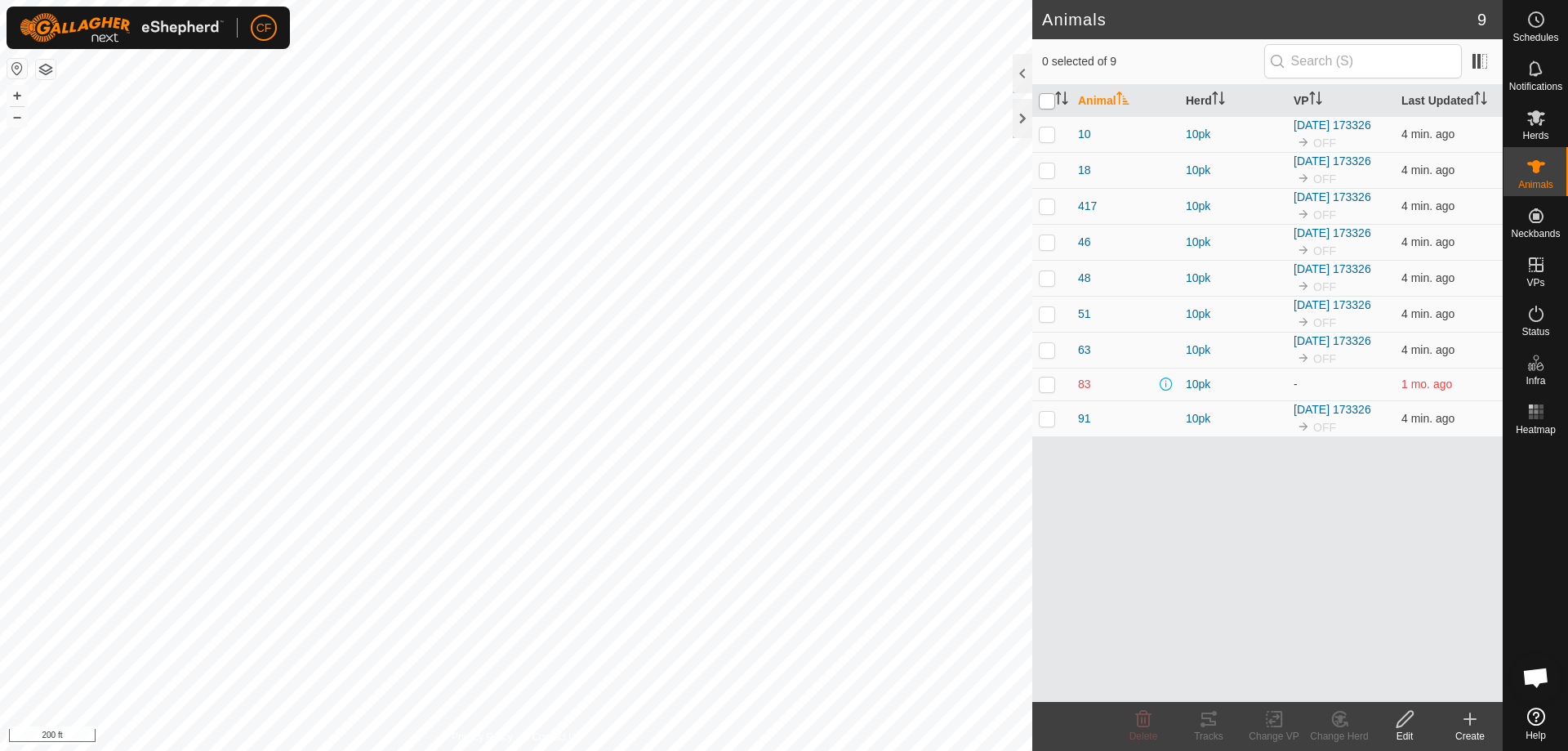
click at [1040, 99] on input "checkbox" at bounding box center [1047, 101] width 17 height 17
checkbox input "true"
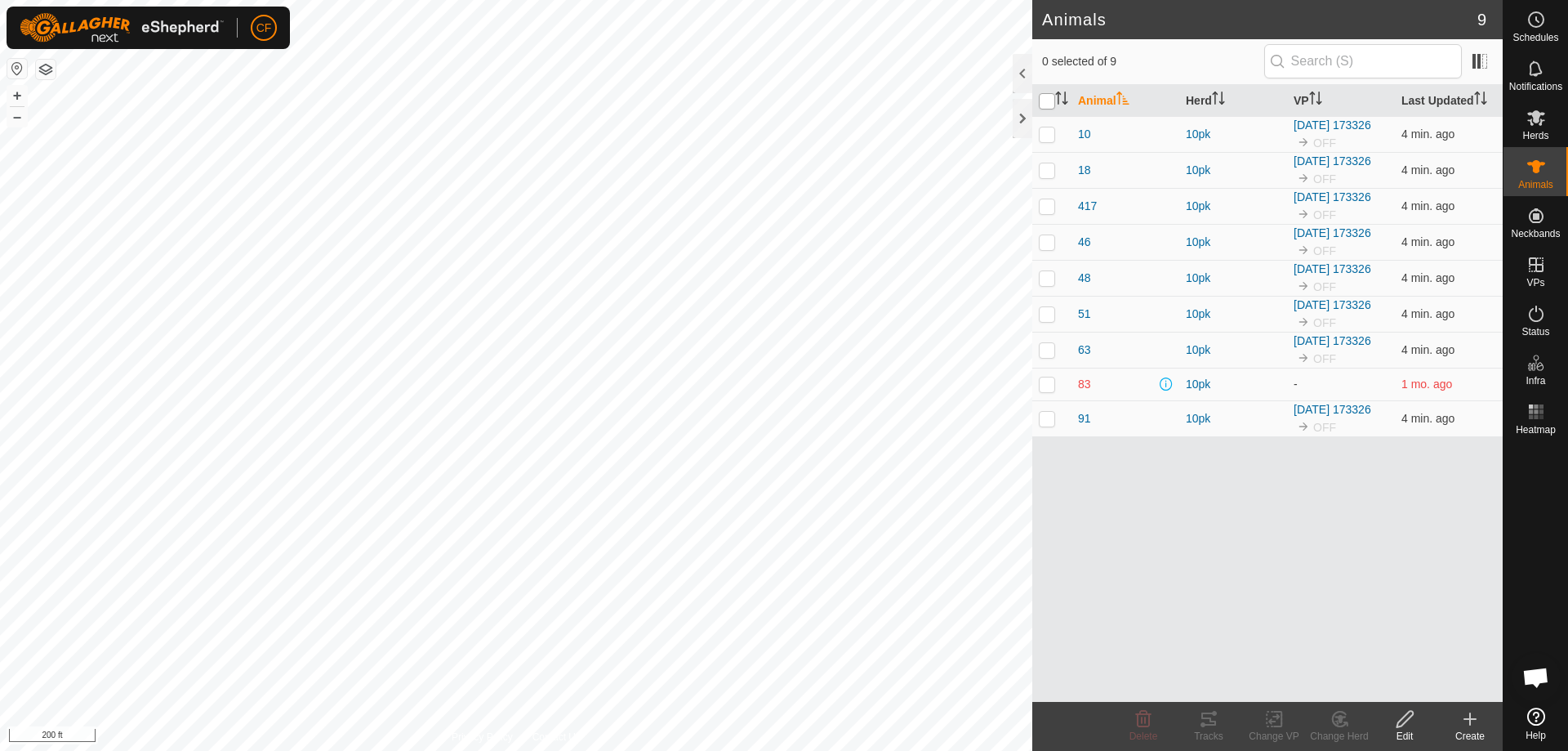
checkbox input "true"
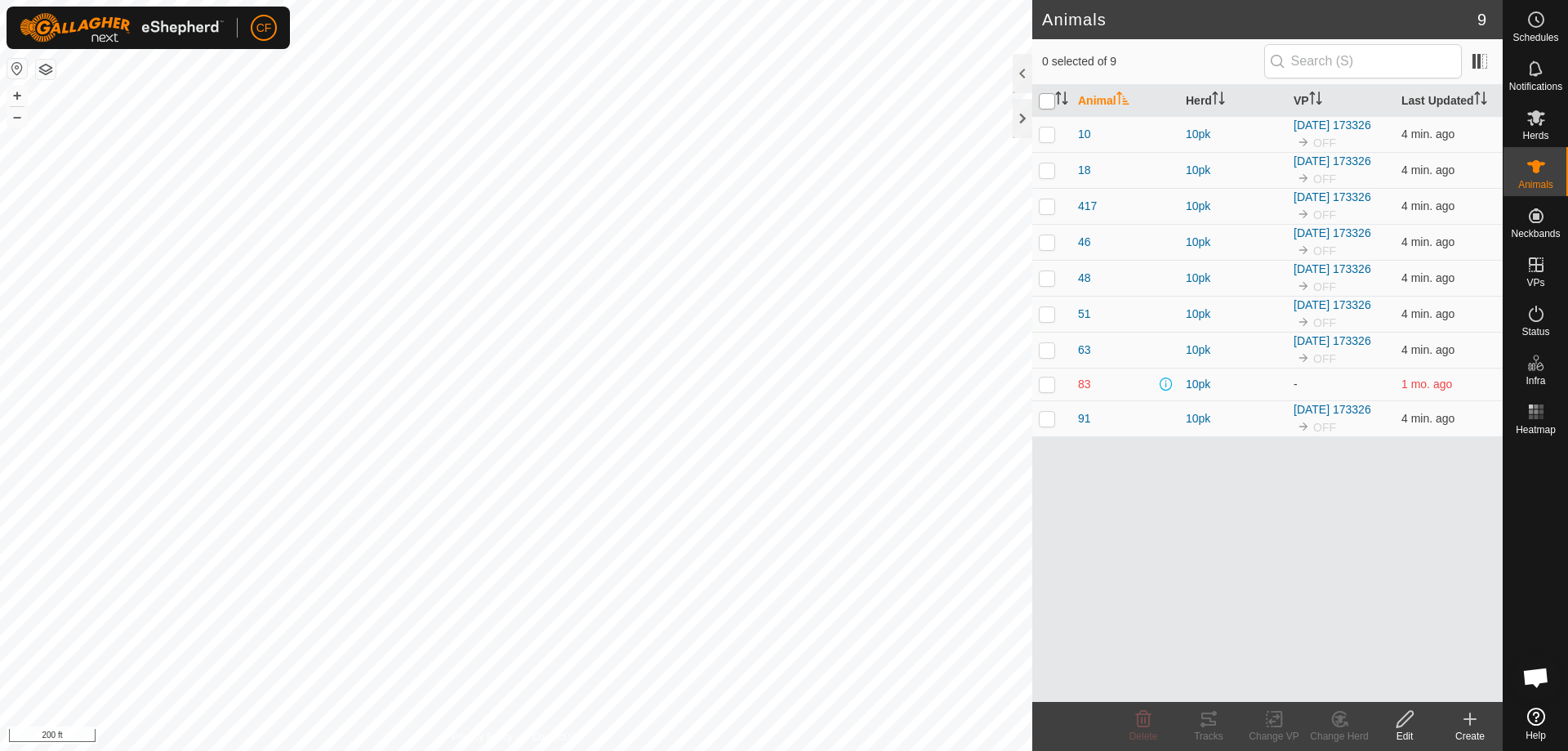
checkbox input "true"
click at [1268, 721] on icon at bounding box center [1274, 719] width 20 height 19
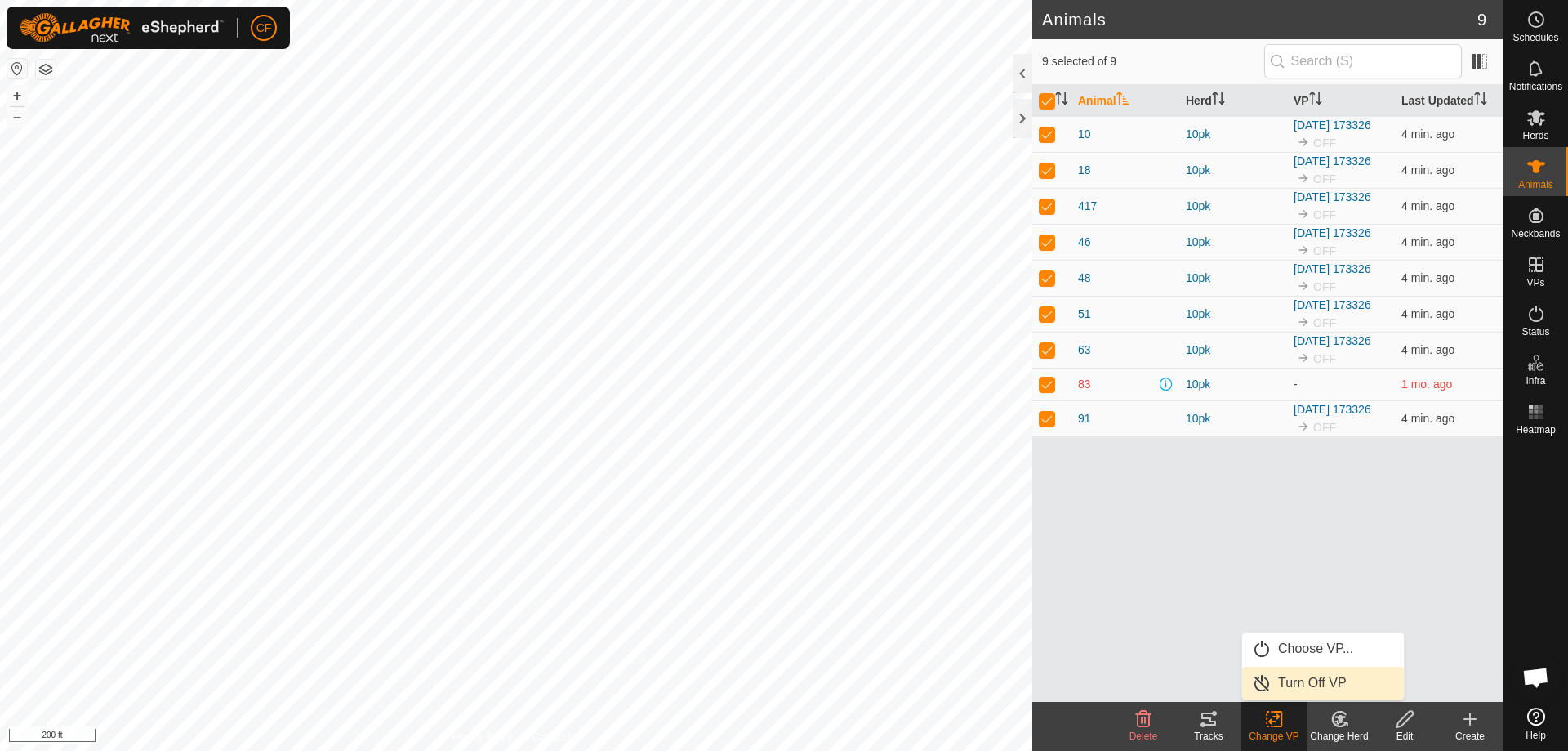
click at [1273, 684] on link "Turn Off VP" at bounding box center [1322, 683] width 162 height 33
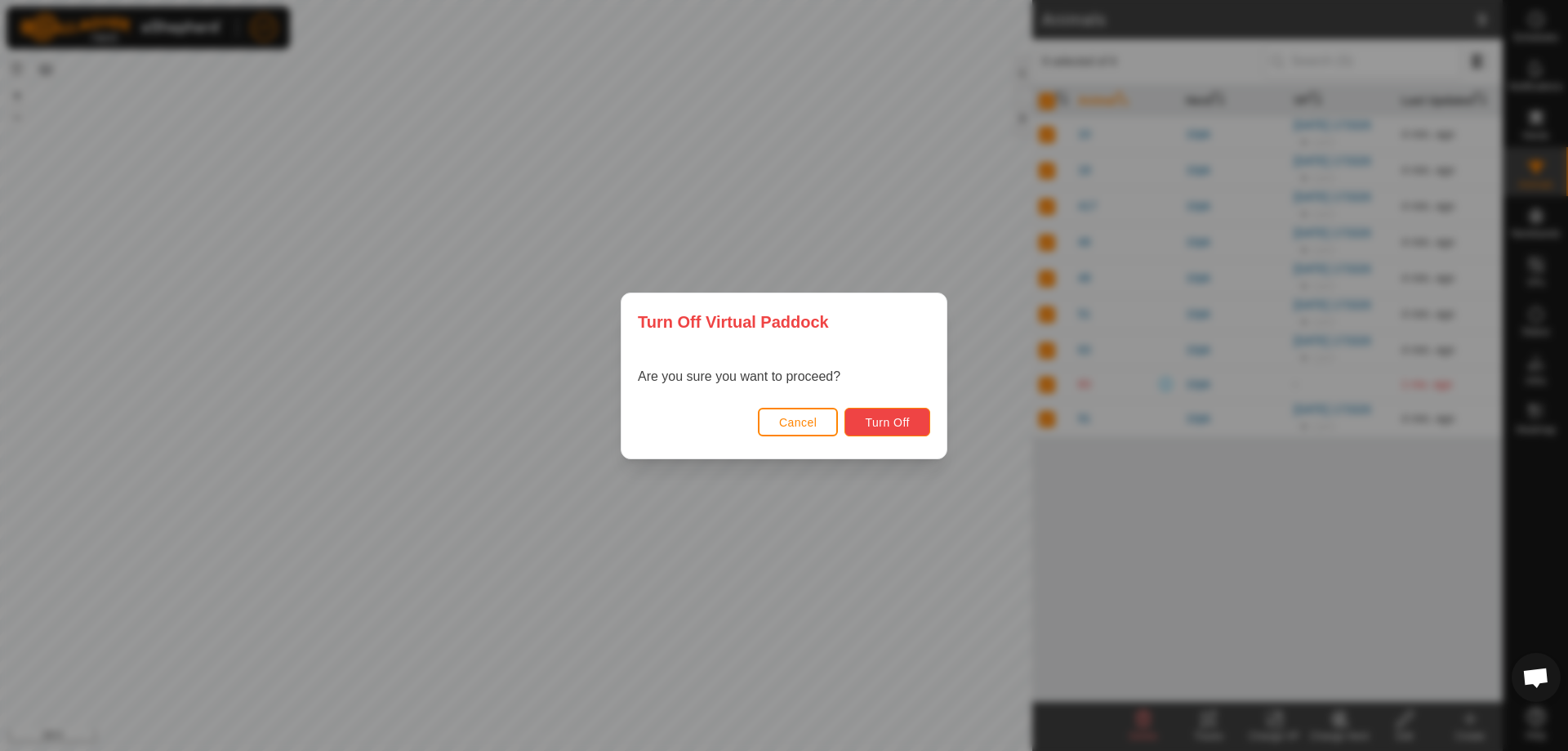
click at [864, 425] on button "Turn Off" at bounding box center [887, 422] width 85 height 28
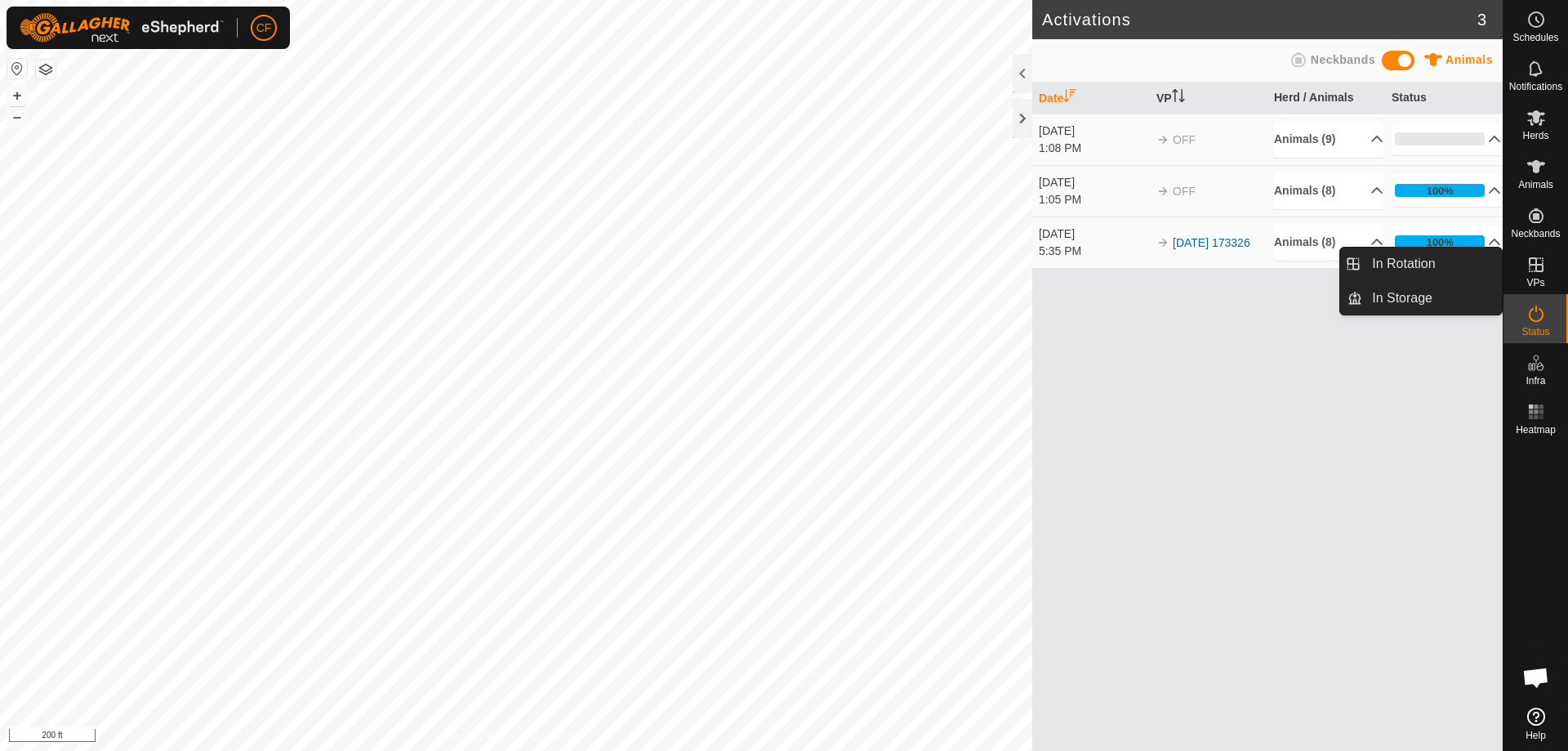
click at [1541, 256] on icon at bounding box center [1536, 264] width 19 height 19
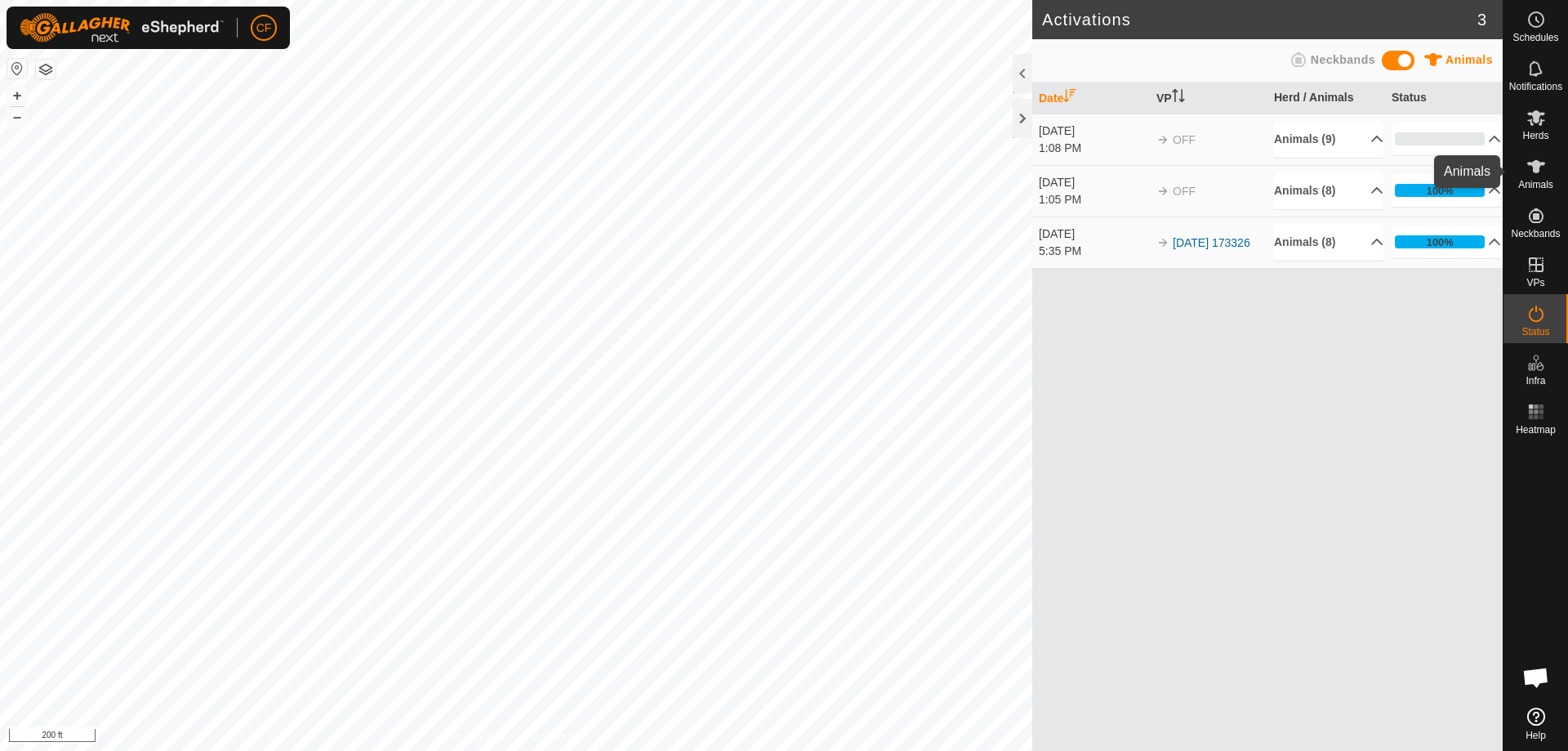
click at [1538, 178] on es-animals-svg-icon at bounding box center [1536, 166] width 29 height 26
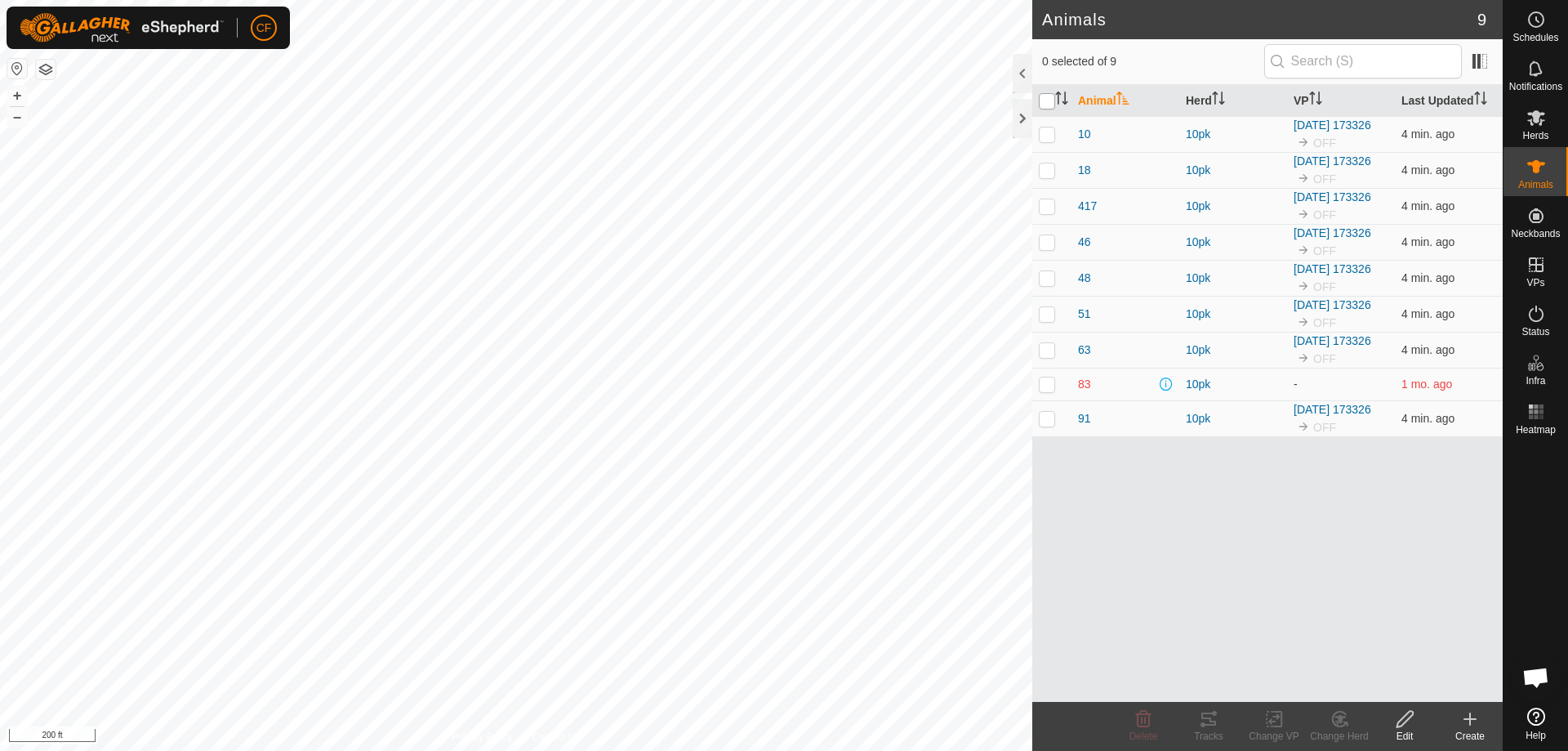
click at [1047, 102] on input "checkbox" at bounding box center [1047, 101] width 17 height 17
checkbox input "true"
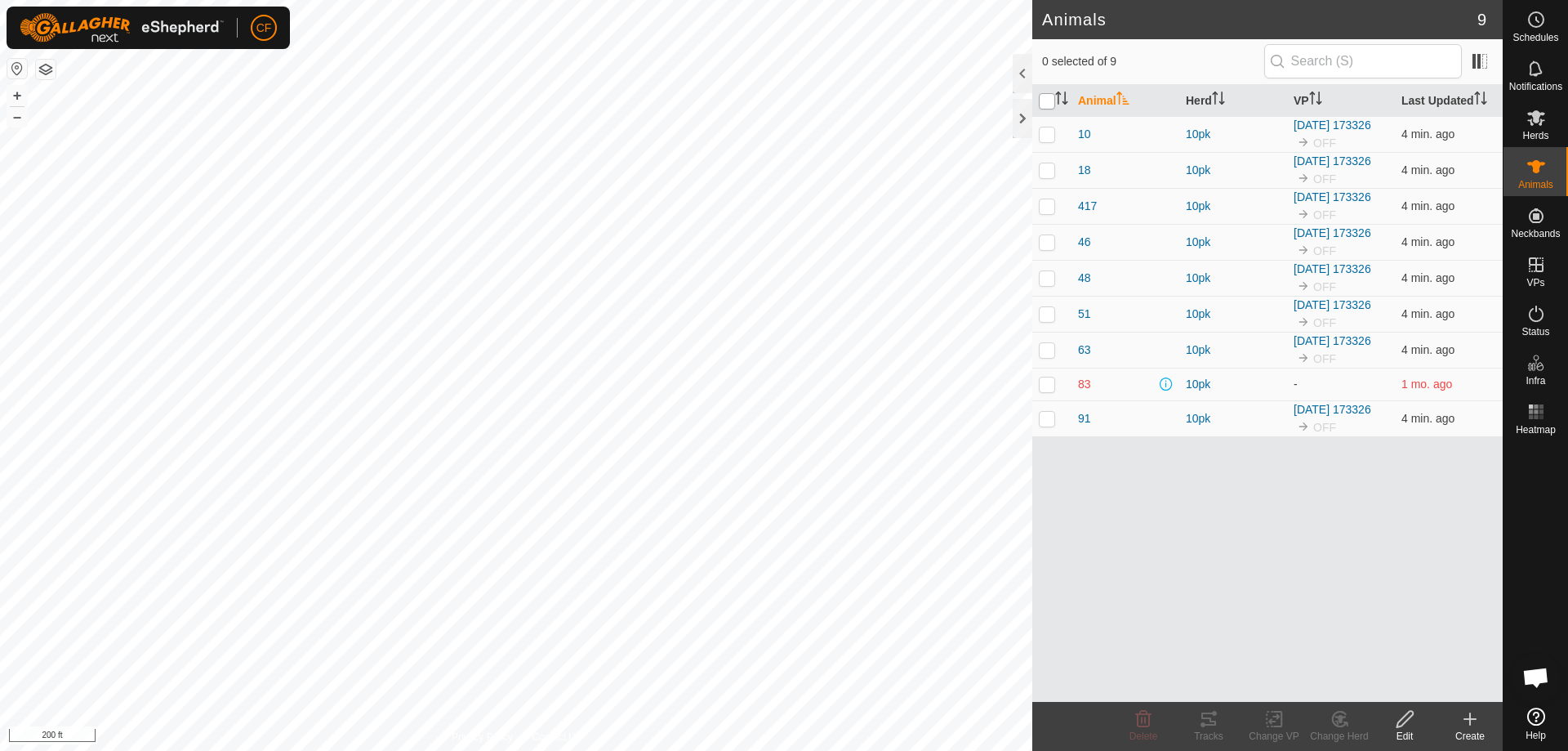
checkbox input "true"
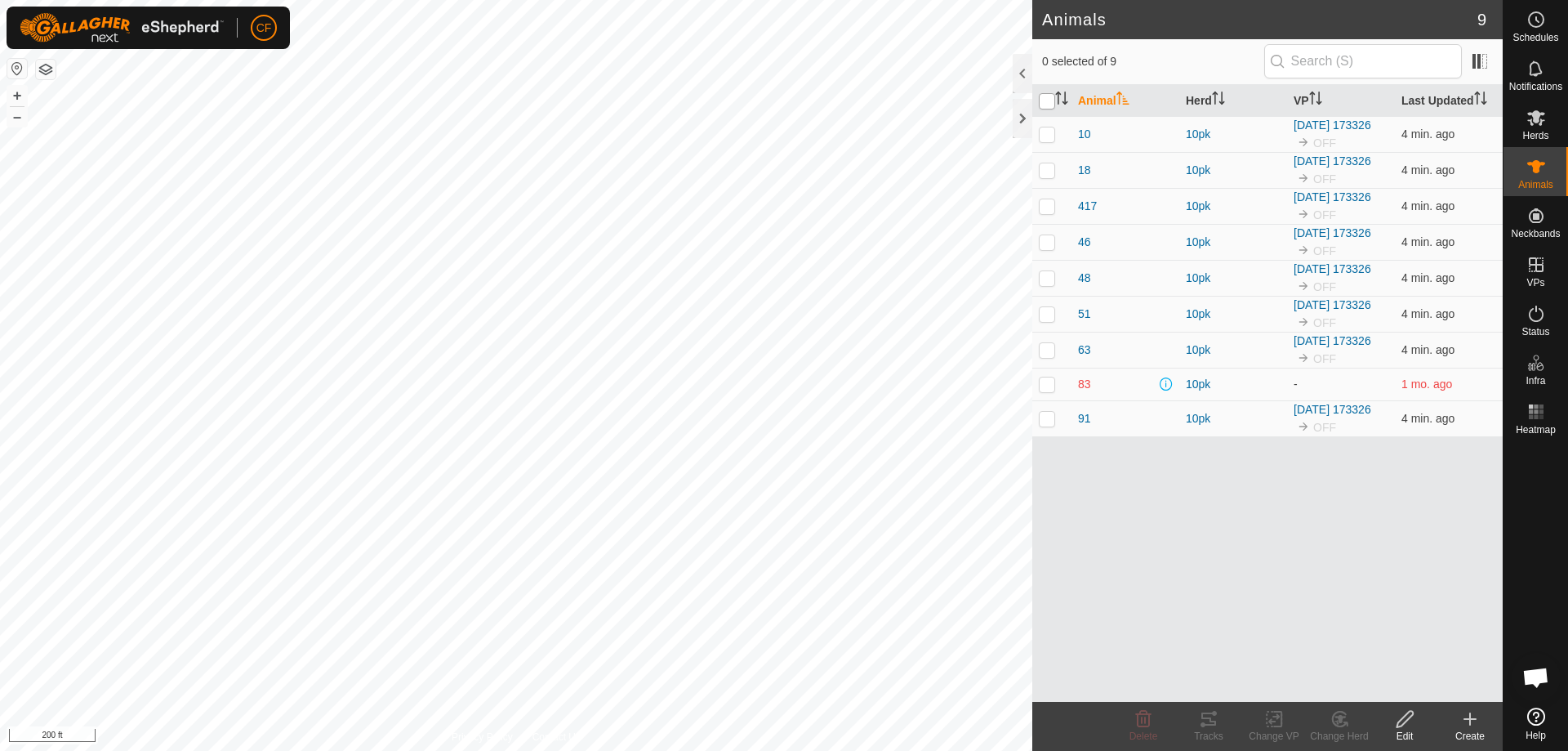
checkbox input "true"
click at [1270, 717] on icon at bounding box center [1274, 719] width 20 height 19
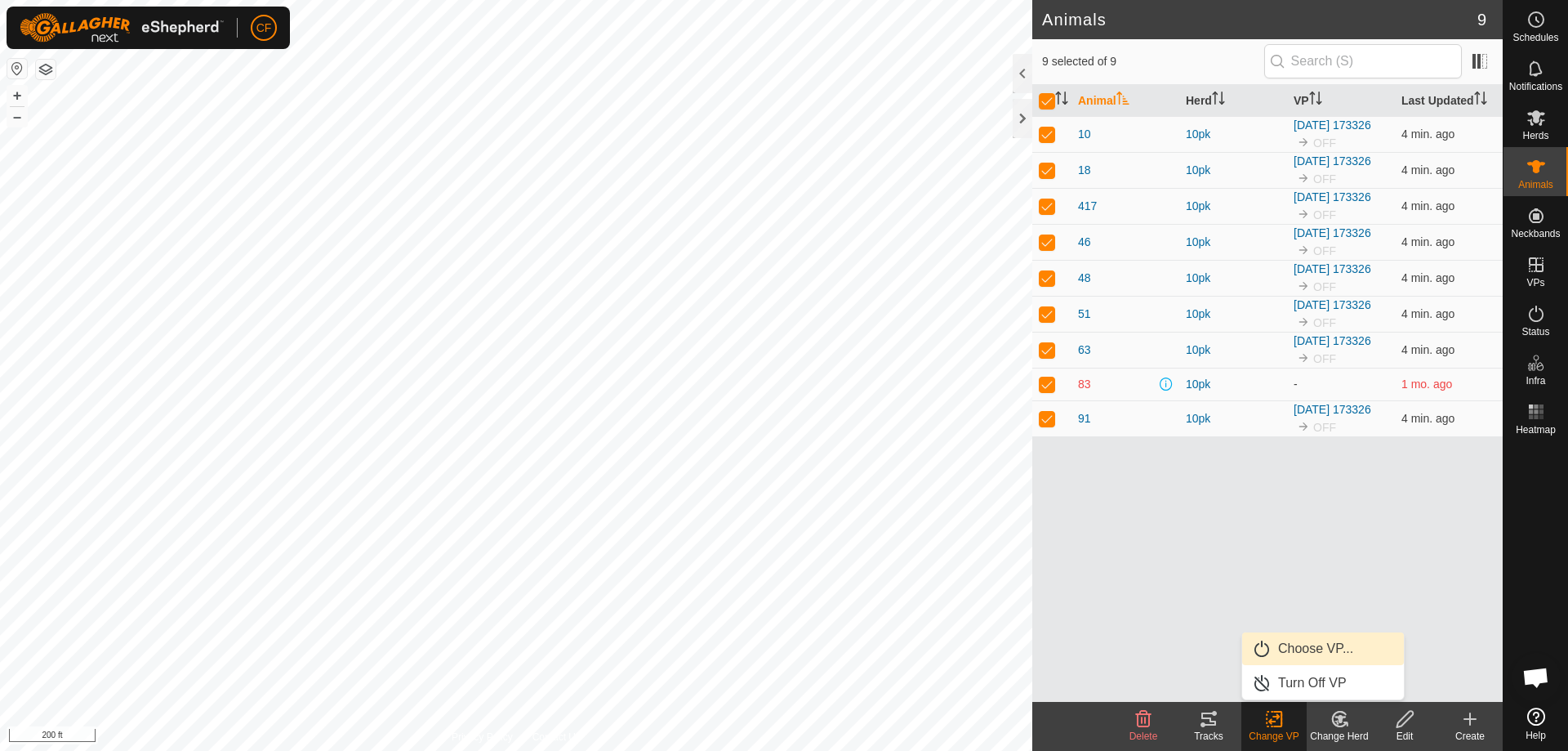
click at [1280, 651] on link "Choose VP..." at bounding box center [1322, 649] width 162 height 33
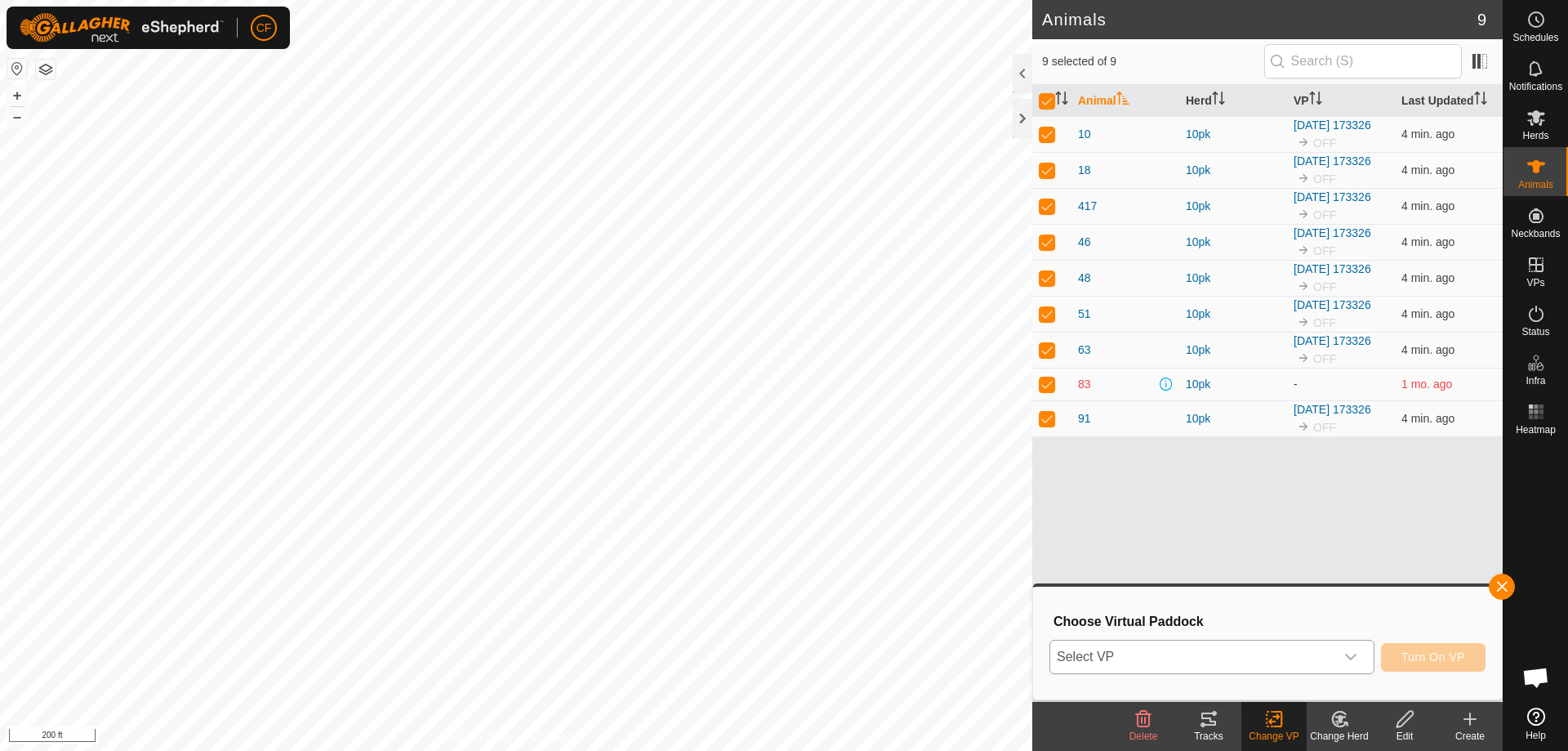
click at [1212, 650] on span "Select VP" at bounding box center [1192, 657] width 284 height 33
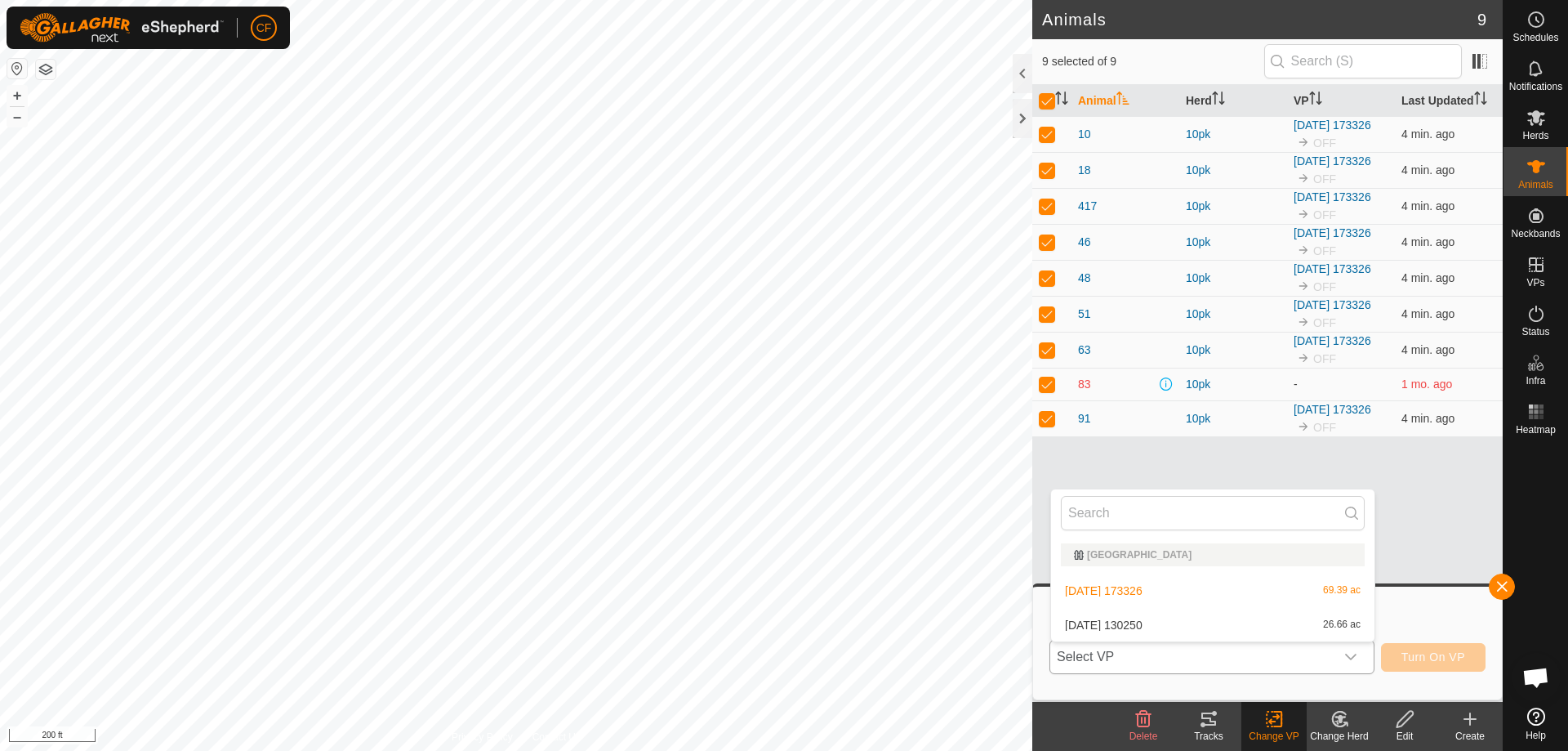
click at [1190, 626] on li "[DATE] 130250 26.66 ac" at bounding box center [1213, 626] width 323 height 33
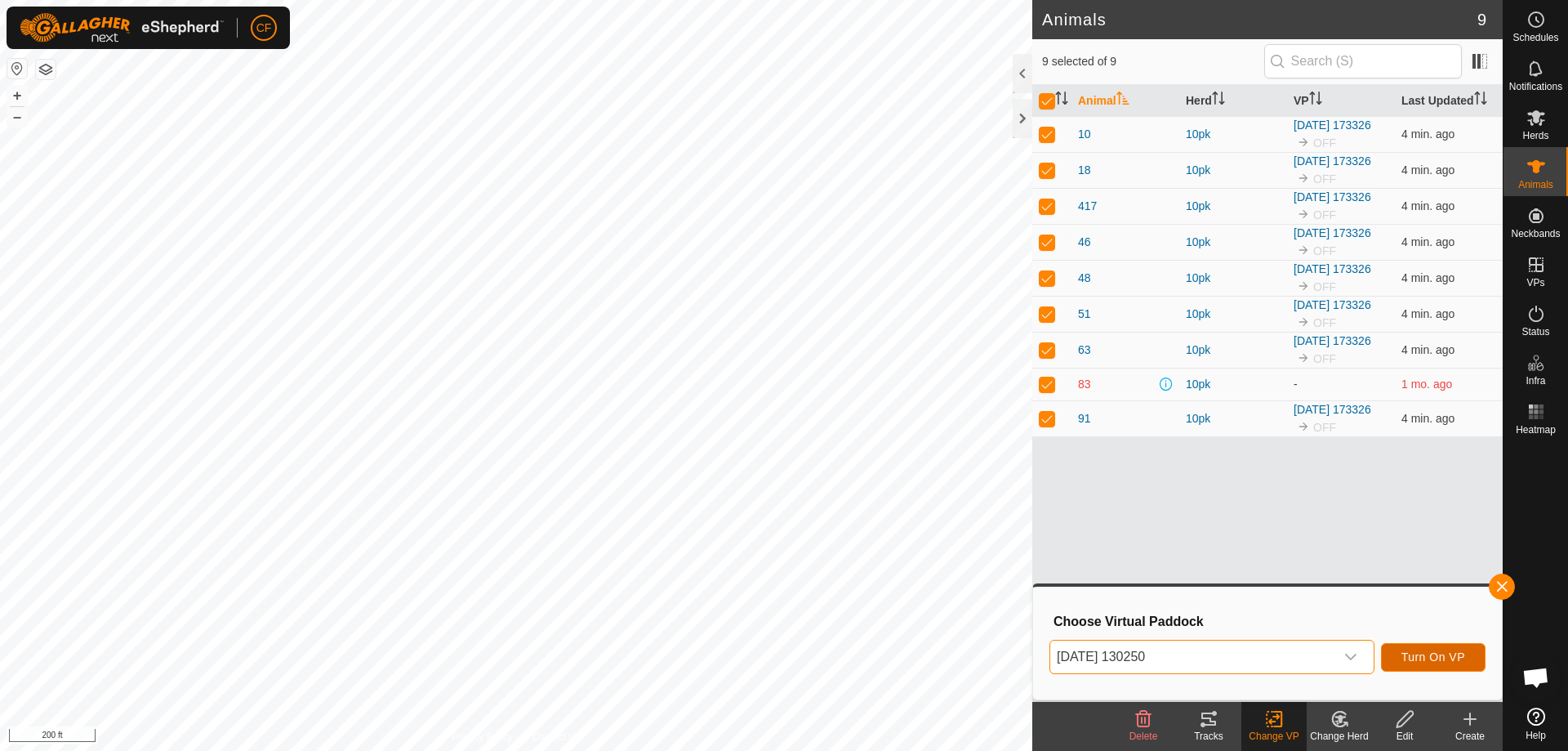
click at [1415, 655] on span "Turn On VP" at bounding box center [1433, 657] width 64 height 13
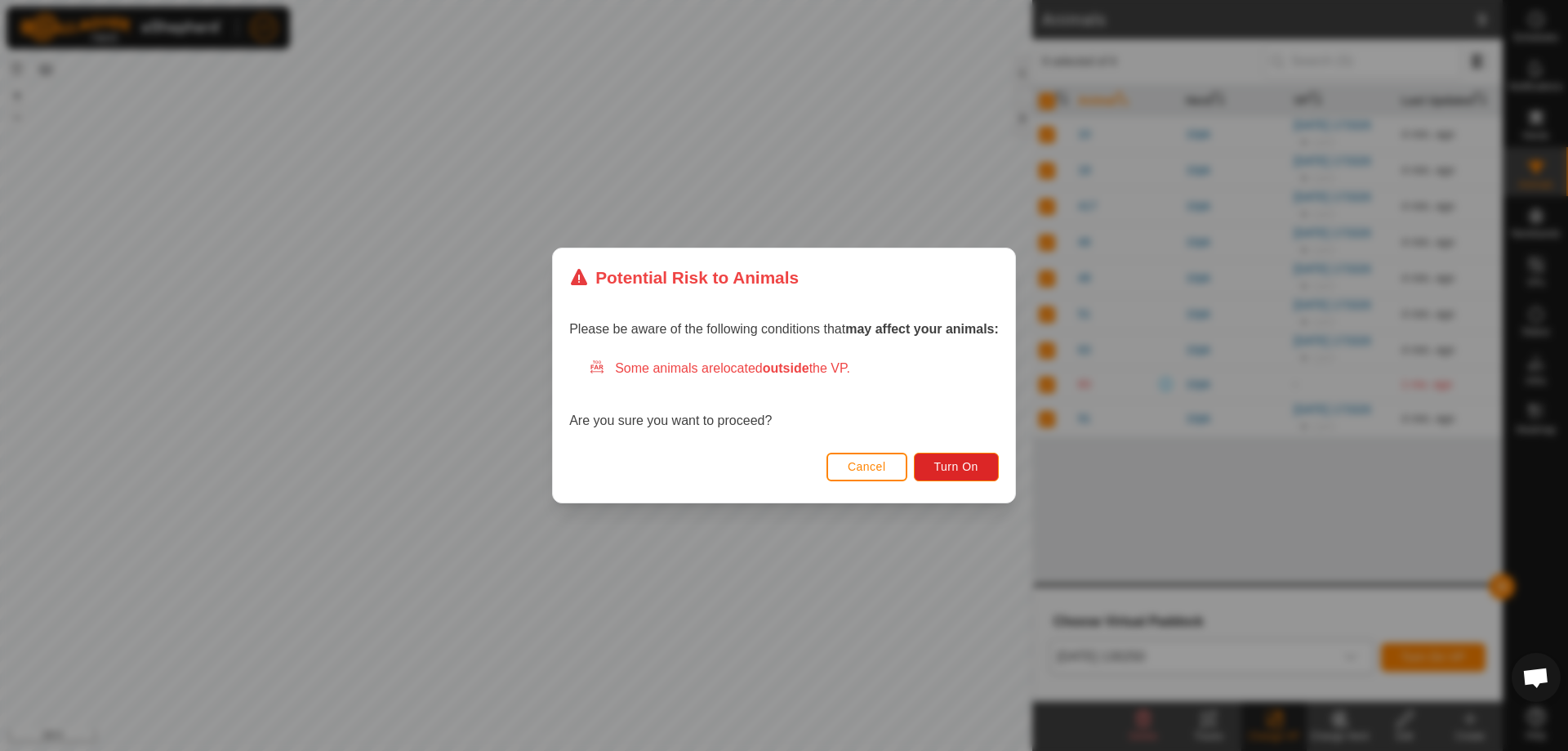
click at [743, 364] on span "located outside the VP." at bounding box center [785, 368] width 130 height 14
click at [973, 474] on button "Turn On" at bounding box center [955, 466] width 84 height 28
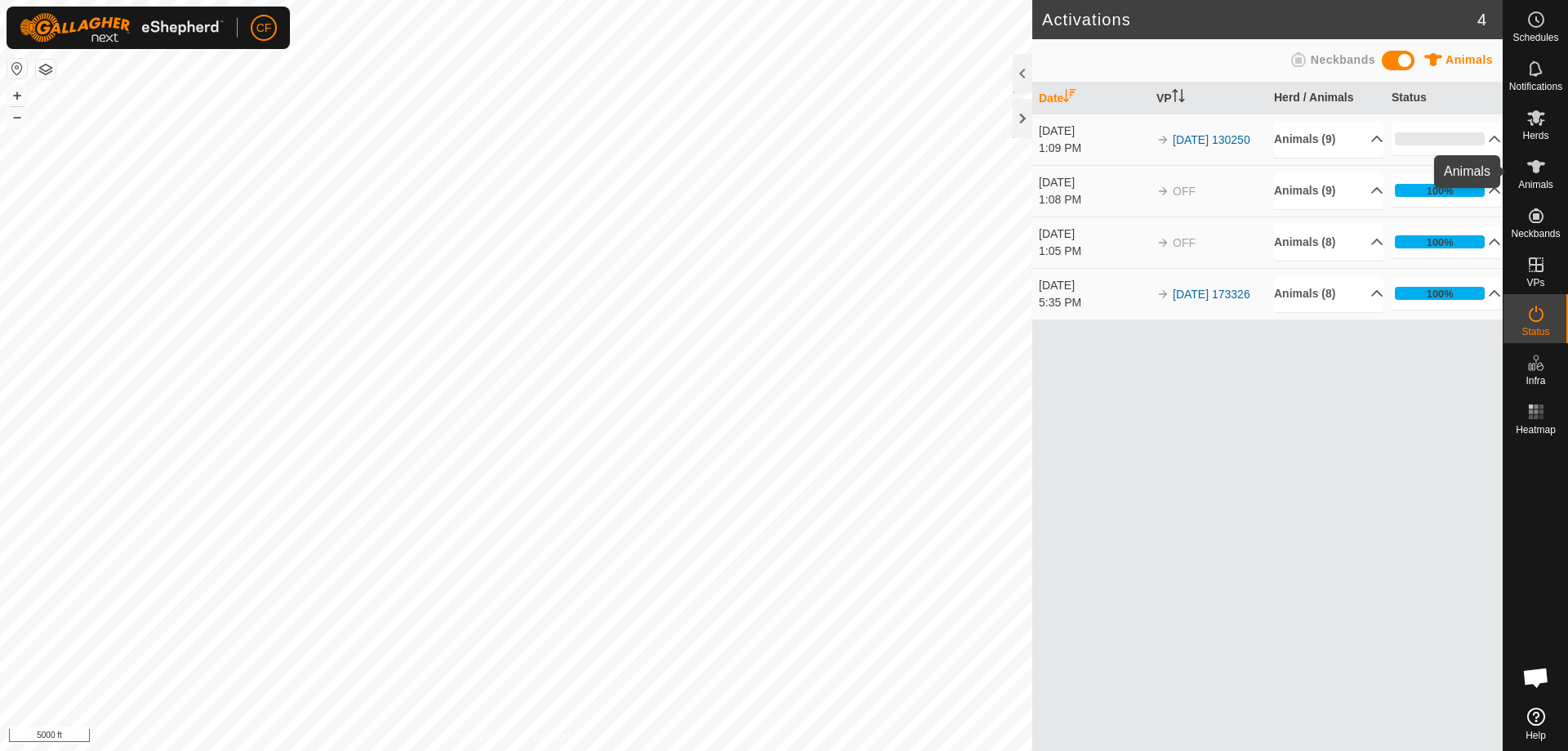
click at [1543, 178] on es-animals-svg-icon at bounding box center [1536, 166] width 29 height 26
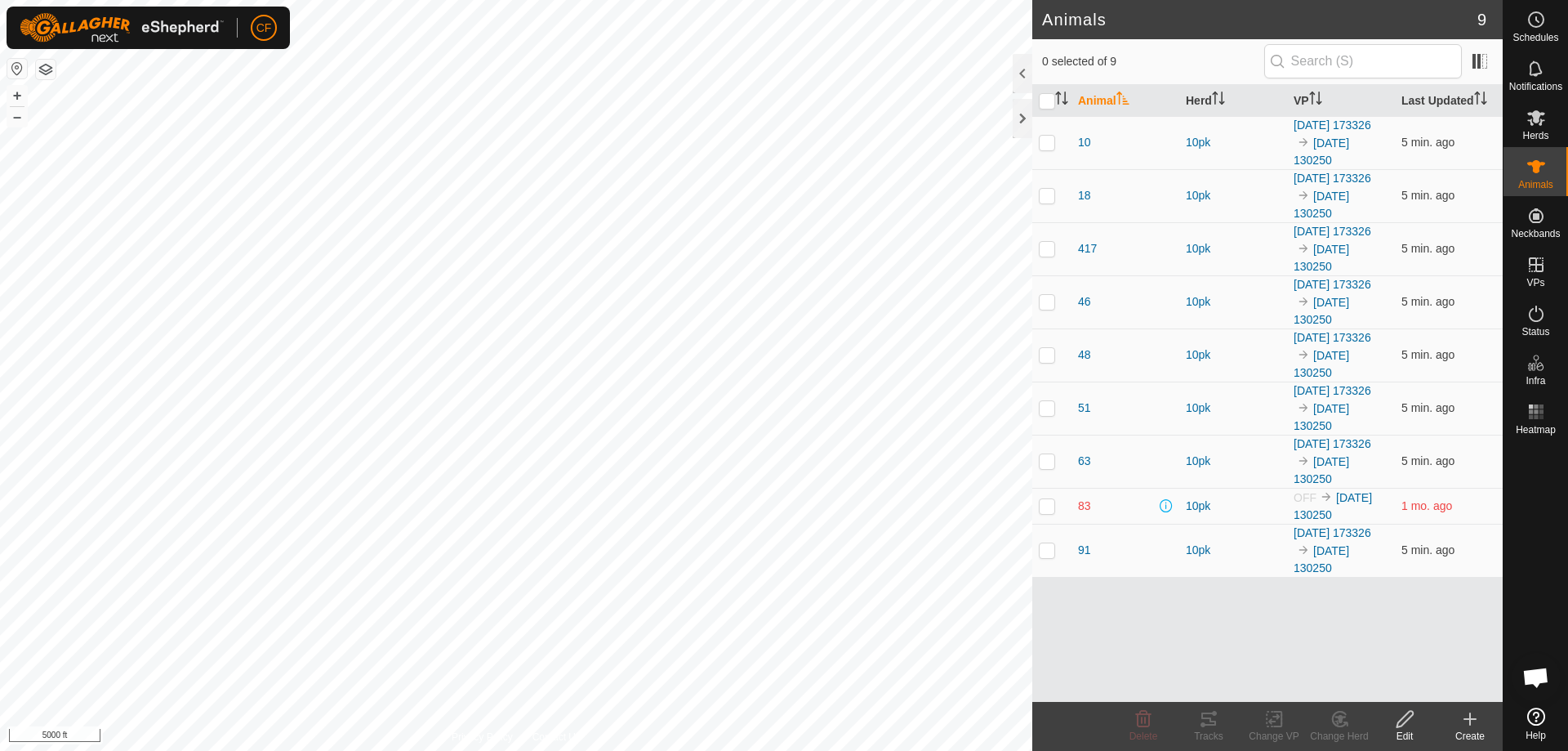
click at [17, 73] on button "button" at bounding box center [17, 69] width 19 height 19
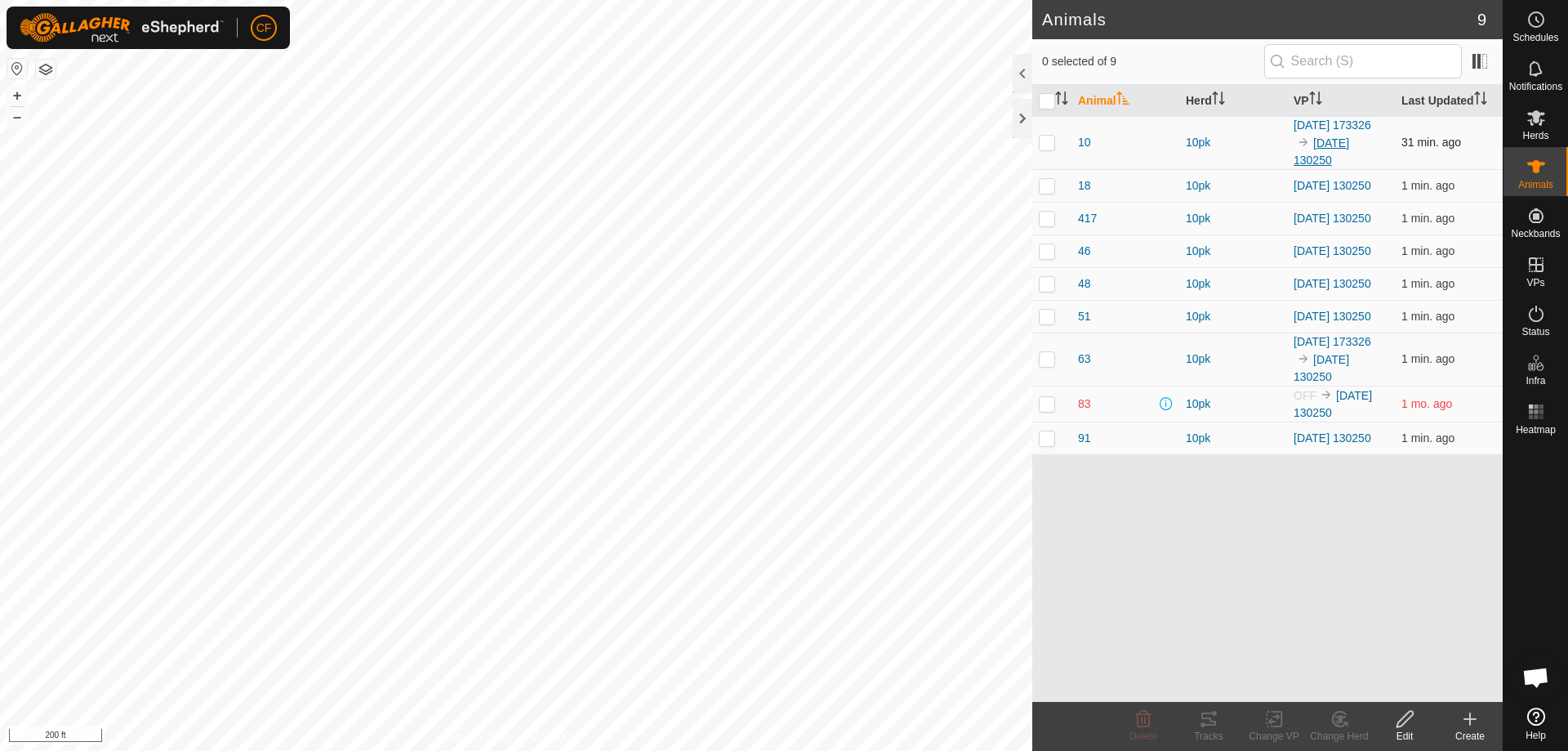
click at [1345, 162] on link "[DATE] 130250" at bounding box center [1320, 151] width 55 height 30
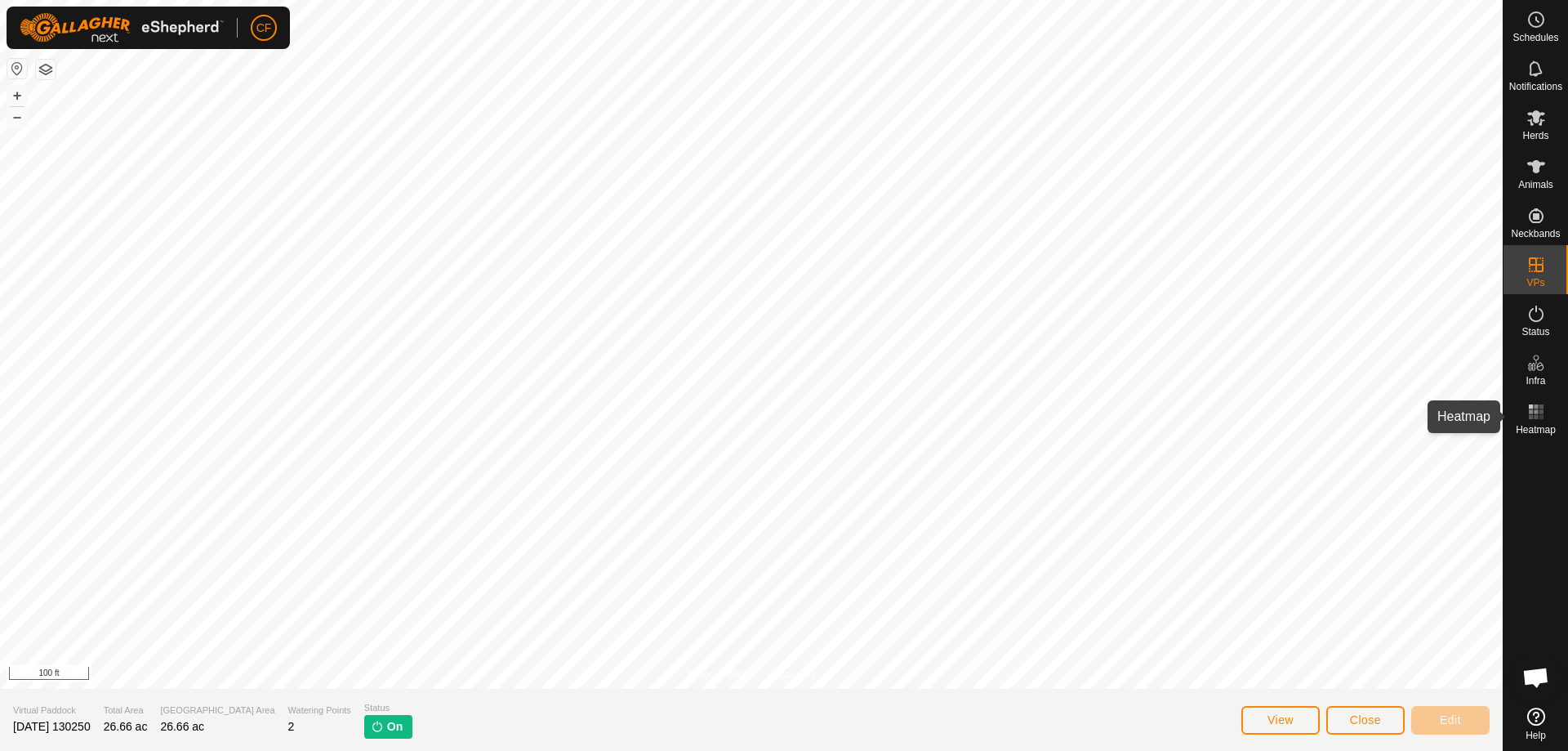
click at [1541, 412] on rect at bounding box center [1541, 411] width 4 height 4
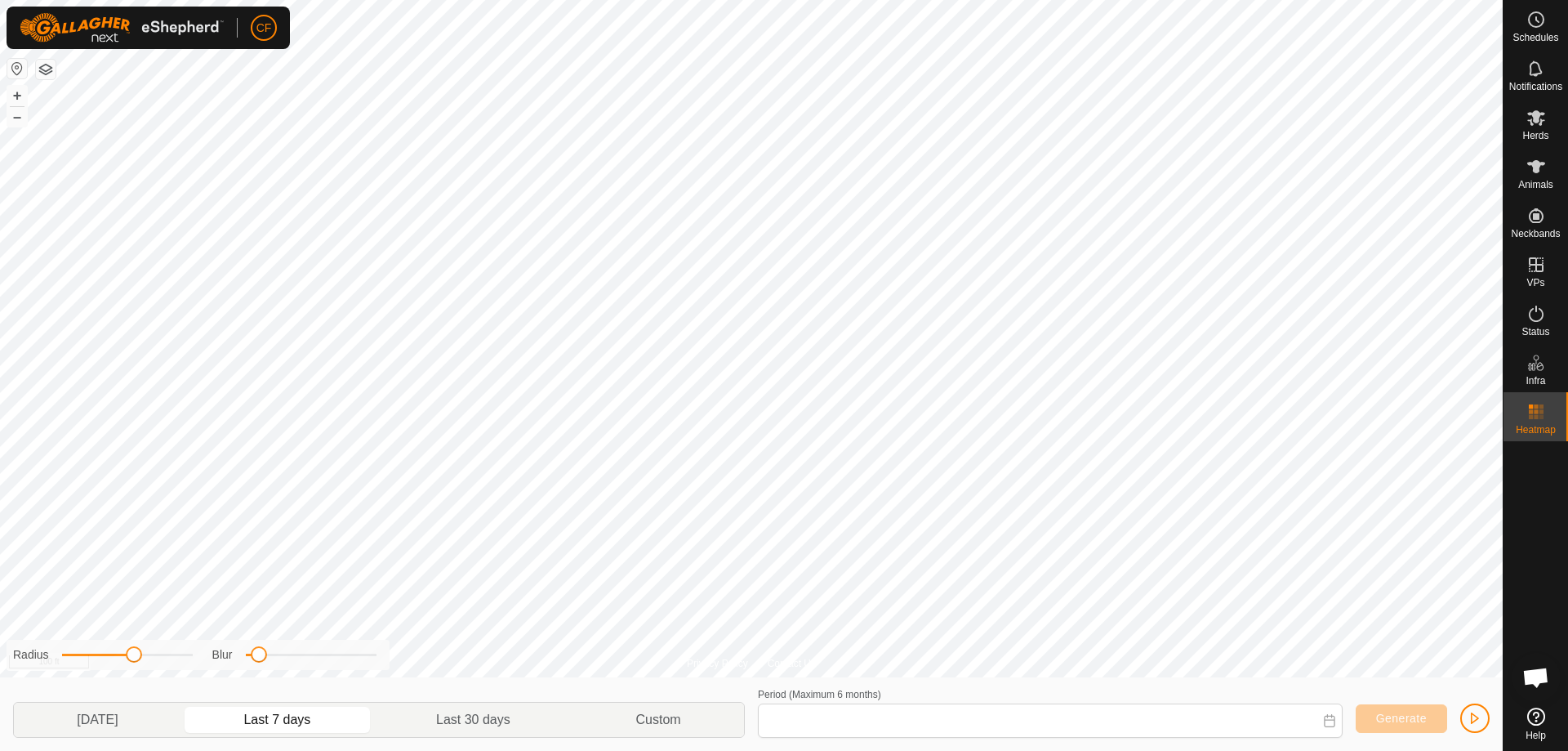
type input "[DATE] - [DATE]"
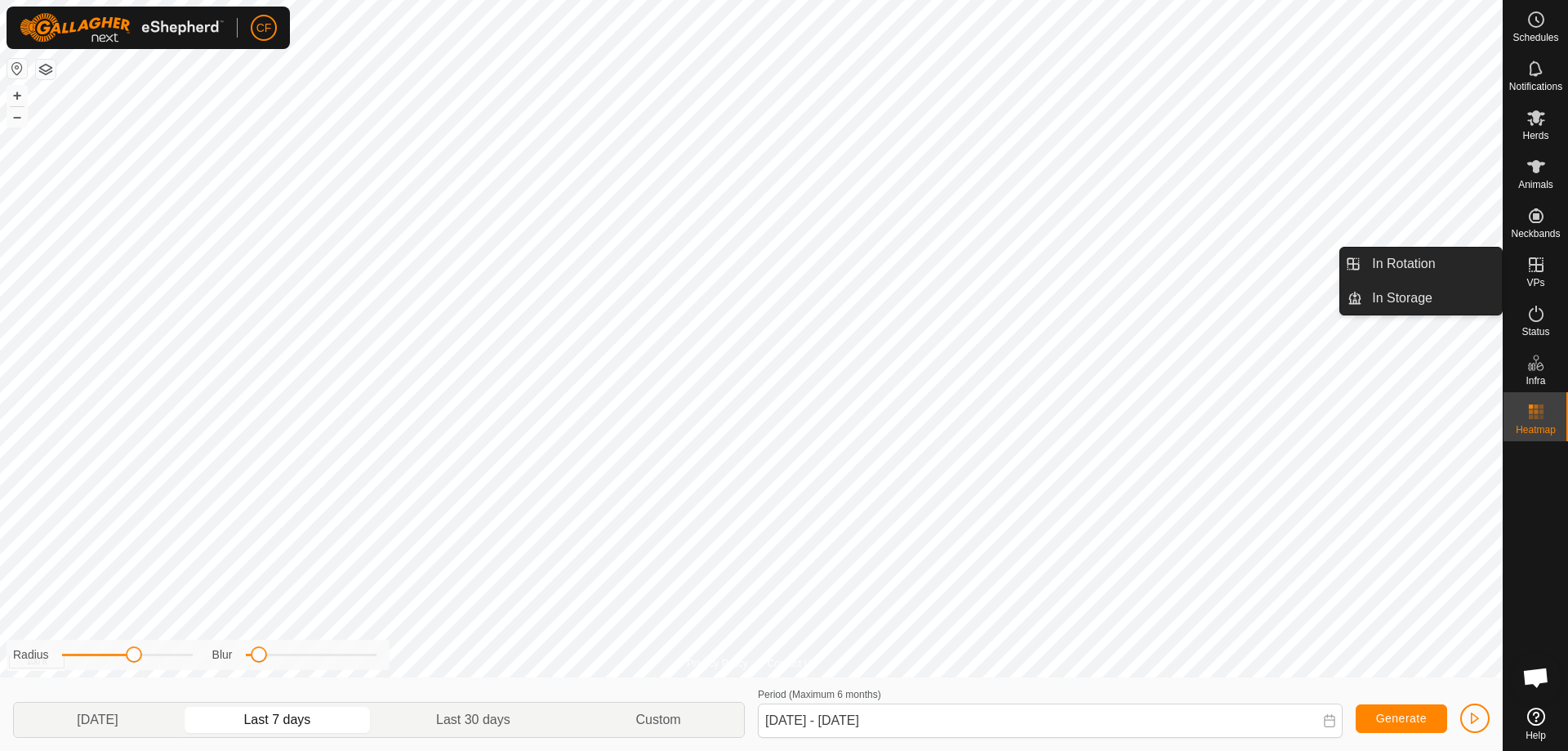
click at [1551, 271] on div "VPs" at bounding box center [1536, 269] width 64 height 49
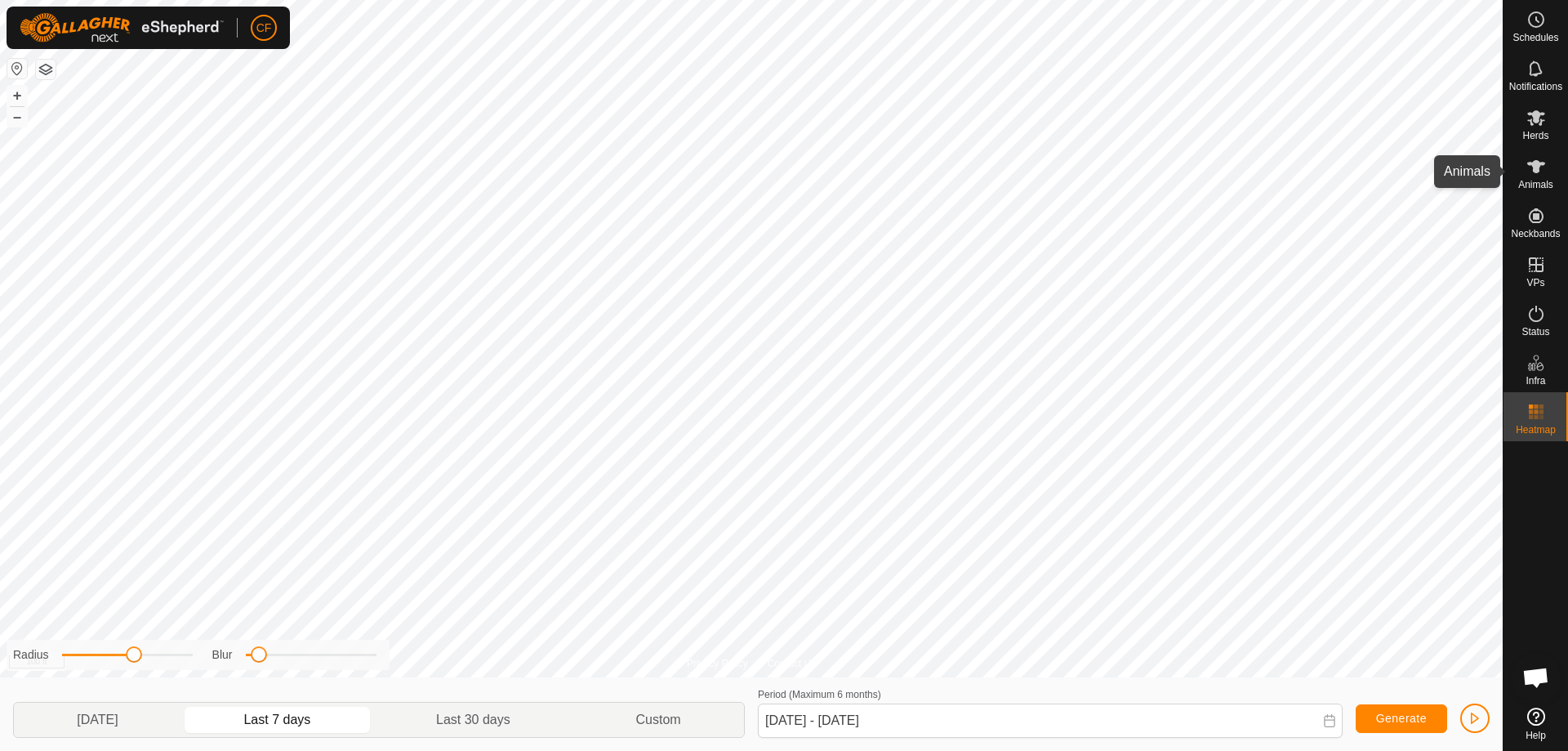
click at [1526, 172] on icon at bounding box center [1536, 167] width 19 height 19
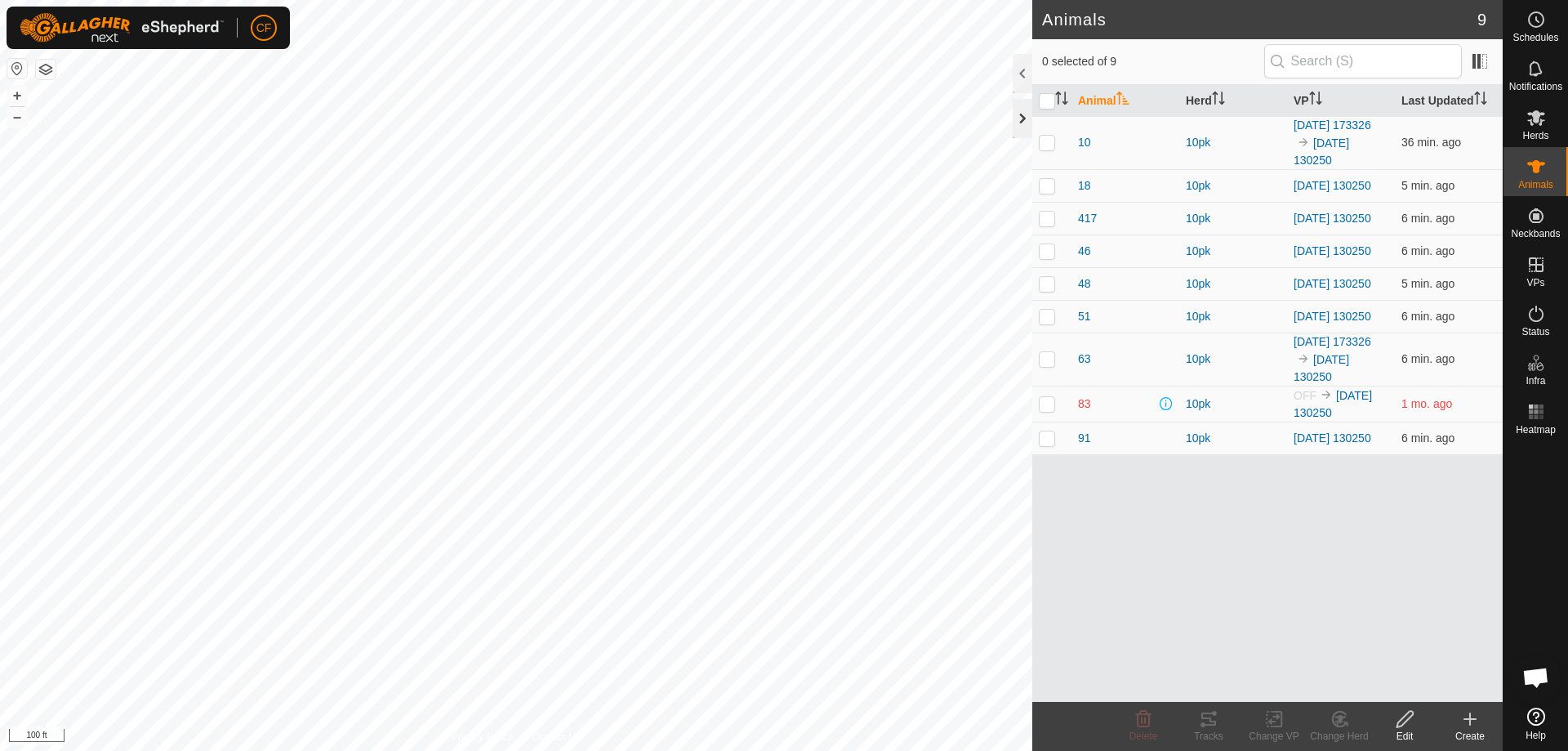
click at [1020, 110] on div at bounding box center [1022, 119] width 19 height 39
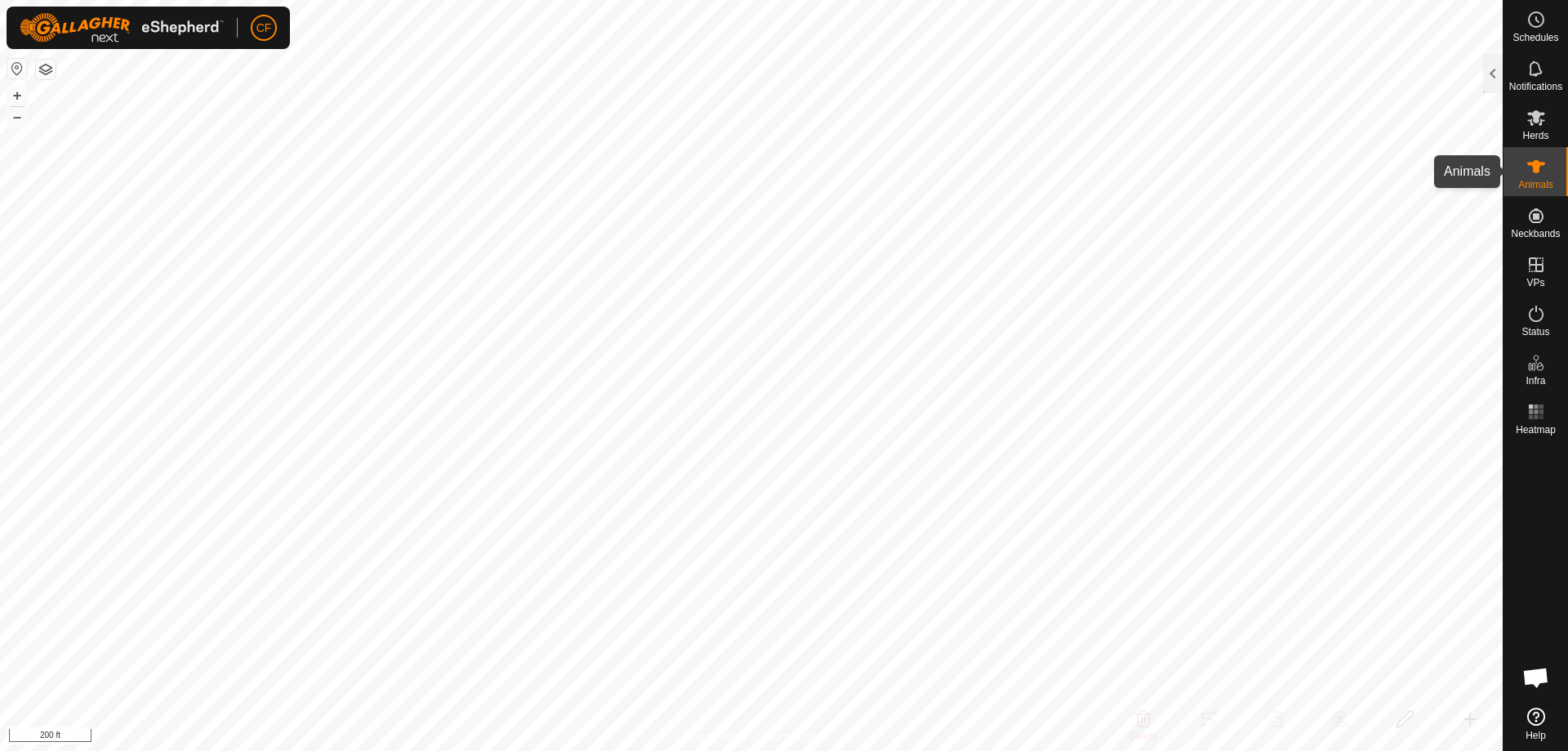
click at [1548, 177] on es-animals-svg-icon at bounding box center [1536, 166] width 29 height 26
click at [1538, 172] on icon at bounding box center [1536, 166] width 18 height 13
click at [1531, 172] on icon at bounding box center [1536, 167] width 19 height 19
click at [1487, 81] on div at bounding box center [1493, 74] width 19 height 39
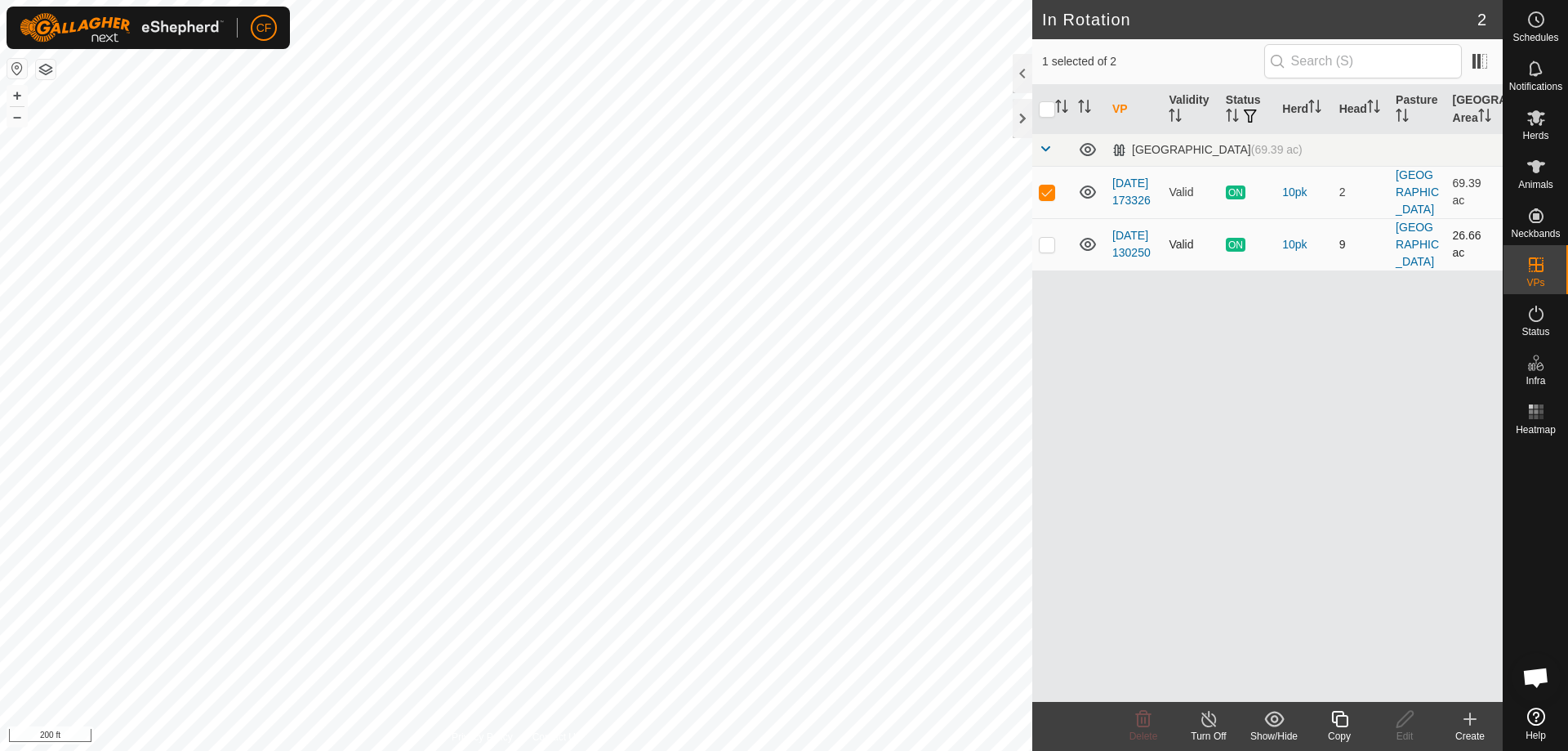
click at [1041, 244] on p-checkbox at bounding box center [1047, 244] width 17 height 13
checkbox input "true"
click at [1547, 83] on span "Notifications" at bounding box center [1535, 86] width 53 height 10
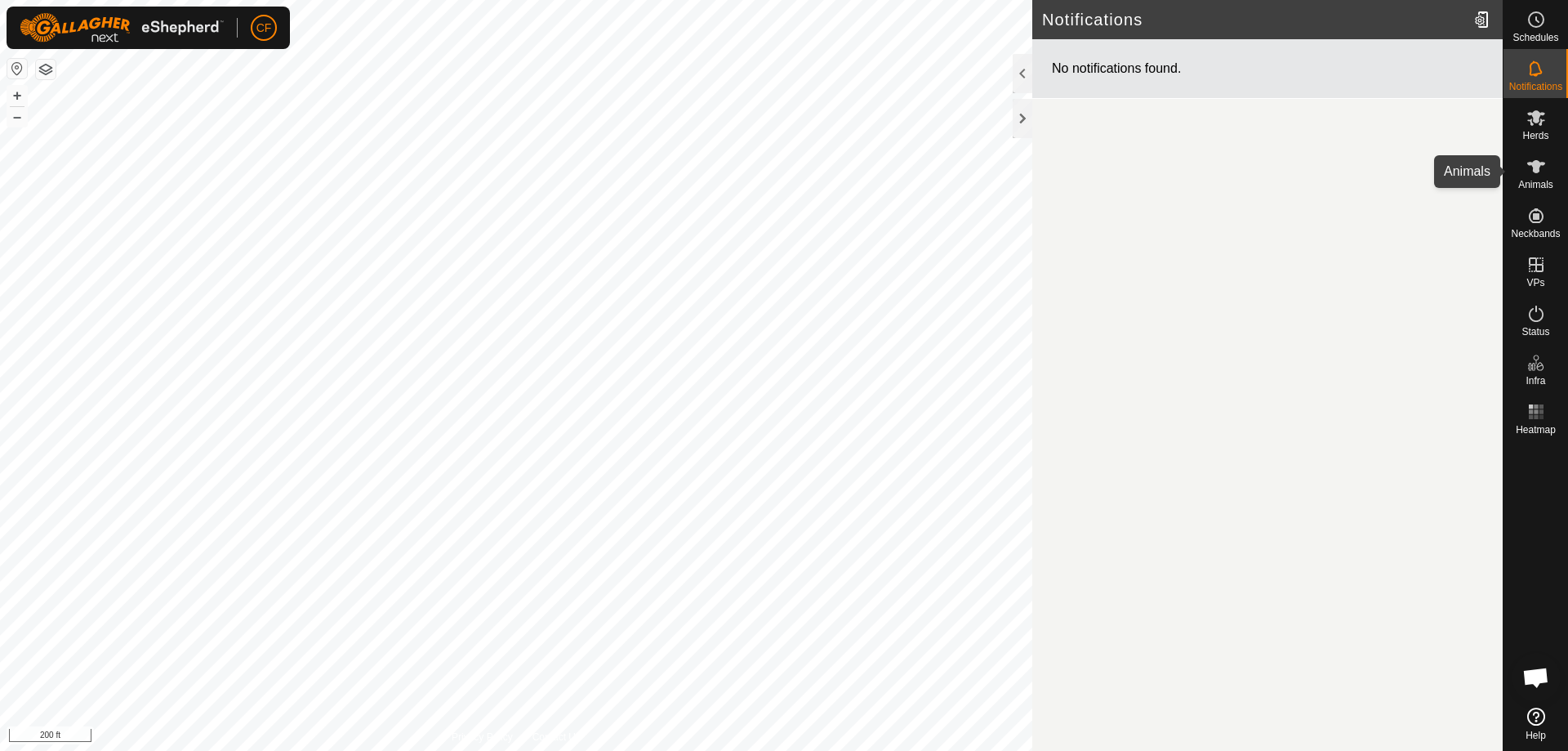
click at [1536, 181] on span "Animals" at bounding box center [1536, 185] width 35 height 10
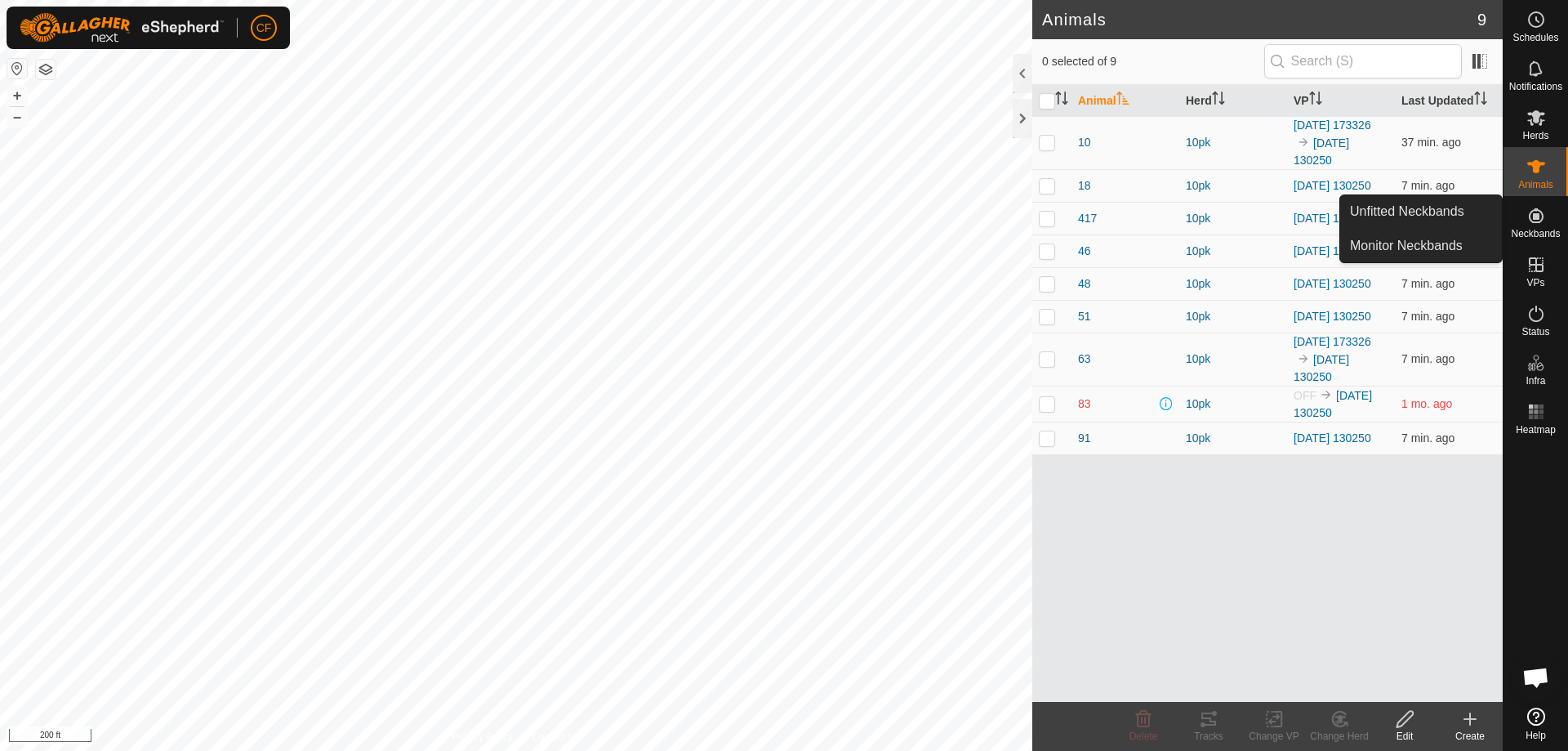
click at [1540, 227] on es-neckbands-svg-icon at bounding box center [1536, 216] width 29 height 26
click at [1418, 208] on link "Unfitted Neckbands" at bounding box center [1420, 212] width 162 height 33
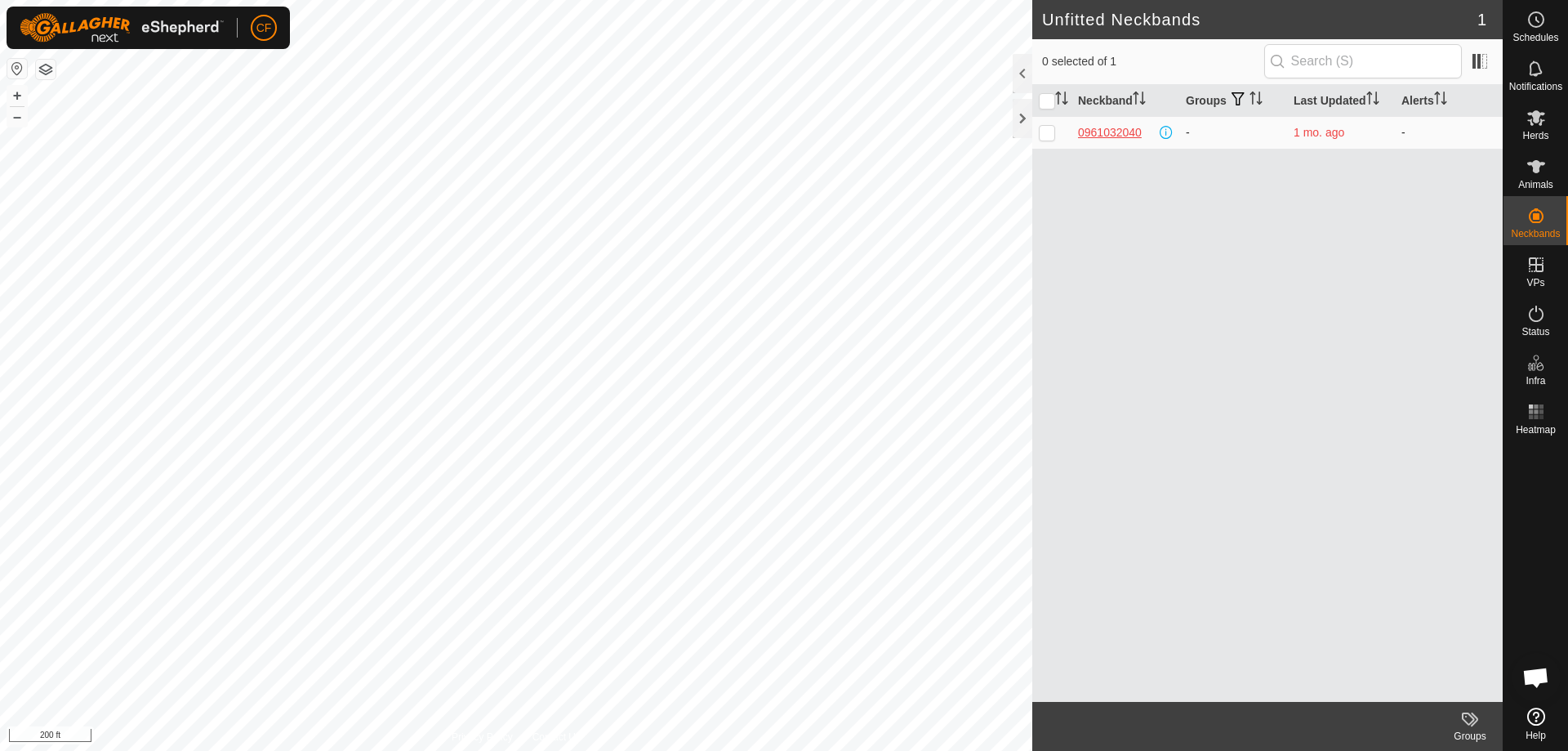
click at [1104, 131] on div "0961032040" at bounding box center [1110, 133] width 64 height 17
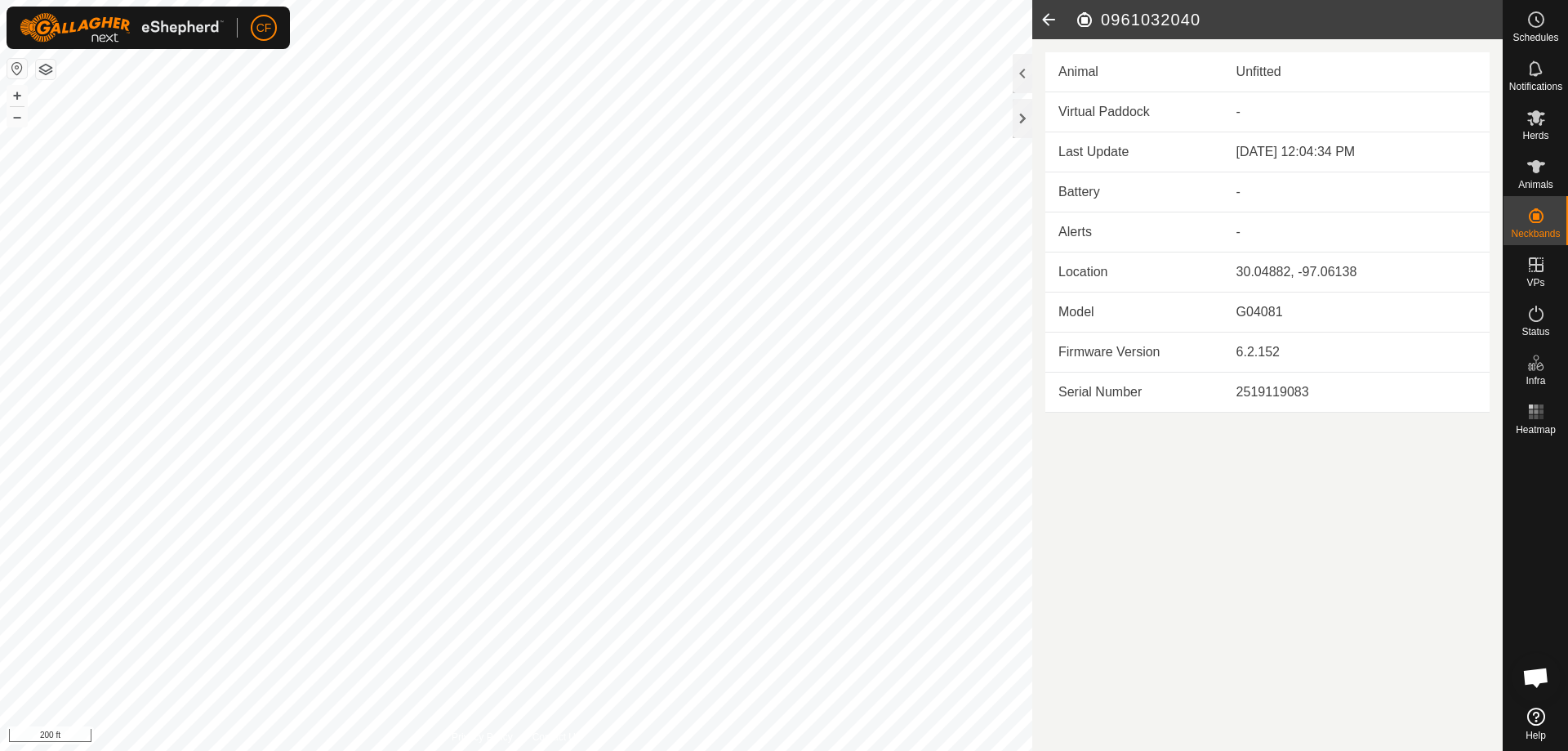
click at [1053, 17] on icon at bounding box center [1049, 19] width 33 height 39
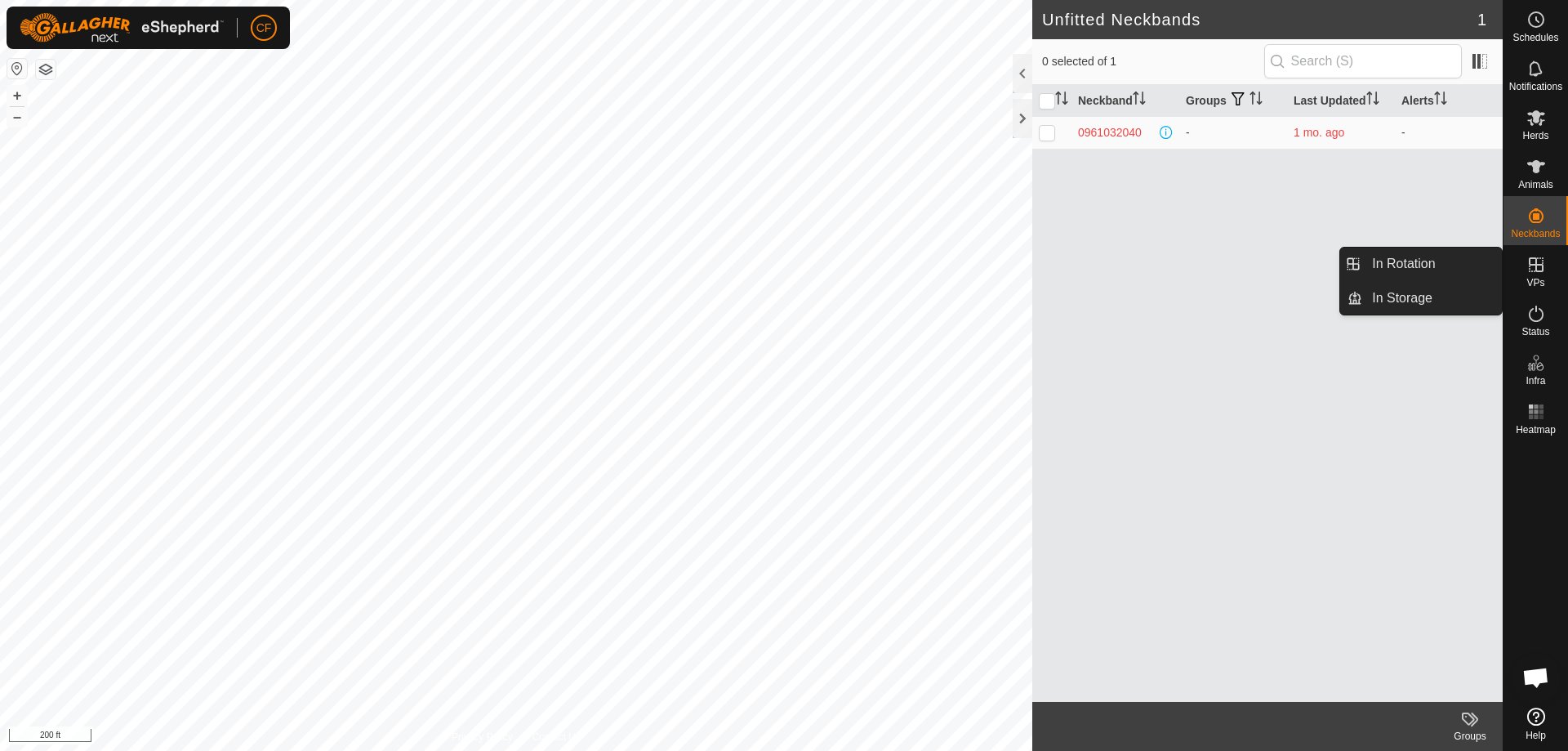
click at [1539, 266] on icon at bounding box center [1536, 264] width 19 height 19
click at [1412, 263] on link "In Rotation" at bounding box center [1432, 264] width 140 height 33
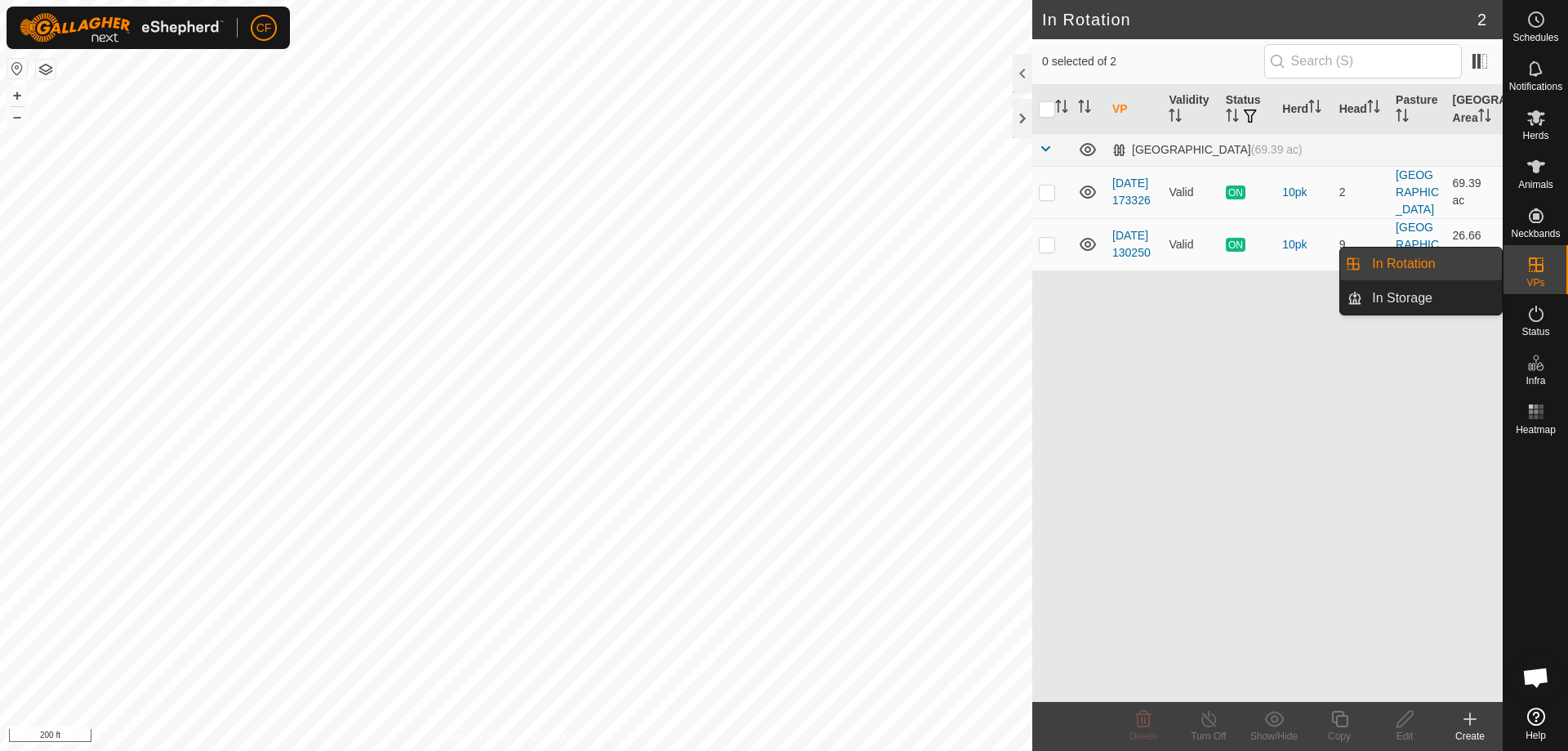
click at [1552, 269] on div "VPs" at bounding box center [1536, 269] width 64 height 49
click at [1406, 294] on link "In Storage" at bounding box center [1432, 298] width 140 height 33
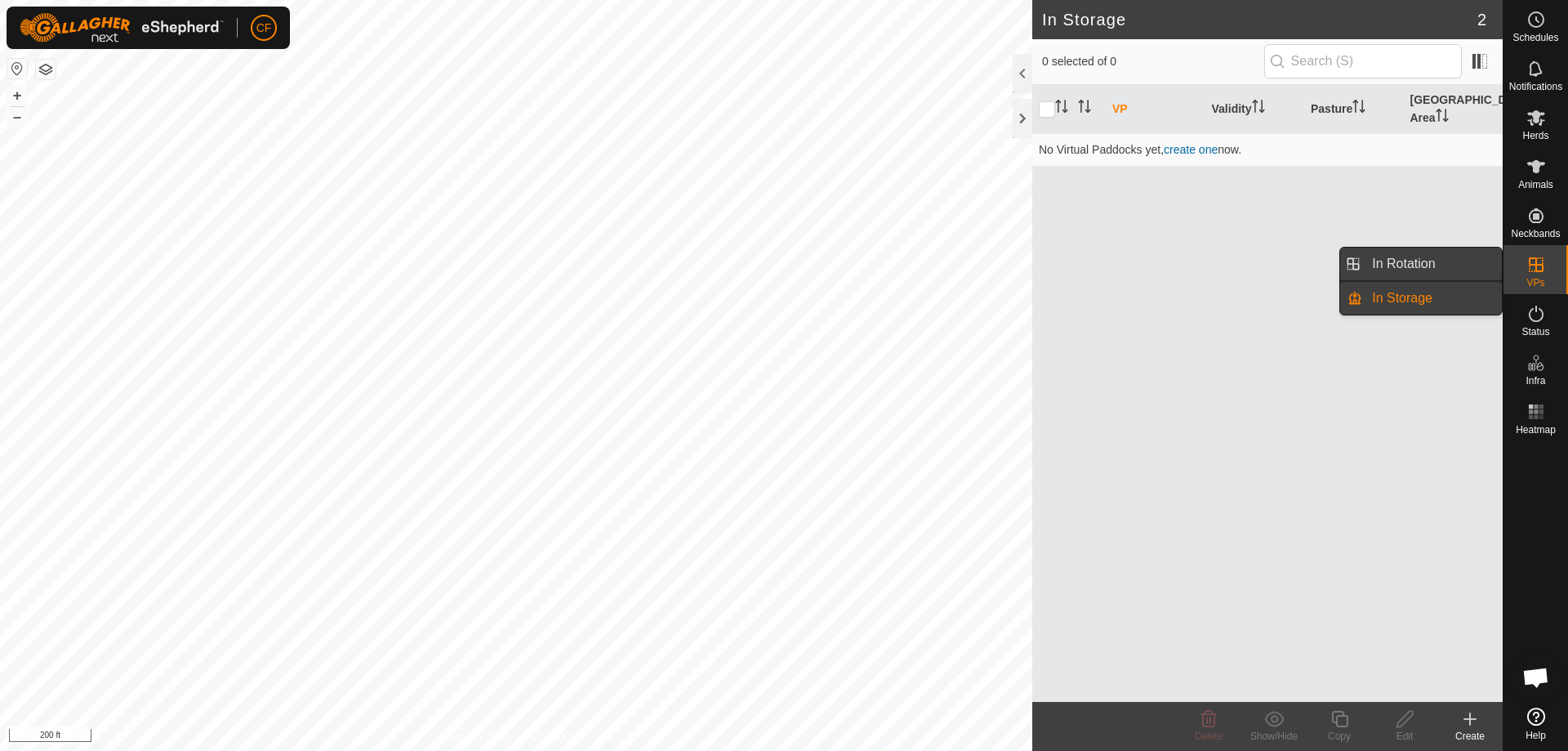
click at [1452, 258] on link "In Rotation" at bounding box center [1432, 264] width 140 height 33
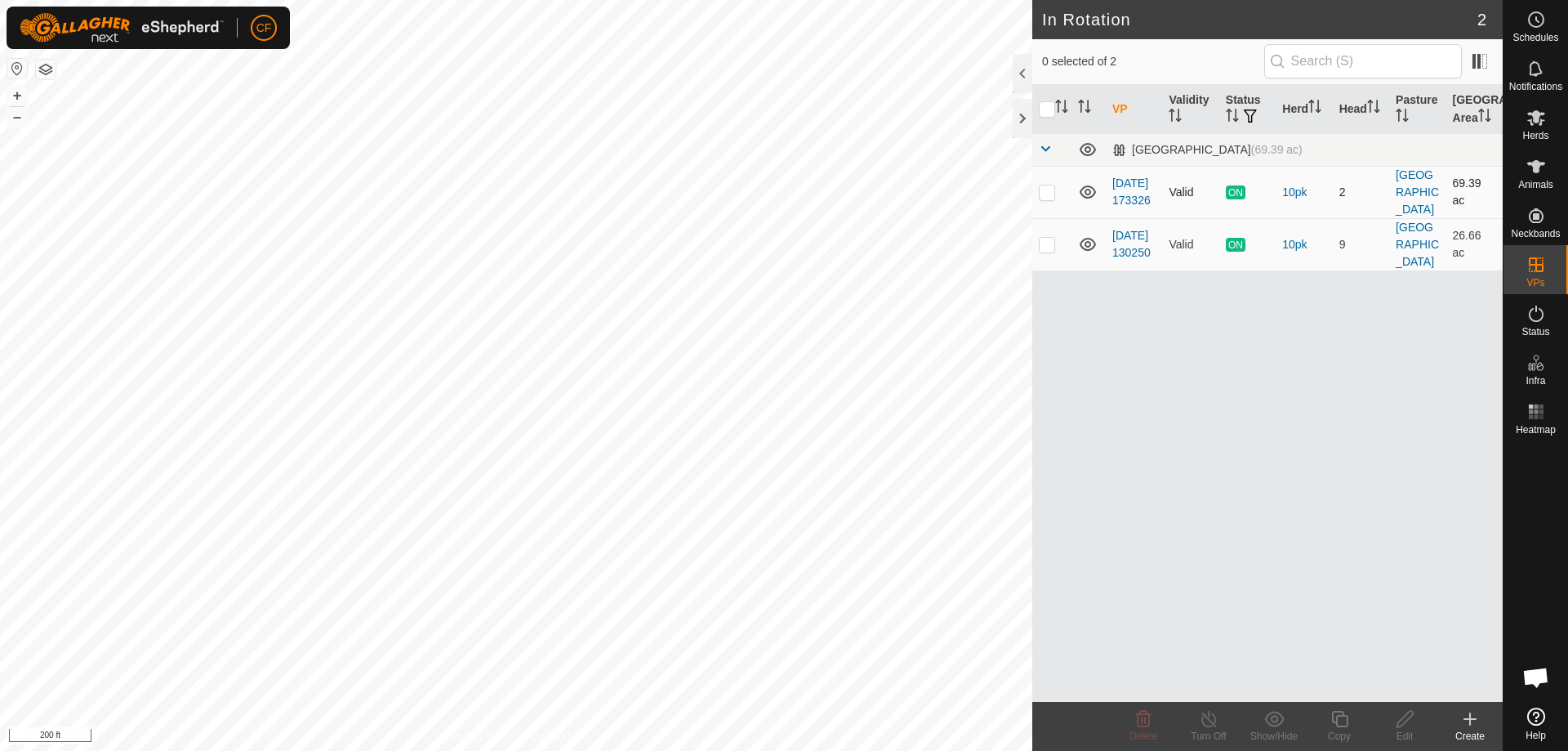
click at [1051, 195] on p-checkbox at bounding box center [1047, 191] width 17 height 13
checkbox input "true"
click at [1206, 730] on div "Turn Off" at bounding box center [1208, 735] width 65 height 15
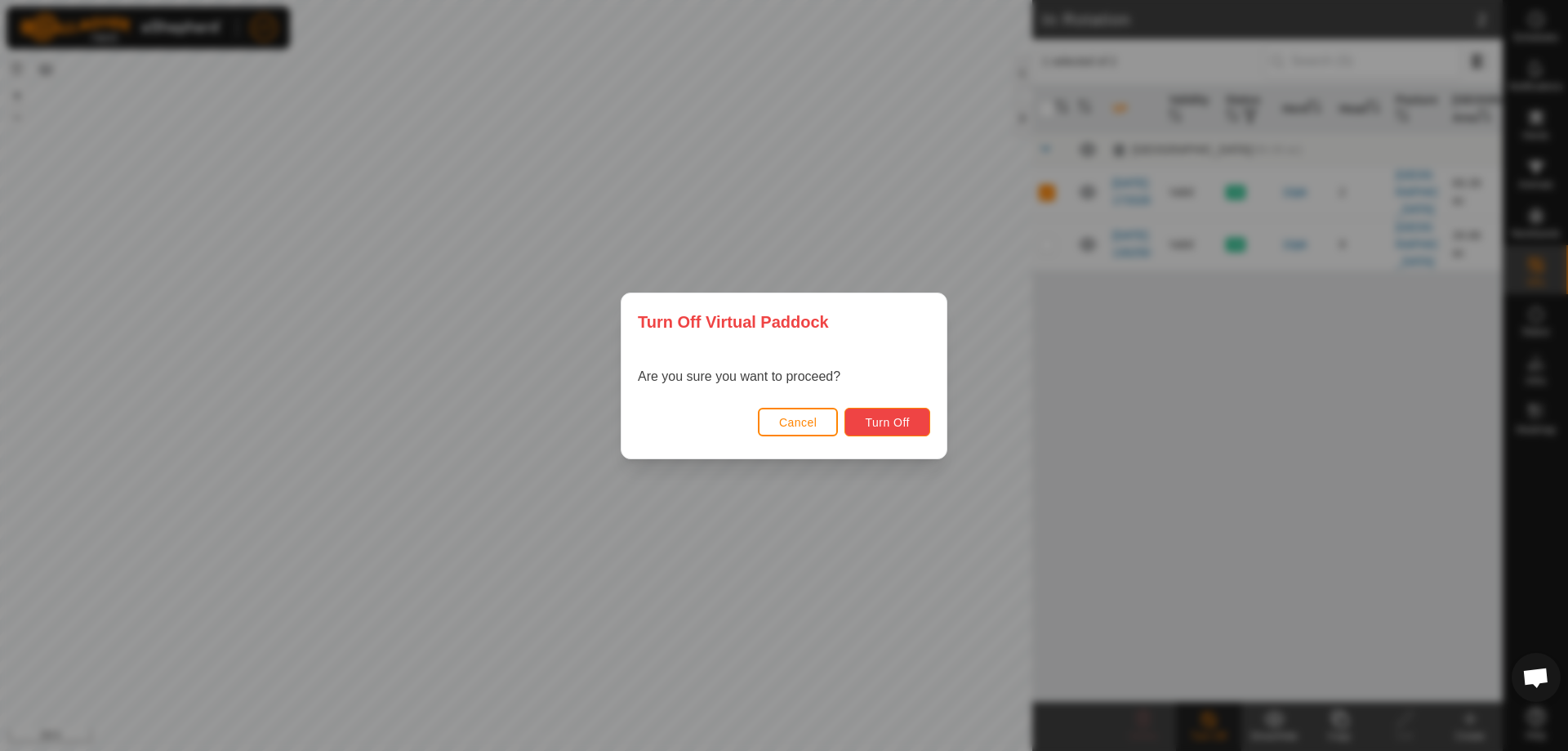
click at [895, 421] on span "Turn Off" at bounding box center [887, 422] width 45 height 13
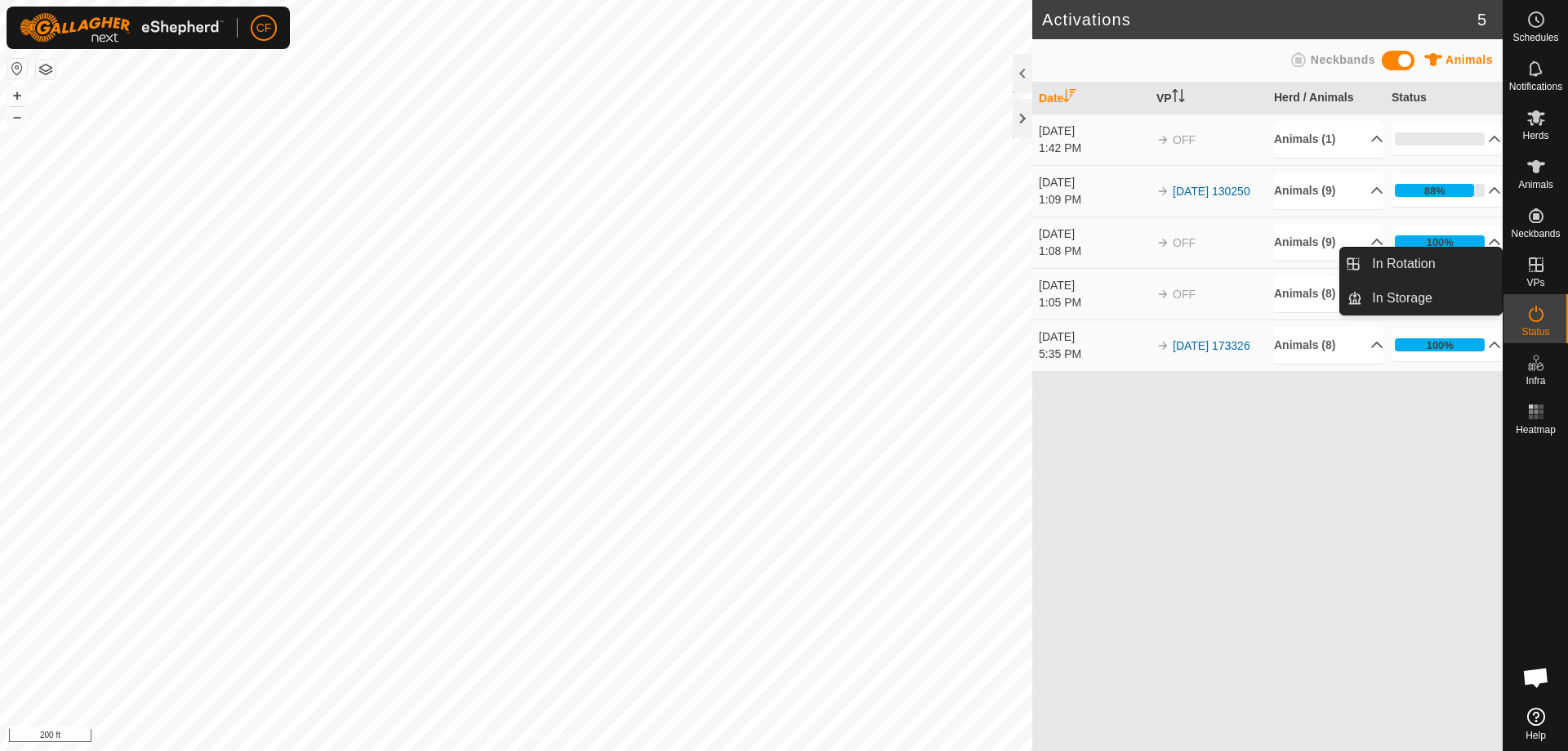
click at [1546, 274] on es-virtualpaddocks-svg-icon at bounding box center [1536, 264] width 29 height 26
click at [1530, 272] on icon at bounding box center [1536, 264] width 19 height 19
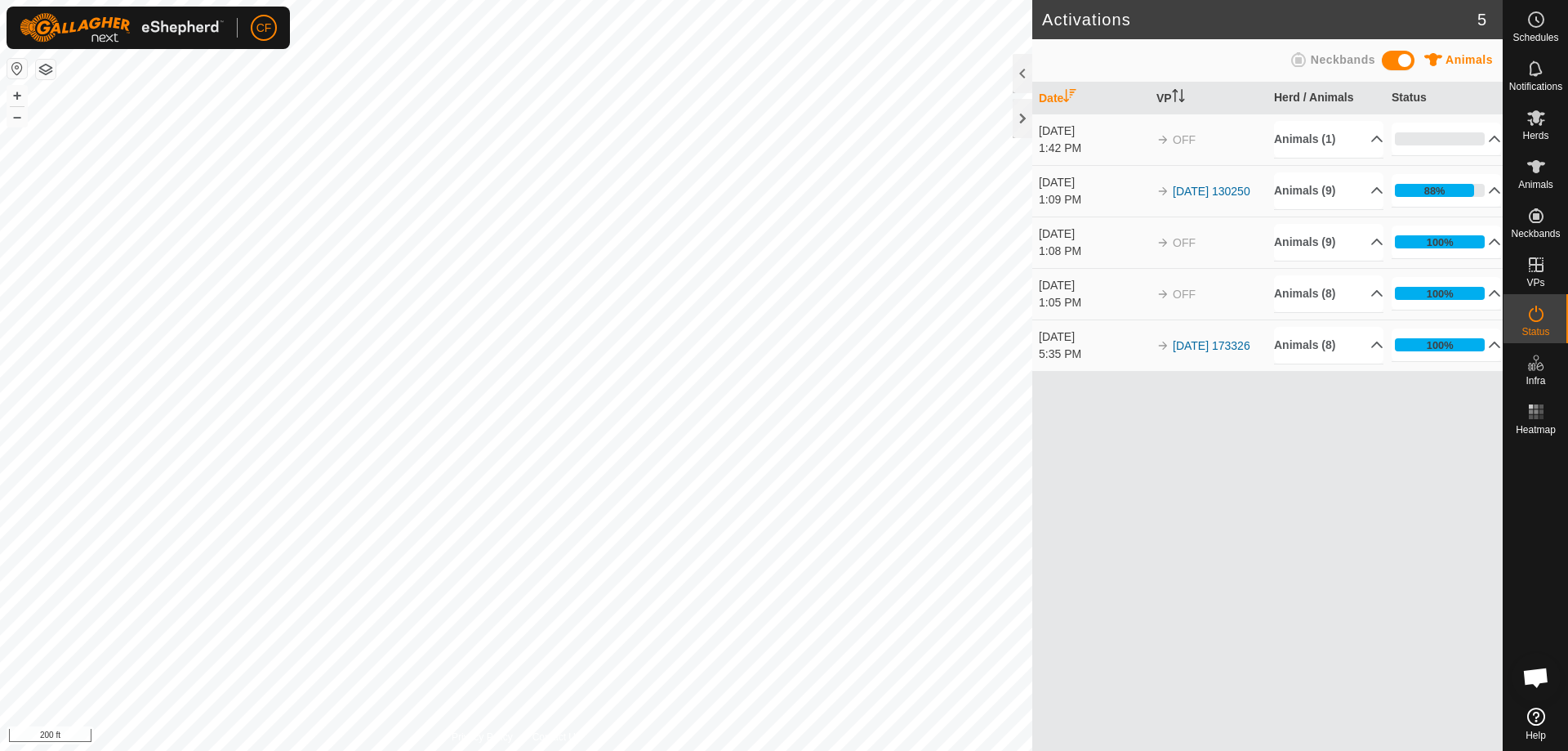
click at [1019, 88] on div at bounding box center [1022, 74] width 19 height 39
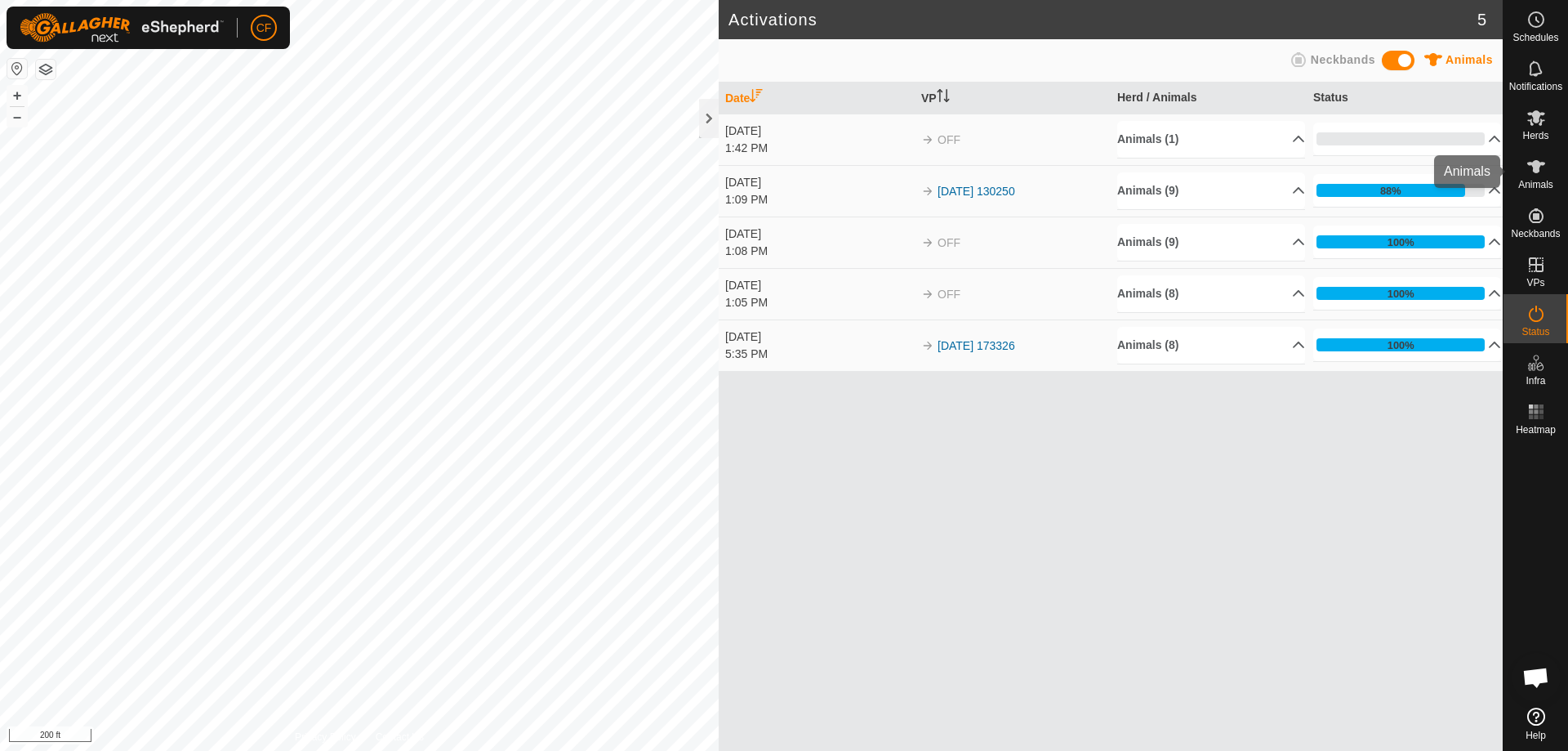
click at [1544, 181] on span "Animals" at bounding box center [1536, 185] width 35 height 10
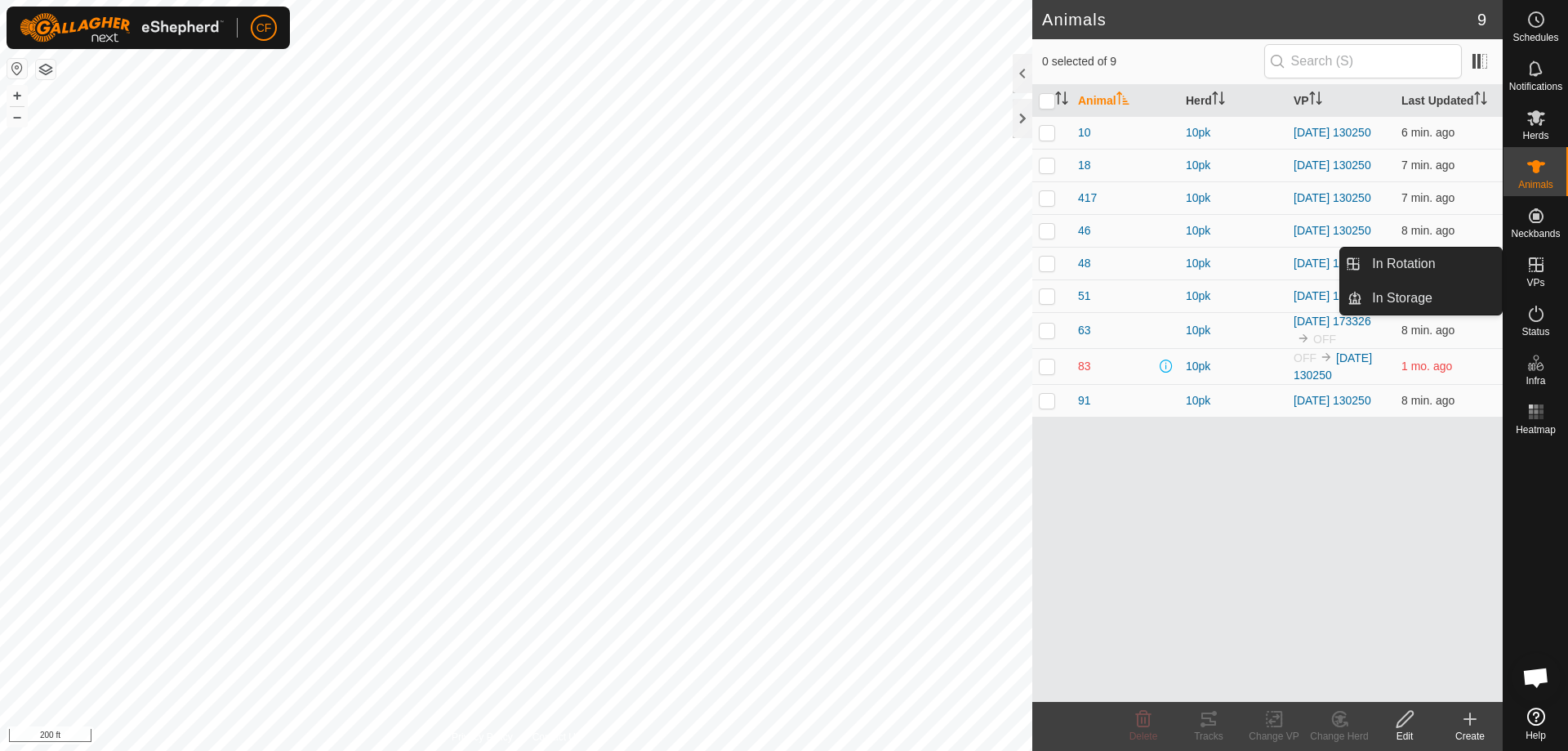
click at [1550, 275] on es-virtualpaddocks-svg-icon at bounding box center [1536, 264] width 29 height 26
click at [1437, 268] on link "In Rotation" at bounding box center [1432, 264] width 140 height 33
